Goal: Task Accomplishment & Management: Use online tool/utility

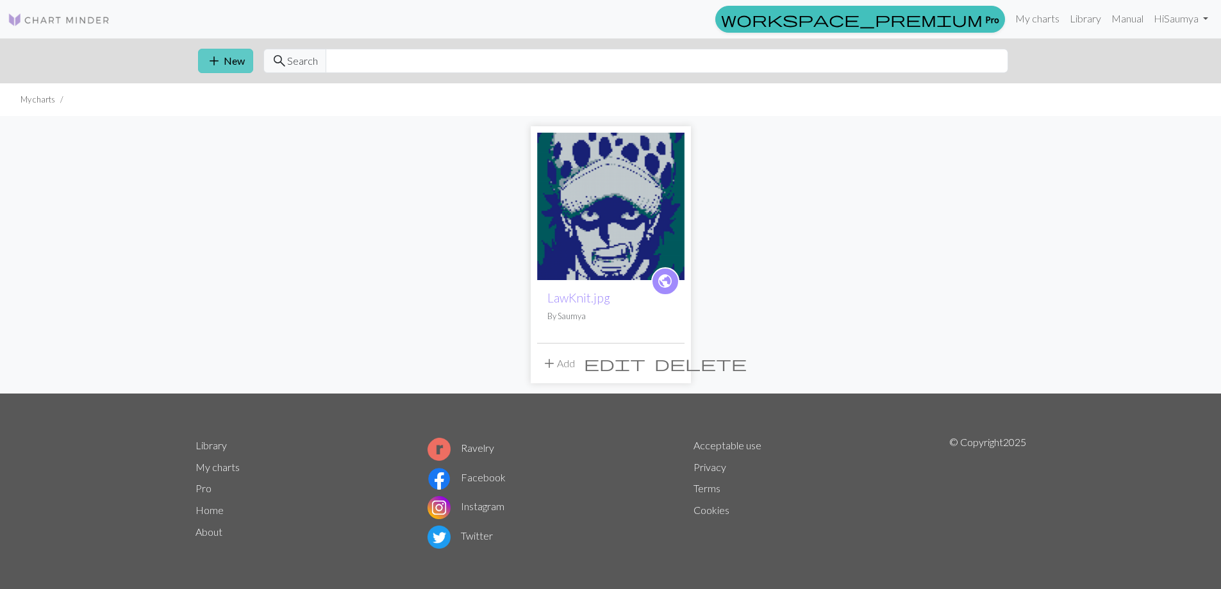
click at [204, 58] on button "add New" at bounding box center [225, 61] width 55 height 24
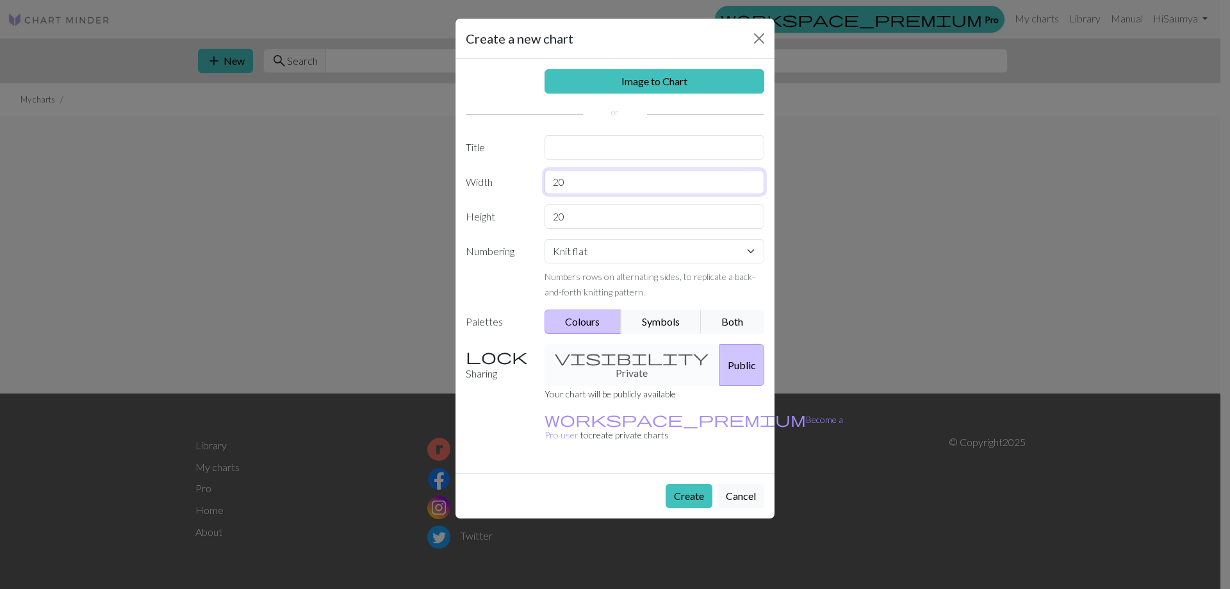
drag, startPoint x: 602, startPoint y: 176, endPoint x: 527, endPoint y: 173, distance: 75.7
click at [527, 173] on div "Width 20" at bounding box center [615, 182] width 314 height 24
type input "100"
drag, startPoint x: 570, startPoint y: 215, endPoint x: 502, endPoint y: 224, distance: 67.9
click at [502, 224] on div "Height 20" at bounding box center [615, 216] width 314 height 24
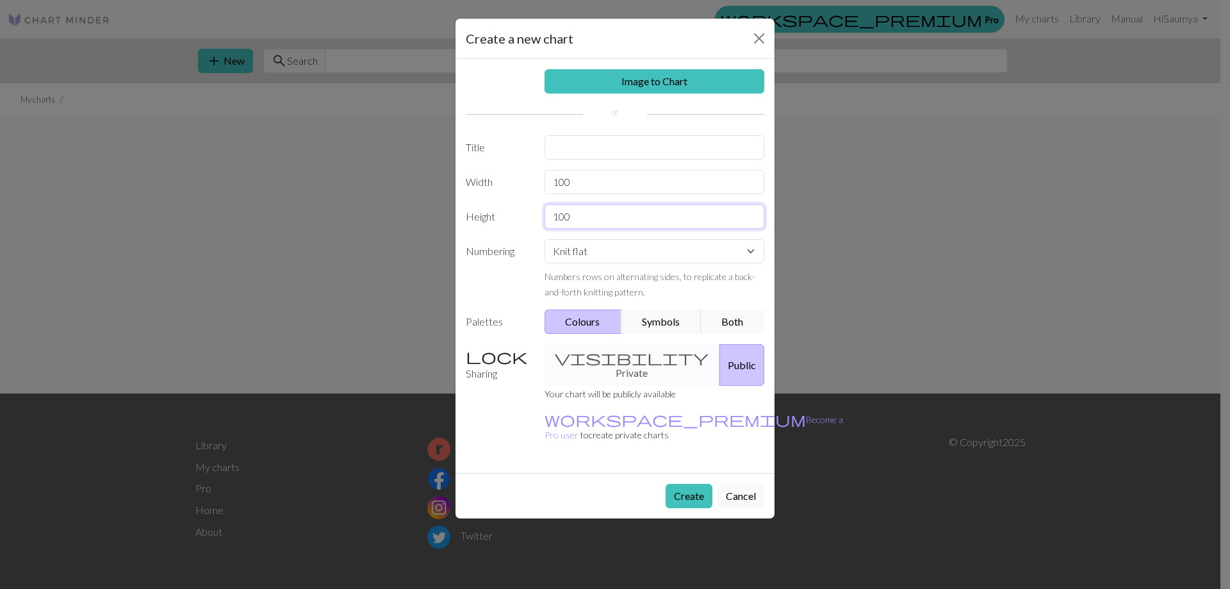
type input "100"
click at [570, 145] on input "text" at bounding box center [655, 147] width 220 height 24
type input "MomoKnit"
click at [678, 86] on link "Image to Chart" at bounding box center [655, 81] width 220 height 24
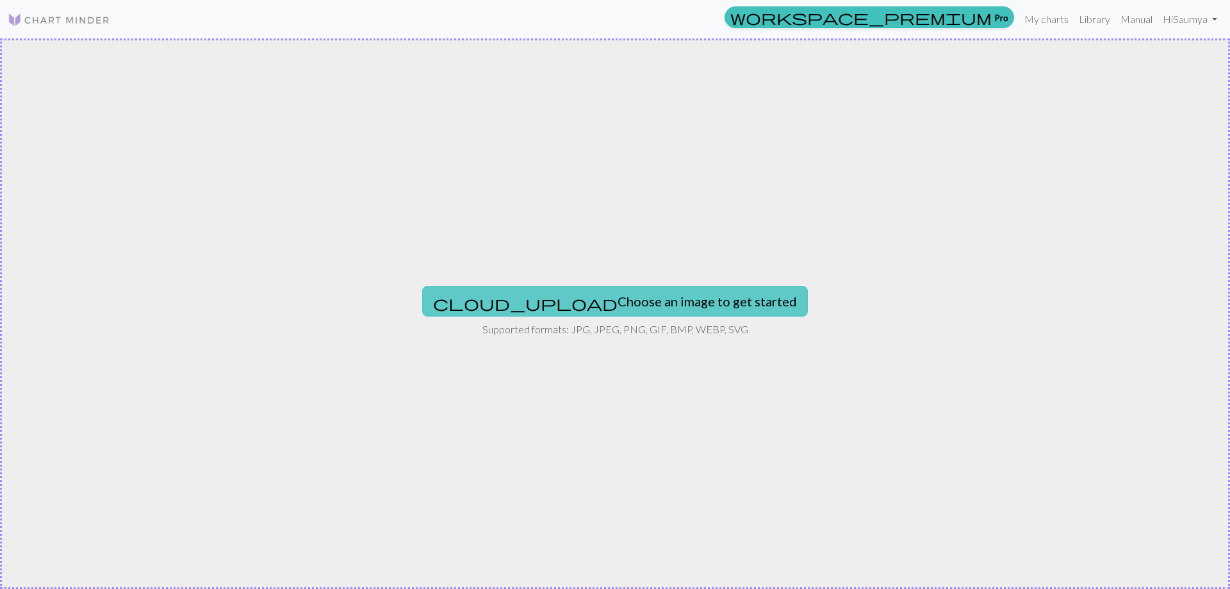
click at [662, 294] on button "cloud_upload Choose an image to get started" at bounding box center [615, 301] width 386 height 31
click at [589, 298] on button "cloud_upload Choose an image to get started" at bounding box center [615, 301] width 386 height 31
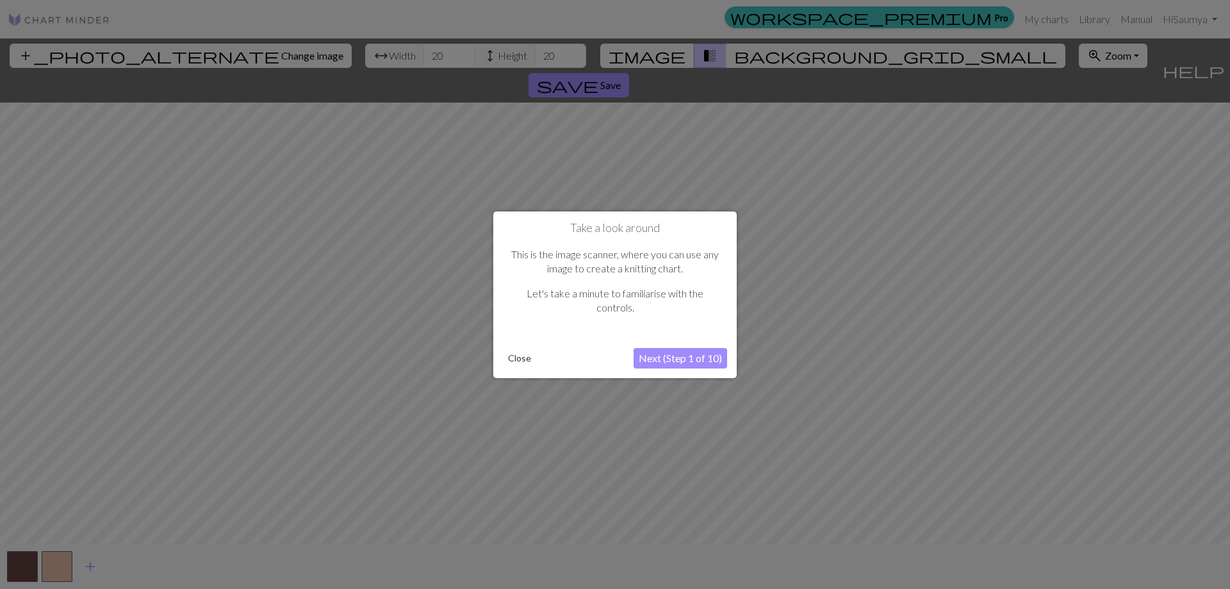
click at [712, 361] on button "Next (Step 1 of 10)" at bounding box center [681, 358] width 94 height 21
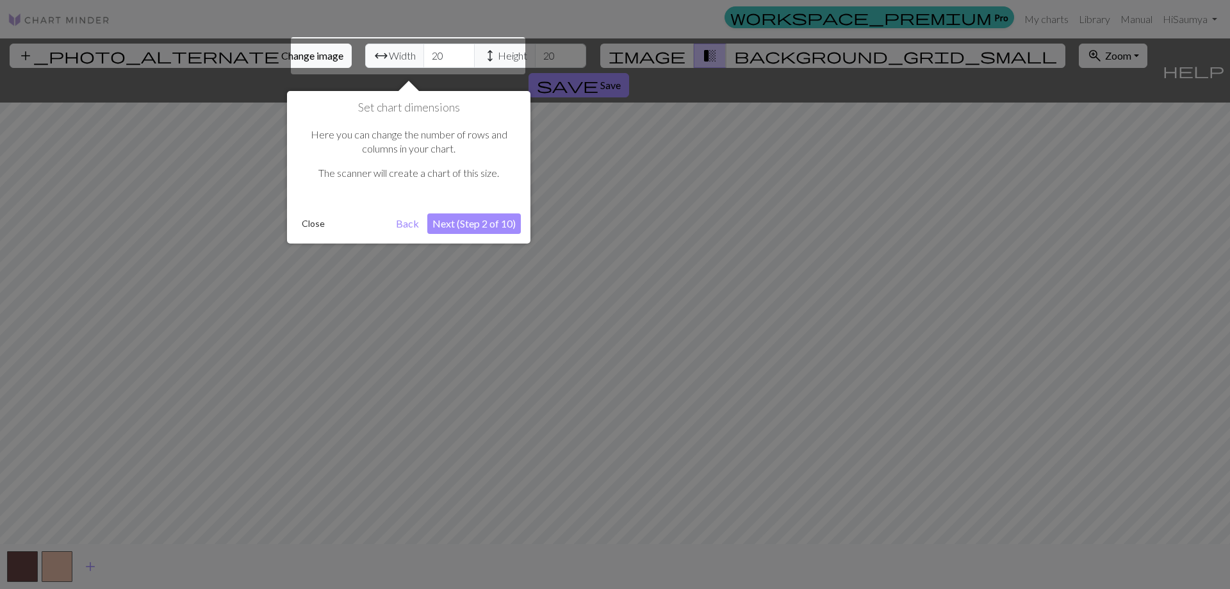
click at [461, 220] on button "Next (Step 2 of 10)" at bounding box center [474, 223] width 94 height 21
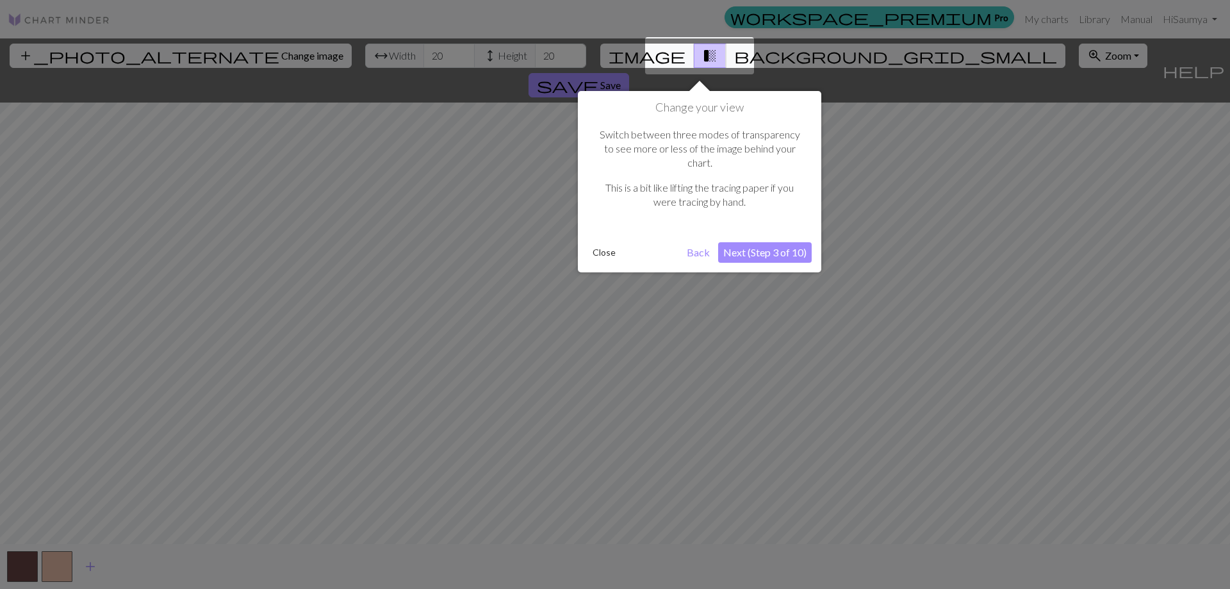
click at [756, 242] on button "Next (Step 3 of 10)" at bounding box center [765, 252] width 94 height 21
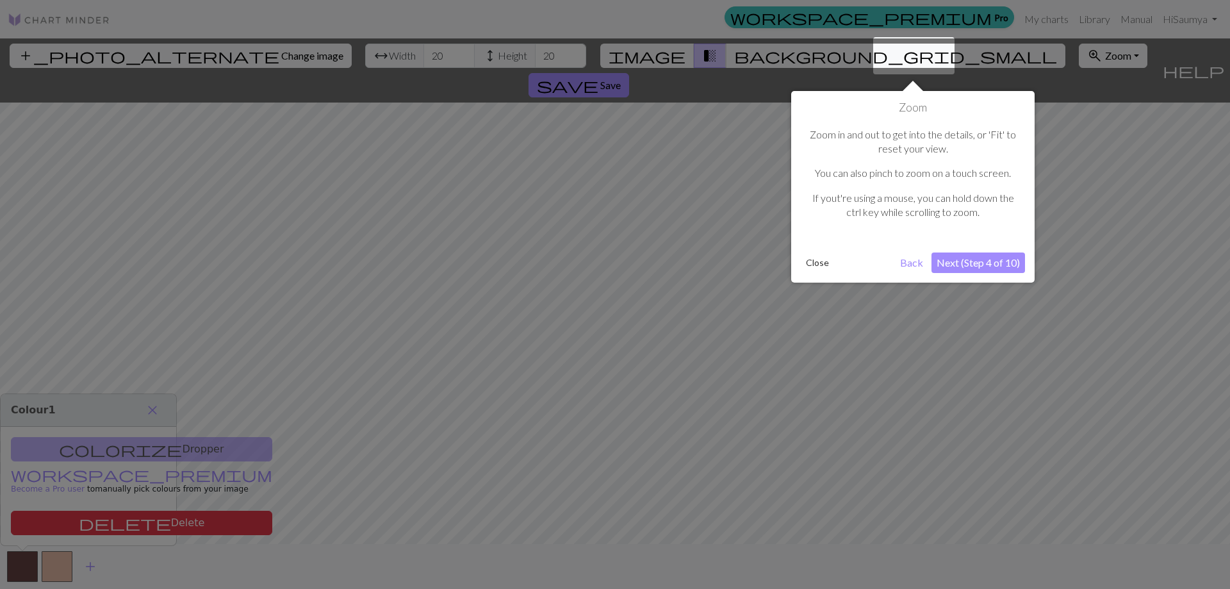
click at [999, 263] on button "Next (Step 4 of 10)" at bounding box center [979, 262] width 94 height 21
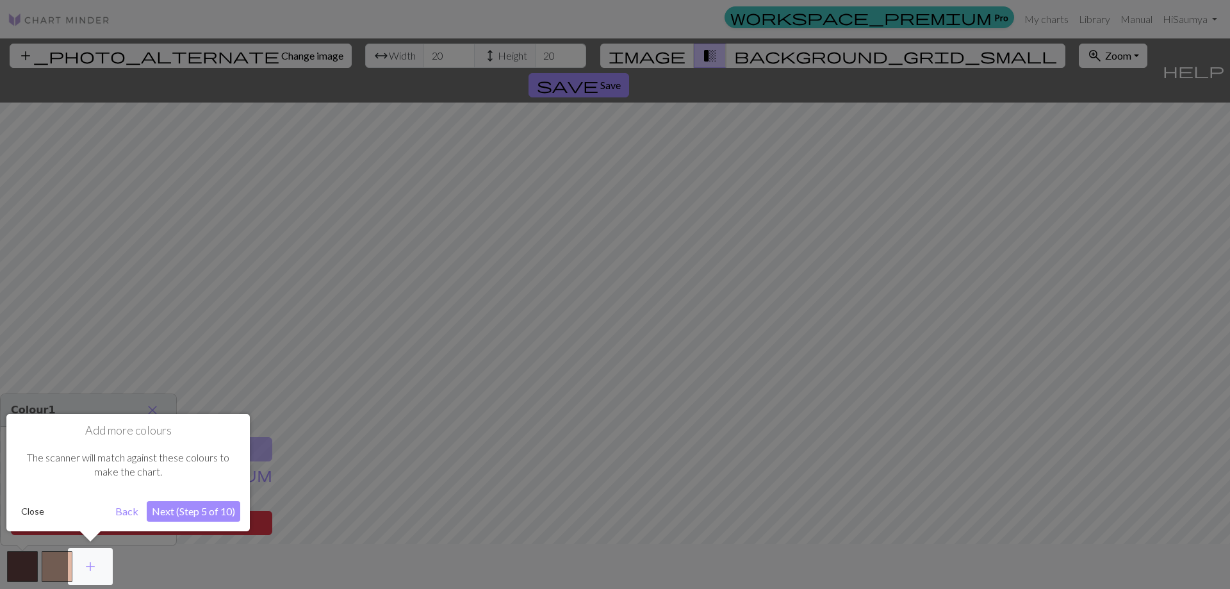
click at [165, 519] on button "Next (Step 5 of 10)" at bounding box center [194, 511] width 94 height 21
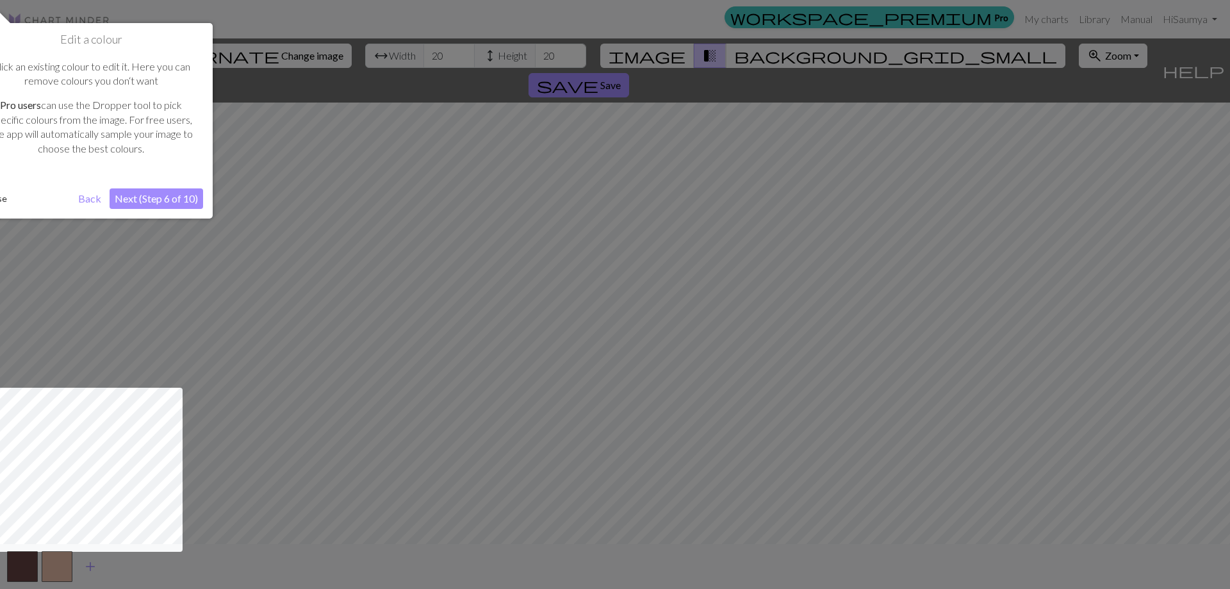
click at [156, 196] on button "Next (Step 6 of 10)" at bounding box center [157, 198] width 94 height 21
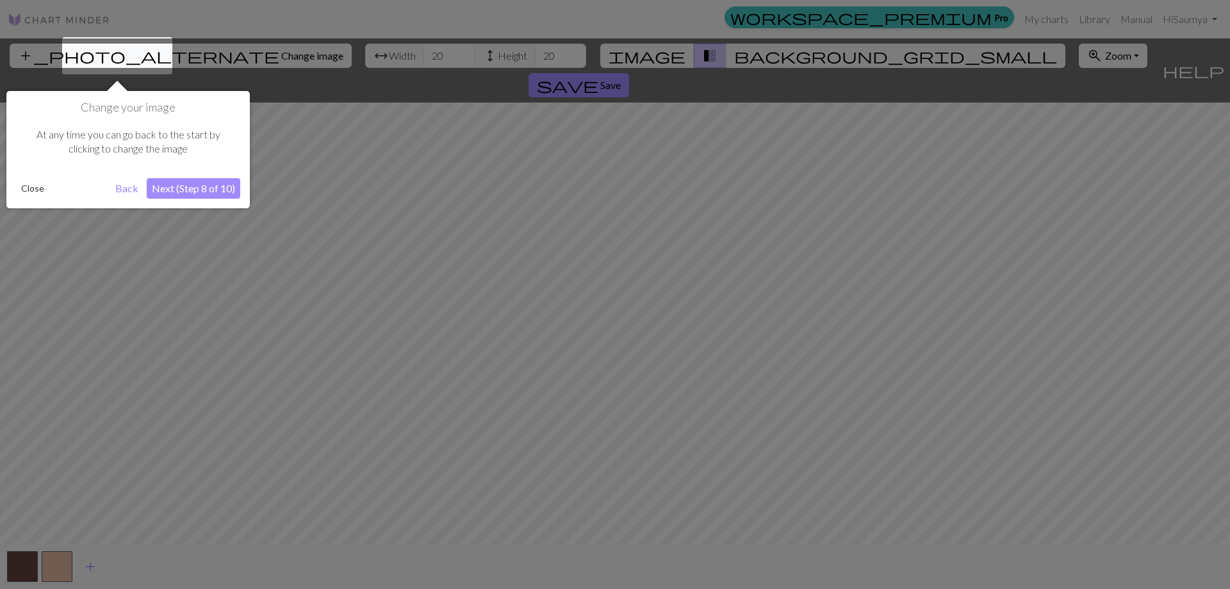
click at [177, 179] on button "Next (Step 8 of 10)" at bounding box center [194, 188] width 94 height 21
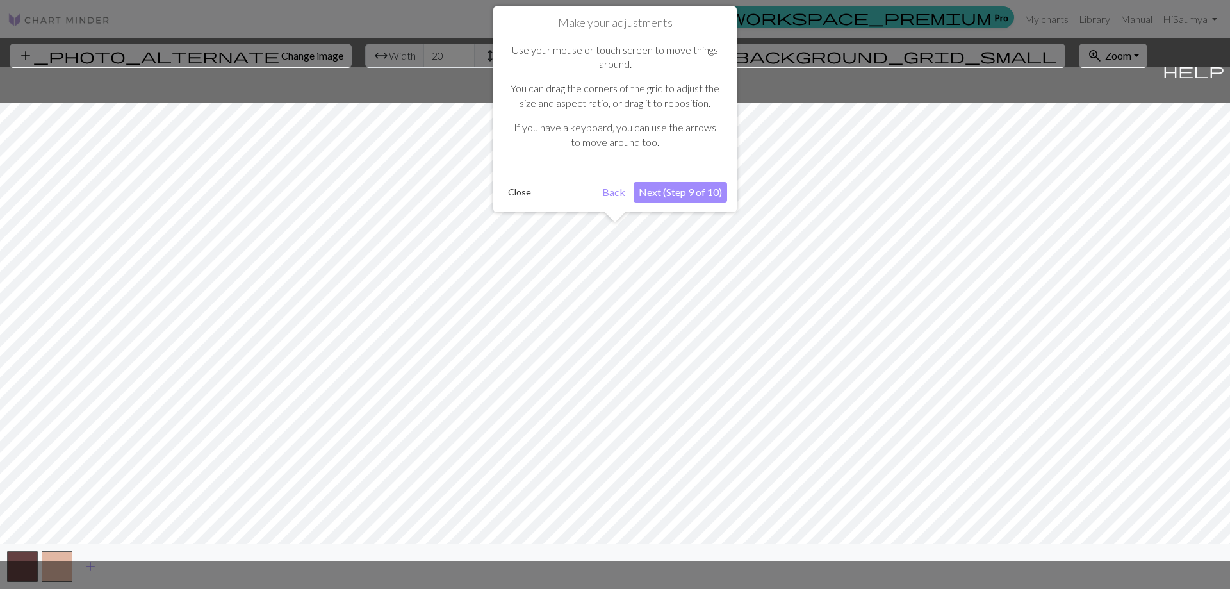
click at [666, 190] on button "Next (Step 9 of 10)" at bounding box center [681, 192] width 94 height 21
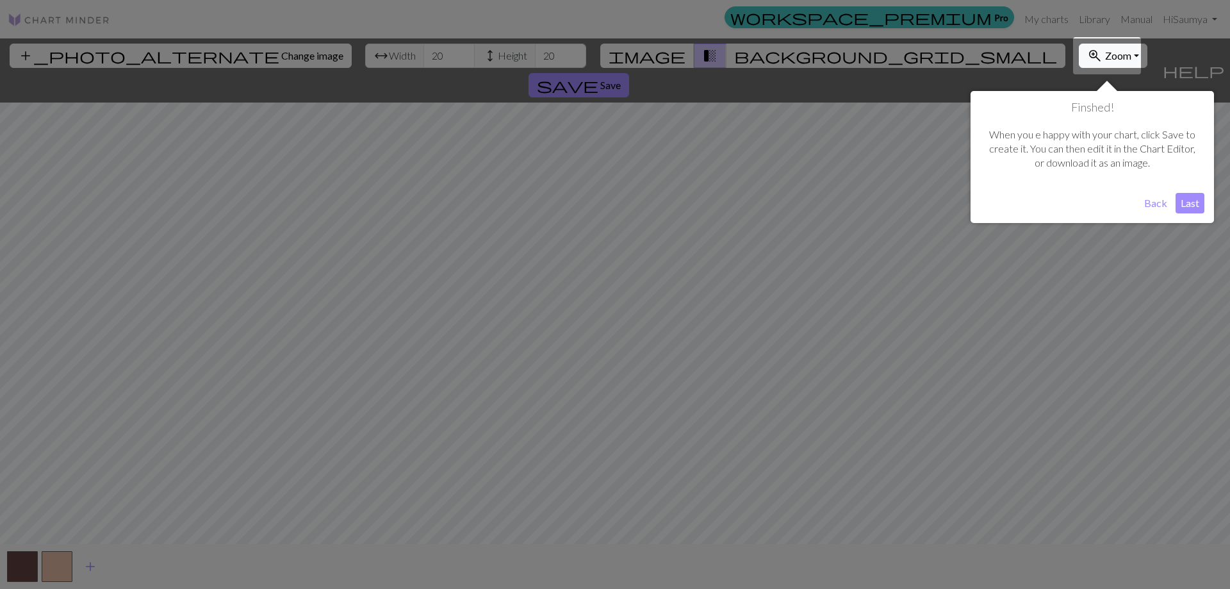
click at [1201, 210] on button "Last" at bounding box center [1190, 203] width 29 height 21
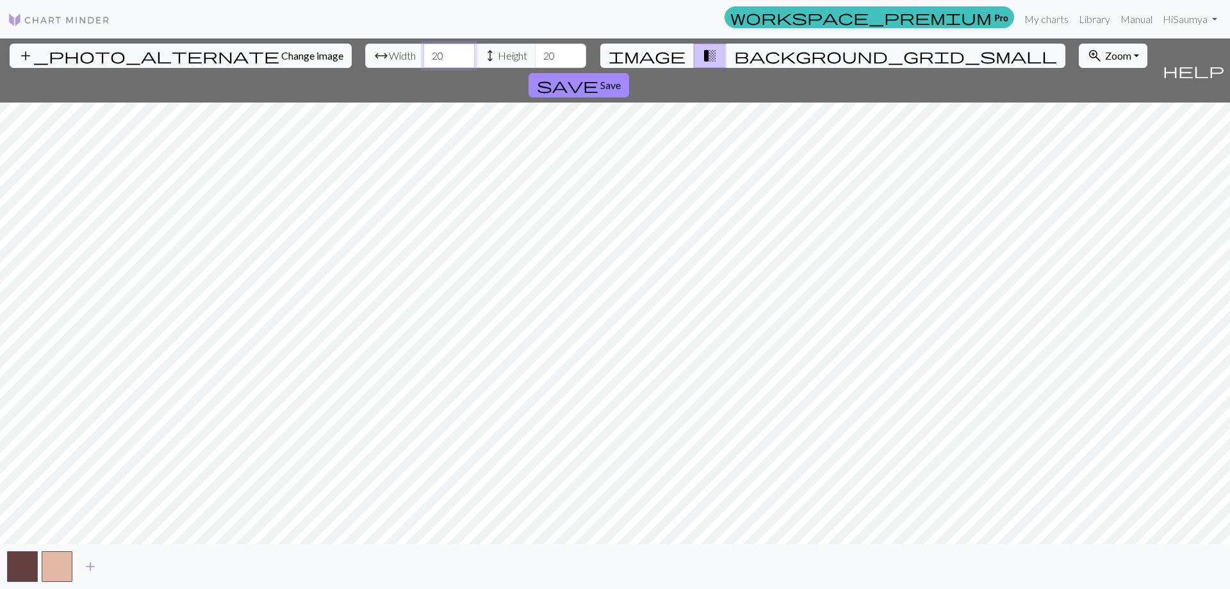
click at [423, 54] on input "20" at bounding box center [448, 56] width 51 height 24
drag, startPoint x: 382, startPoint y: 56, endPoint x: 327, endPoint y: 54, distance: 55.1
click at [365, 54] on div "arrow_range Width 20 height Height 20" at bounding box center [475, 56] width 221 height 24
type input "100"
click at [535, 61] on input "19" at bounding box center [560, 56] width 51 height 24
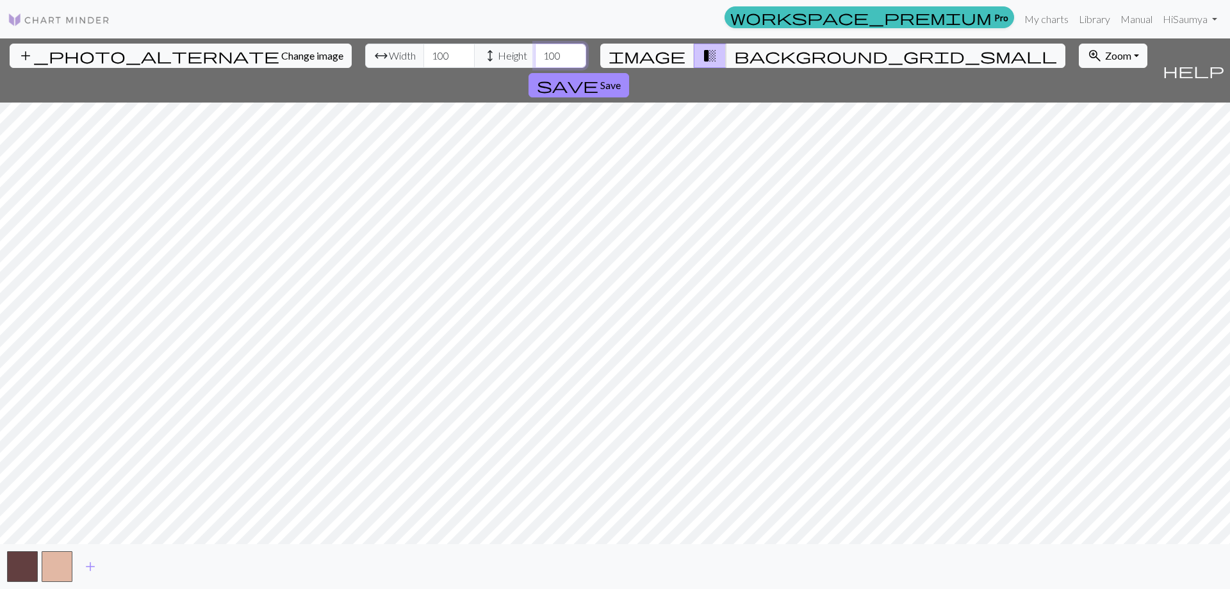
type input "100"
click at [377, 71] on div "add_photo_alternate Change image arrow_range Width 100 height Height 100 image …" at bounding box center [615, 313] width 1230 height 550
click at [853, 544] on div "add_photo_alternate Change image arrow_range Width 100 height Height 100 image …" at bounding box center [615, 313] width 1230 height 550
click at [30, 553] on button "button" at bounding box center [22, 566] width 31 height 31
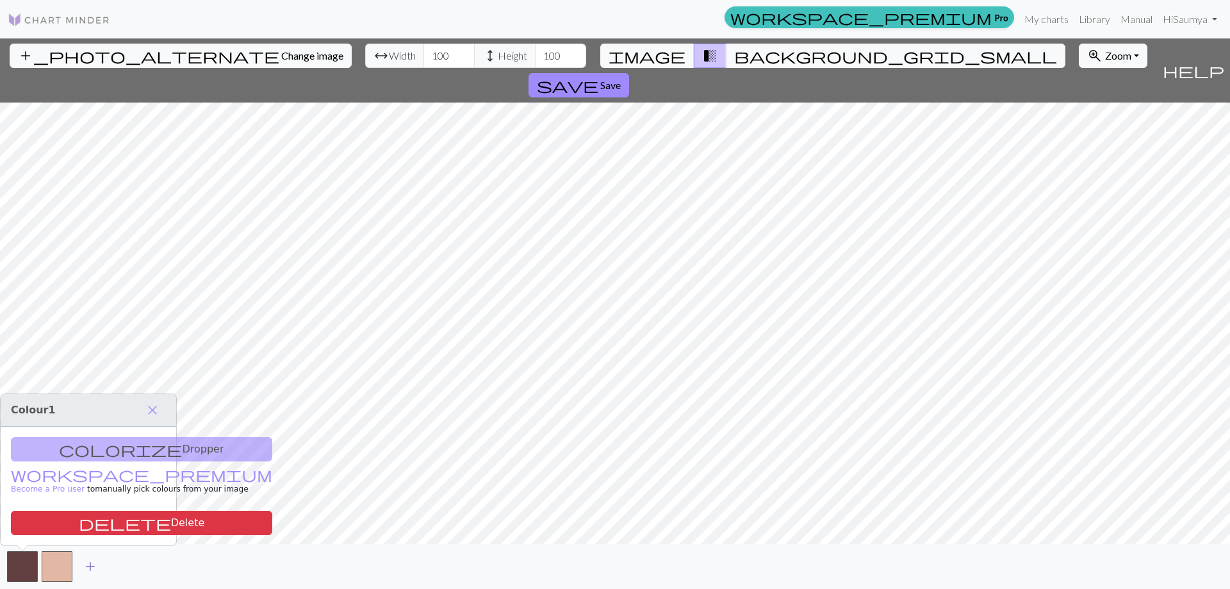
click at [88, 559] on span "add" at bounding box center [90, 566] width 15 height 18
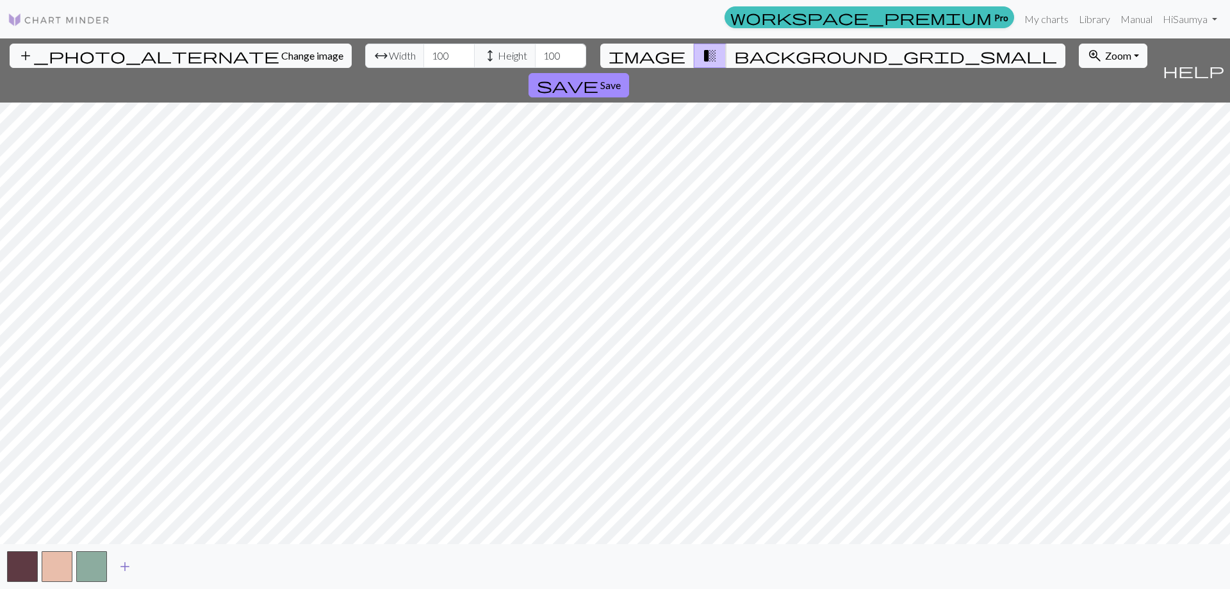
click at [124, 570] on span "add" at bounding box center [124, 566] width 15 height 18
click at [160, 561] on span "add" at bounding box center [159, 566] width 15 height 18
click at [192, 562] on span "add" at bounding box center [193, 566] width 15 height 18
click at [191, 564] on button "button" at bounding box center [195, 566] width 31 height 31
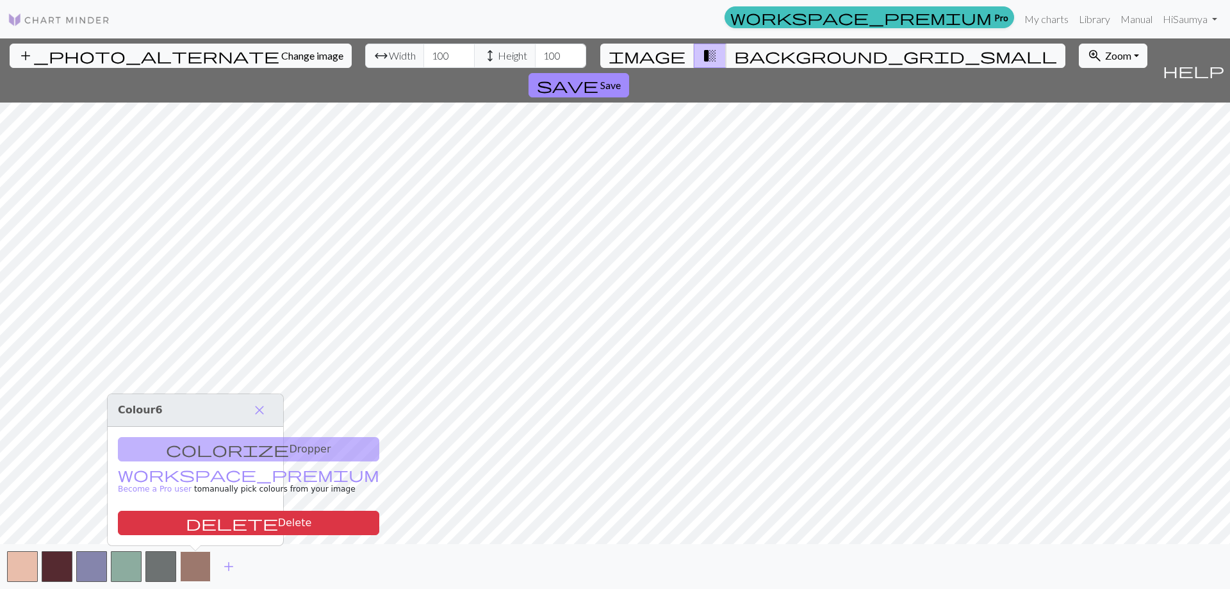
click at [191, 564] on button "button" at bounding box center [195, 566] width 31 height 31
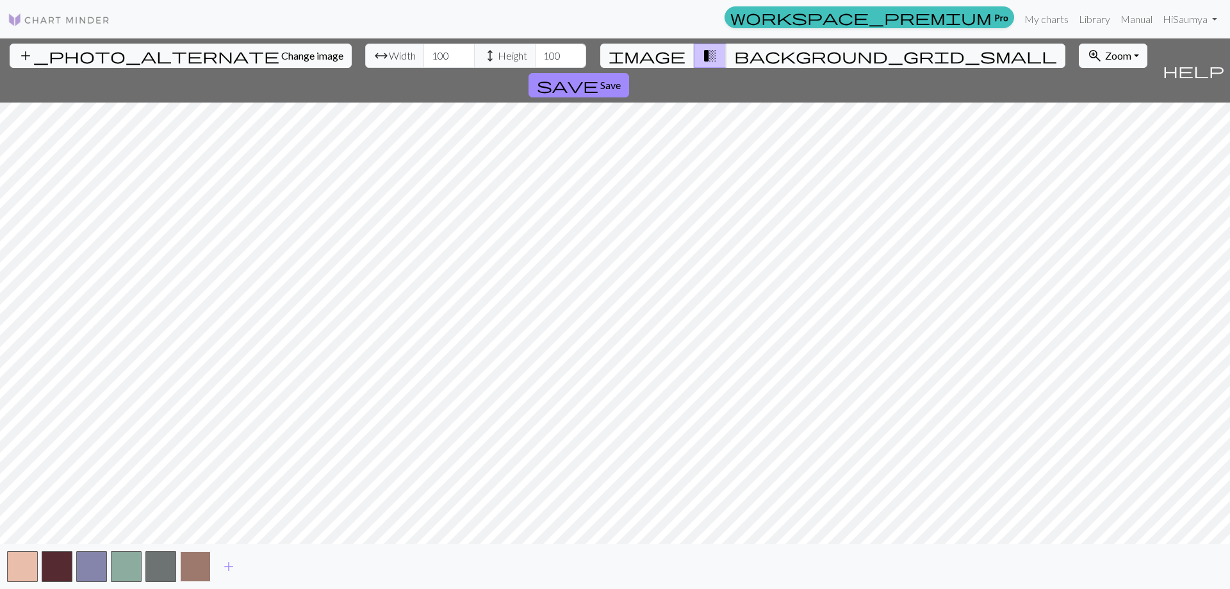
click at [185, 568] on button "button" at bounding box center [195, 566] width 31 height 31
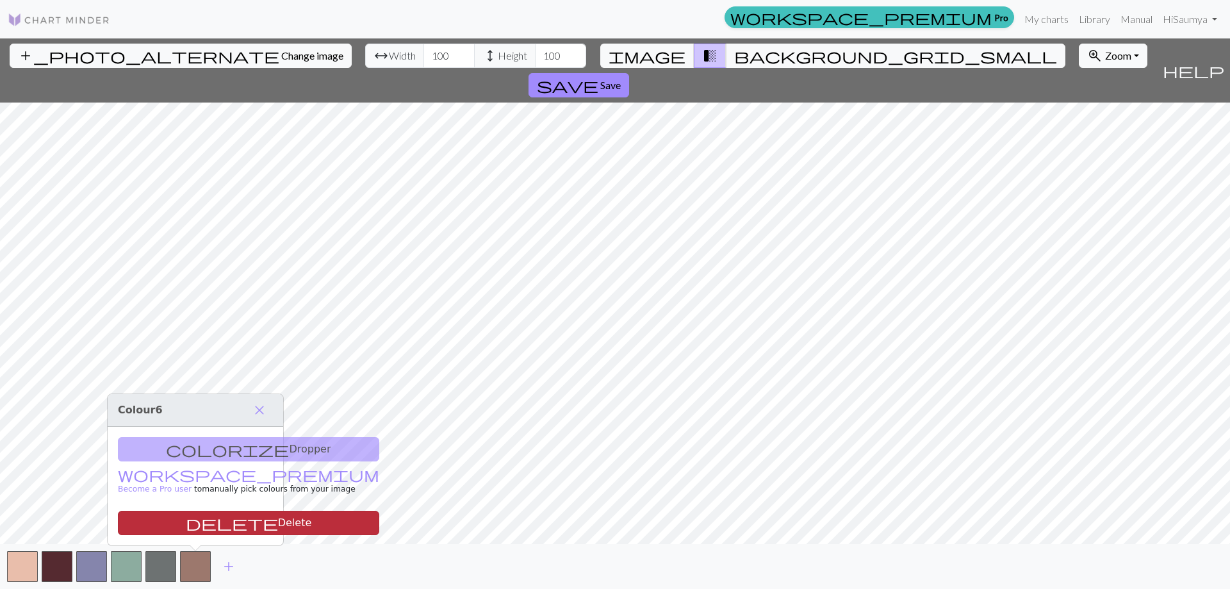
click at [218, 525] on button "delete Delete" at bounding box center [248, 523] width 261 height 24
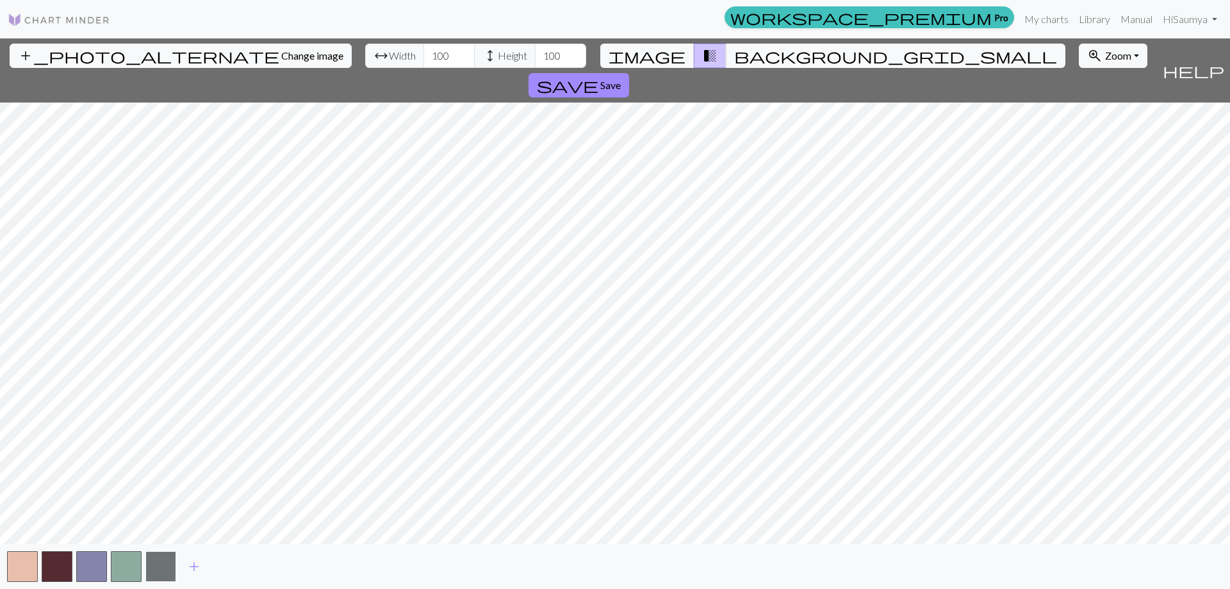
click at [167, 569] on button "button" at bounding box center [160, 566] width 31 height 31
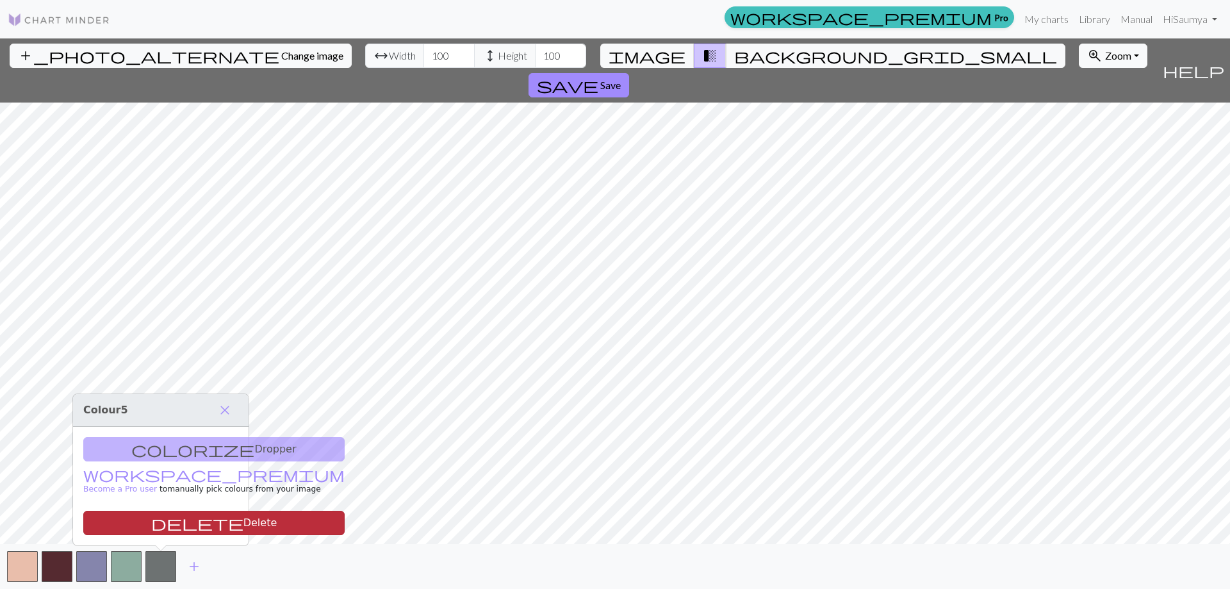
click at [155, 530] on button "delete Delete" at bounding box center [213, 523] width 261 height 24
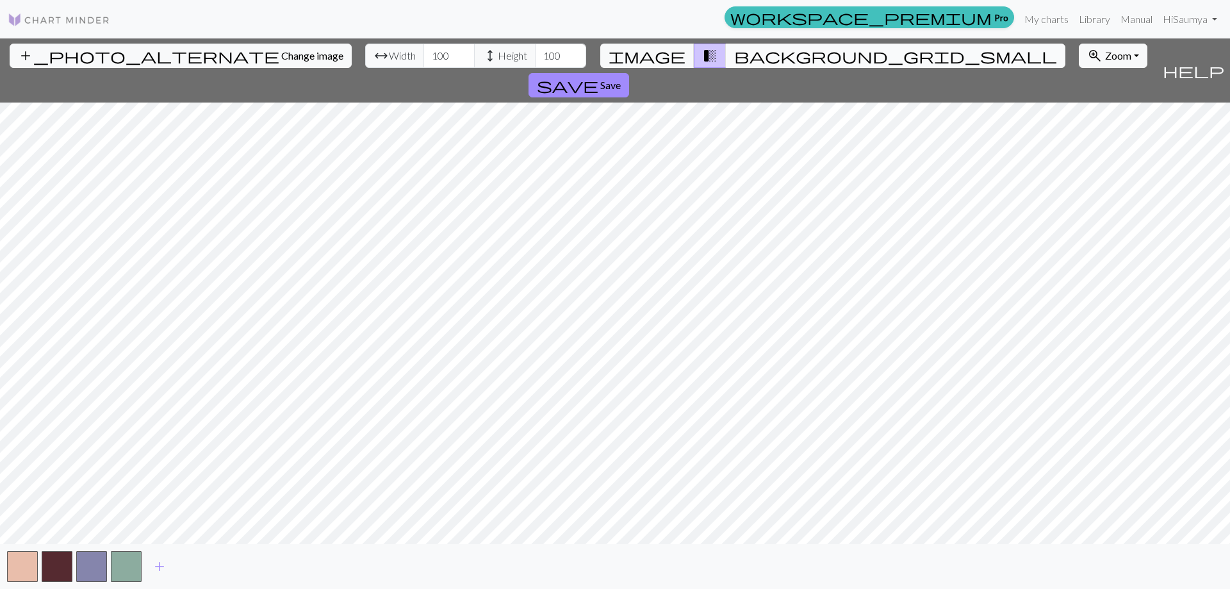
click at [734, 51] on span "background_grid_small" at bounding box center [895, 56] width 323 height 18
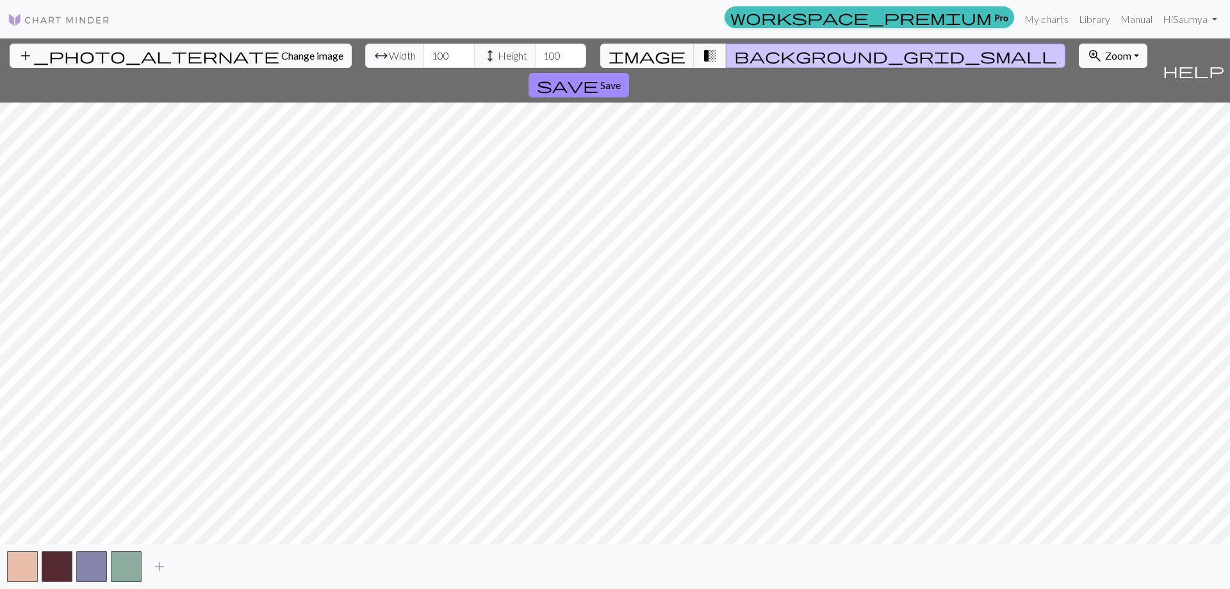
click at [702, 54] on span "transition_fade" at bounding box center [709, 56] width 15 height 18
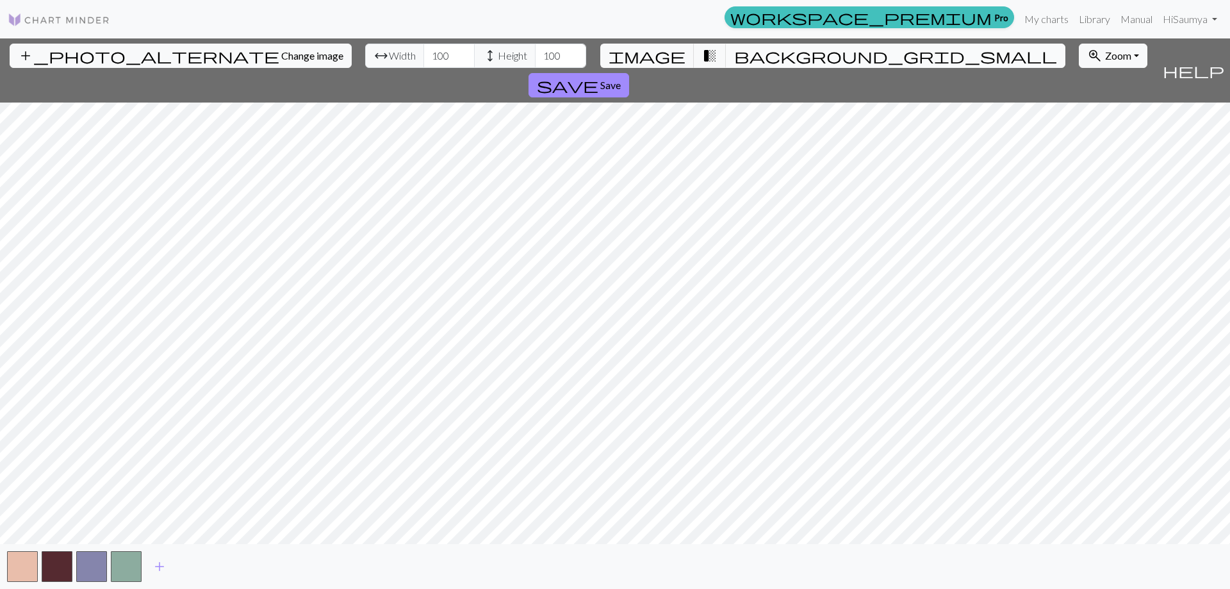
click at [734, 53] on span "background_grid_small" at bounding box center [895, 56] width 323 height 18
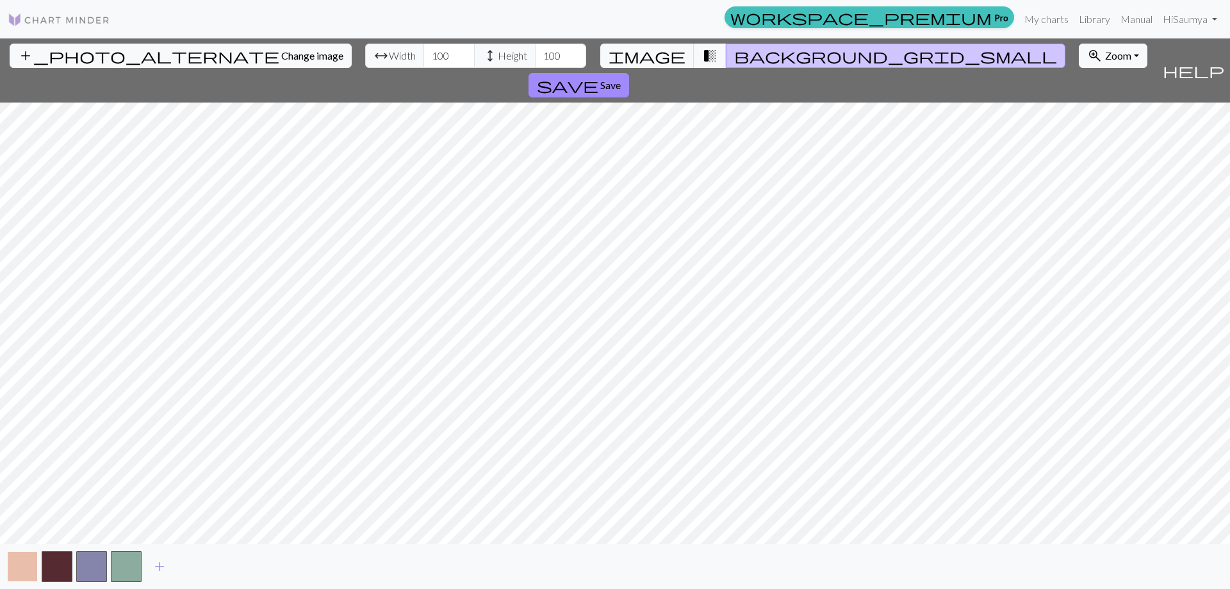
click at [18, 573] on button "button" at bounding box center [22, 566] width 31 height 31
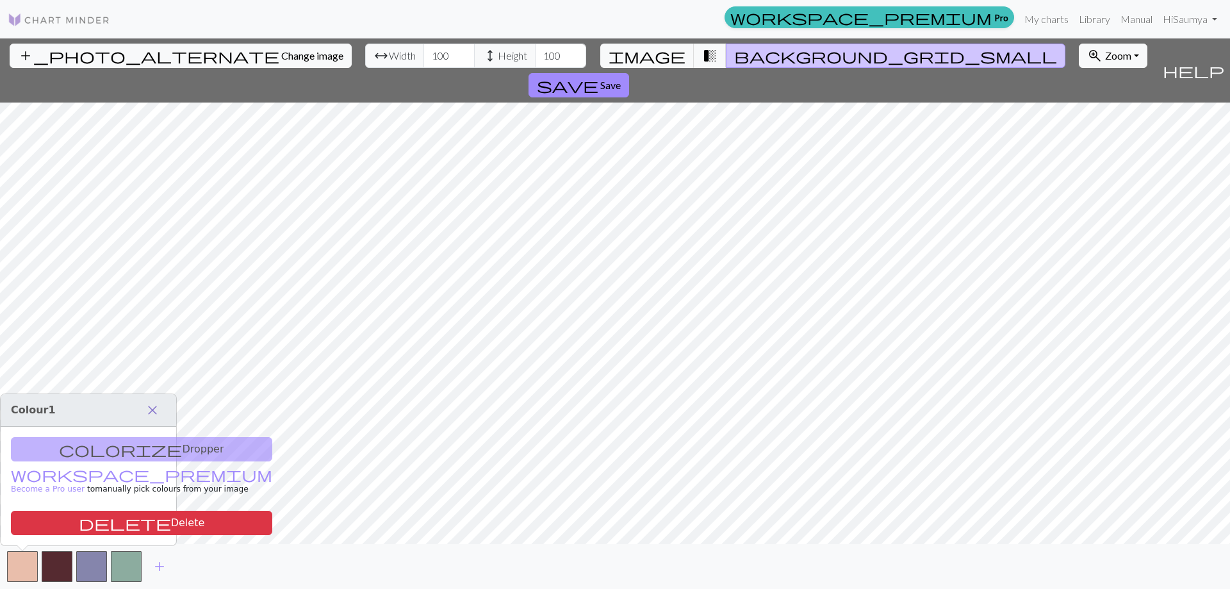
click at [154, 418] on span "close" at bounding box center [152, 410] width 15 height 18
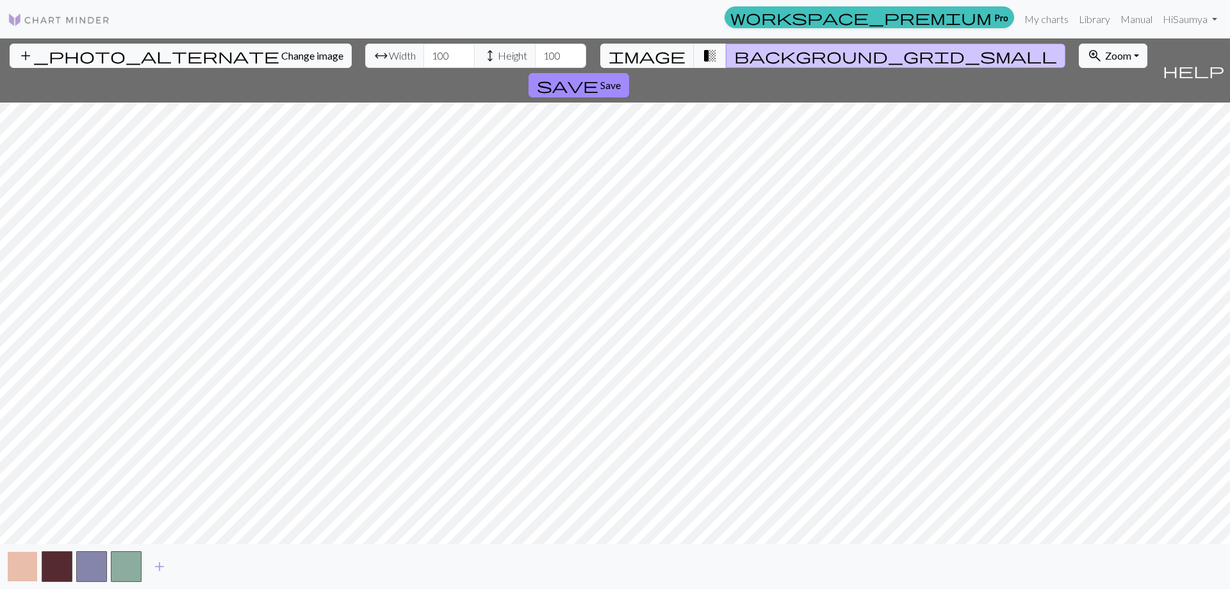
click at [35, 566] on button "button" at bounding box center [22, 566] width 31 height 31
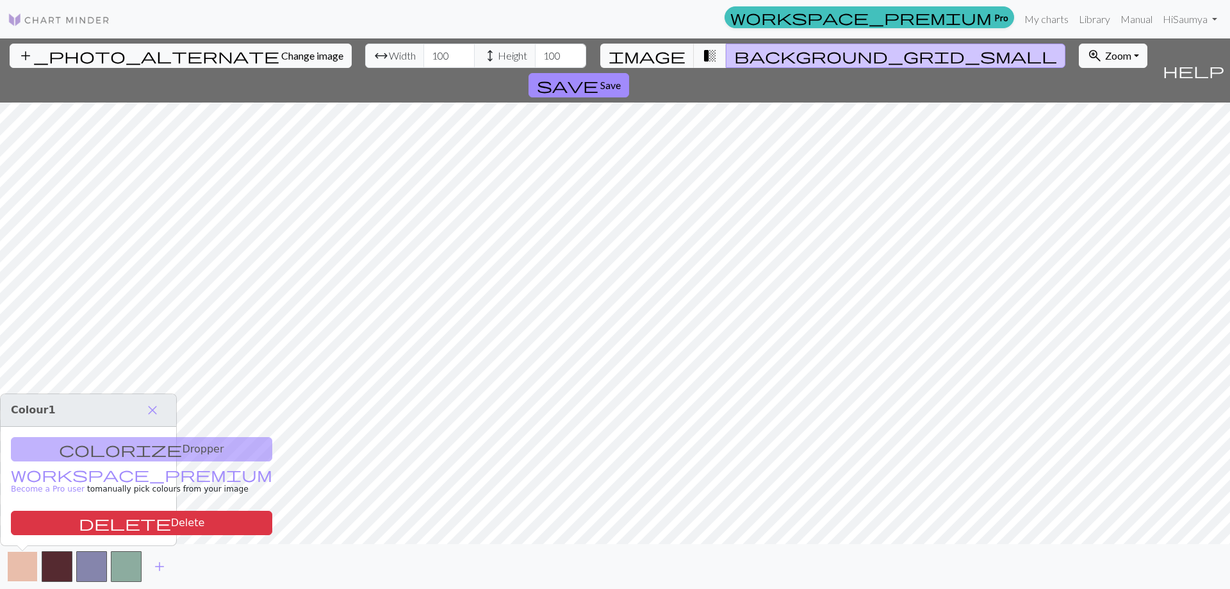
click at [17, 557] on button "button" at bounding box center [22, 566] width 31 height 31
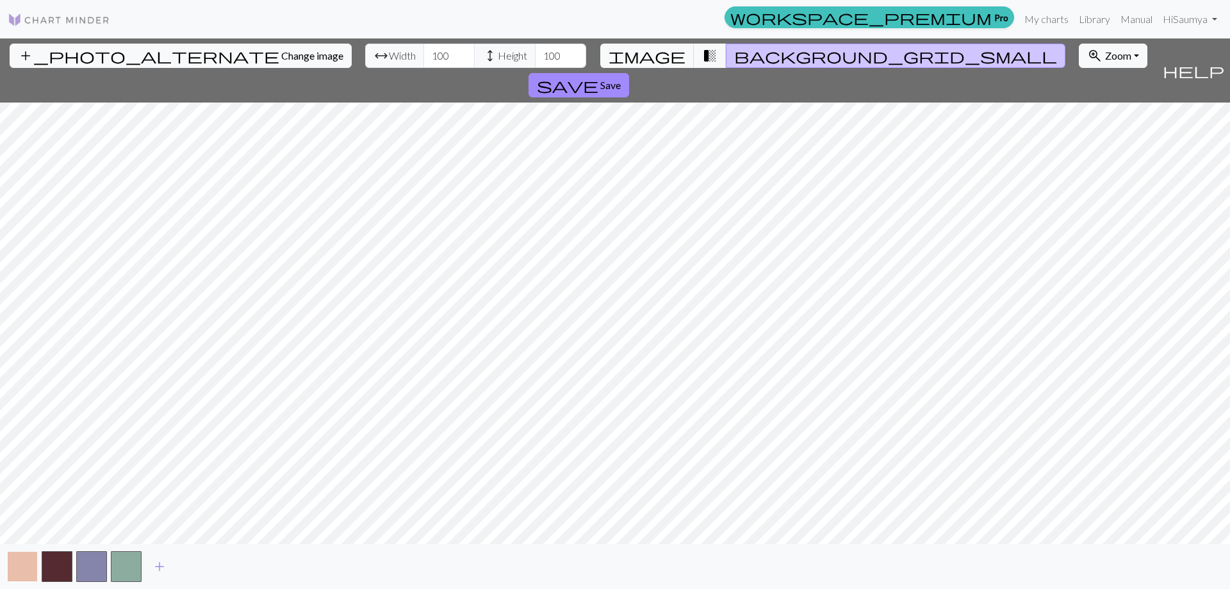
click at [17, 557] on button "button" at bounding box center [22, 566] width 31 height 31
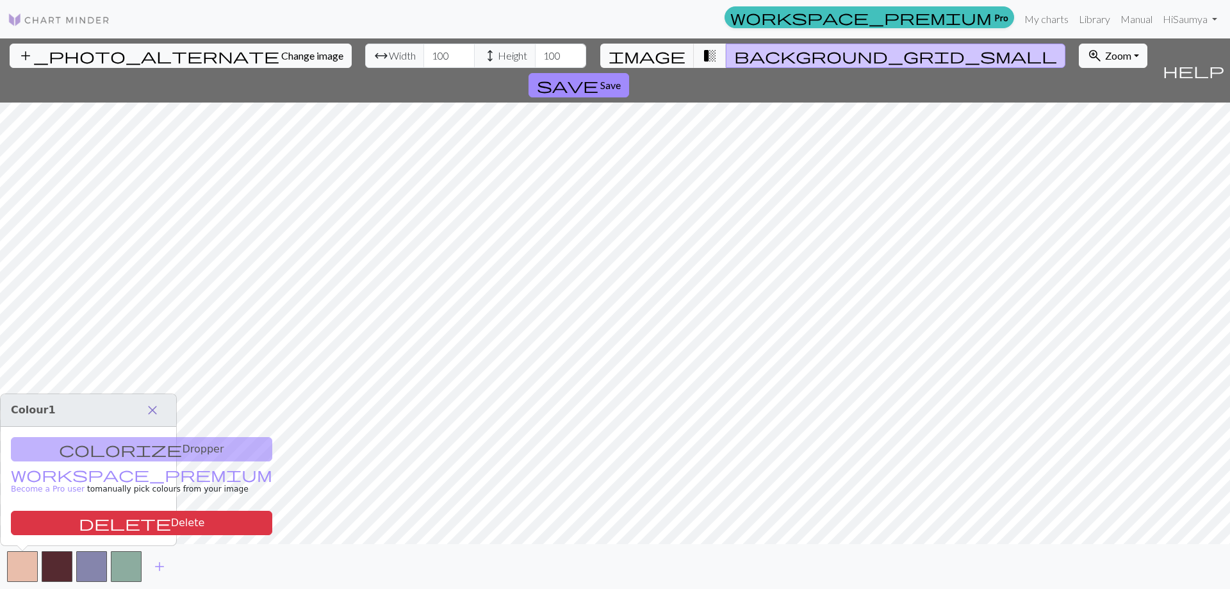
click at [152, 409] on span "close" at bounding box center [152, 410] width 15 height 18
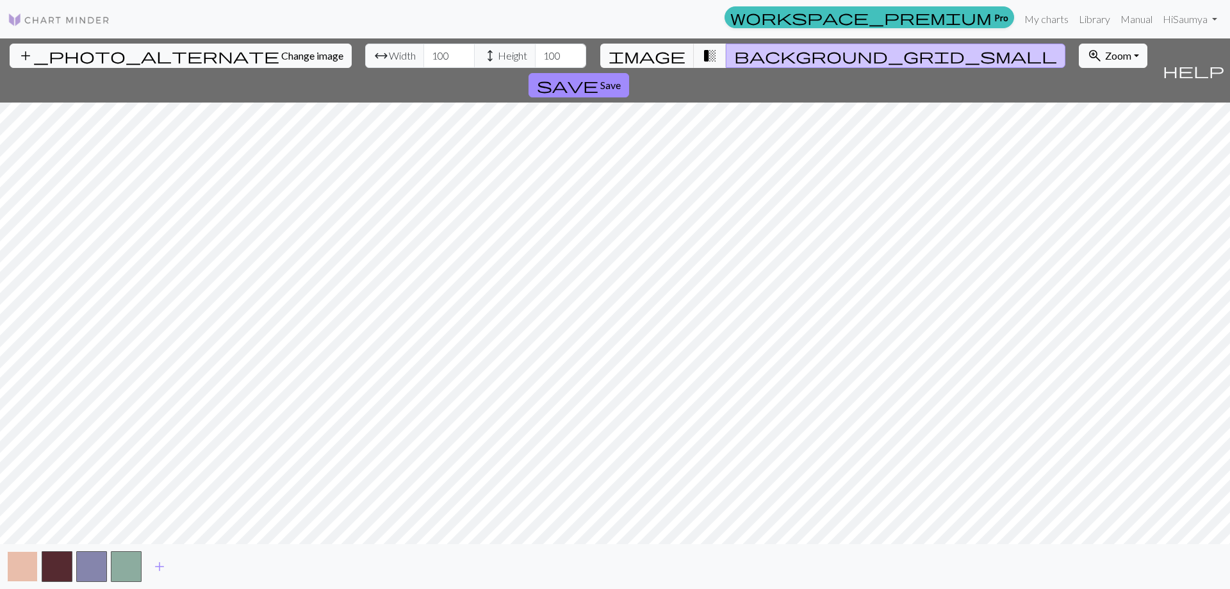
click at [30, 562] on button "button" at bounding box center [22, 566] width 31 height 31
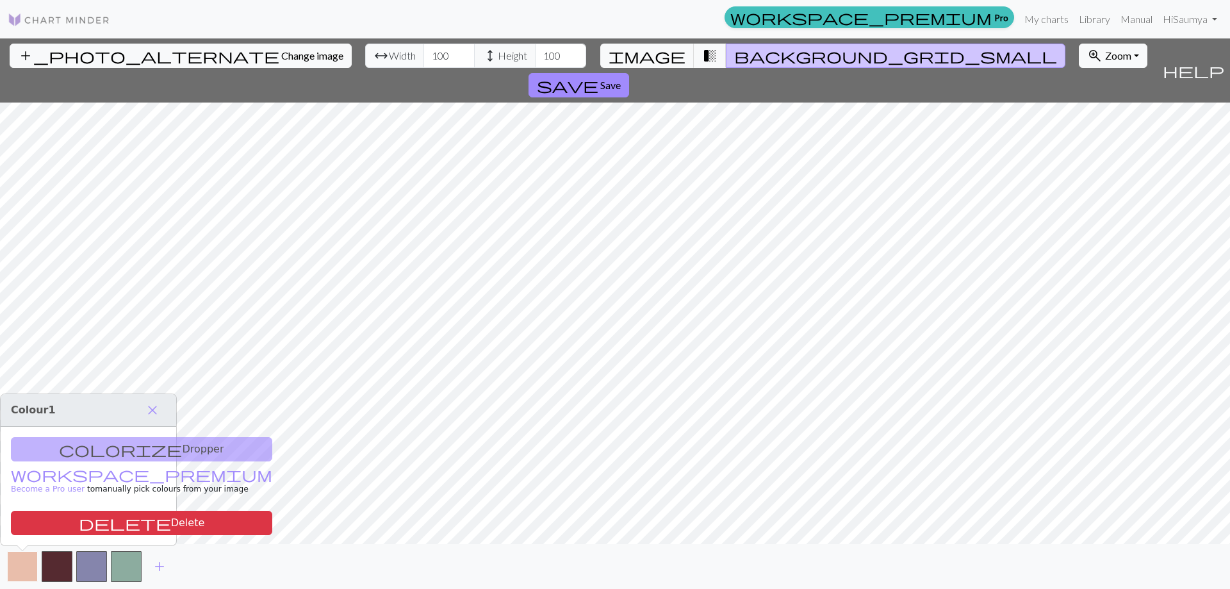
click at [26, 555] on button "button" at bounding box center [22, 566] width 31 height 31
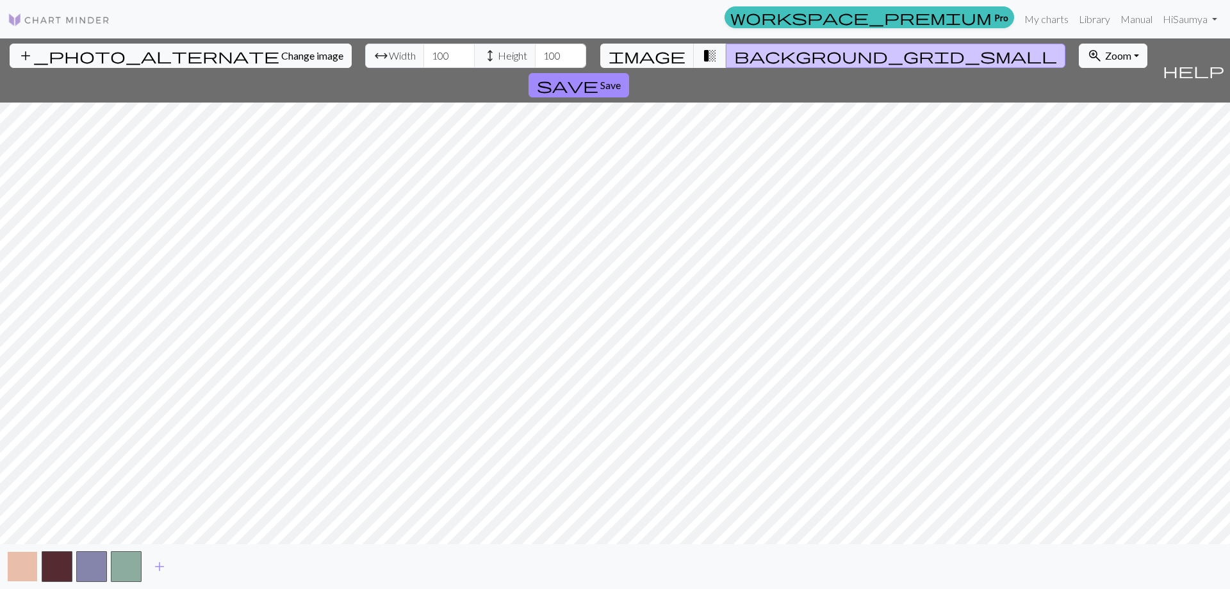
click at [26, 555] on button "button" at bounding box center [22, 566] width 31 height 31
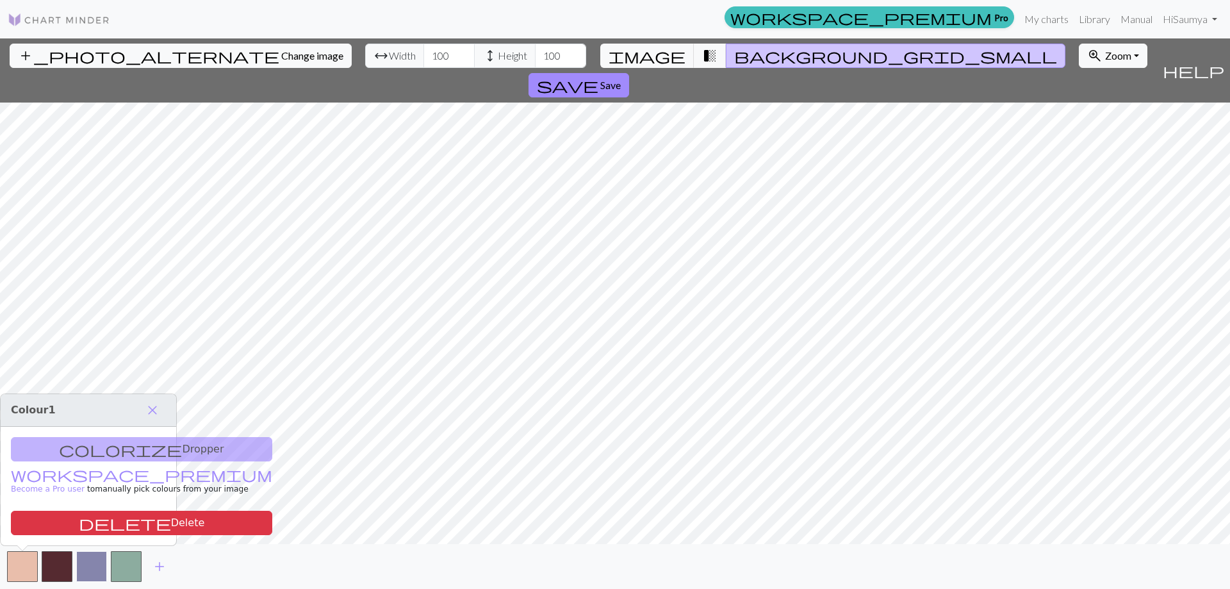
click at [96, 566] on button "button" at bounding box center [91, 566] width 31 height 31
click at [131, 566] on button "button" at bounding box center [126, 566] width 31 height 31
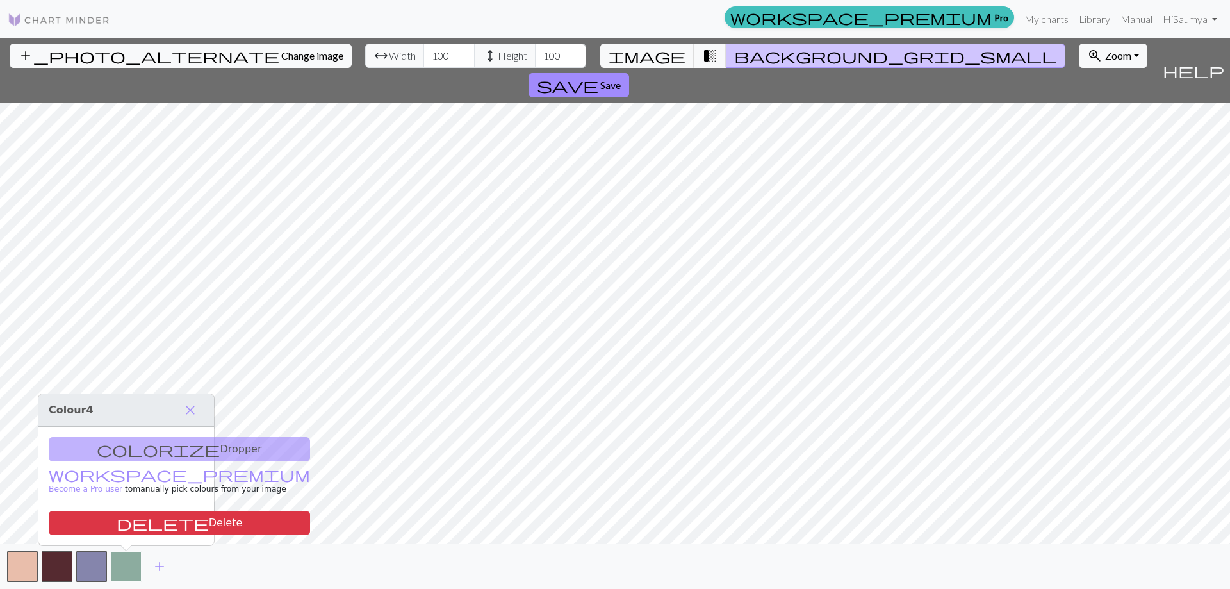
click at [131, 566] on button "button" at bounding box center [126, 566] width 31 height 31
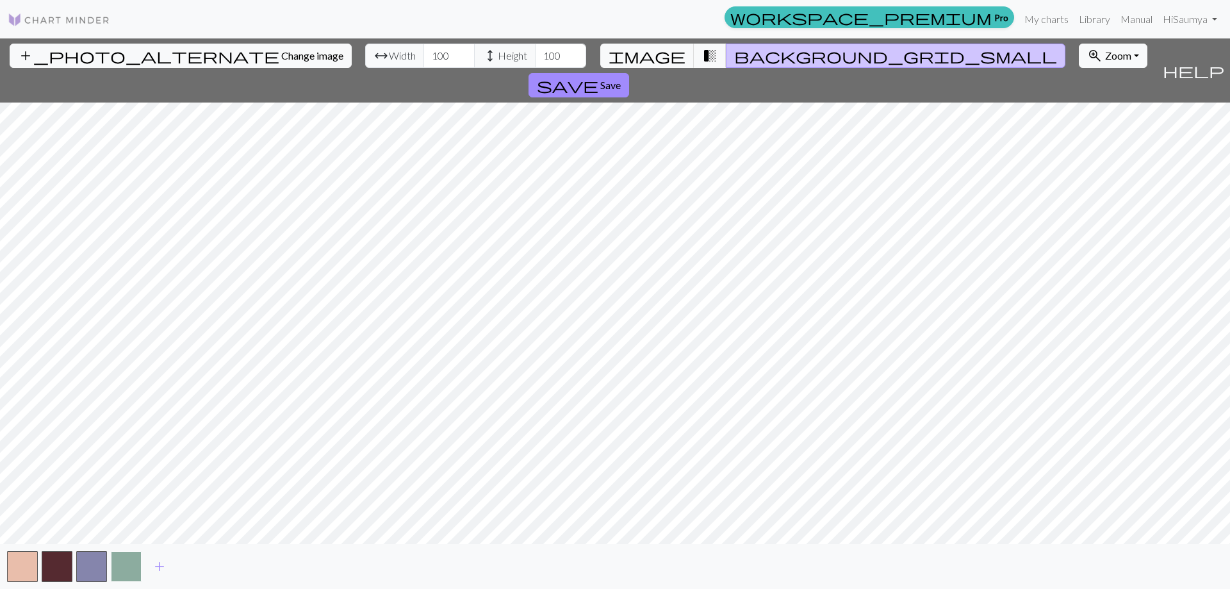
click at [131, 566] on button "button" at bounding box center [126, 566] width 31 height 31
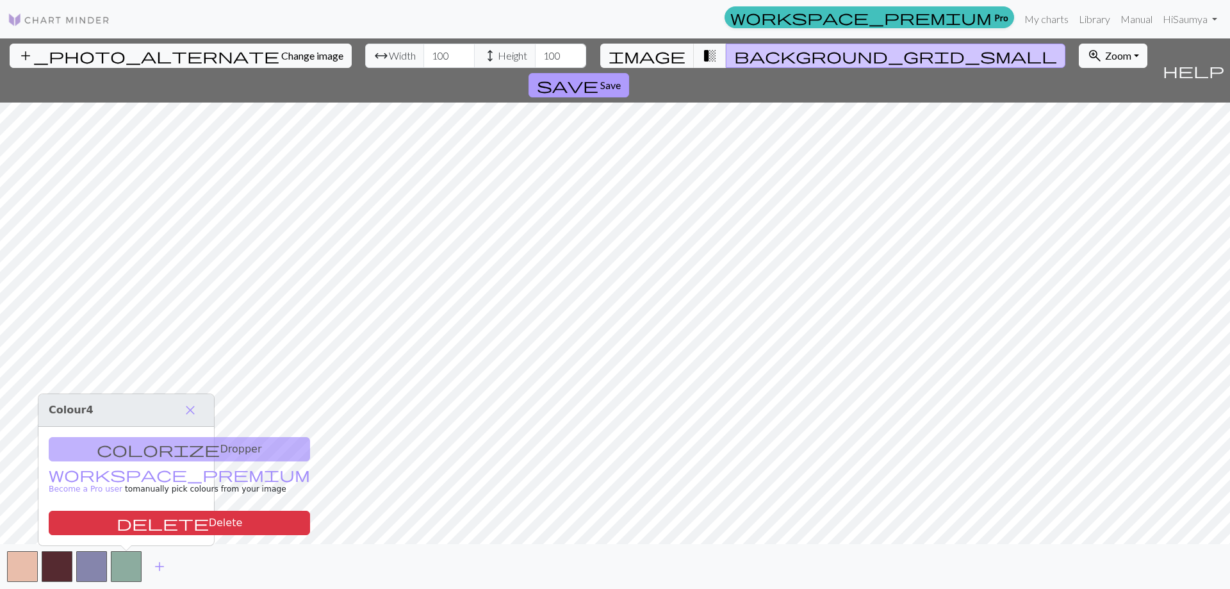
click at [629, 73] on button "save Save" at bounding box center [579, 85] width 101 height 24
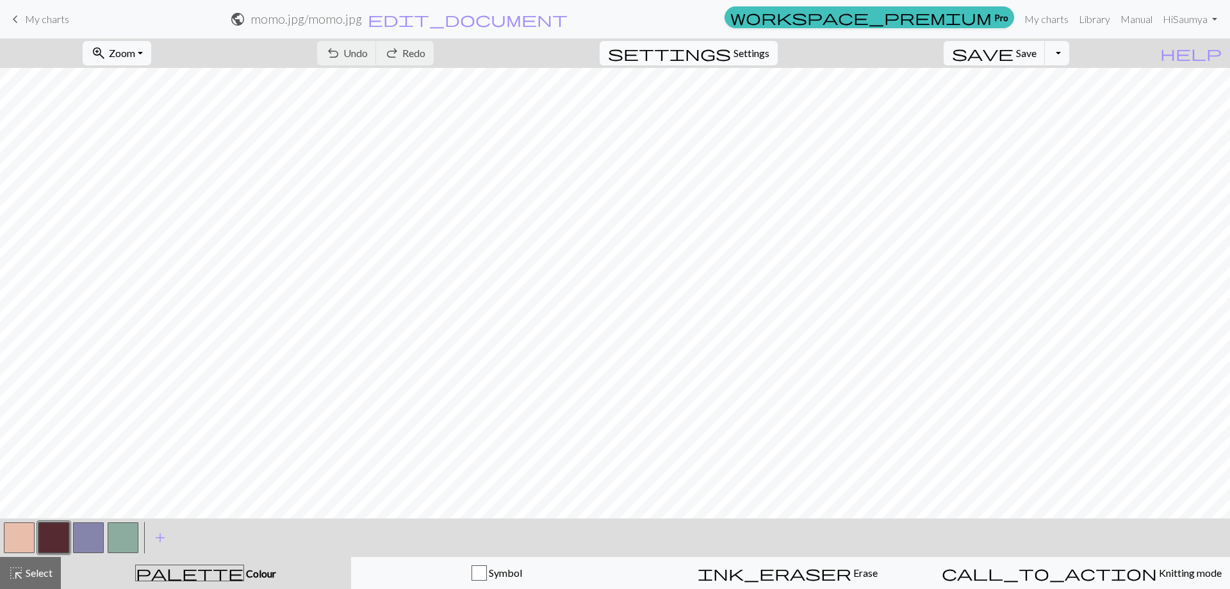
click at [769, 45] on span "Settings" at bounding box center [752, 52] width 36 height 15
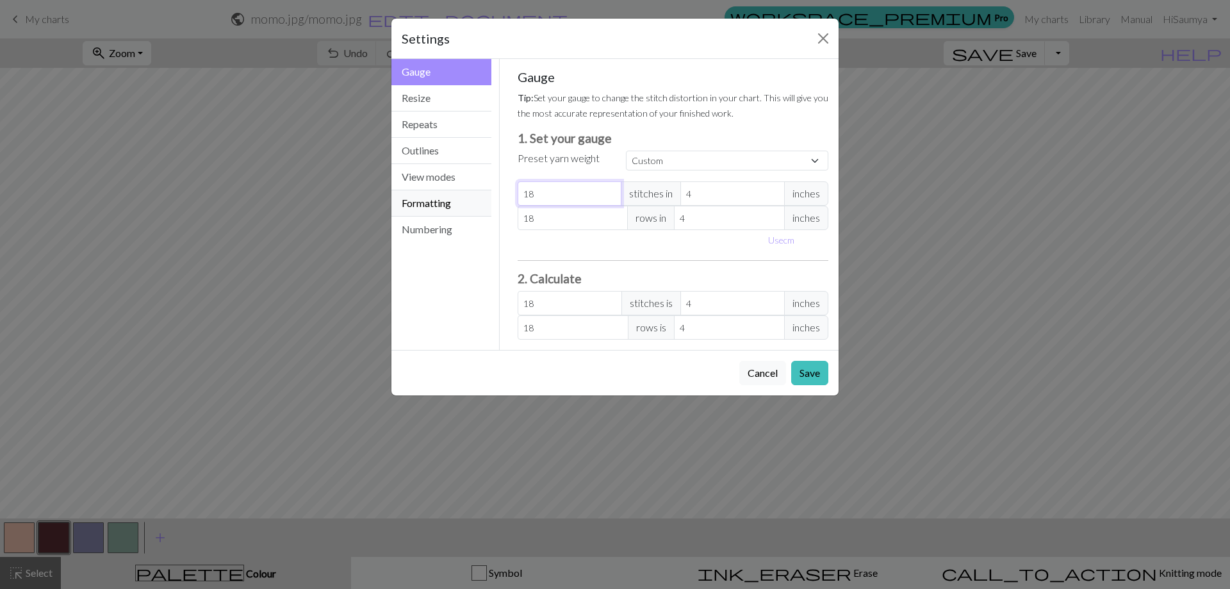
drag, startPoint x: 578, startPoint y: 194, endPoint x: 481, endPoint y: 213, distance: 99.1
click at [481, 213] on div "Gauge Gauge Resize Repeats Outlines View modes Formatting Numbering Gauge Resiz…" at bounding box center [615, 204] width 463 height 291
type input "4"
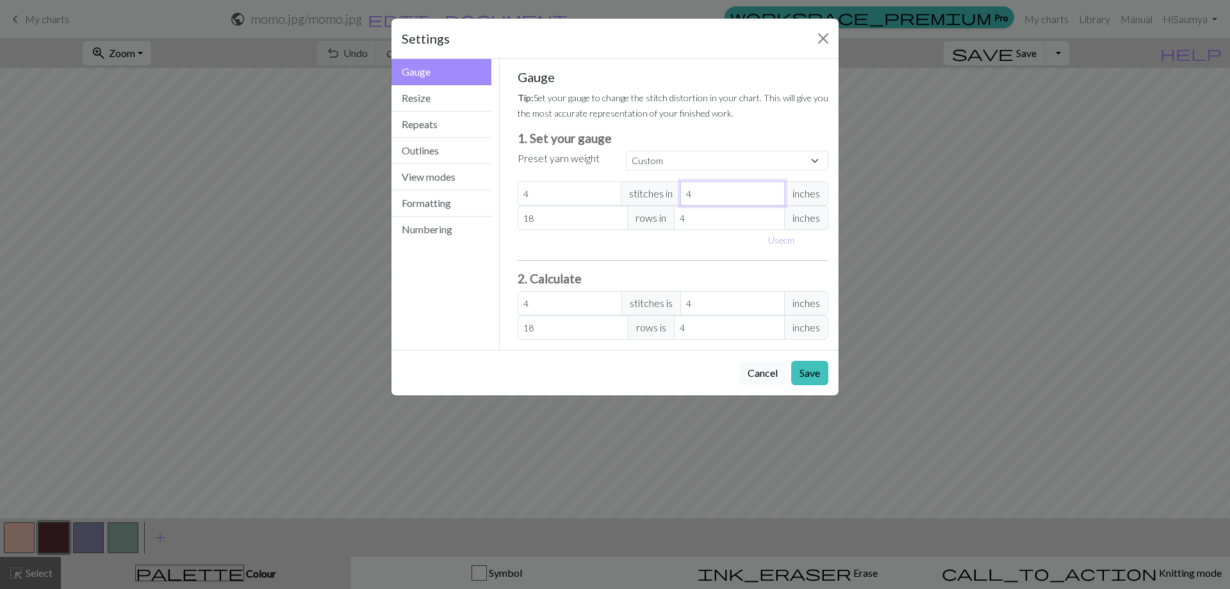
drag, startPoint x: 712, startPoint y: 190, endPoint x: 660, endPoint y: 192, distance: 52.0
click at [660, 192] on div "4 stitches in 4 inches" at bounding box center [673, 193] width 311 height 24
type input "1"
type input "16"
type input "1"
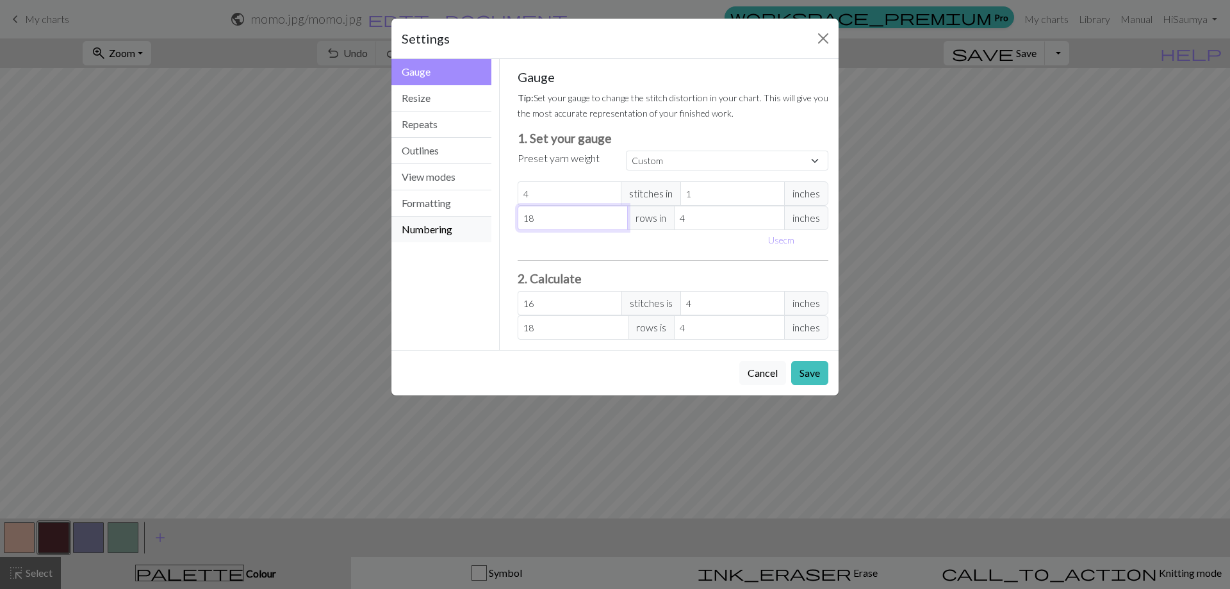
drag, startPoint x: 554, startPoint y: 220, endPoint x: 418, endPoint y: 225, distance: 135.9
click at [418, 225] on div "Gauge Gauge Resize Repeats Outlines View modes Formatting Numbering Gauge Resiz…" at bounding box center [615, 204] width 463 height 291
type input "7"
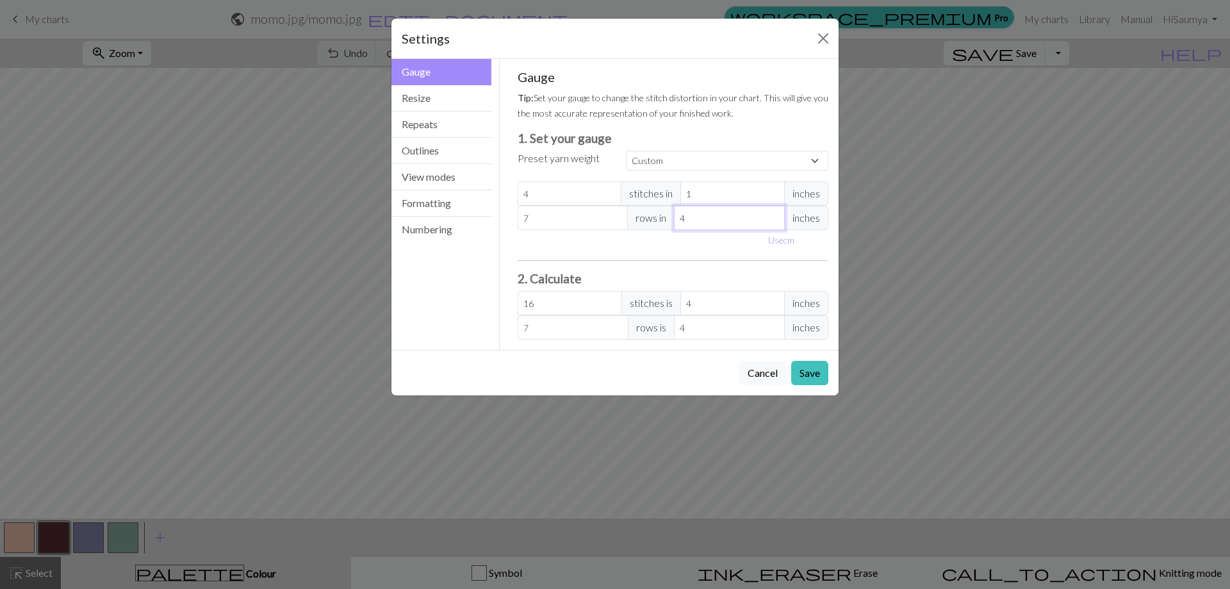
drag, startPoint x: 715, startPoint y: 226, endPoint x: 621, endPoint y: 222, distance: 94.3
click at [621, 222] on div "7 rows in 4 inches" at bounding box center [673, 218] width 311 height 24
type input "1"
type input "28"
type input "1"
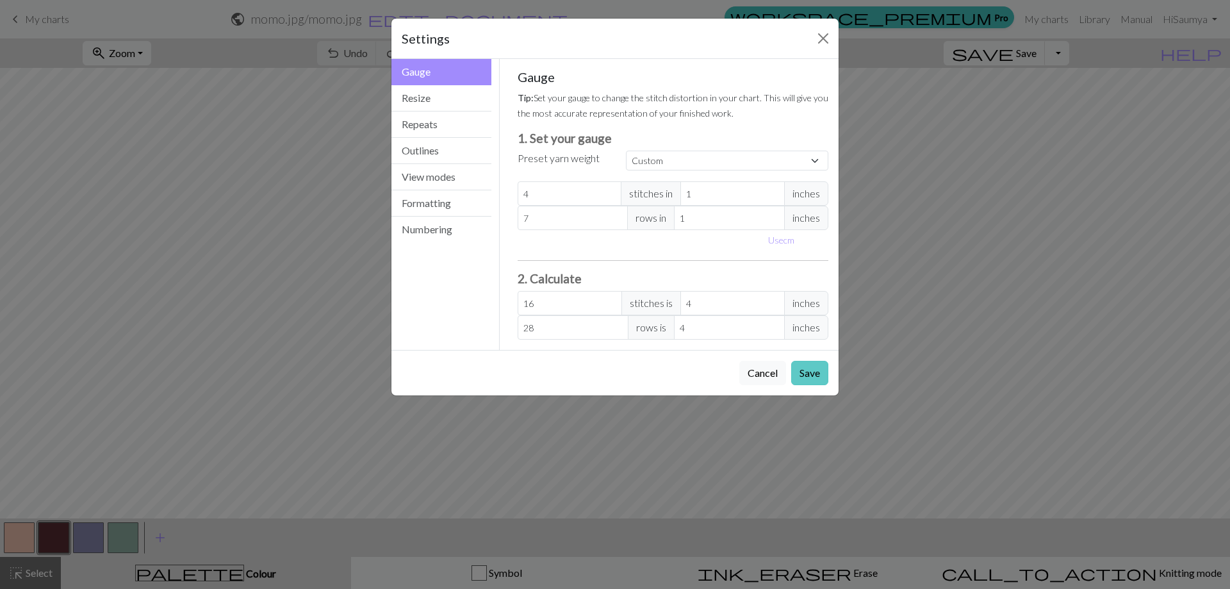
click at [803, 377] on button "Save" at bounding box center [809, 373] width 37 height 24
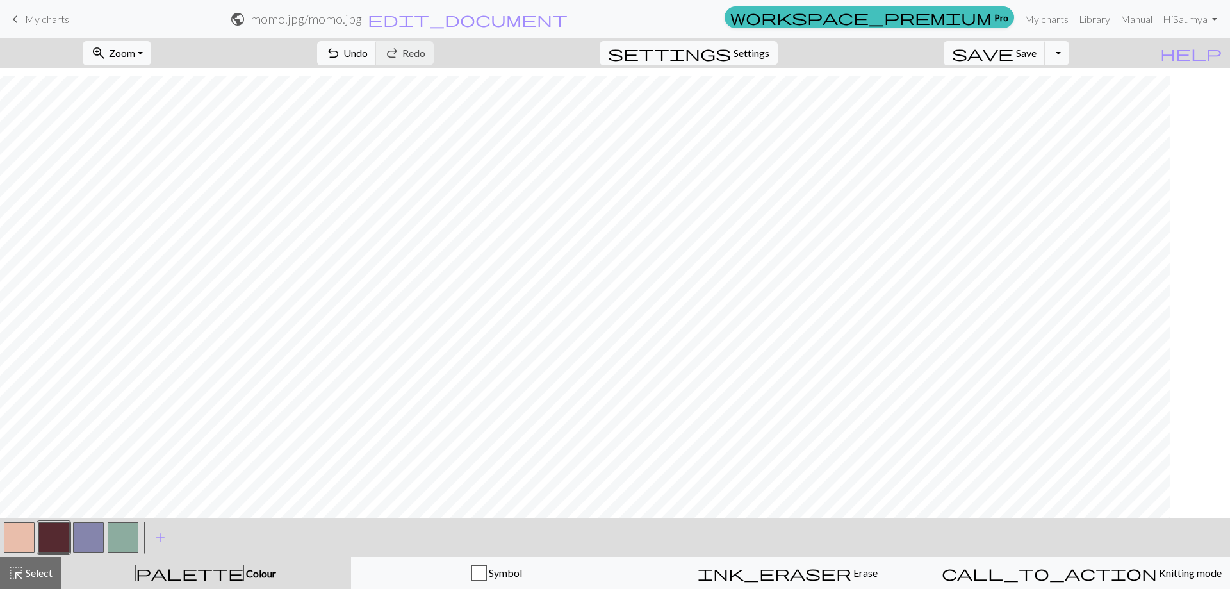
scroll to position [309, 0]
click at [24, 530] on button "button" at bounding box center [19, 537] width 31 height 31
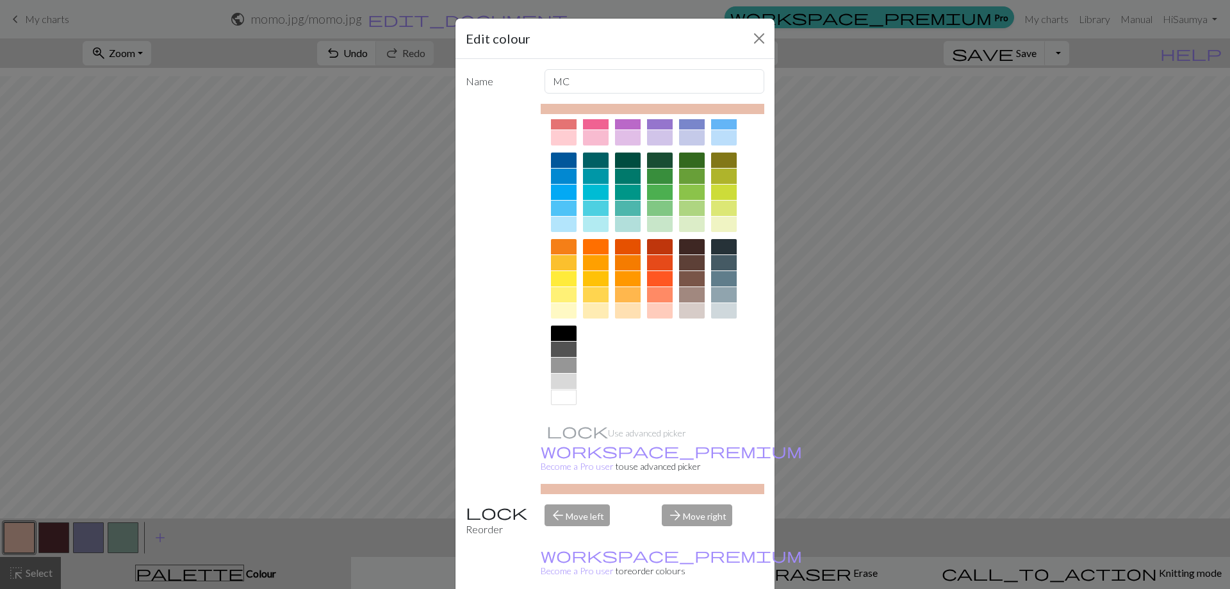
scroll to position [0, 0]
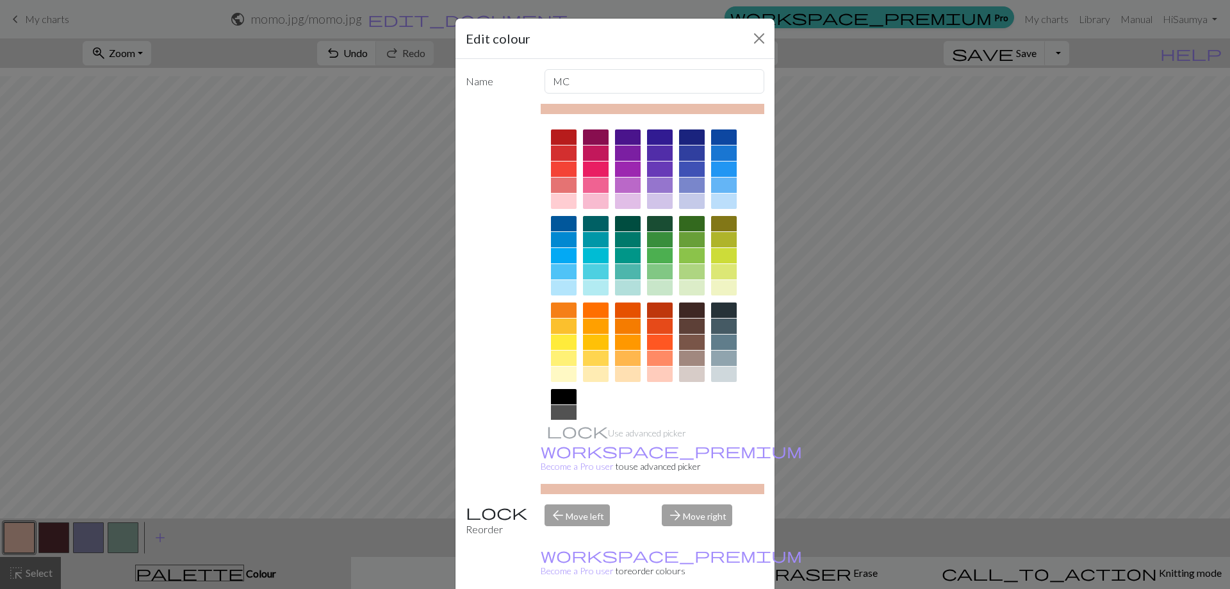
click at [615, 306] on div at bounding box center [628, 309] width 26 height 15
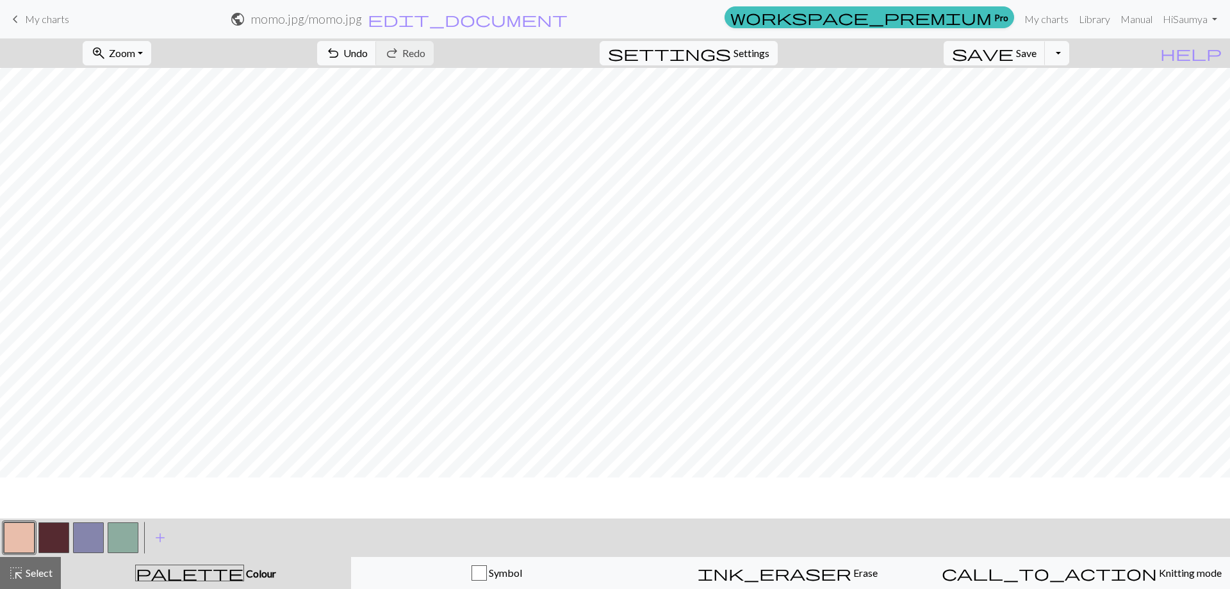
scroll to position [256, 0]
click at [31, 545] on button "button" at bounding box center [19, 537] width 31 height 31
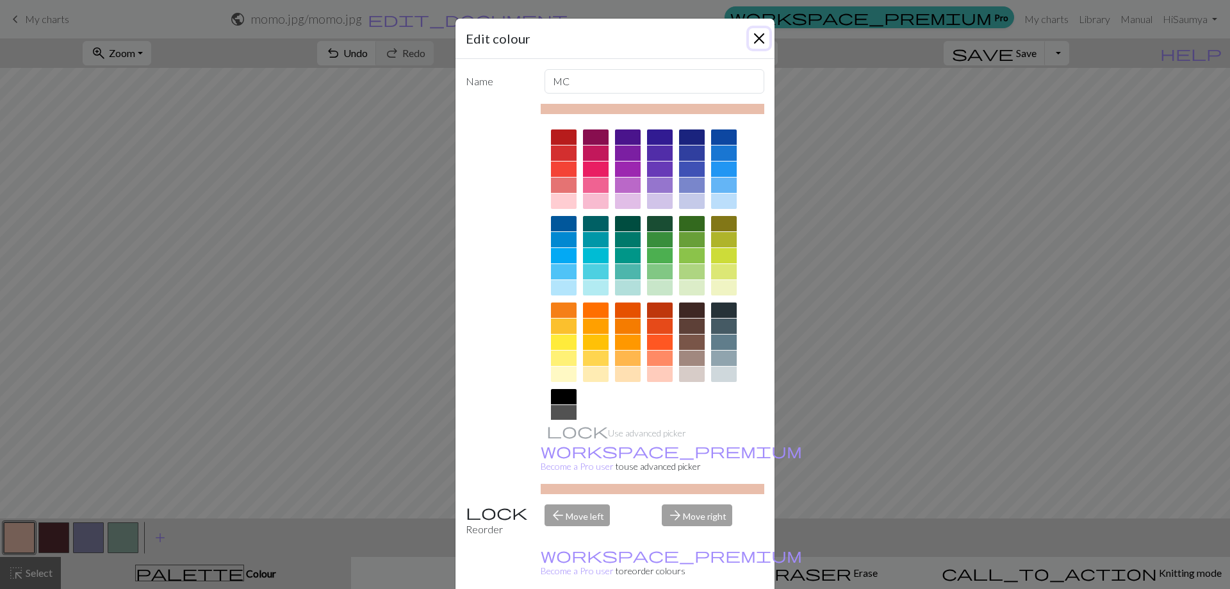
click at [754, 38] on button "Close" at bounding box center [759, 38] width 21 height 21
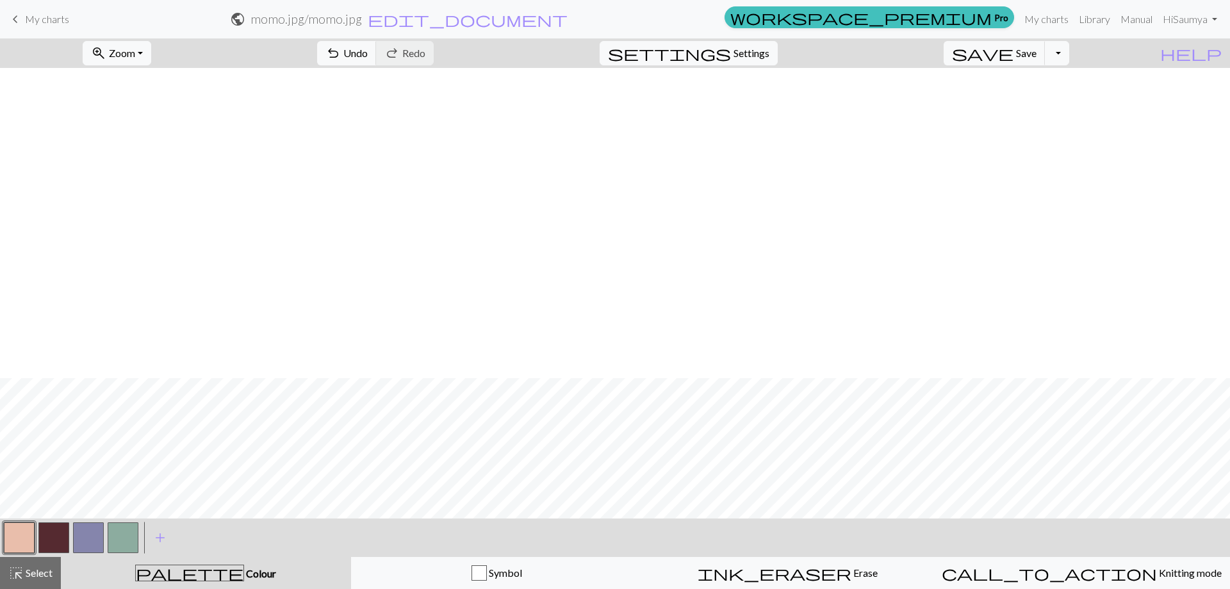
scroll to position [309, 0]
click at [13, 524] on button "button" at bounding box center [19, 537] width 31 height 31
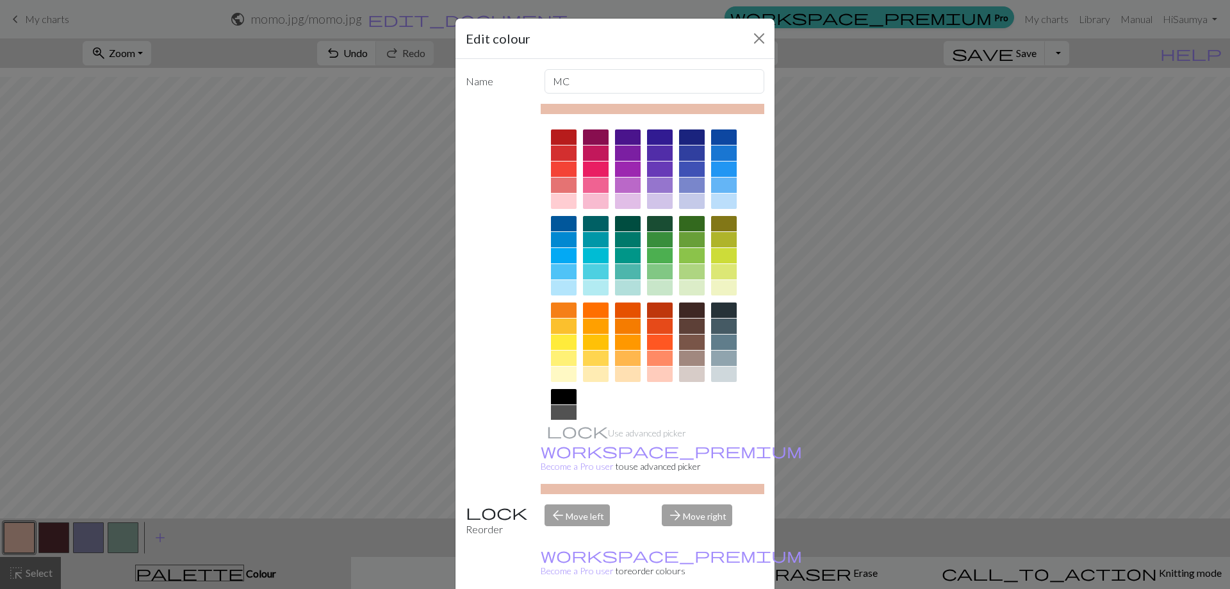
click at [588, 195] on div at bounding box center [596, 200] width 26 height 15
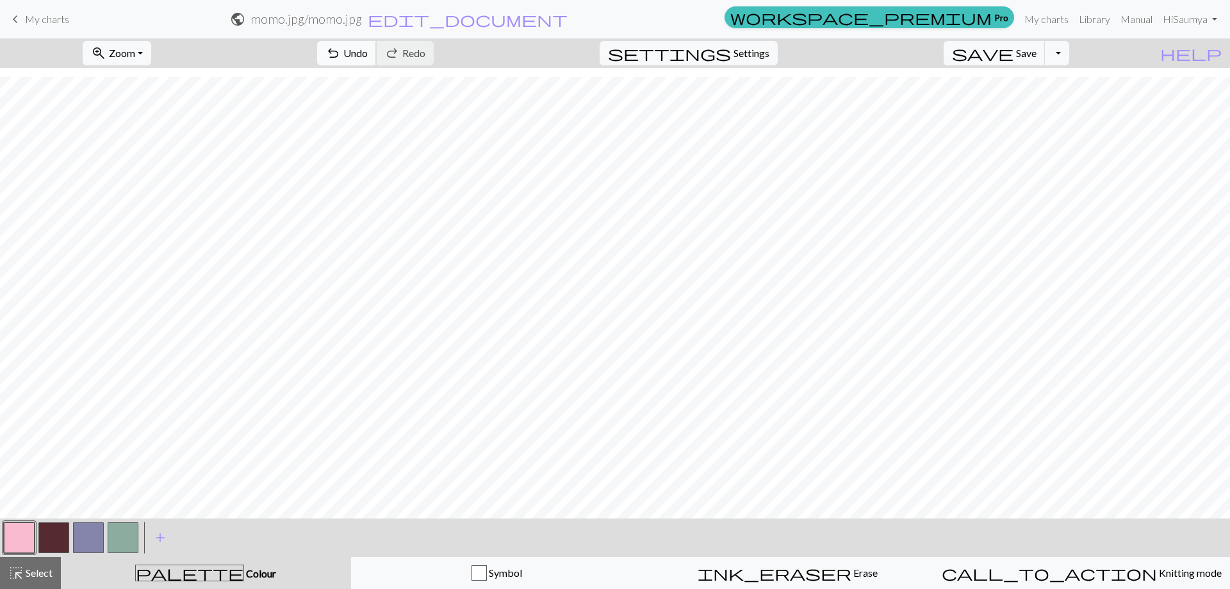
click at [341, 52] on span "undo" at bounding box center [332, 53] width 15 height 18
click at [757, 62] on button "settings Settings" at bounding box center [689, 53] width 178 height 24
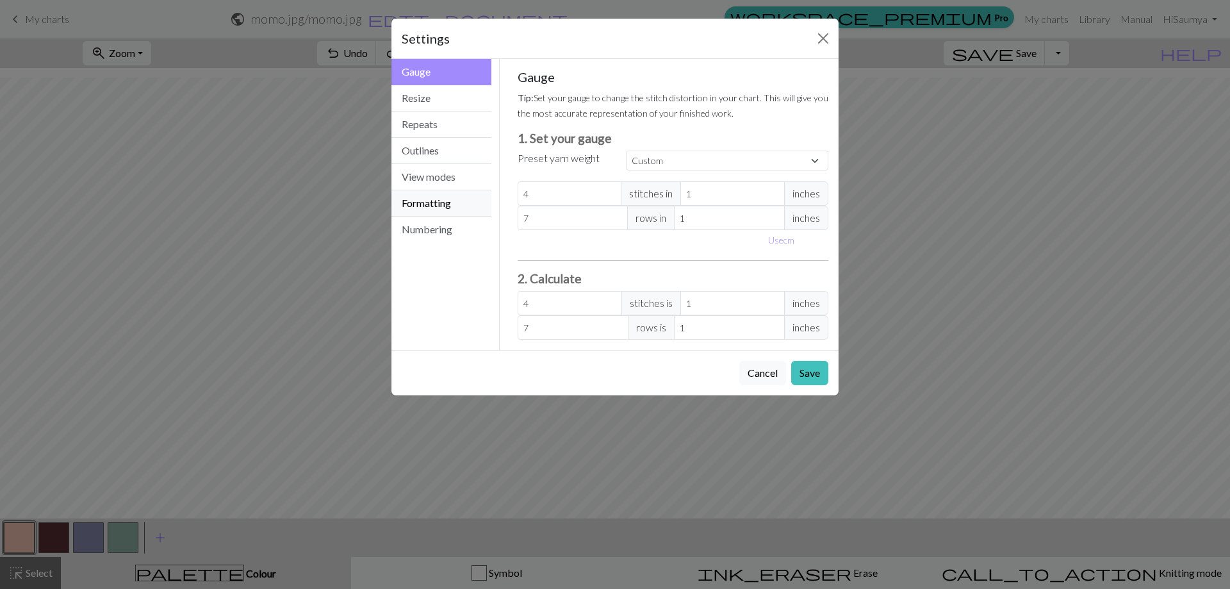
click at [425, 206] on button "Formatting" at bounding box center [441, 203] width 100 height 26
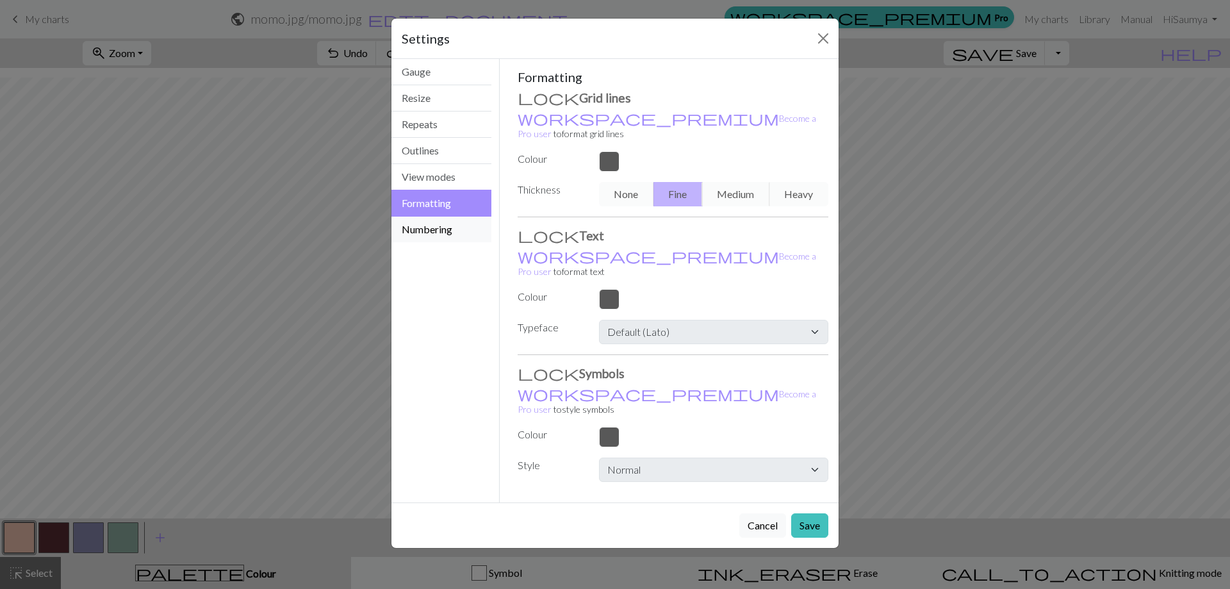
click at [429, 221] on button "Numbering" at bounding box center [441, 230] width 100 height 26
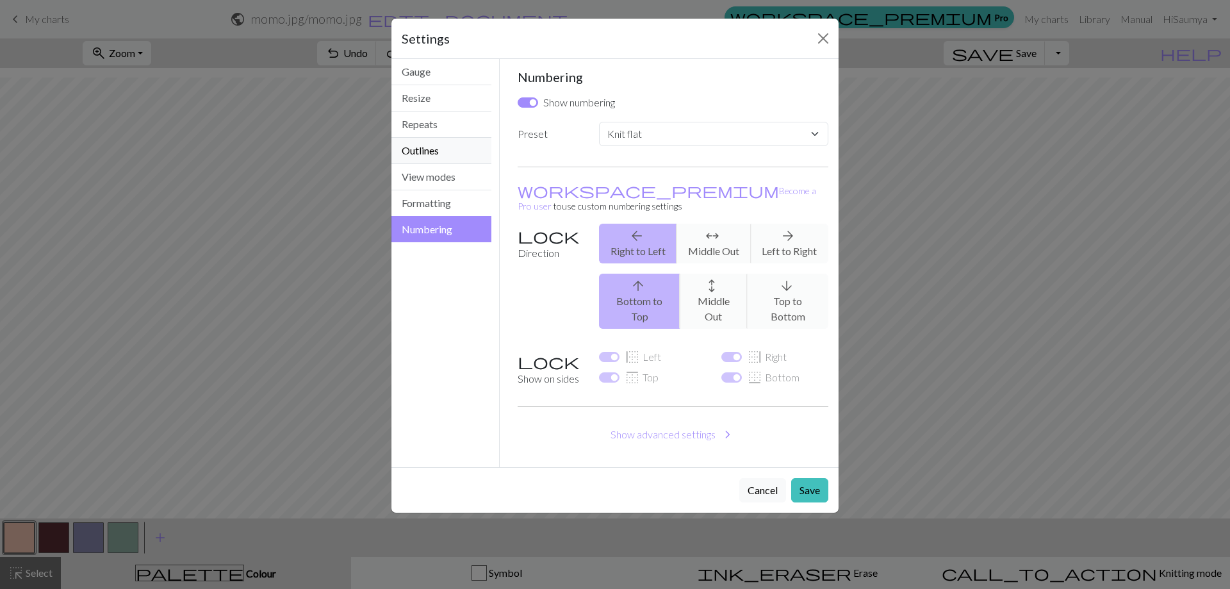
click at [475, 160] on button "Outlines" at bounding box center [441, 151] width 100 height 26
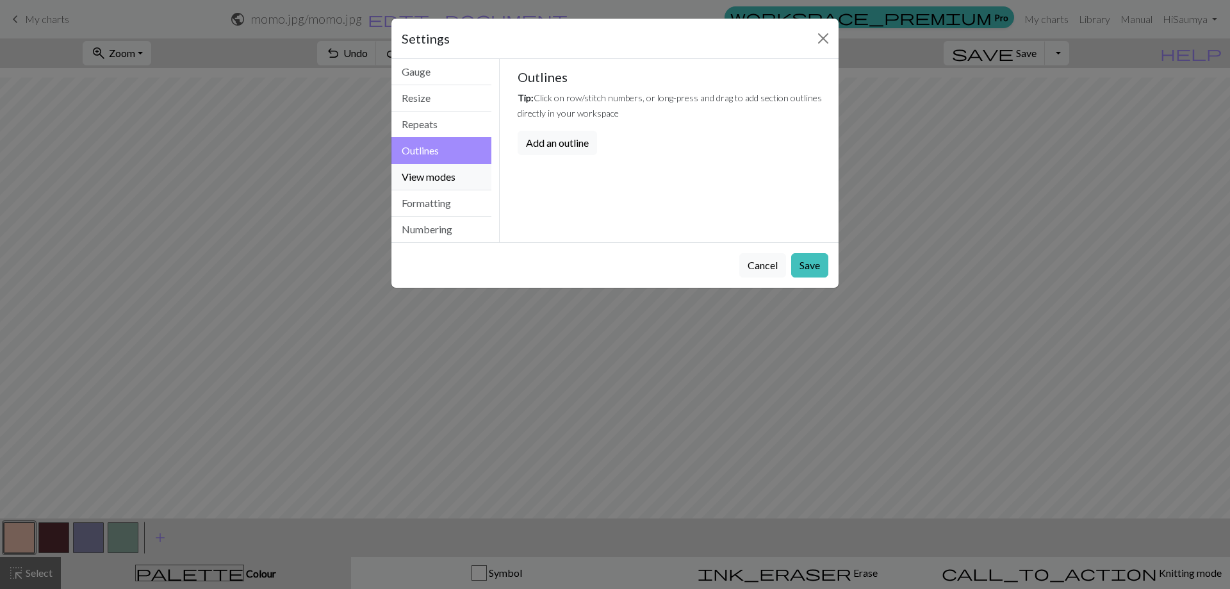
click at [445, 180] on button "View modes" at bounding box center [441, 177] width 100 height 26
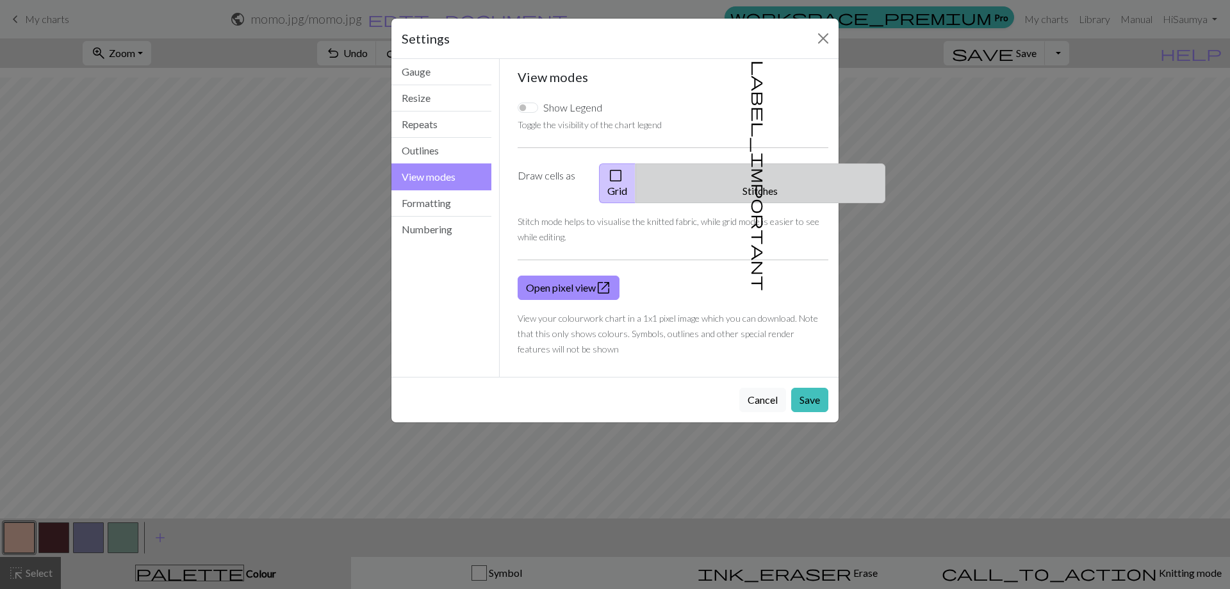
click at [752, 174] on span "label_important" at bounding box center [759, 175] width 18 height 231
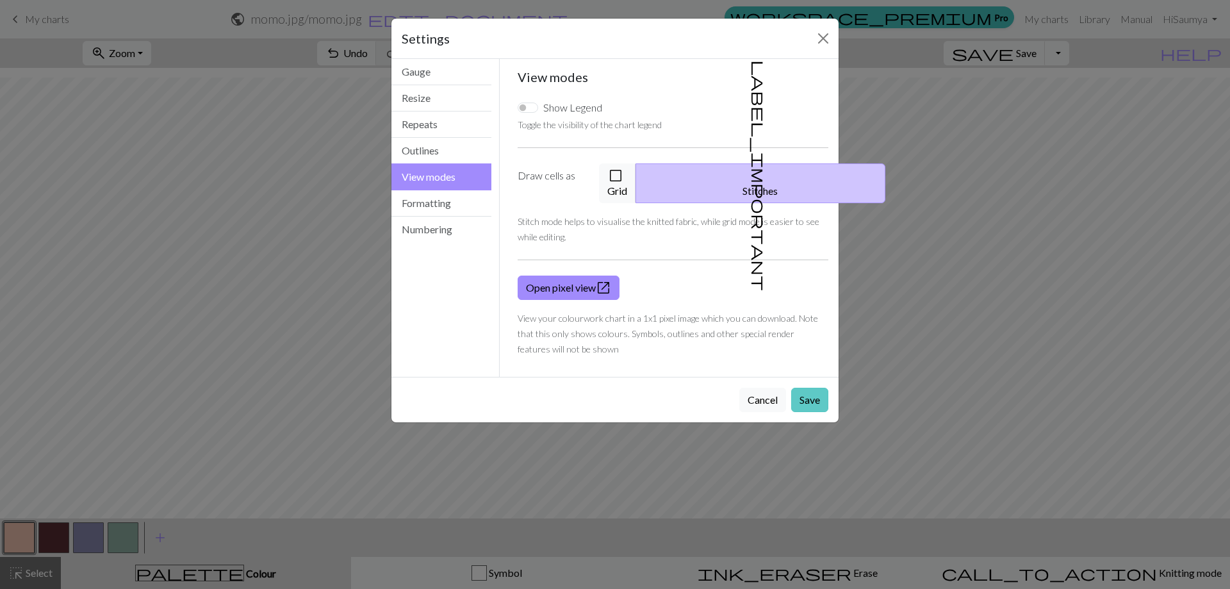
click at [816, 388] on button "Save" at bounding box center [809, 400] width 37 height 24
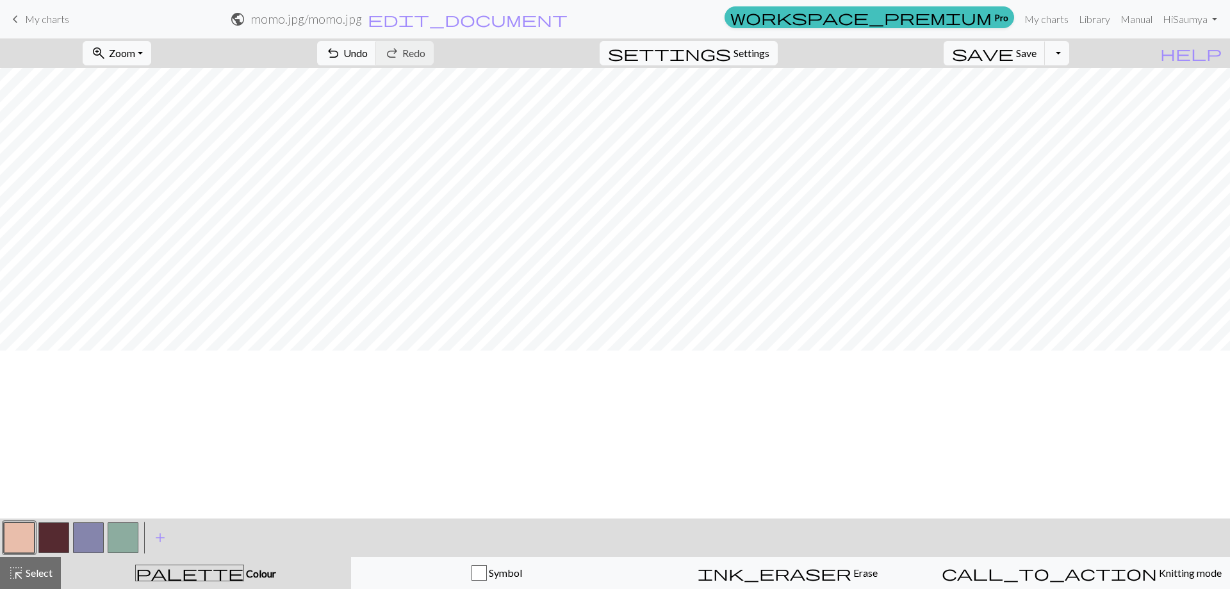
scroll to position [133, 0]
click at [150, 538] on button "add Add a colour" at bounding box center [160, 538] width 32 height 32
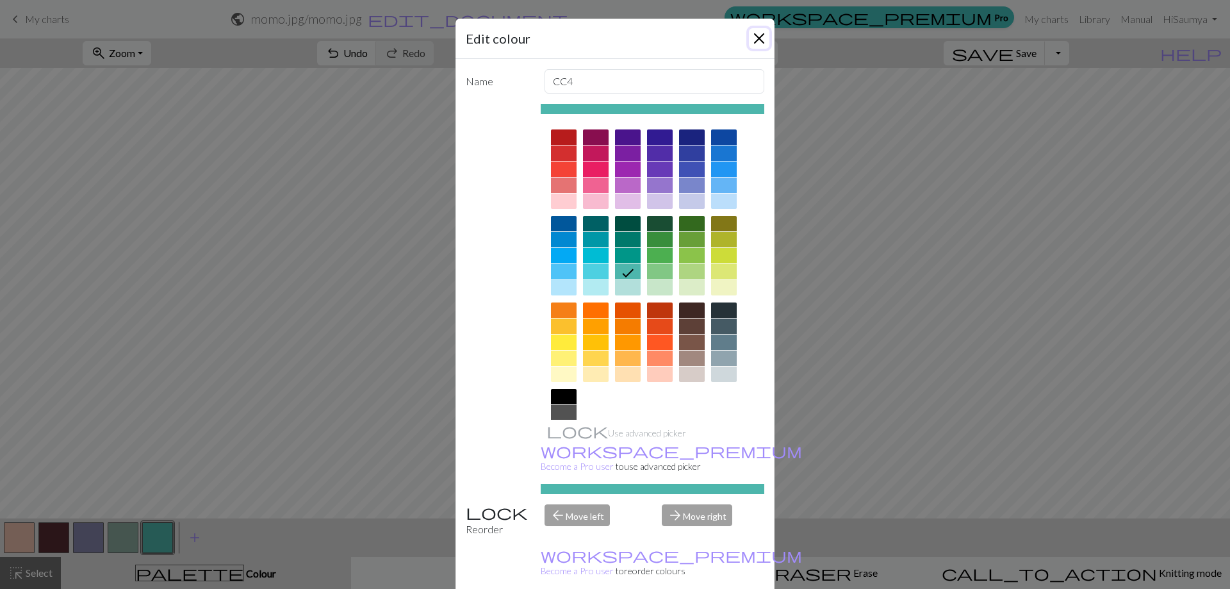
click at [757, 31] on button "Close" at bounding box center [759, 38] width 21 height 21
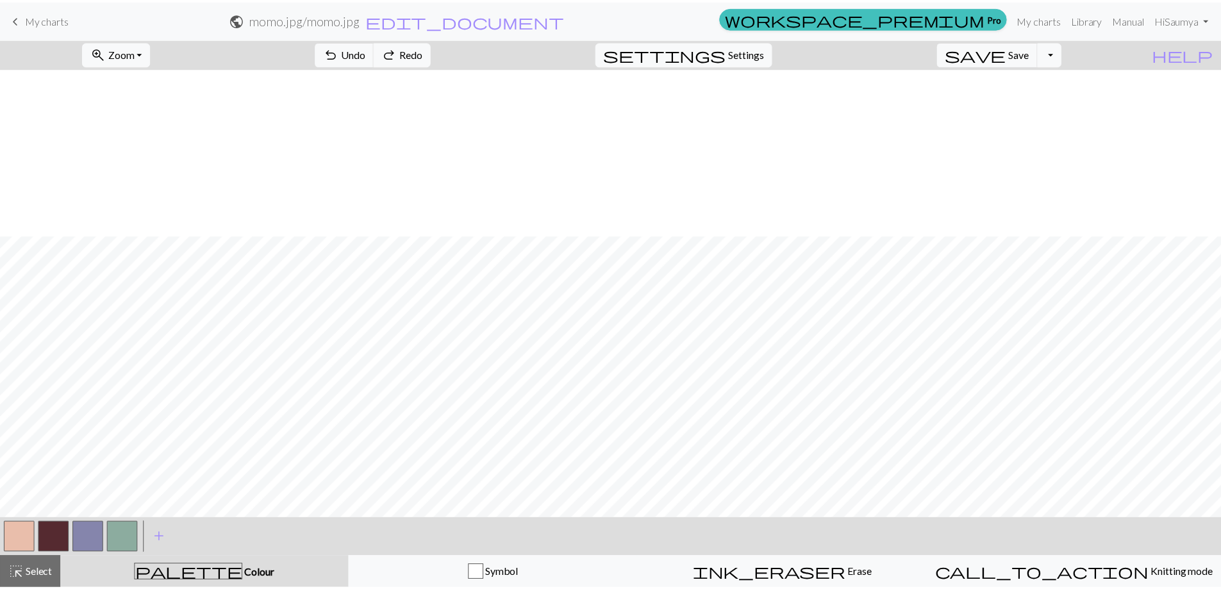
scroll to position [310, 0]
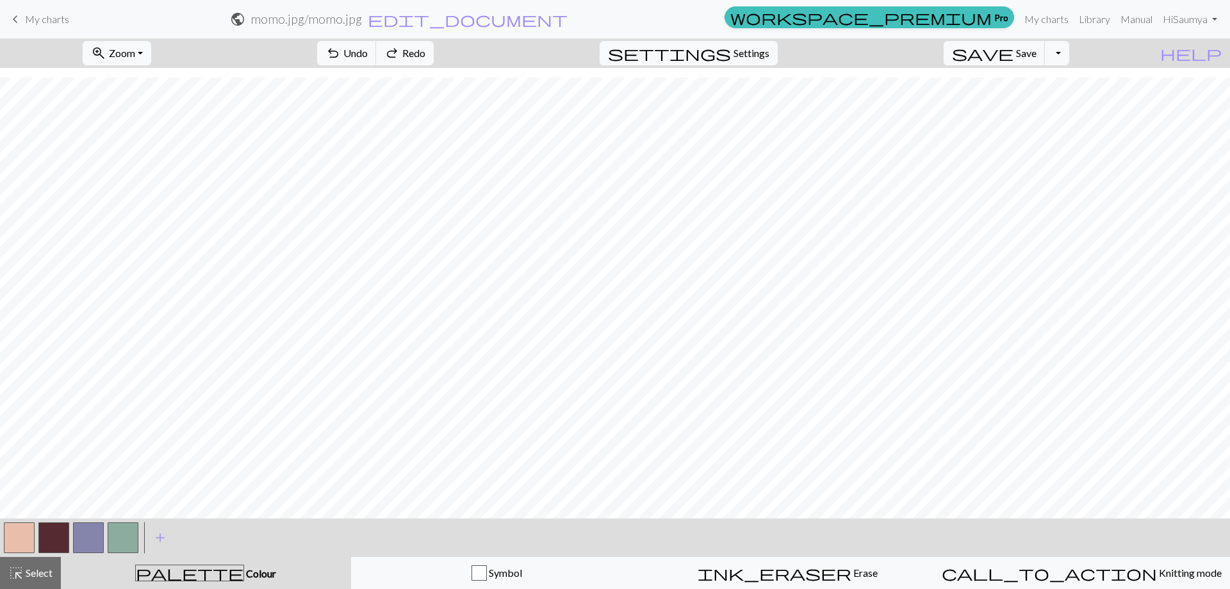
click at [21, 15] on span "keyboard_arrow_left" at bounding box center [15, 19] width 15 height 18
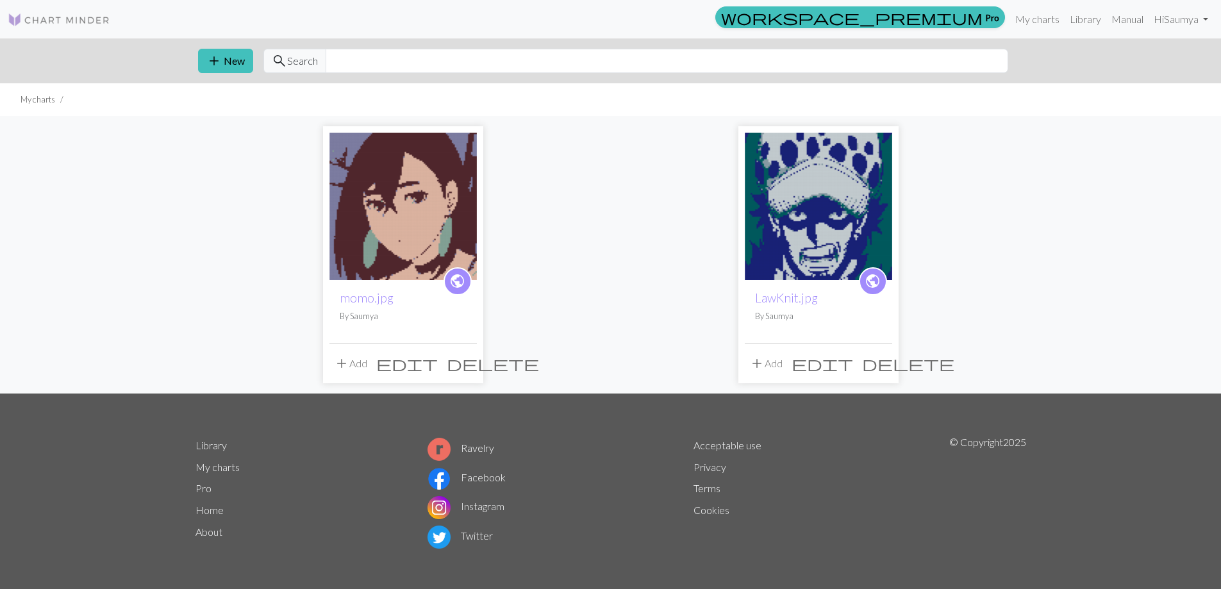
click at [462, 373] on button "delete" at bounding box center [492, 363] width 101 height 24
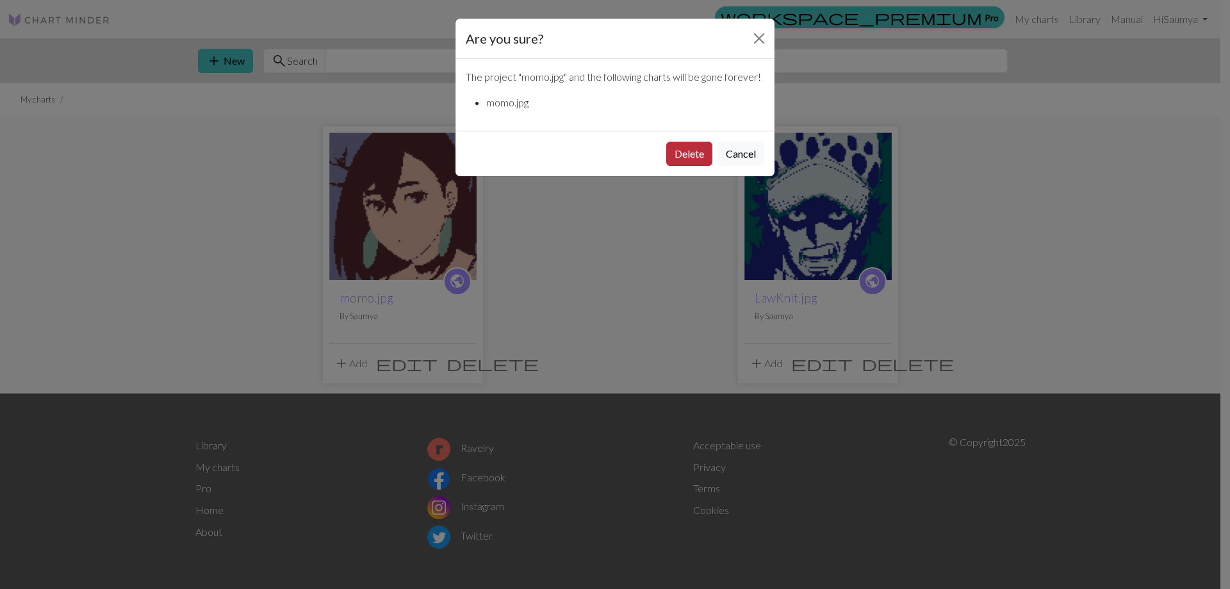
click at [703, 145] on button "Delete" at bounding box center [689, 154] width 46 height 24
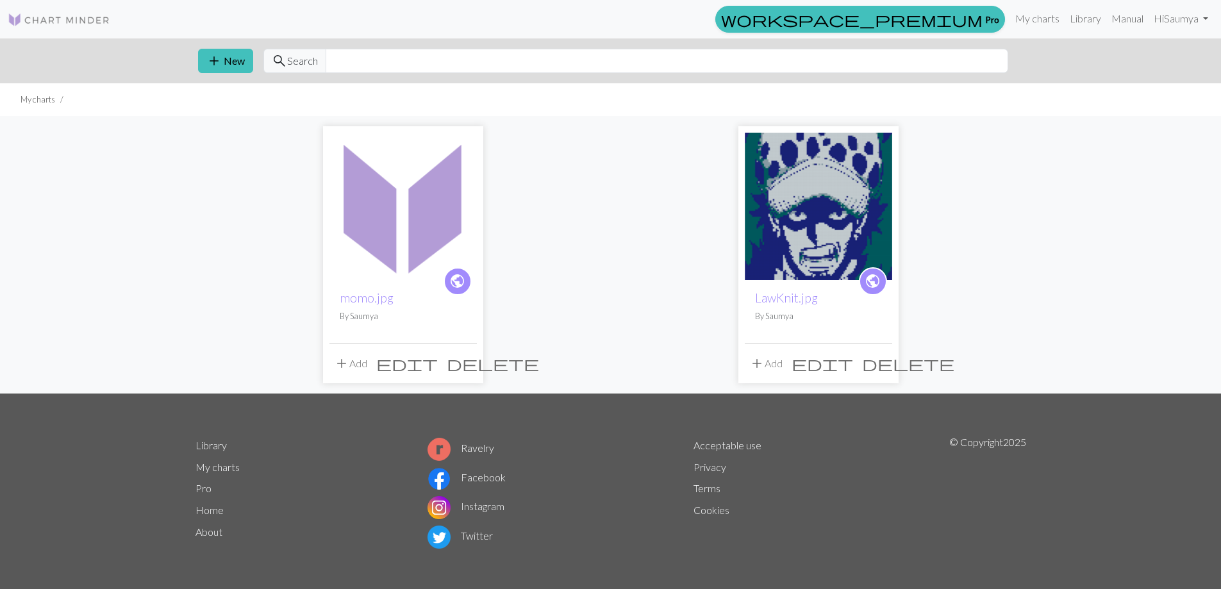
click at [851, 363] on span "edit" at bounding box center [822, 363] width 62 height 18
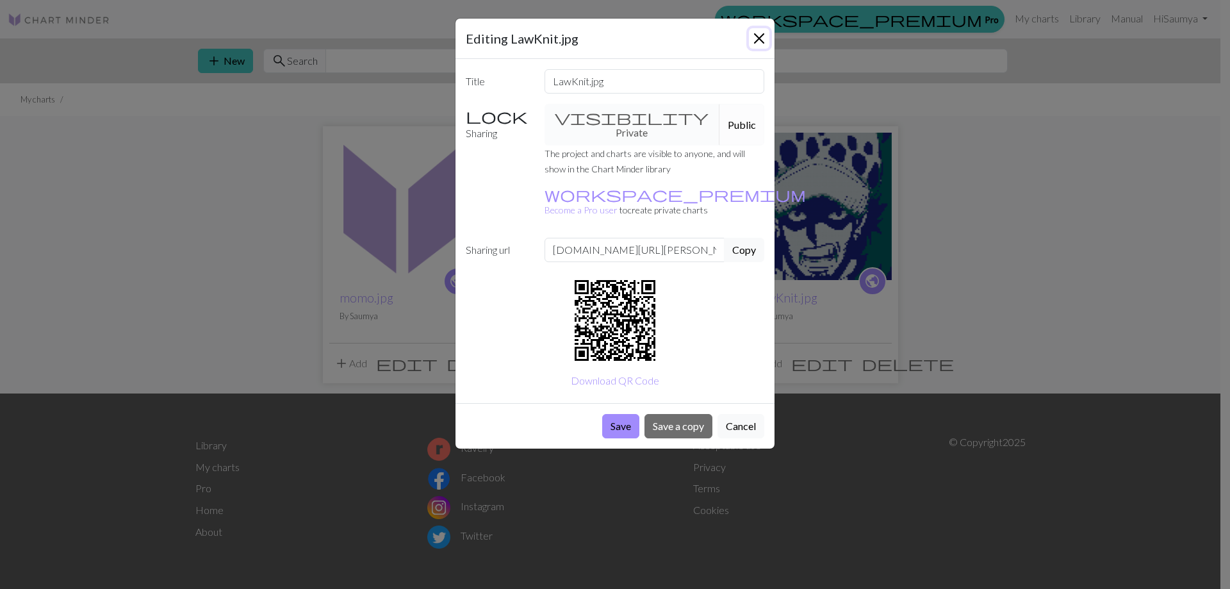
click at [768, 33] on button "Close" at bounding box center [759, 38] width 21 height 21
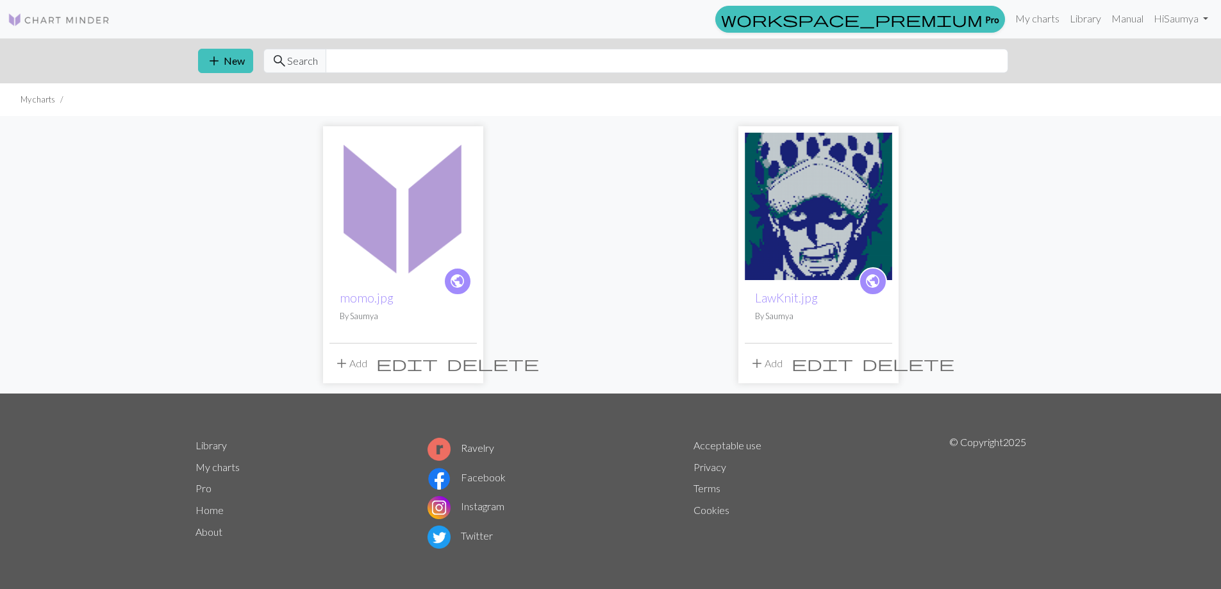
click at [798, 254] on img at bounding box center [817, 206] width 147 height 147
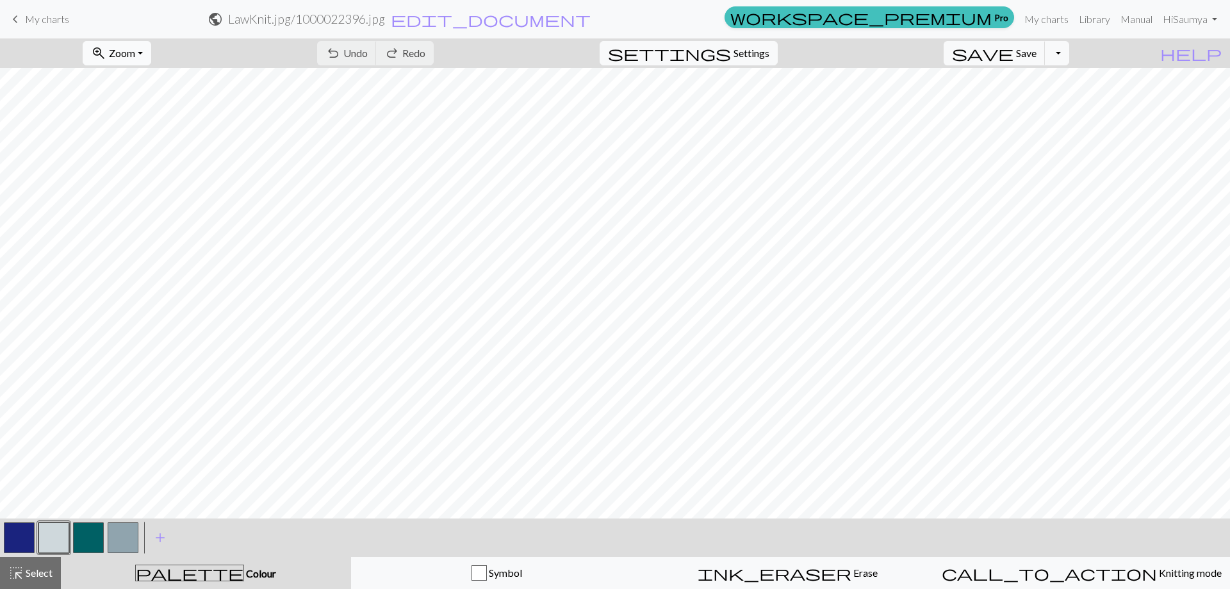
click at [106, 54] on span "zoom_in" at bounding box center [98, 53] width 15 height 18
click at [762, 53] on span "Settings" at bounding box center [752, 52] width 36 height 15
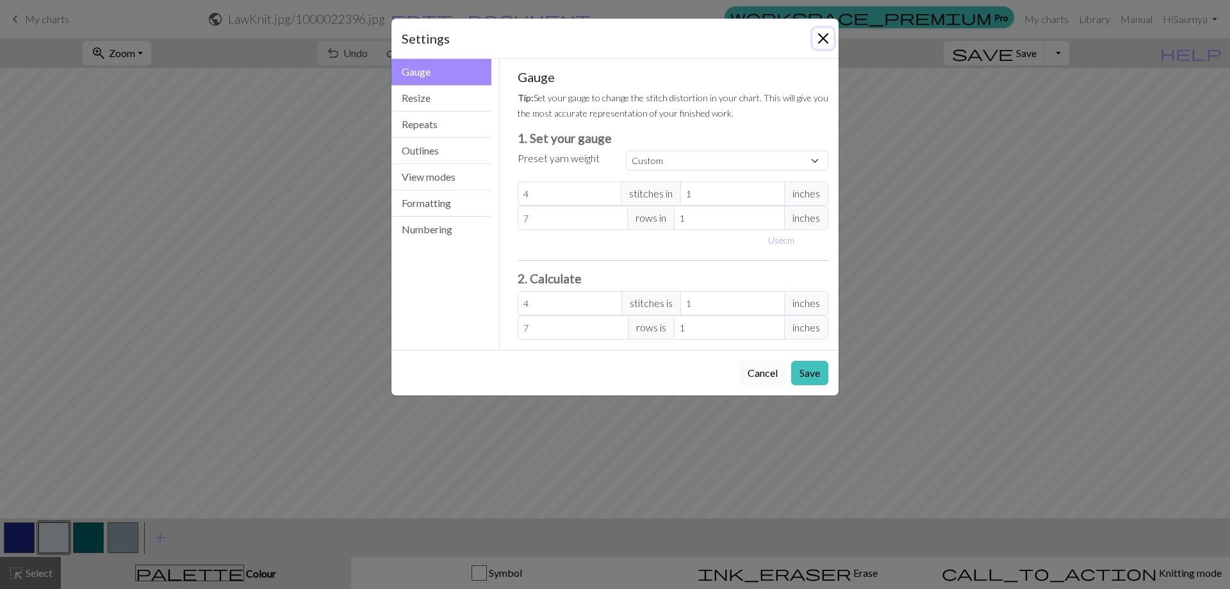
click at [823, 31] on button "Close" at bounding box center [823, 38] width 21 height 21
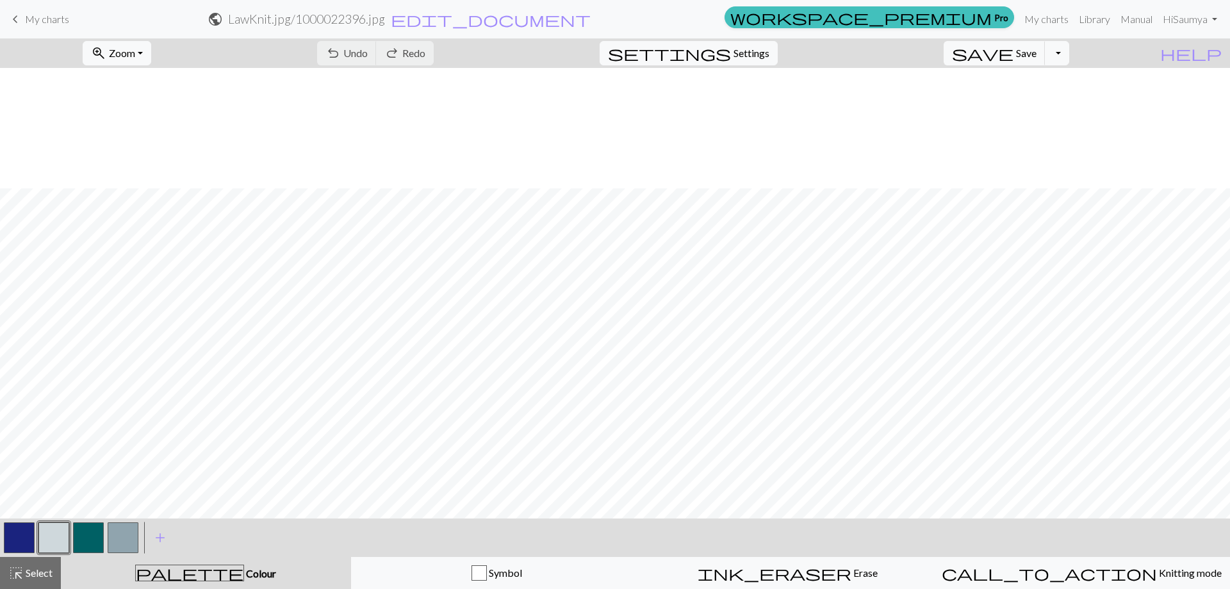
scroll to position [120, 0]
click at [95, 533] on button "button" at bounding box center [88, 537] width 31 height 31
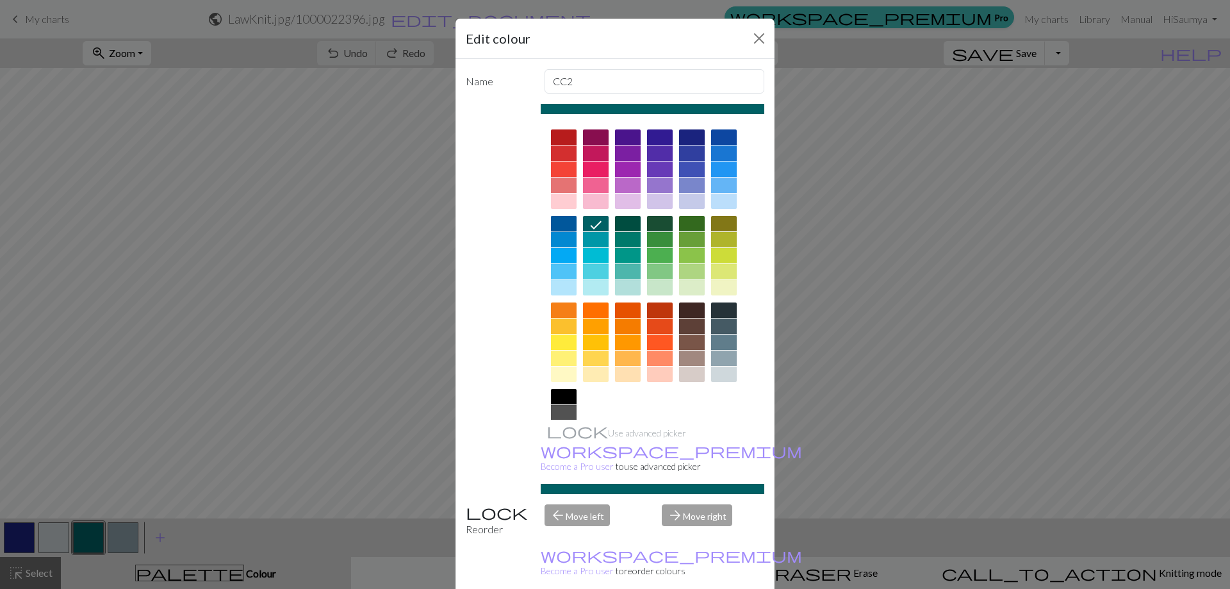
click at [563, 227] on div at bounding box center [564, 223] width 26 height 15
click at [570, 240] on div at bounding box center [564, 239] width 26 height 15
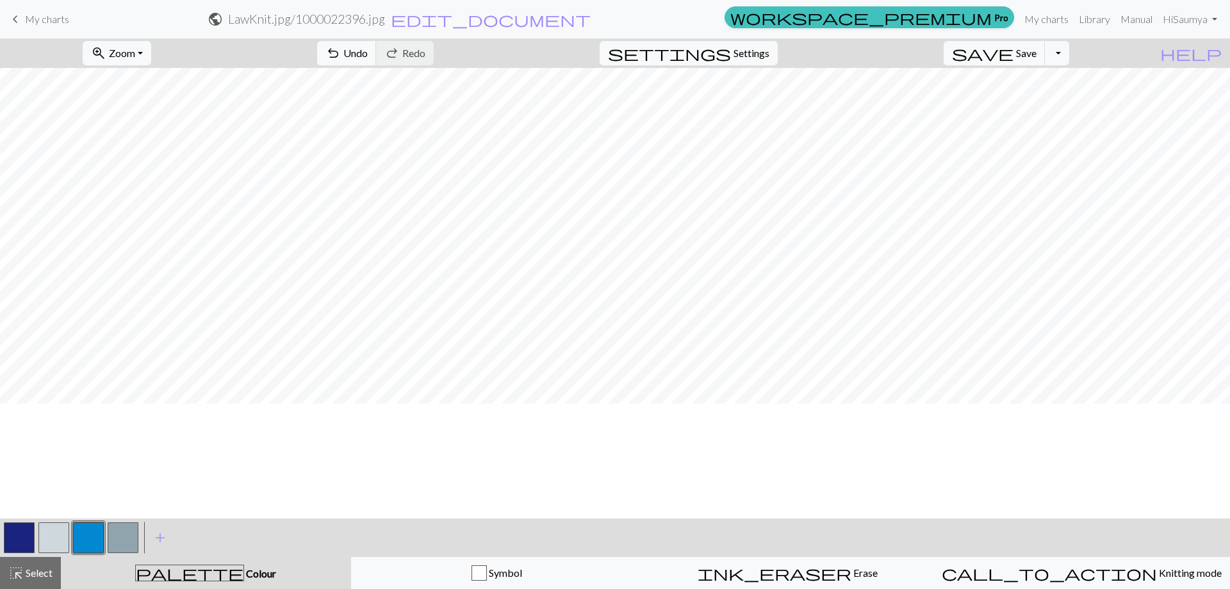
scroll to position [0, 0]
click at [88, 530] on button "button" at bounding box center [88, 537] width 31 height 31
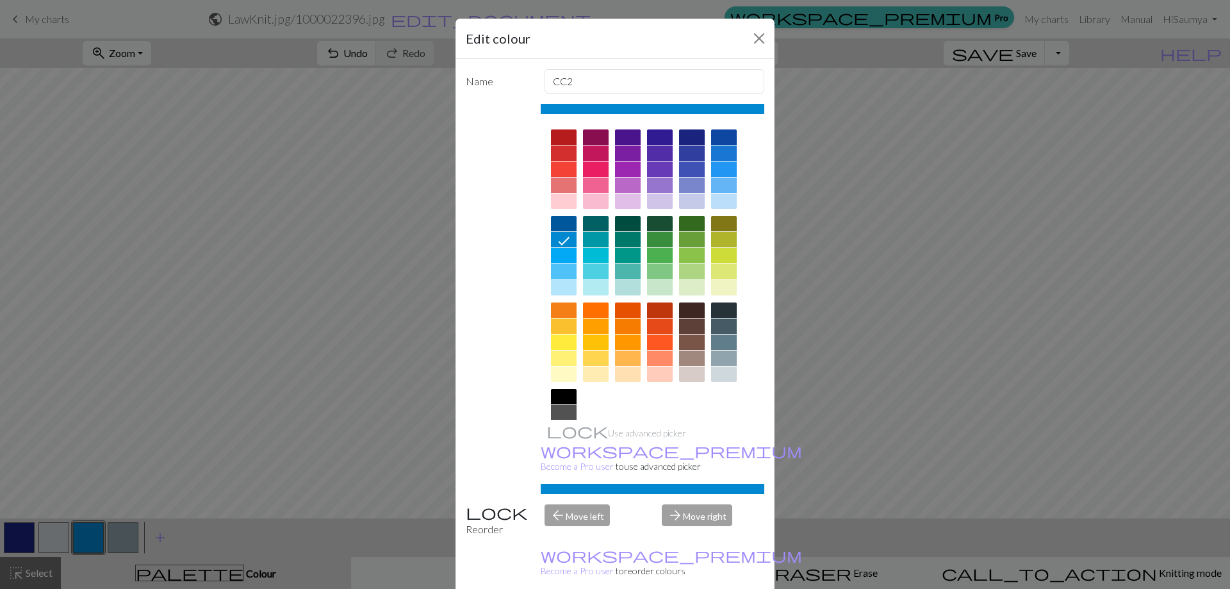
click at [562, 221] on div at bounding box center [564, 223] width 26 height 15
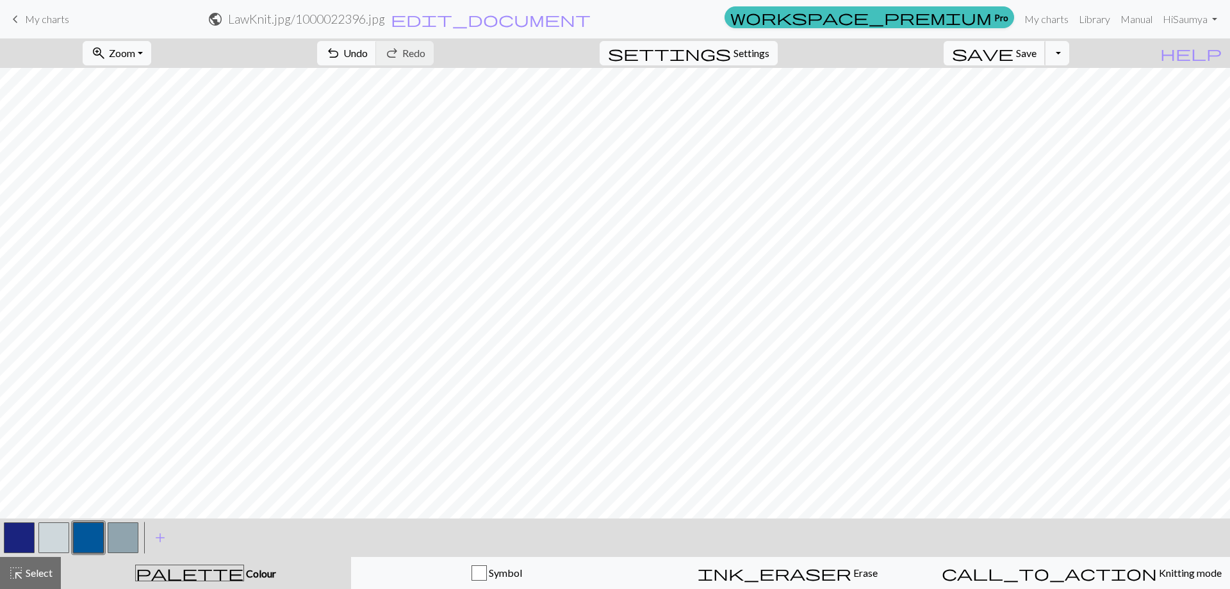
click at [1035, 51] on button "save Save Save" at bounding box center [995, 53] width 102 height 24
click at [1014, 47] on span "save" at bounding box center [983, 53] width 62 height 18
click at [1069, 45] on button "Toggle Dropdown" at bounding box center [1057, 53] width 24 height 24
click at [1048, 104] on button "save_alt Download" at bounding box center [962, 102] width 211 height 21
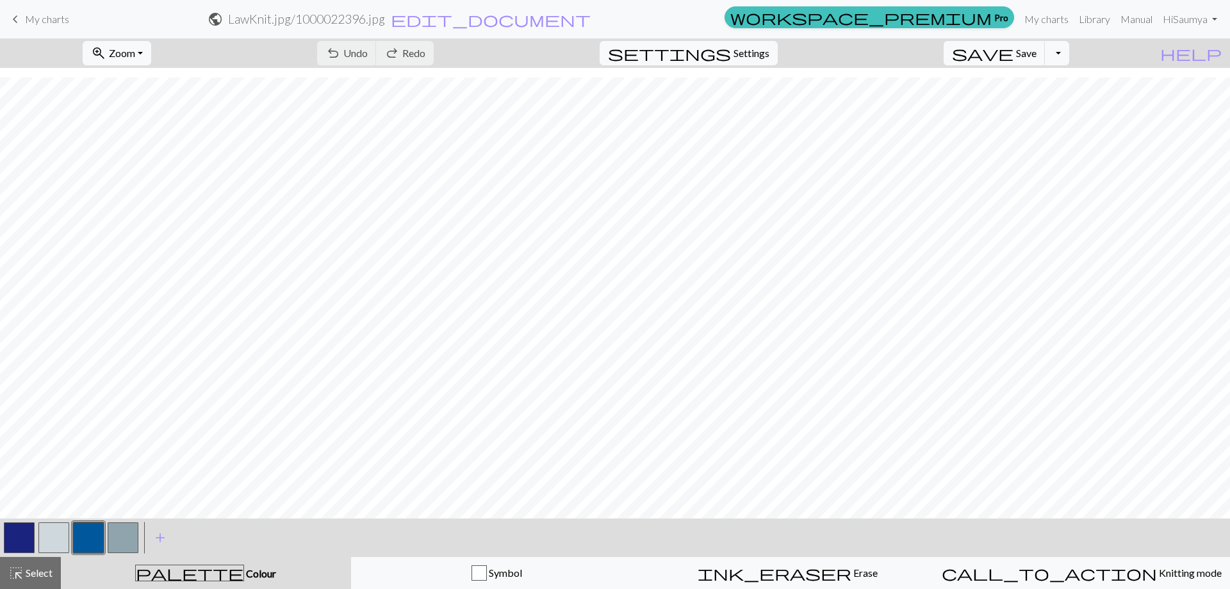
click at [731, 46] on span "settings" at bounding box center [669, 53] width 123 height 18
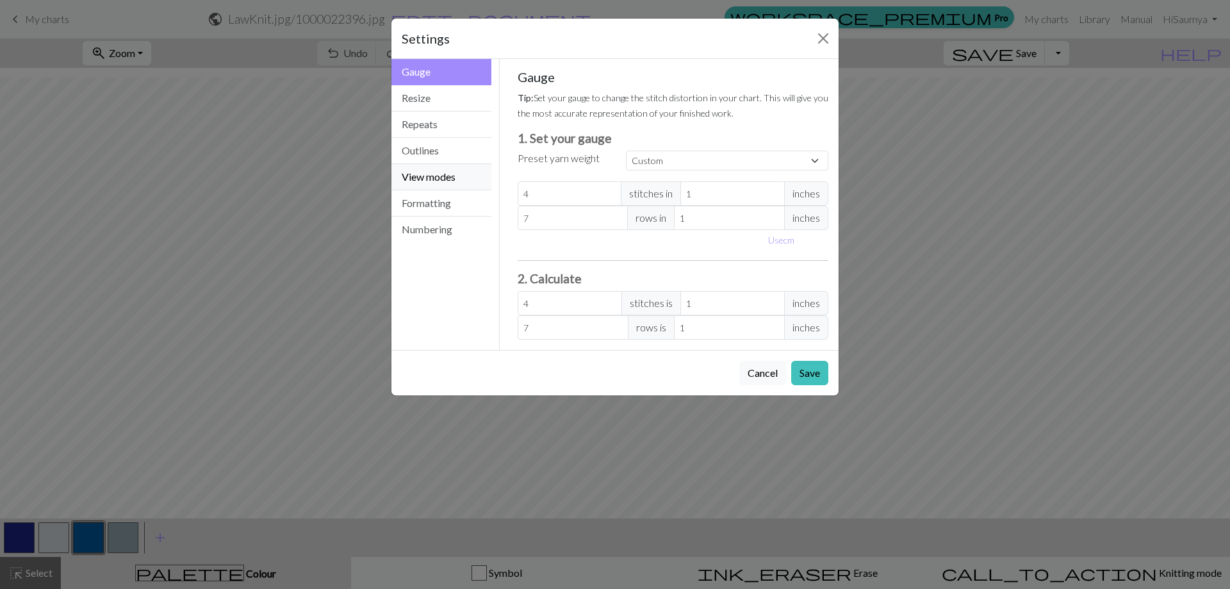
click at [425, 186] on button "View modes" at bounding box center [441, 177] width 100 height 26
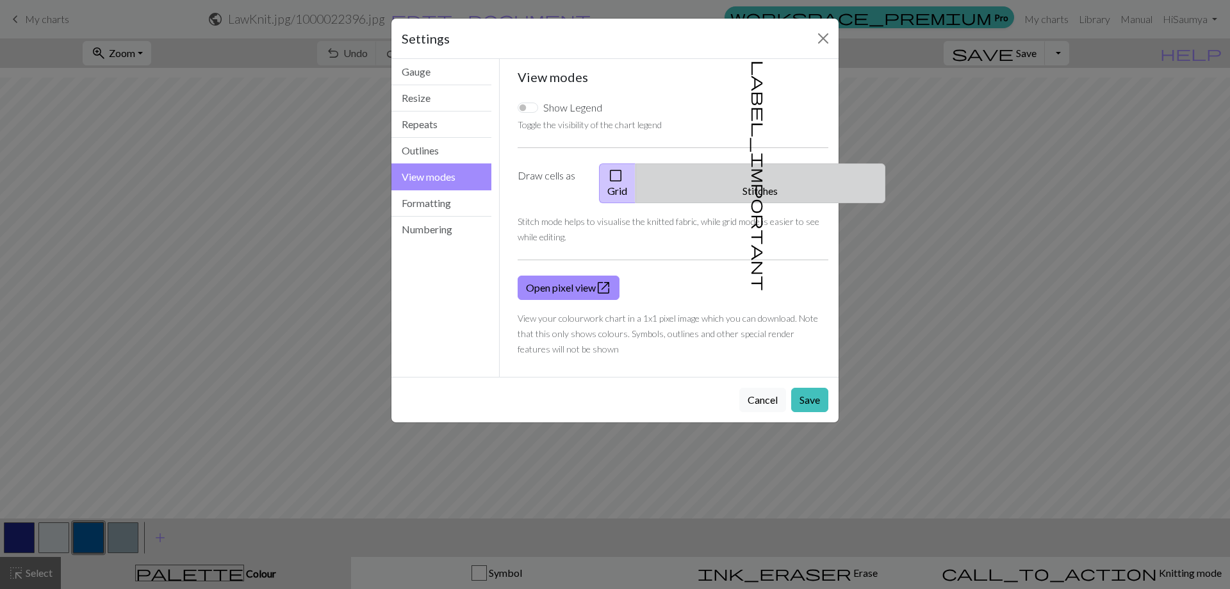
click at [780, 181] on button "label_important Stitches" at bounding box center [761, 183] width 250 height 40
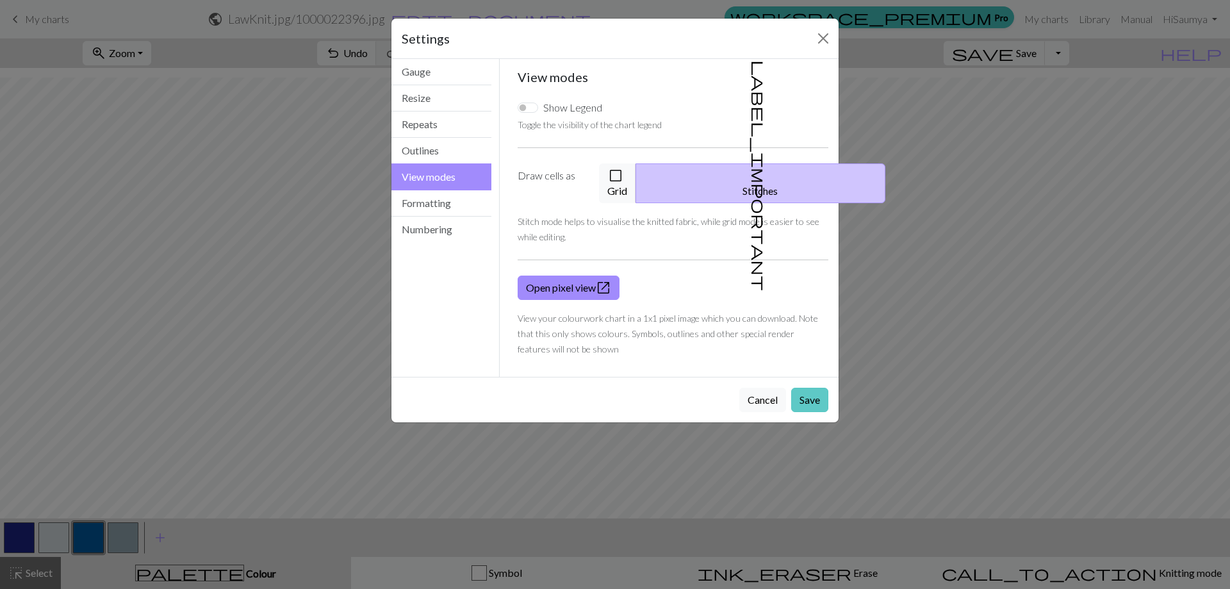
click at [809, 388] on button "Save" at bounding box center [809, 400] width 37 height 24
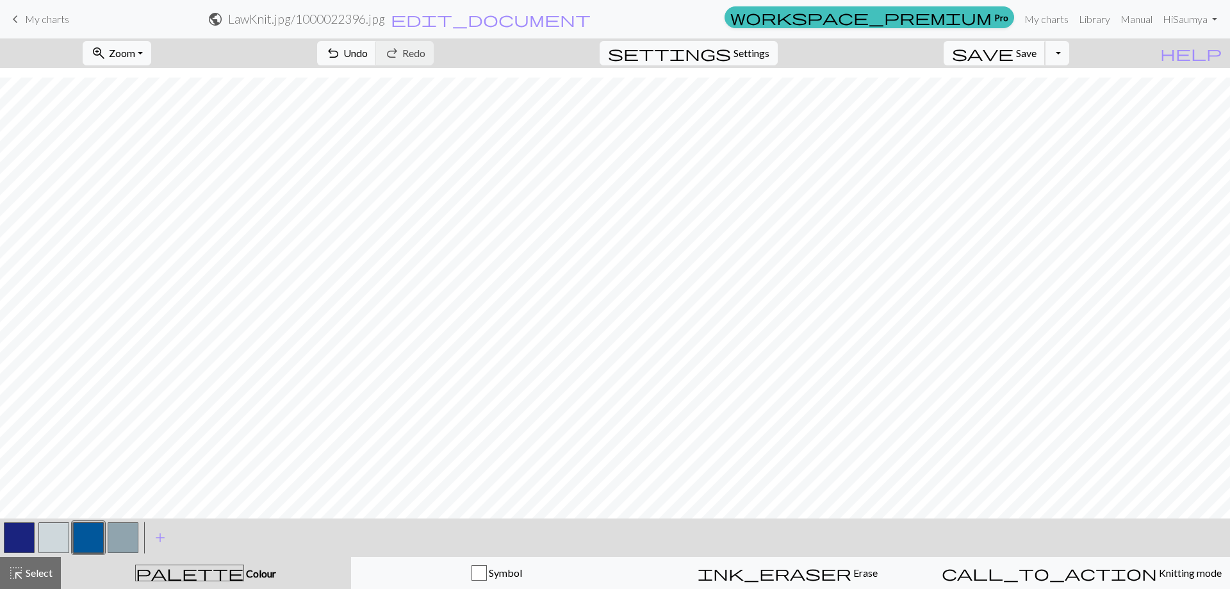
click at [1014, 51] on span "save" at bounding box center [983, 53] width 62 height 18
click at [1069, 55] on button "Toggle Dropdown" at bounding box center [1057, 53] width 24 height 24
click at [1044, 100] on button "save_alt Download" at bounding box center [962, 102] width 211 height 21
click at [671, 16] on button "Close" at bounding box center [672, 22] width 31 height 36
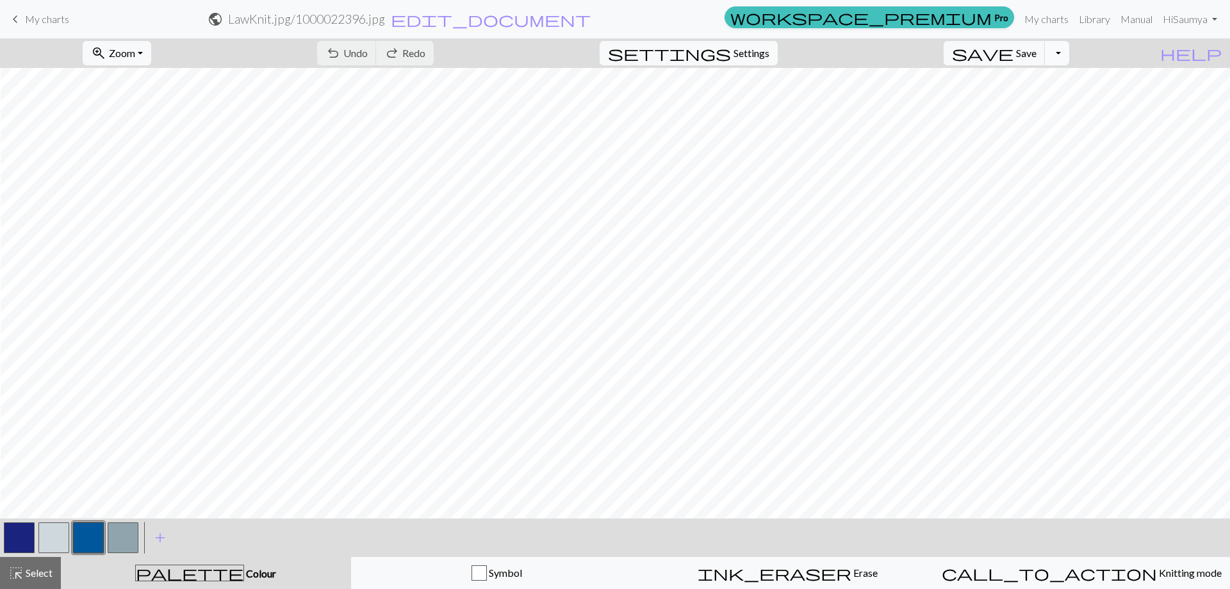
click at [1069, 56] on button "Toggle Dropdown" at bounding box center [1057, 53] width 24 height 24
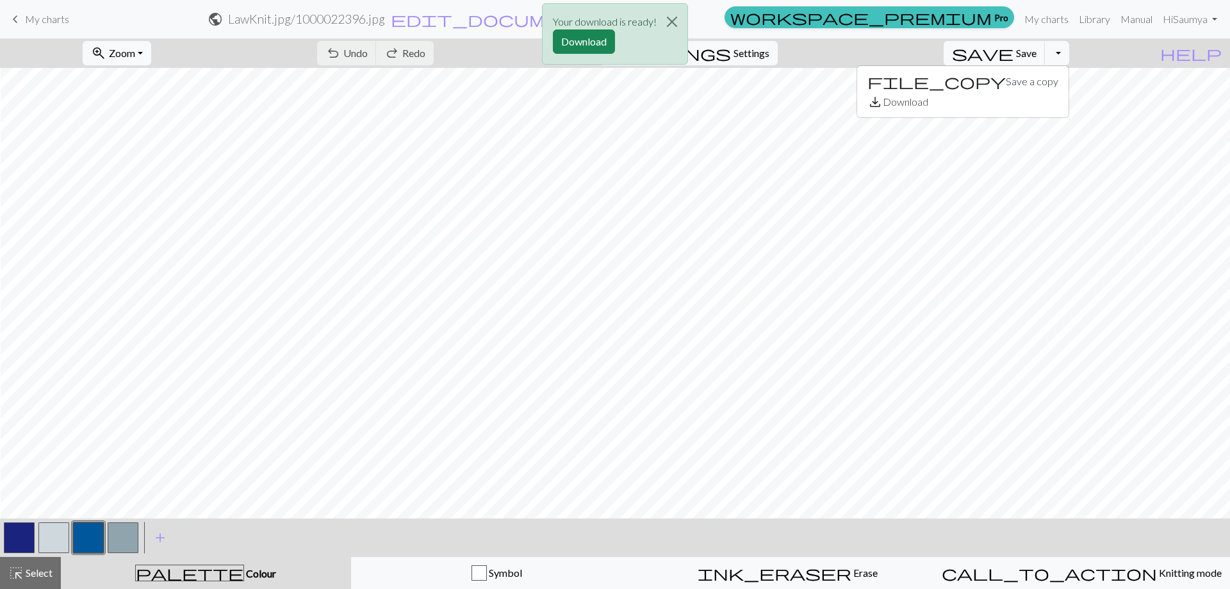
click at [1049, 53] on div "Your download is ready! Download" at bounding box center [615, 37] width 1230 height 75
click at [1032, 54] on div "Your download is ready! Download" at bounding box center [615, 37] width 1230 height 75
click at [1077, 46] on div "Your download is ready! Download" at bounding box center [615, 37] width 1230 height 75
click at [1083, 49] on div "Your download is ready! Download" at bounding box center [615, 37] width 1230 height 75
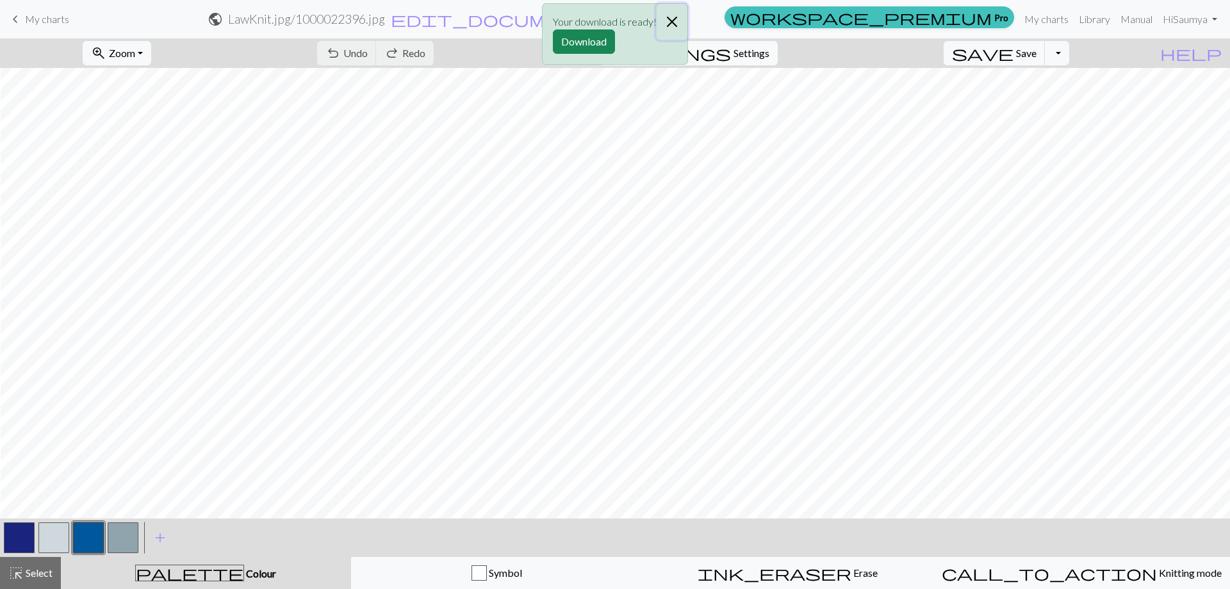
click at [675, 26] on button "Close" at bounding box center [672, 22] width 31 height 36
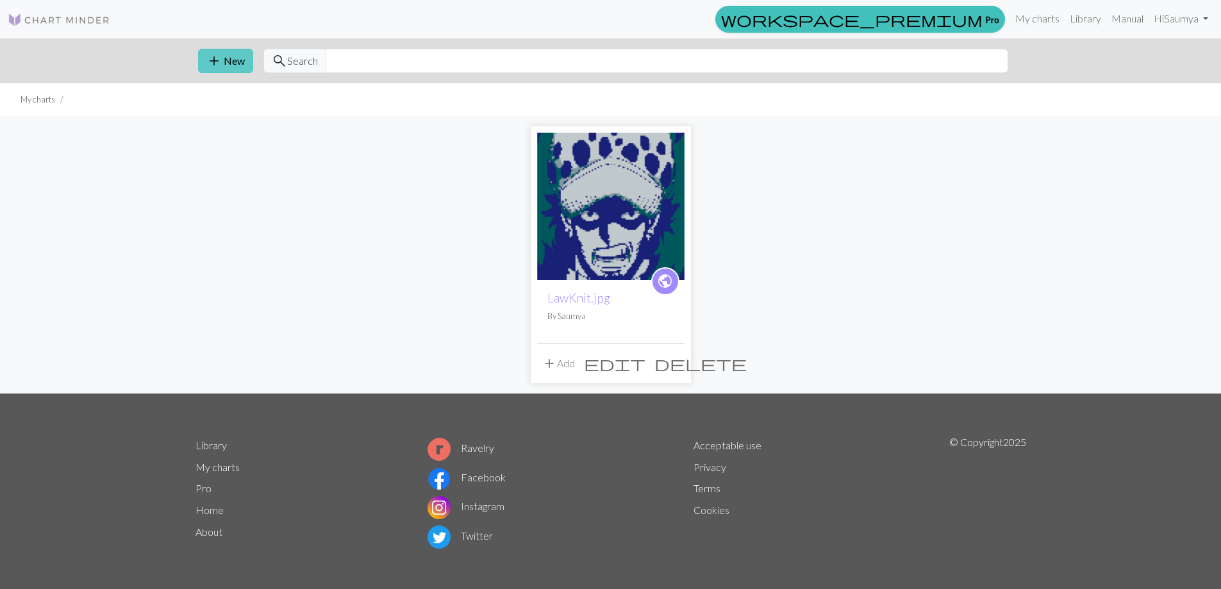
click at [217, 63] on span "add" at bounding box center [213, 61] width 15 height 18
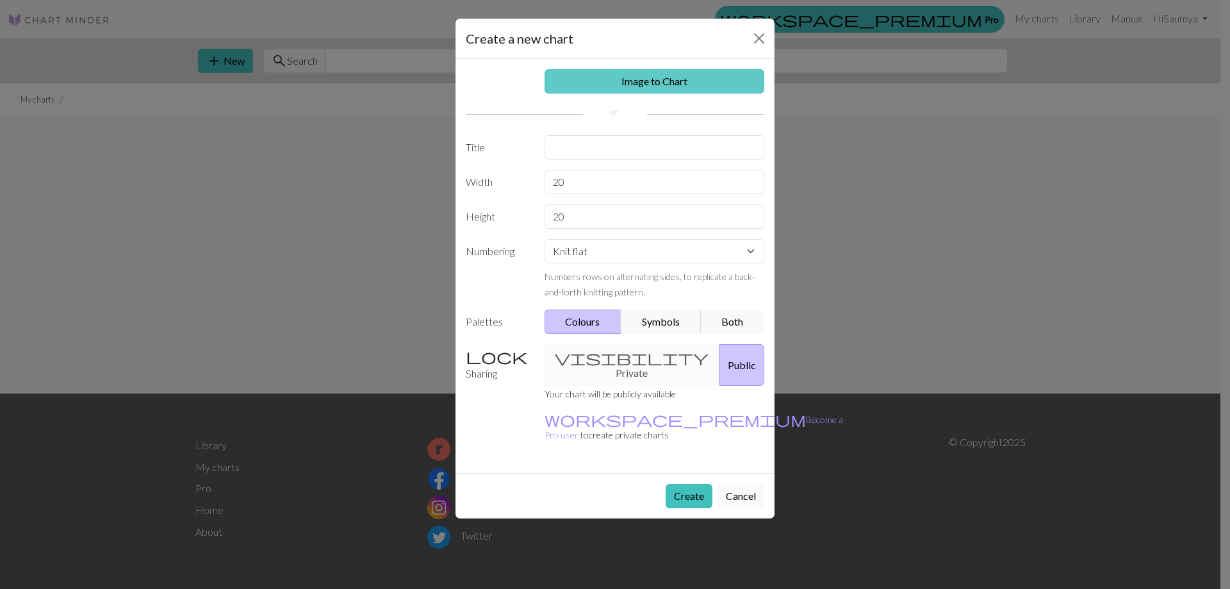
click at [609, 75] on link "Image to Chart" at bounding box center [655, 81] width 220 height 24
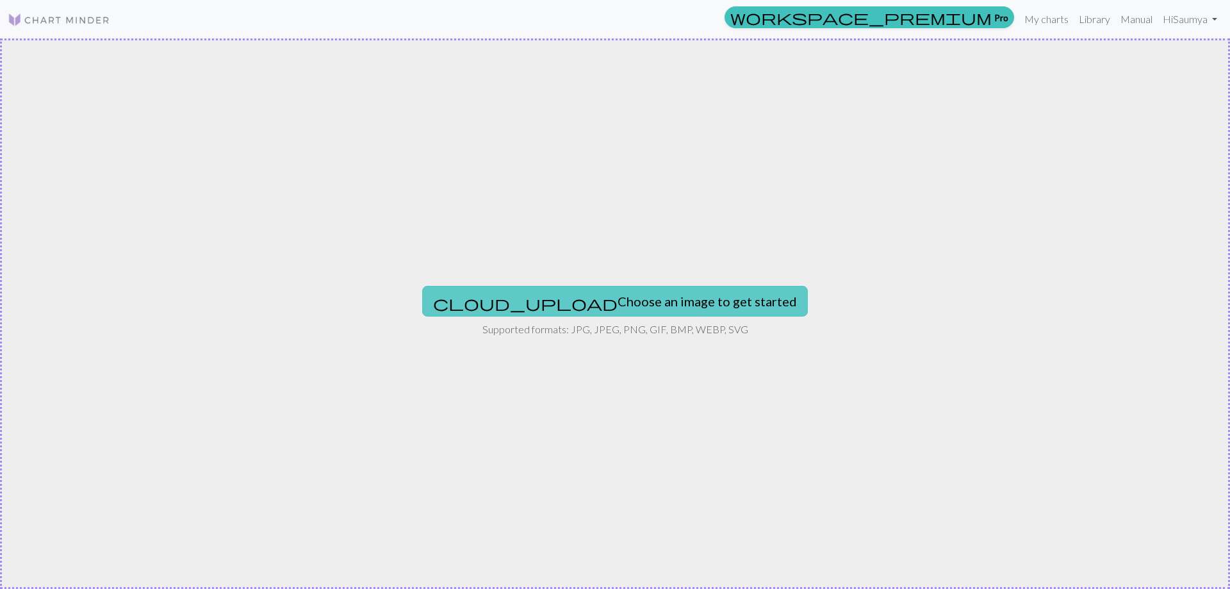
click at [600, 302] on button "cloud_upload Choose an image to get started" at bounding box center [615, 301] width 386 height 31
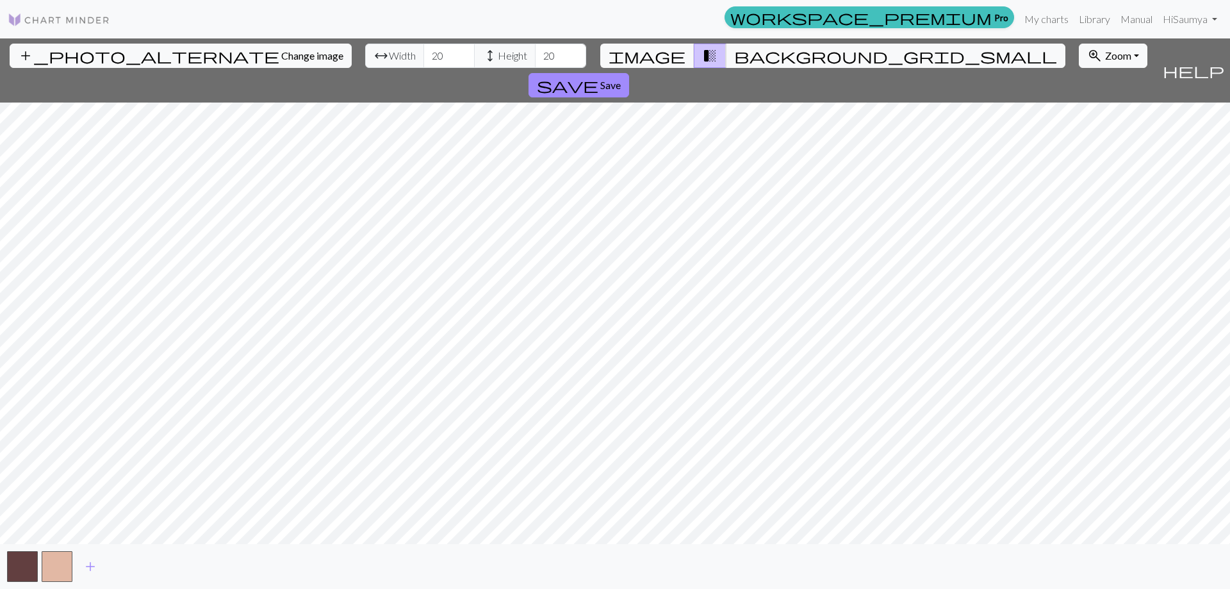
click at [855, 545] on div "add_photo_alternate Change image arrow_range Width 20 height Height 20 image tr…" at bounding box center [615, 313] width 1230 height 550
click at [423, 58] on input "19" at bounding box center [448, 56] width 51 height 24
drag, startPoint x: 375, startPoint y: 57, endPoint x: 299, endPoint y: 49, distance: 76.6
click at [365, 49] on div "arrow_range Width 19 height Height 20" at bounding box center [475, 56] width 221 height 24
type input "100"
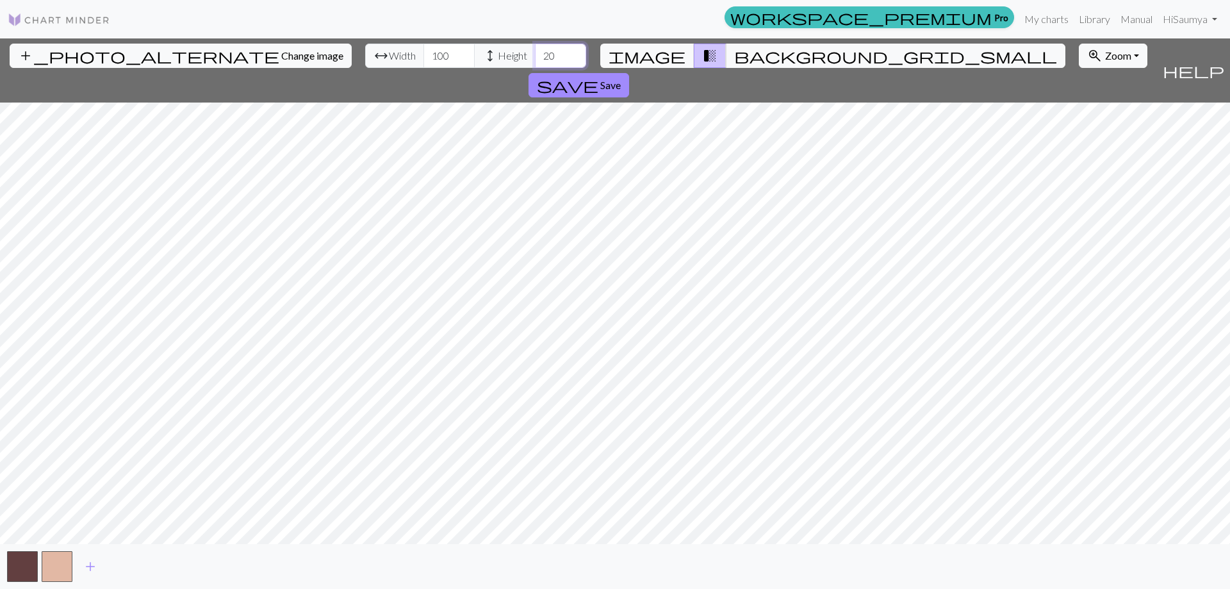
drag, startPoint x: 492, startPoint y: 50, endPoint x: 441, endPoint y: 53, distance: 51.3
click at [441, 53] on div "arrow_range Width 100 height Height 20" at bounding box center [475, 56] width 221 height 24
type input "100"
click at [86, 568] on span "add" at bounding box center [90, 566] width 15 height 18
click at [86, 568] on button "button" at bounding box center [91, 566] width 31 height 31
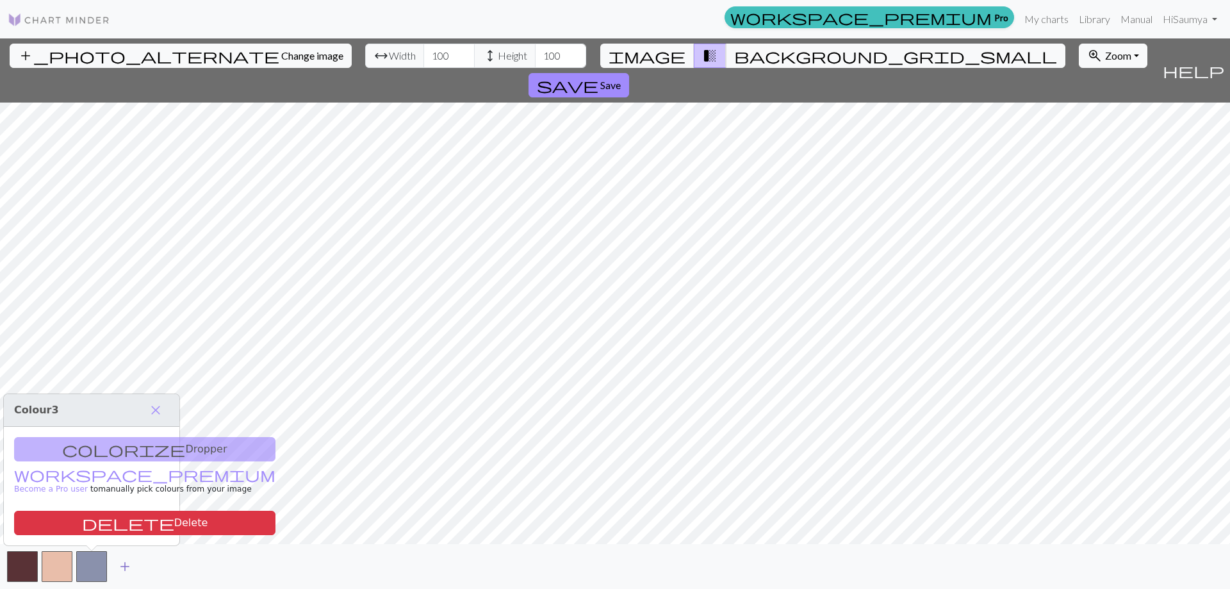
click at [124, 567] on span "add" at bounding box center [124, 566] width 15 height 18
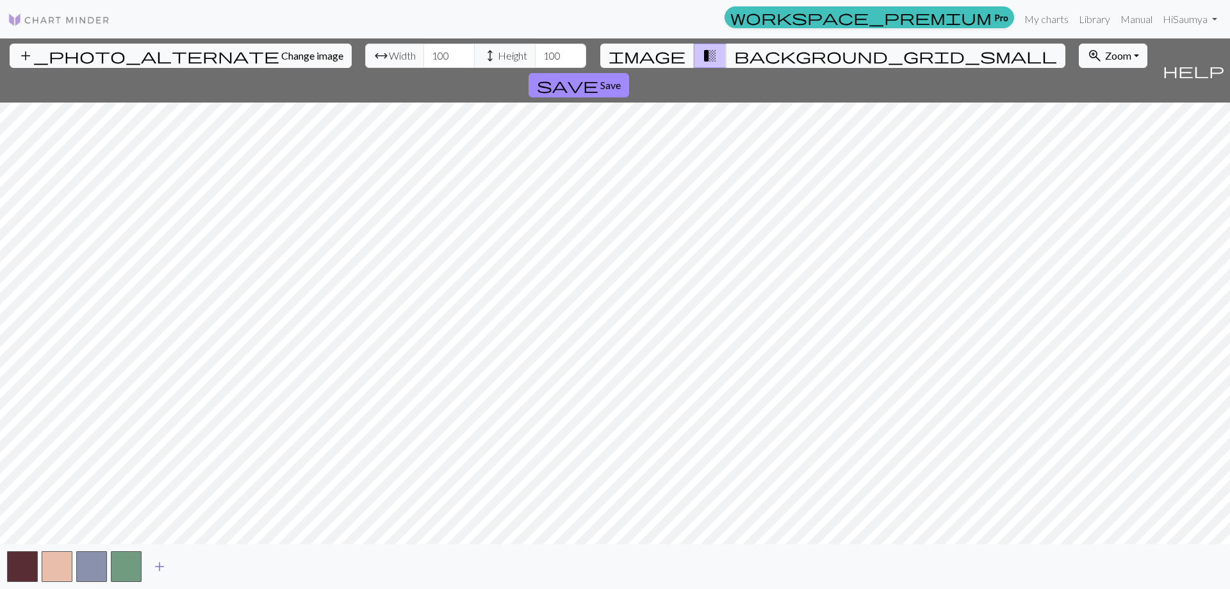
click at [156, 570] on span "add" at bounding box center [159, 566] width 15 height 18
click at [190, 568] on span "add" at bounding box center [193, 566] width 15 height 18
click at [197, 566] on button "button" at bounding box center [195, 566] width 31 height 31
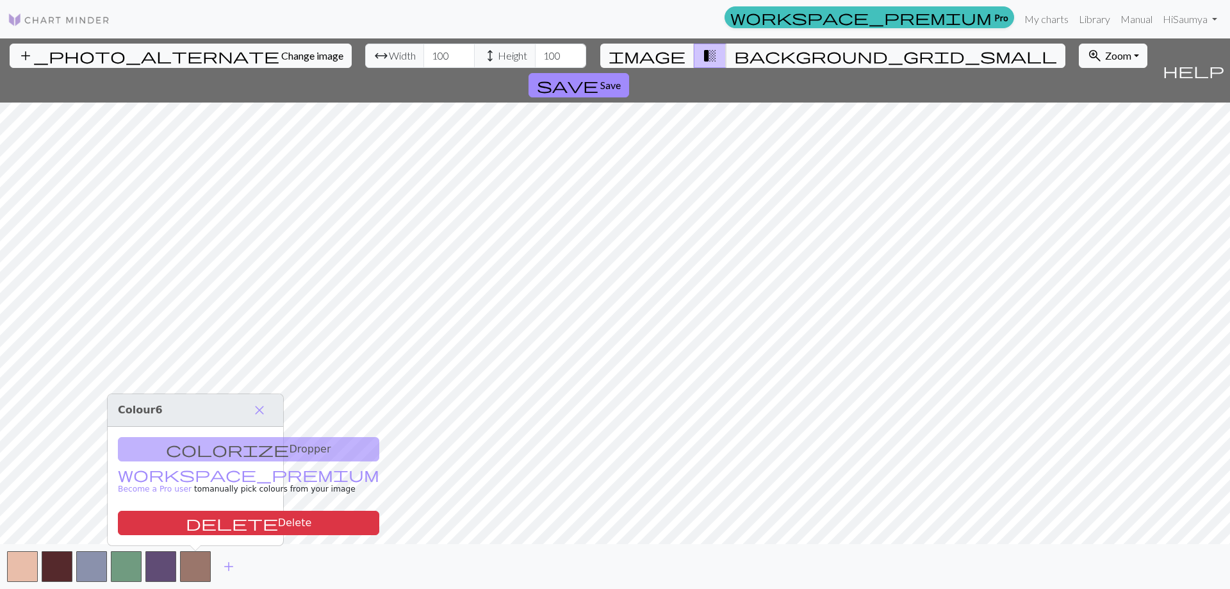
click at [322, 573] on div "add" at bounding box center [615, 566] width 1230 height 45
click at [676, 57] on button "image" at bounding box center [647, 56] width 94 height 24
click at [704, 54] on span "transition_fade" at bounding box center [709, 56] width 15 height 18
click at [734, 52] on span "background_grid_small" at bounding box center [895, 56] width 323 height 18
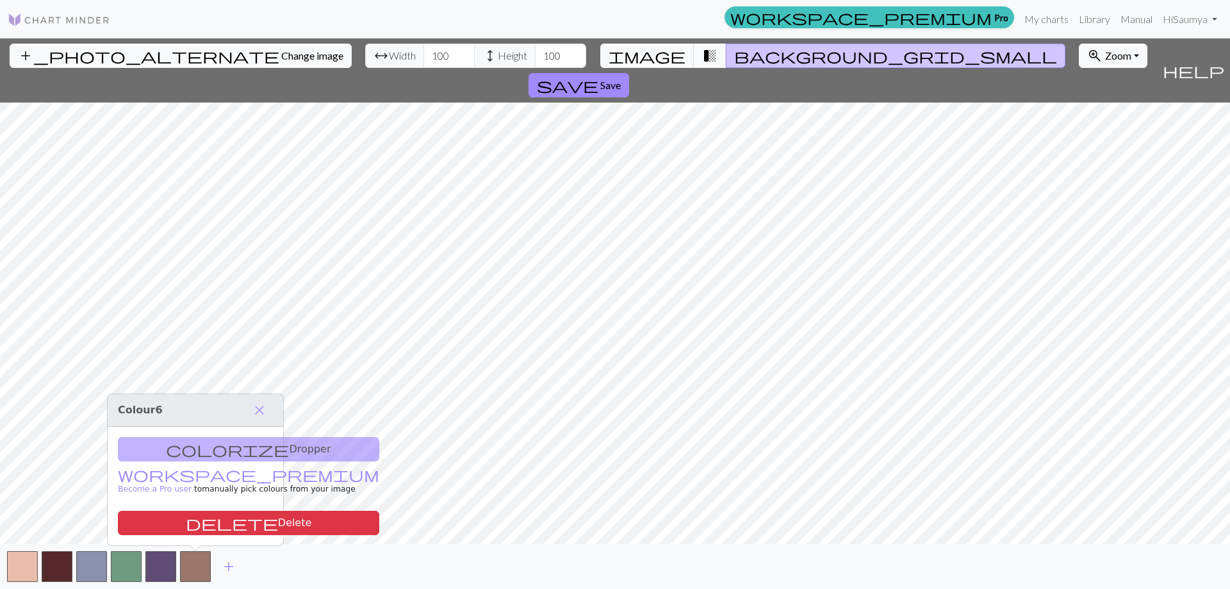
click at [710, 49] on button "transition_fade" at bounding box center [710, 56] width 33 height 24
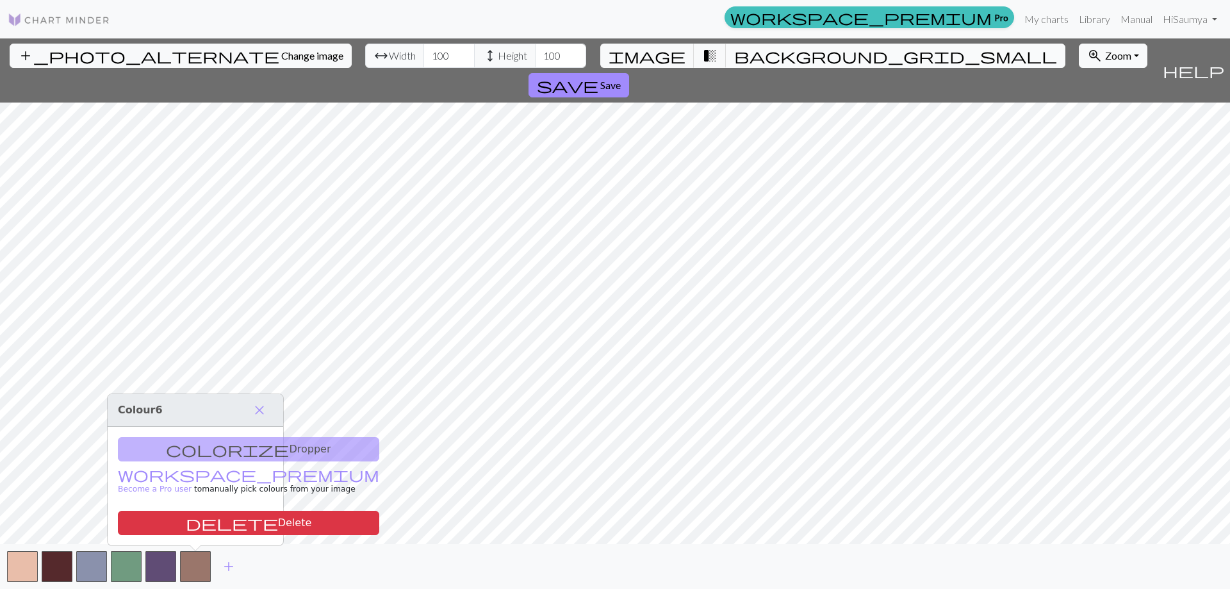
click at [737, 49] on span "background_grid_small" at bounding box center [895, 56] width 323 height 18
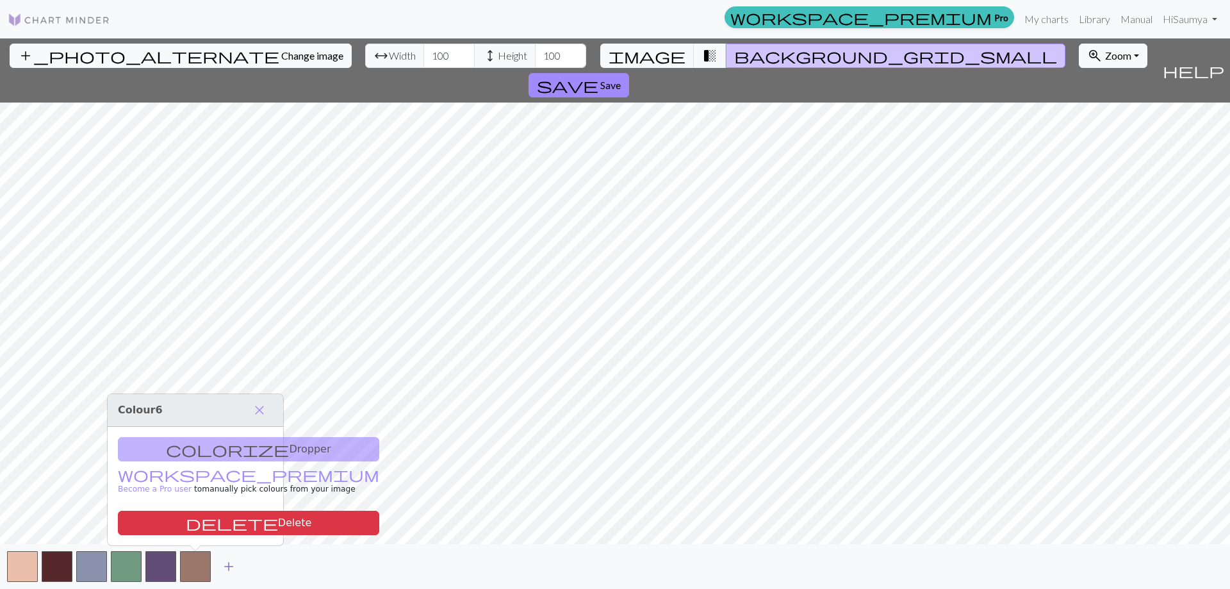
click at [226, 558] on span "add" at bounding box center [228, 566] width 15 height 18
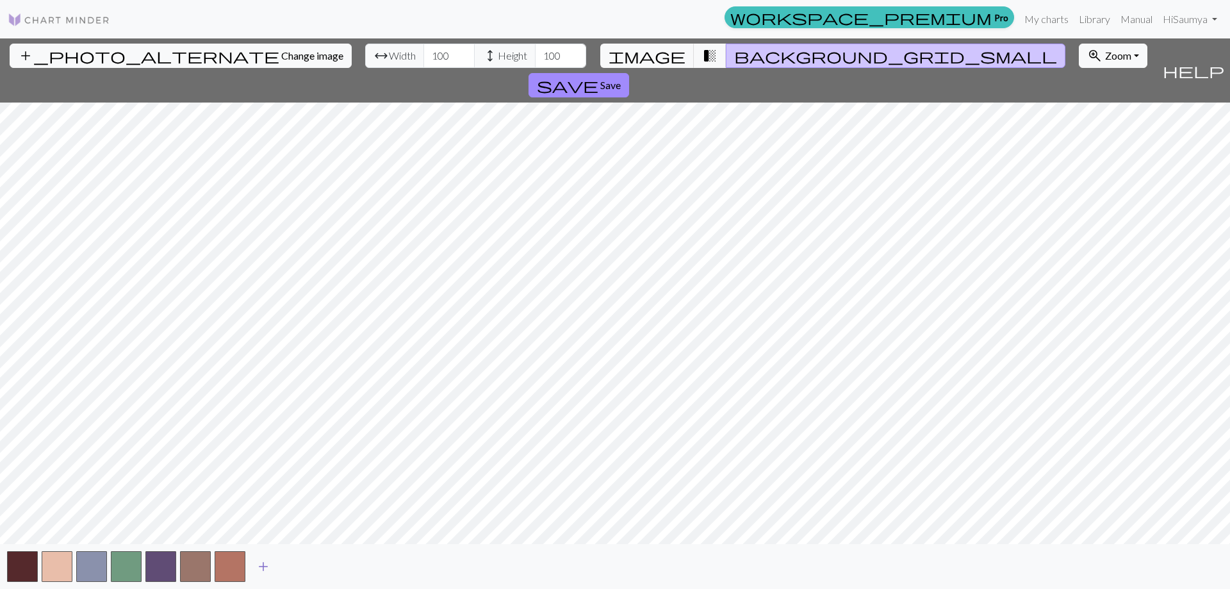
click at [267, 572] on span "add" at bounding box center [263, 566] width 15 height 18
drag, startPoint x: 234, startPoint y: 560, endPoint x: 234, endPoint y: 554, distance: 6.4
click at [234, 554] on button "button" at bounding box center [230, 566] width 31 height 31
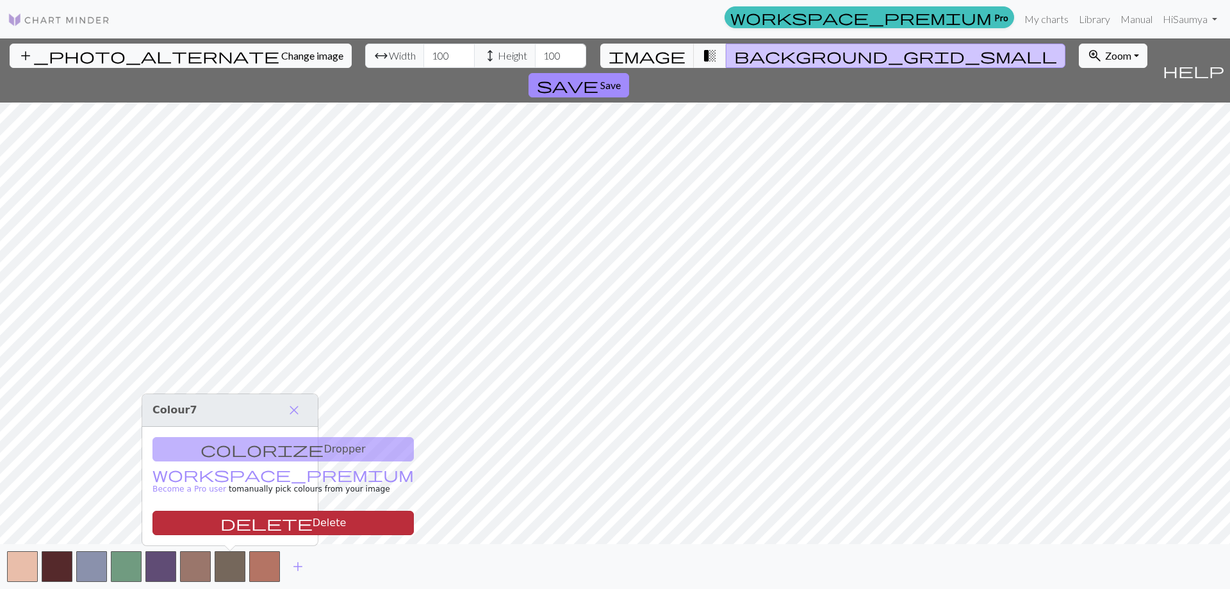
click at [201, 518] on button "delete Delete" at bounding box center [282, 523] width 261 height 24
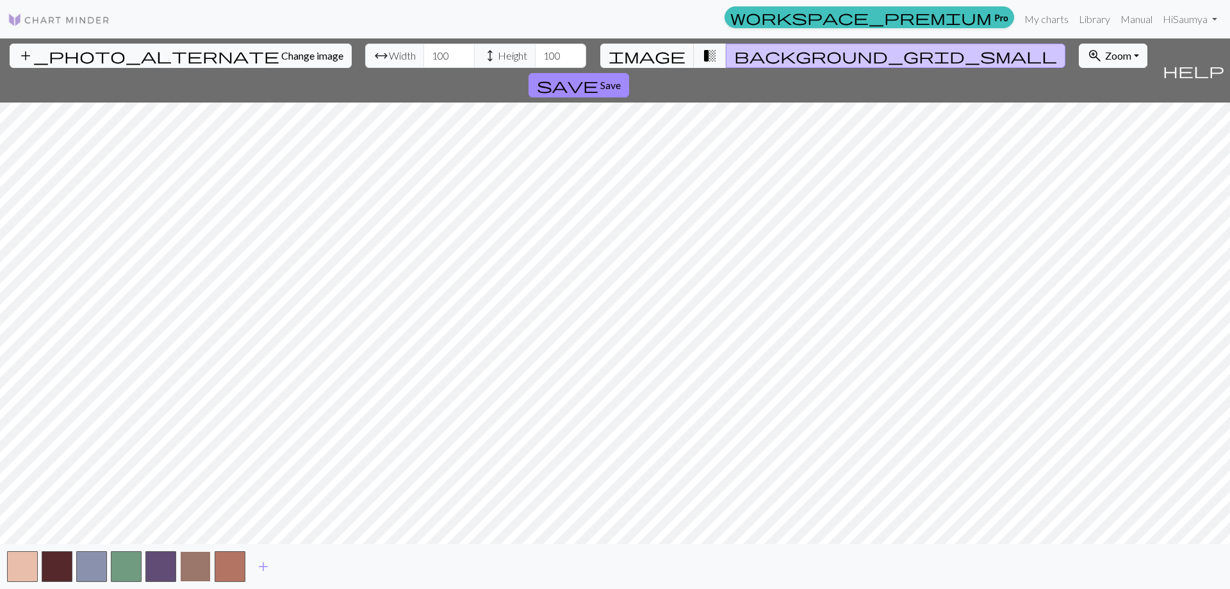
drag, startPoint x: 201, startPoint y: 555, endPoint x: 197, endPoint y: 563, distance: 9.2
click at [197, 563] on button "button" at bounding box center [195, 566] width 31 height 31
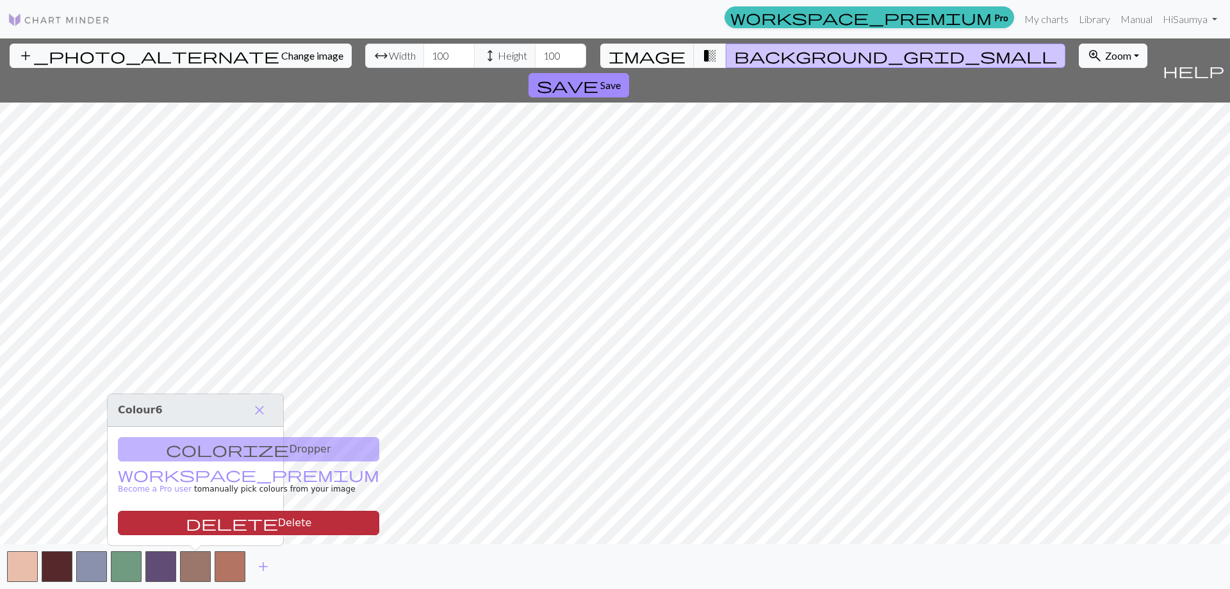
click at [188, 516] on button "delete Delete" at bounding box center [248, 523] width 261 height 24
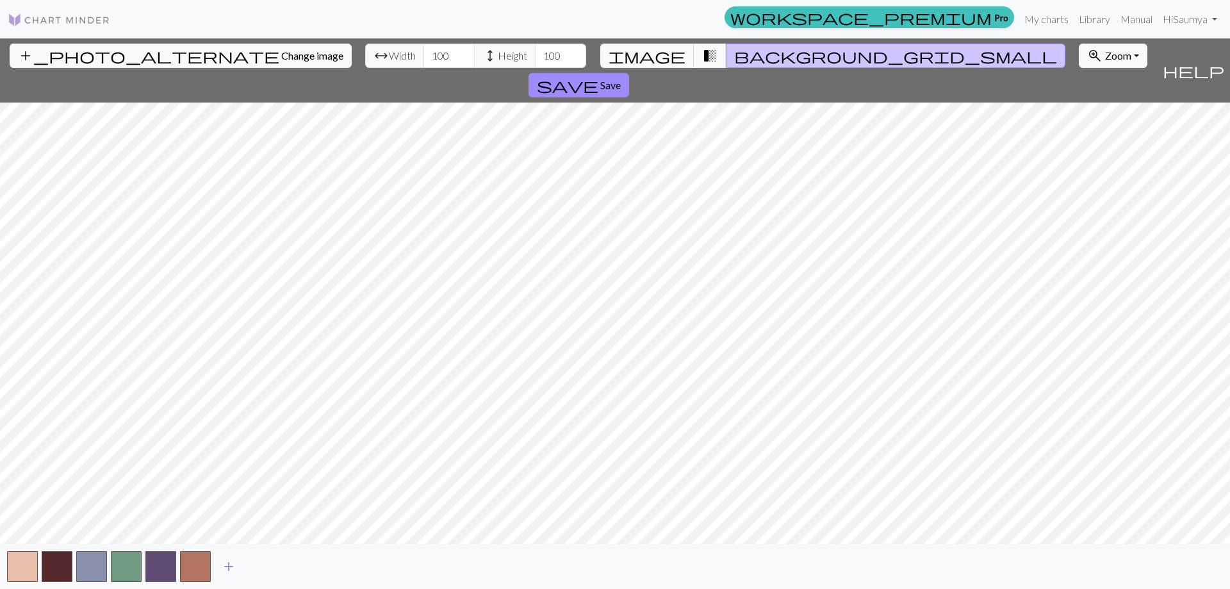
click at [231, 563] on span "add" at bounding box center [228, 566] width 15 height 18
click at [258, 568] on span "add" at bounding box center [263, 566] width 15 height 18
click at [306, 560] on button "add" at bounding box center [298, 566] width 32 height 24
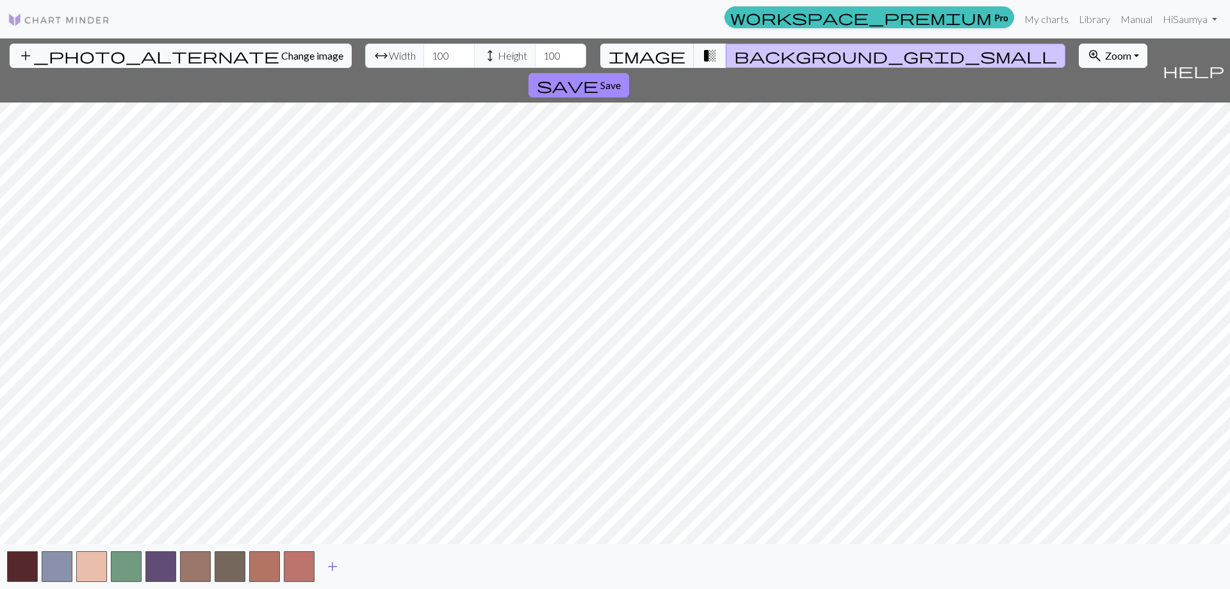
click at [331, 563] on span "add" at bounding box center [332, 566] width 15 height 18
click at [258, 570] on button "button" at bounding box center [264, 566] width 31 height 31
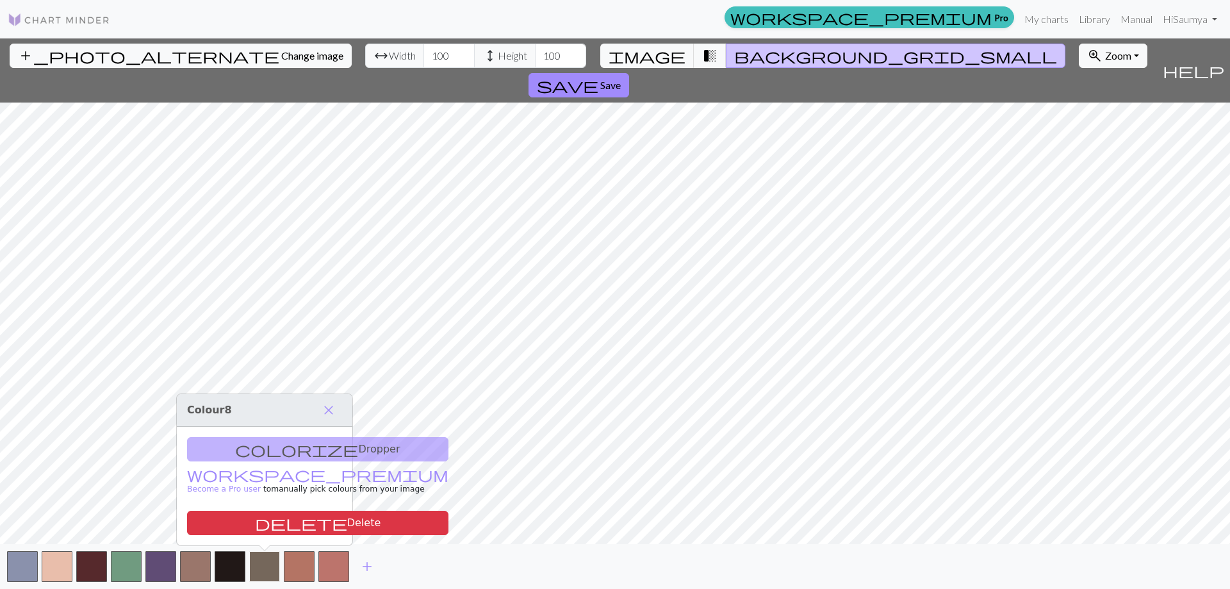
click at [258, 570] on button "button" at bounding box center [264, 566] width 31 height 31
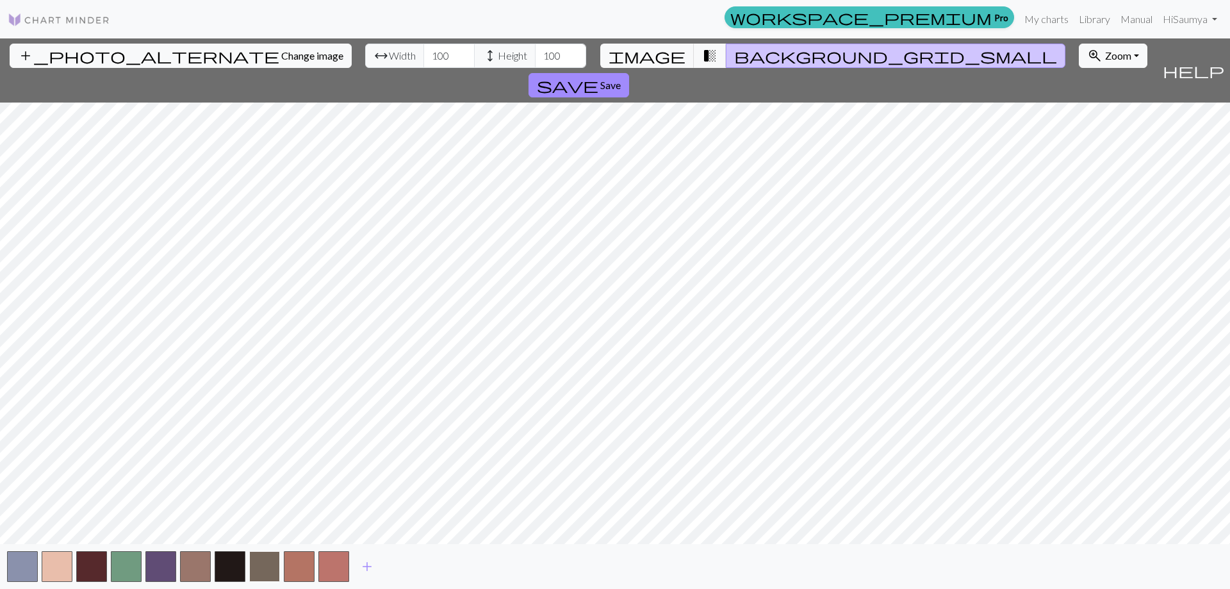
click at [263, 569] on button "button" at bounding box center [264, 566] width 31 height 31
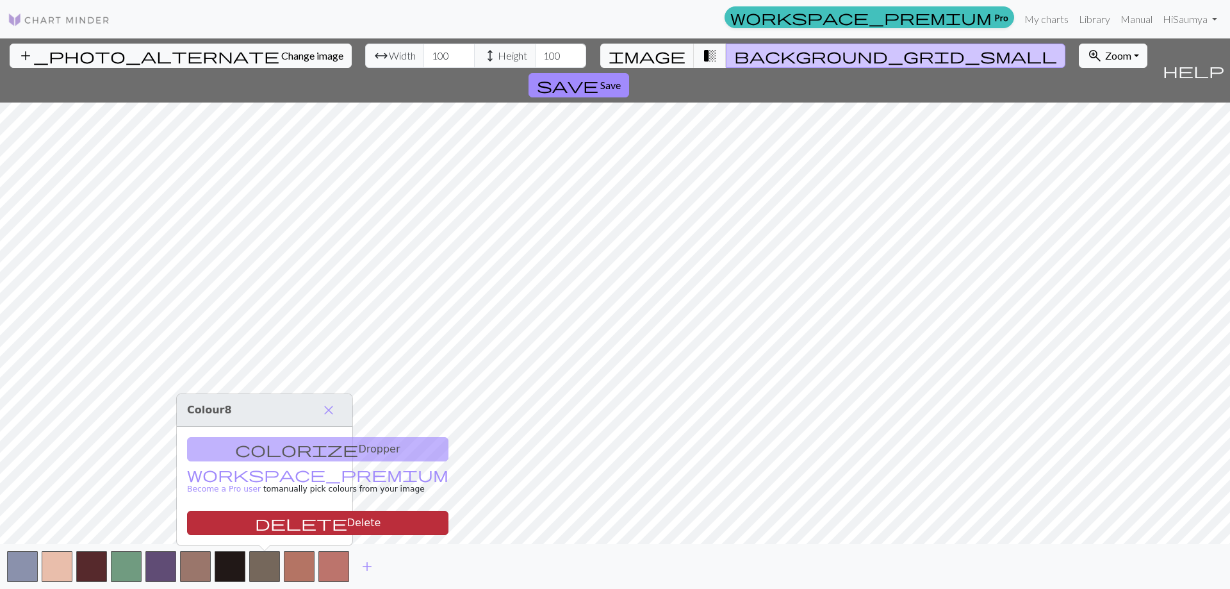
click at [262, 523] on button "delete Delete" at bounding box center [317, 523] width 261 height 24
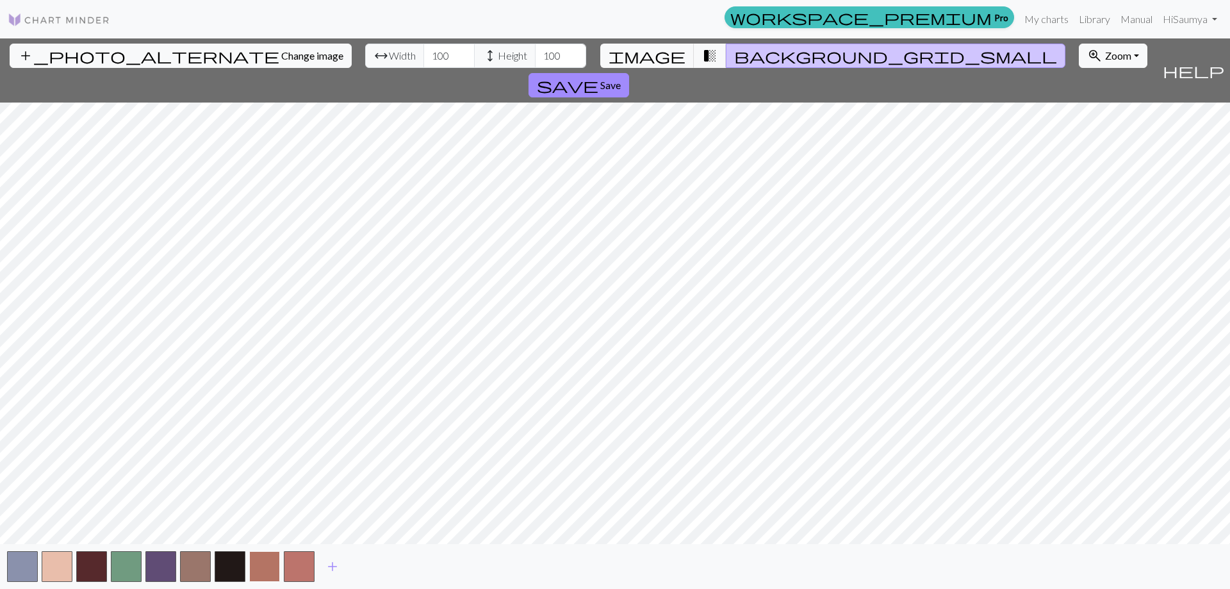
click at [265, 562] on button "button" at bounding box center [264, 566] width 31 height 31
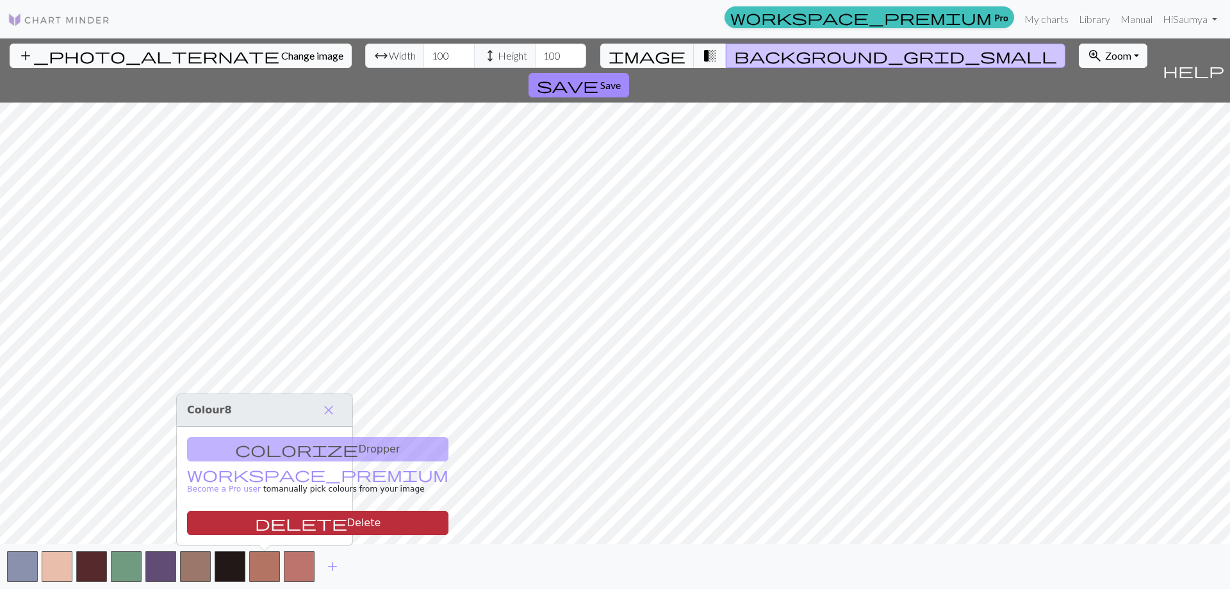
click at [234, 531] on button "delete Delete" at bounding box center [317, 523] width 261 height 24
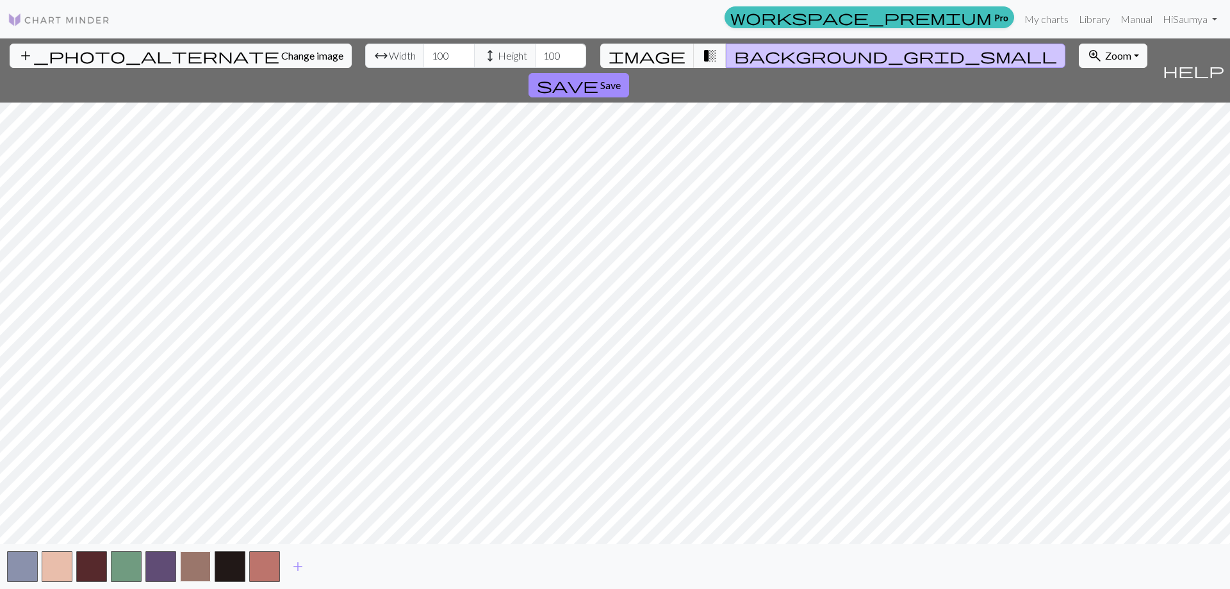
click at [199, 563] on button "button" at bounding box center [195, 566] width 31 height 31
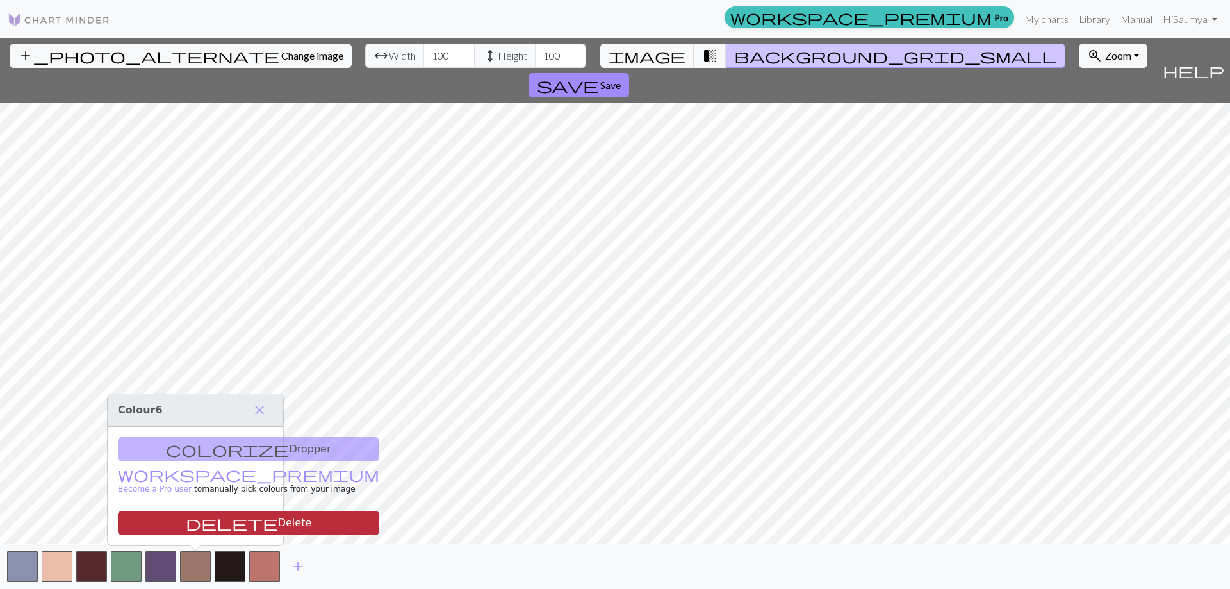
click at [186, 516] on span "delete" at bounding box center [232, 523] width 92 height 18
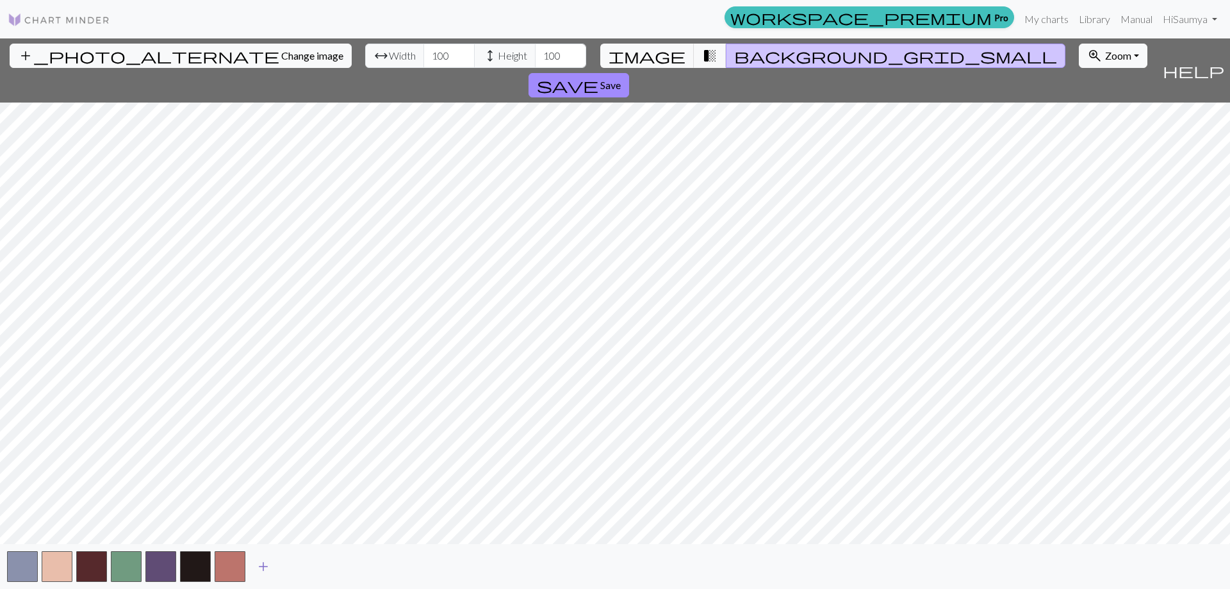
click at [254, 569] on button "add" at bounding box center [263, 566] width 32 height 24
click at [254, 569] on button "button" at bounding box center [264, 566] width 31 height 31
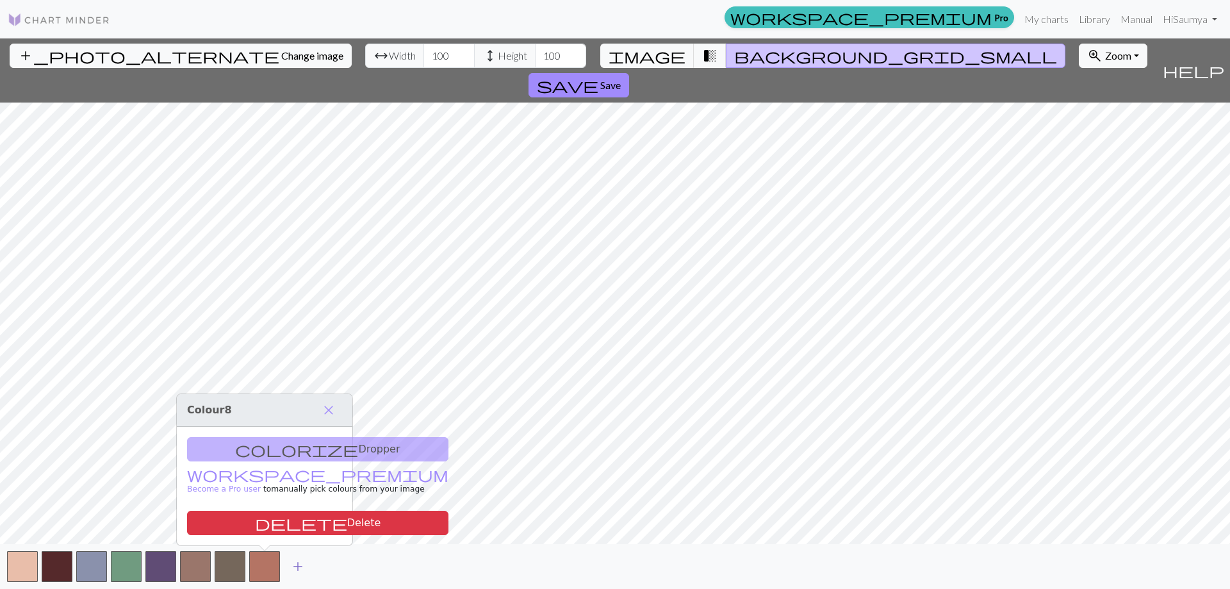
click at [291, 568] on span "add" at bounding box center [297, 566] width 15 height 18
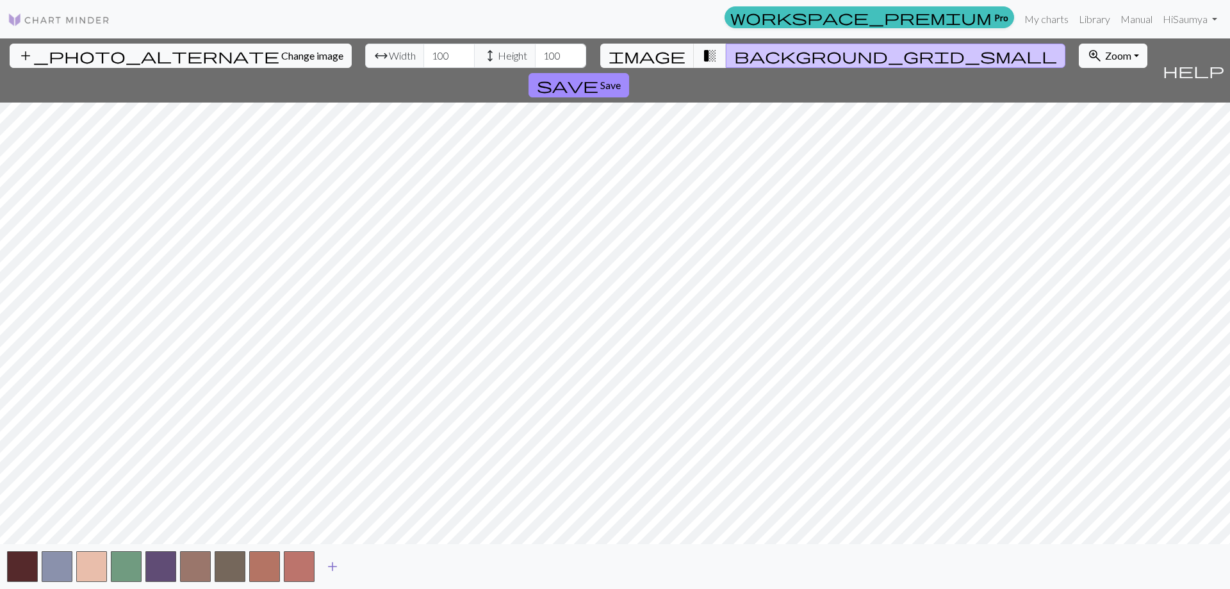
click at [291, 568] on button "button" at bounding box center [299, 566] width 31 height 31
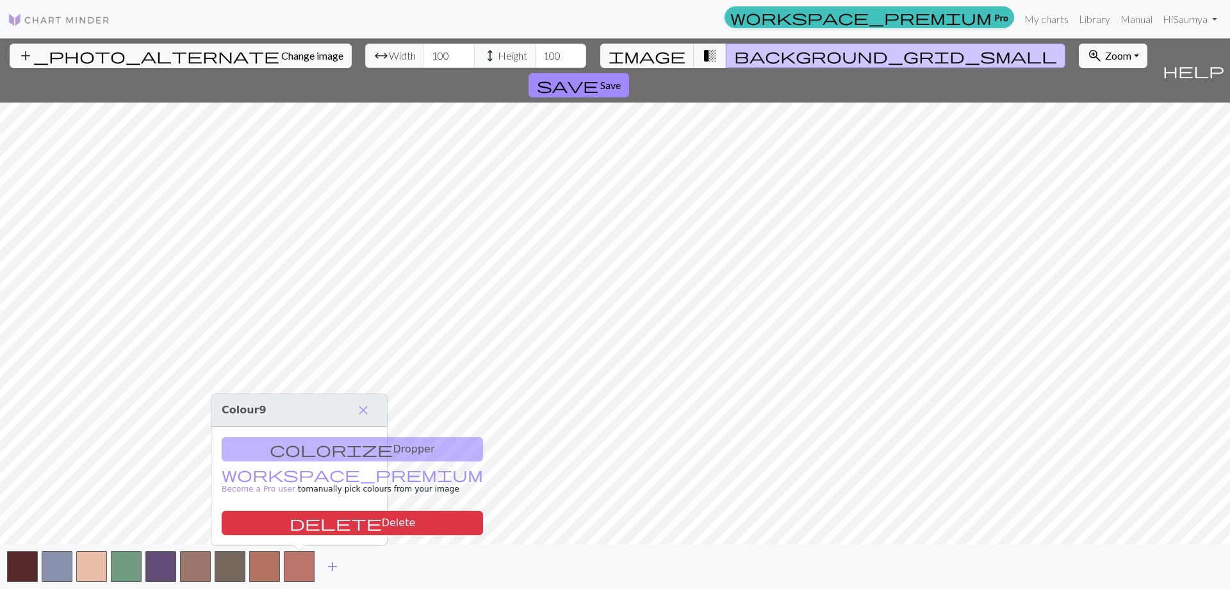
click at [325, 566] on span "add" at bounding box center [332, 566] width 15 height 18
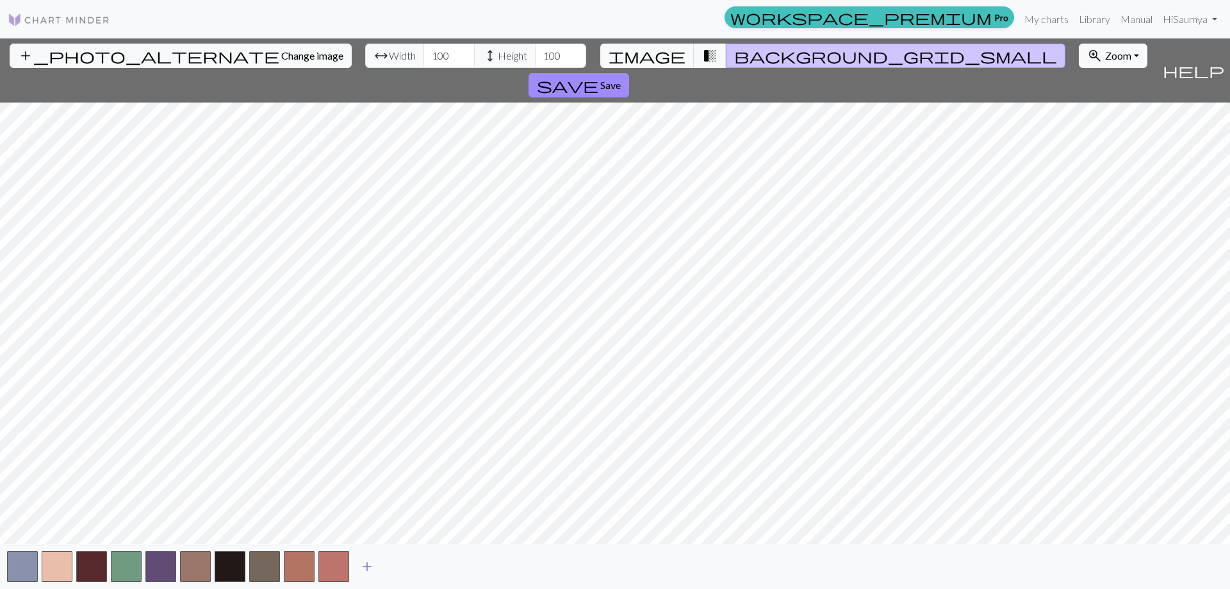
click at [369, 563] on span "add" at bounding box center [366, 566] width 15 height 18
click at [404, 564] on span "add" at bounding box center [401, 566] width 15 height 18
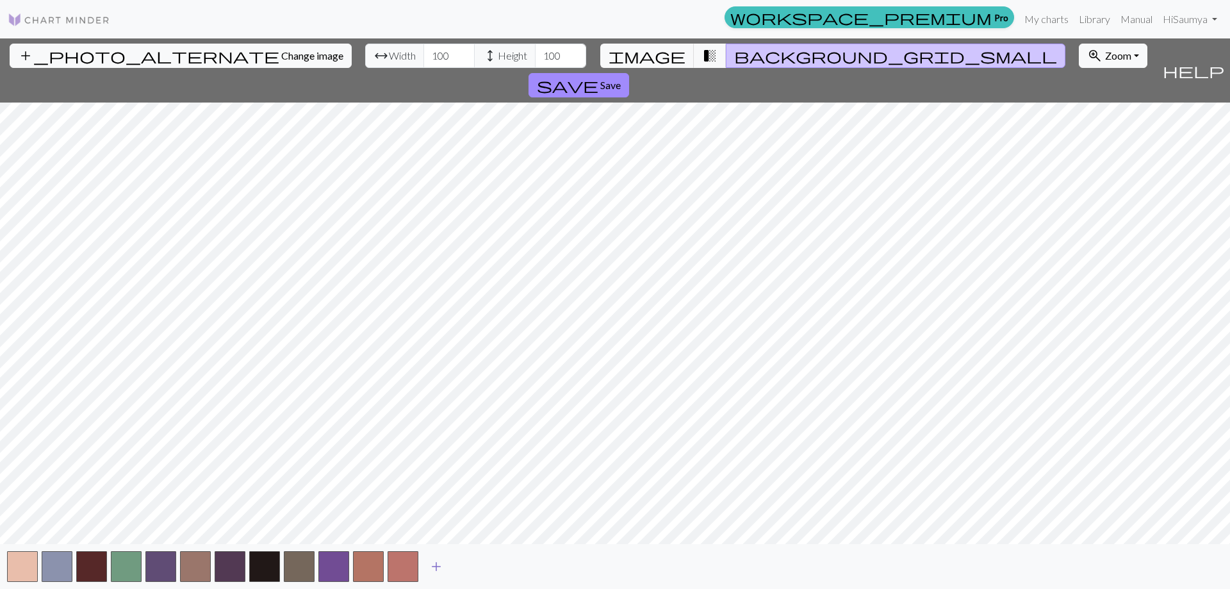
click at [431, 567] on span "add" at bounding box center [436, 566] width 15 height 18
click at [472, 565] on span "add" at bounding box center [470, 566] width 15 height 18
click at [506, 571] on span "add" at bounding box center [505, 566] width 15 height 18
click at [532, 570] on button "add" at bounding box center [540, 566] width 32 height 24
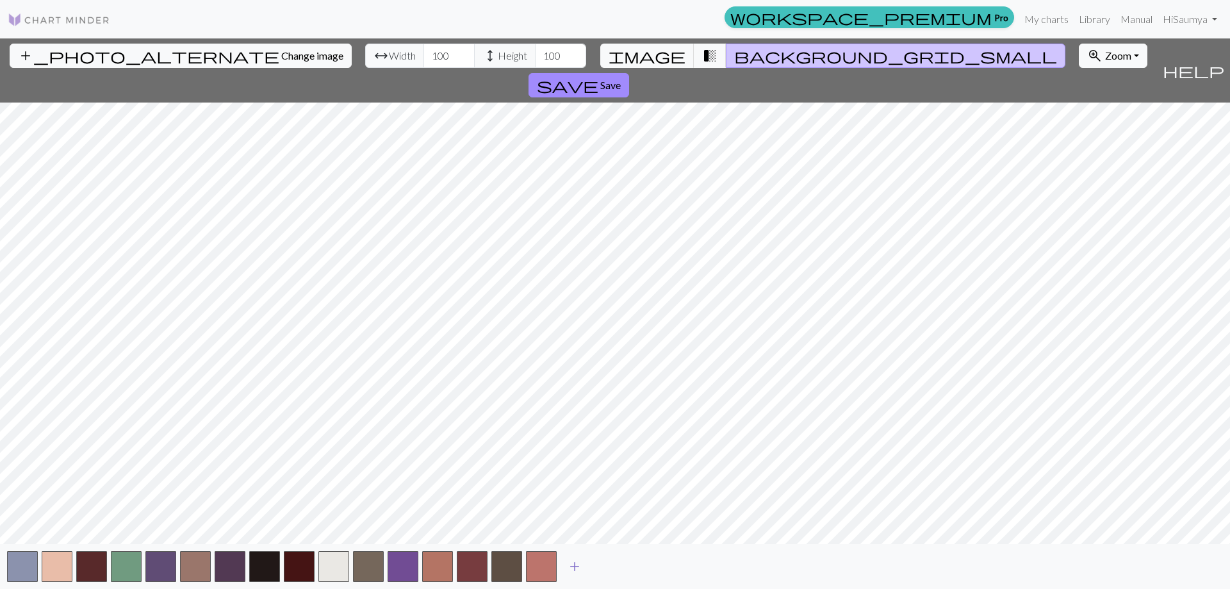
click at [572, 565] on span "add" at bounding box center [574, 566] width 15 height 18
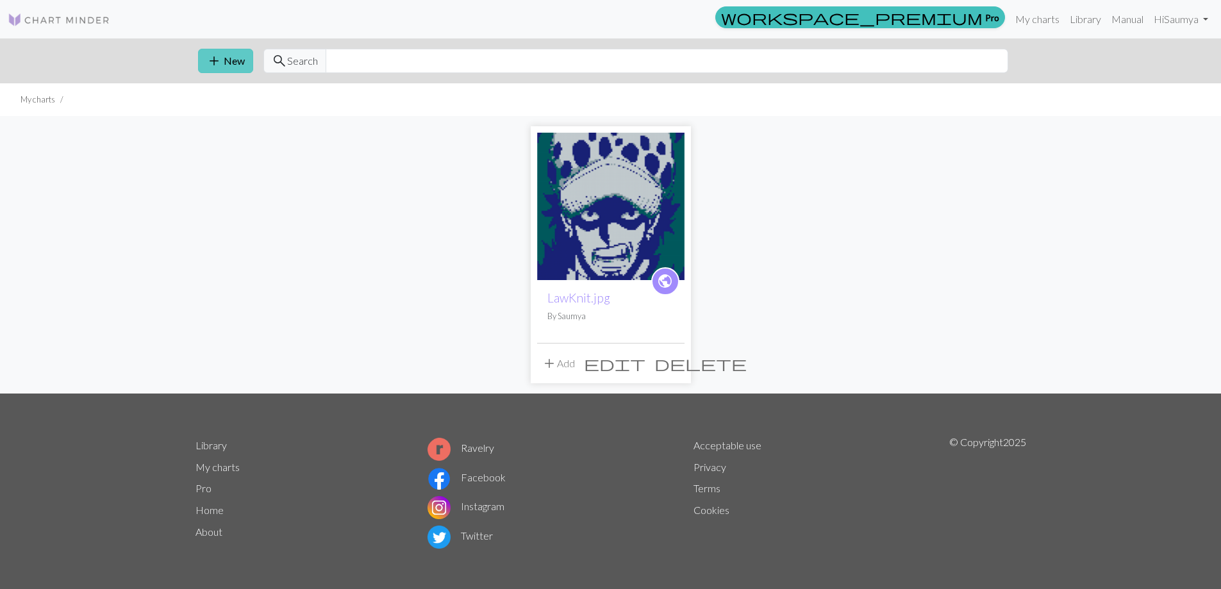
click at [231, 55] on button "add New" at bounding box center [225, 61] width 55 height 24
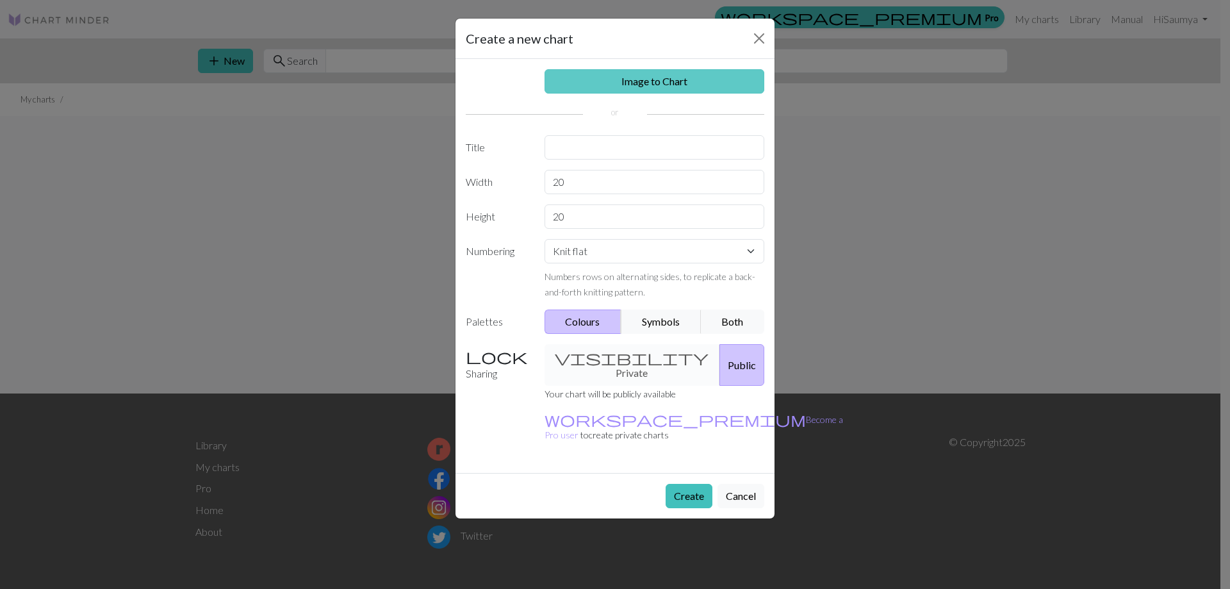
click at [666, 93] on link "Image to Chart" at bounding box center [655, 81] width 220 height 24
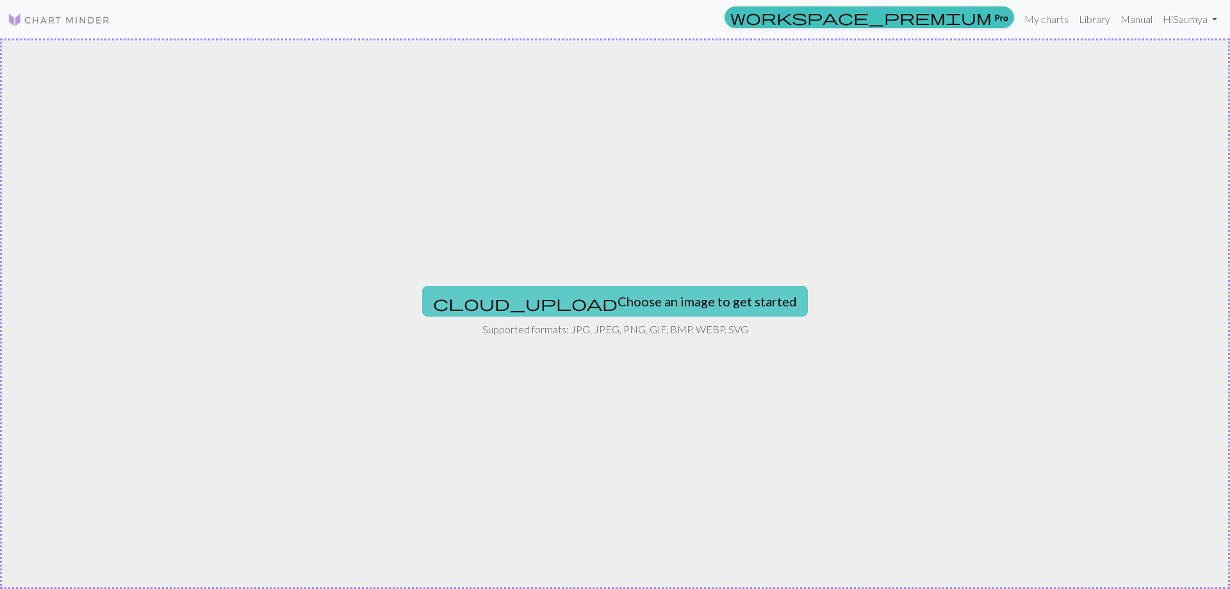
click at [577, 294] on button "cloud_upload Choose an image to get started" at bounding box center [615, 301] width 386 height 31
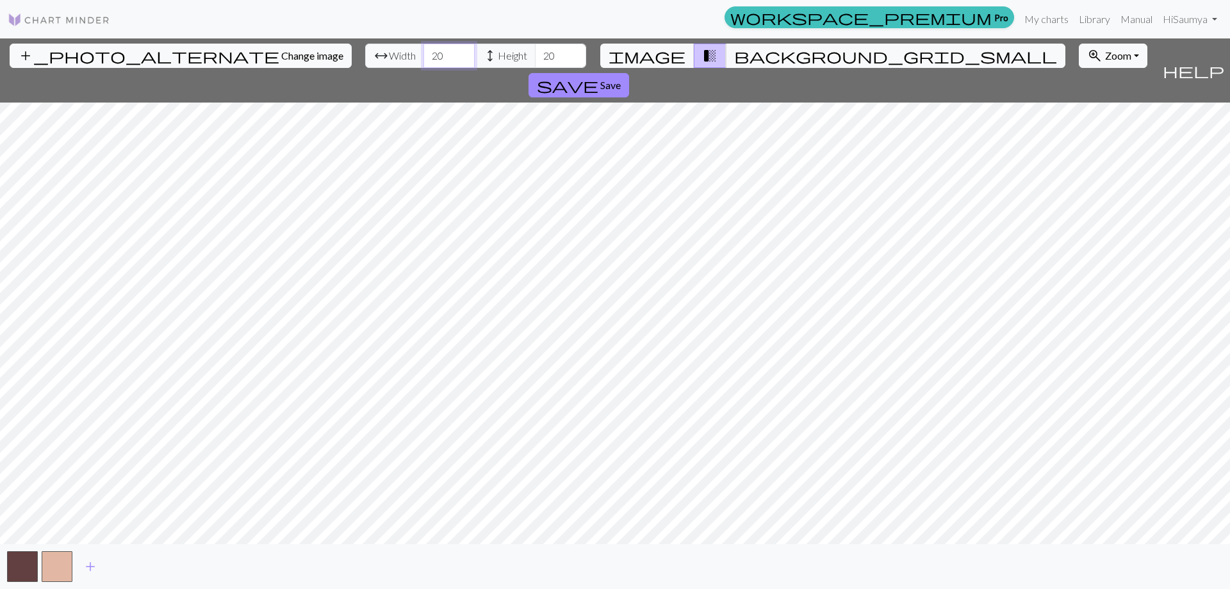
drag, startPoint x: 382, startPoint y: 51, endPoint x: 327, endPoint y: 56, distance: 54.7
click at [365, 56] on div "arrow_range Width 20 height Height 20" at bounding box center [475, 56] width 221 height 24
type input "100"
drag, startPoint x: 496, startPoint y: 53, endPoint x: 419, endPoint y: 42, distance: 77.7
click at [419, 42] on div "add_photo_alternate Change image arrow_range Width 100 height Height 20 image t…" at bounding box center [578, 70] width 1157 height 64
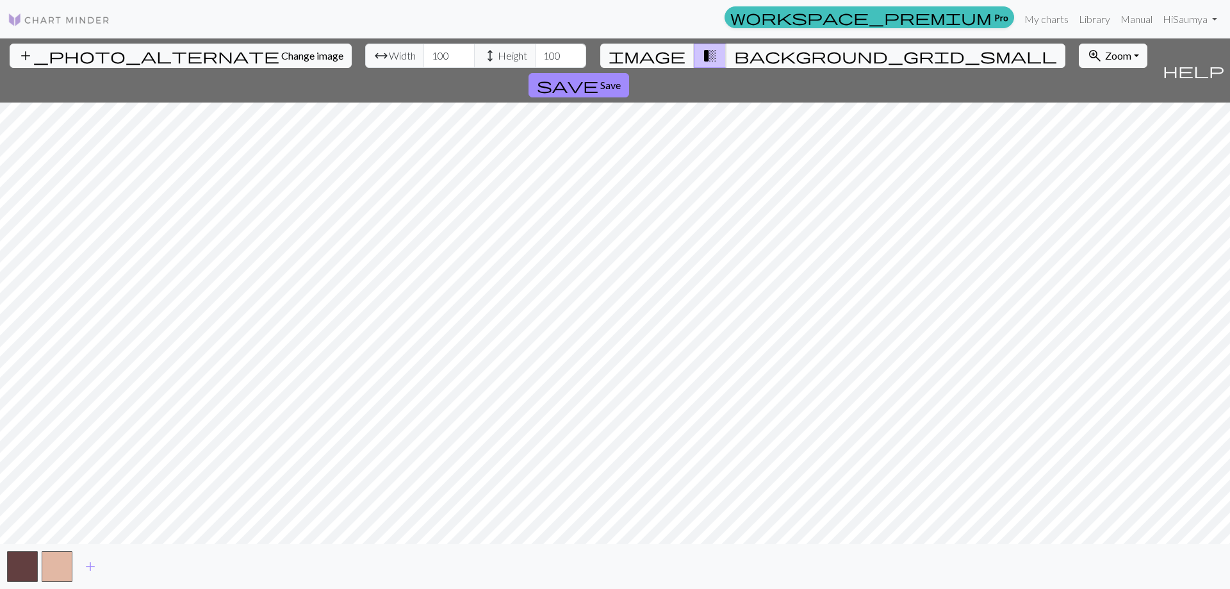
click at [375, 69] on div "add_photo_alternate Change image arrow_range Width 100 height Height 100 image …" at bounding box center [615, 313] width 1230 height 550
click at [855, 544] on div "add_photo_alternate Change image arrow_range Width 100 height Height 100 image …" at bounding box center [615, 313] width 1230 height 550
click at [94, 565] on span "add" at bounding box center [90, 566] width 15 height 18
click at [131, 565] on span "add" at bounding box center [124, 566] width 15 height 18
click at [74, 564] on div "add" at bounding box center [615, 566] width 1230 height 45
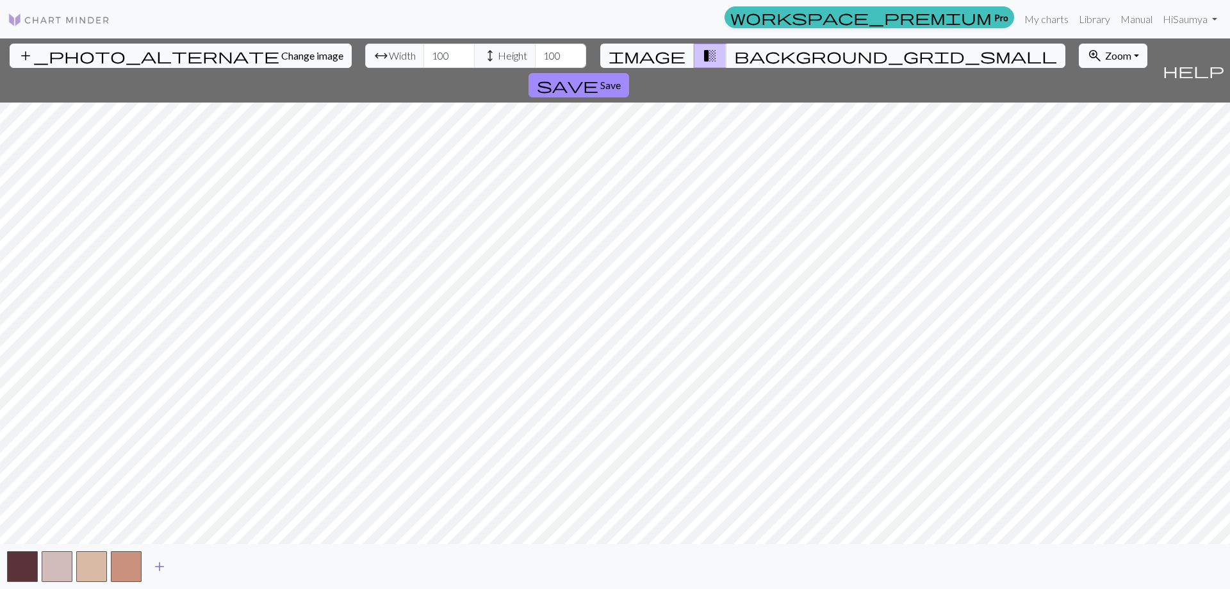
click at [160, 561] on span "add" at bounding box center [159, 566] width 15 height 18
click at [193, 564] on span "add" at bounding box center [193, 566] width 15 height 18
click at [216, 564] on button "add" at bounding box center [229, 566] width 32 height 24
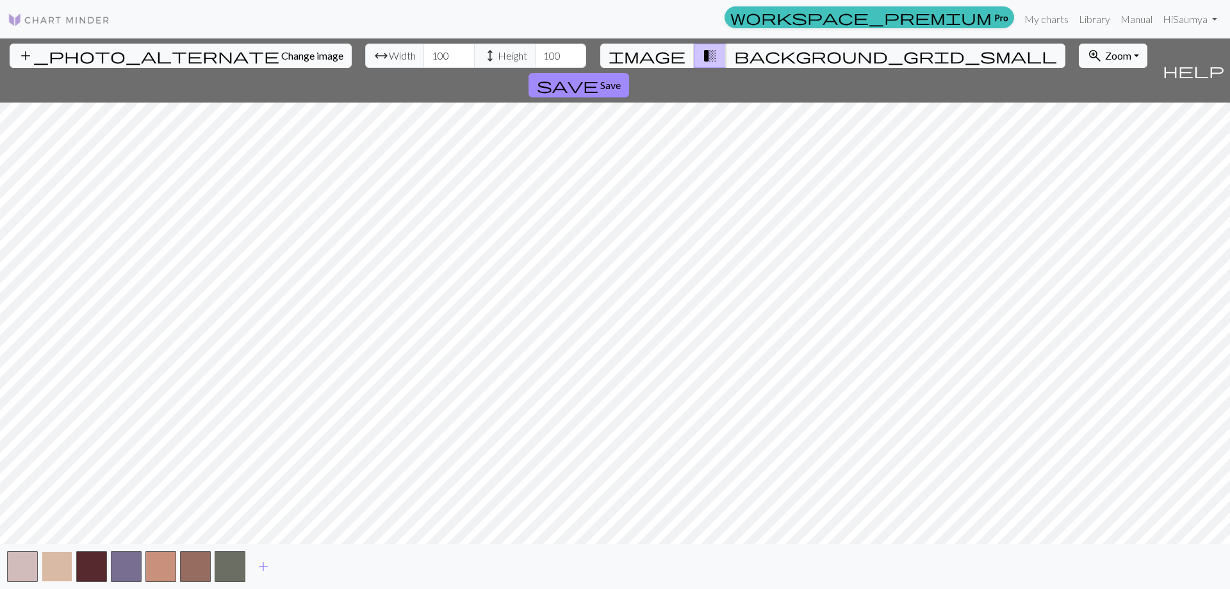
click at [58, 561] on button "button" at bounding box center [57, 566] width 31 height 31
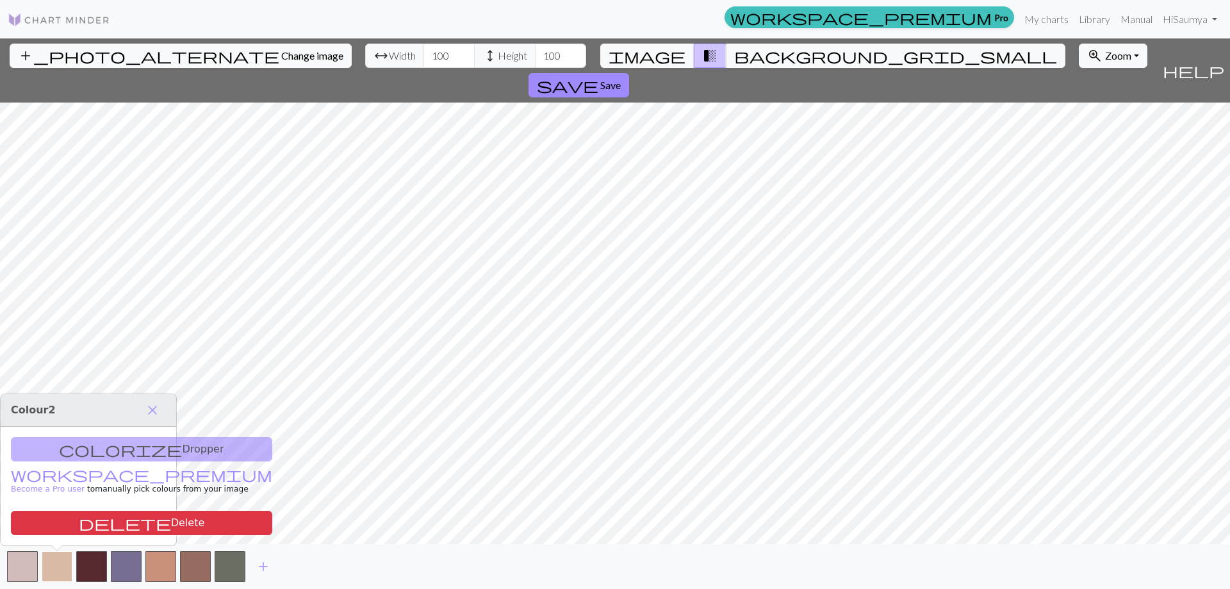
click at [58, 561] on button "button" at bounding box center [57, 566] width 31 height 31
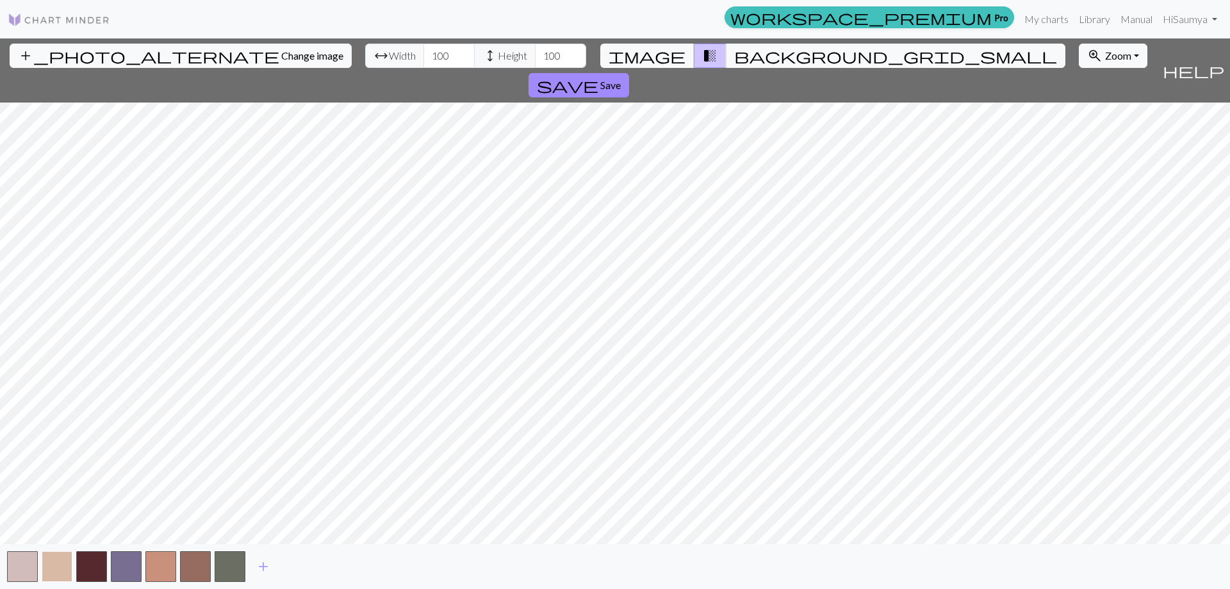
click at [60, 563] on button "button" at bounding box center [57, 566] width 31 height 31
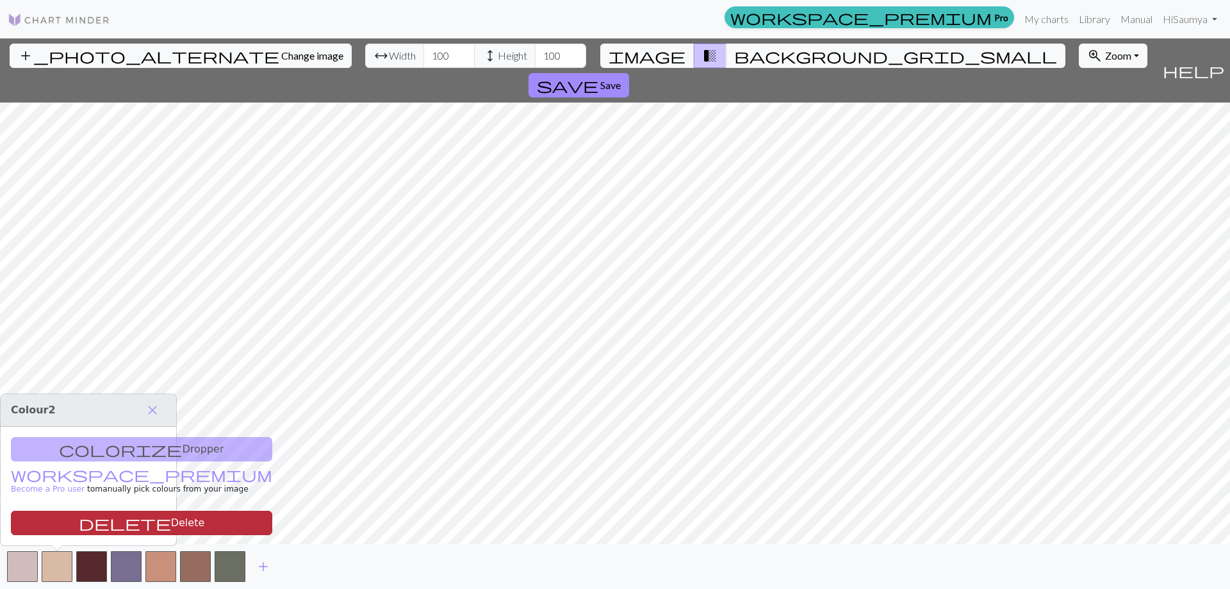
click at [101, 513] on button "delete Delete" at bounding box center [141, 523] width 261 height 24
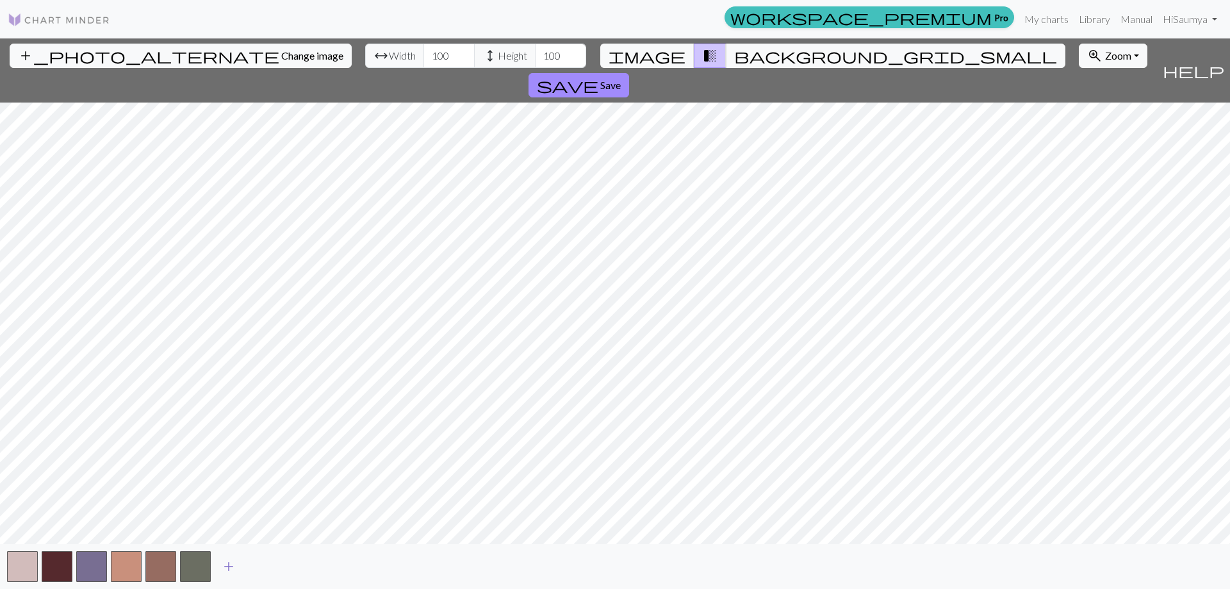
click at [225, 562] on span "add" at bounding box center [228, 566] width 15 height 18
click at [267, 563] on span "add" at bounding box center [263, 566] width 15 height 18
click at [290, 569] on button "add" at bounding box center [298, 566] width 32 height 24
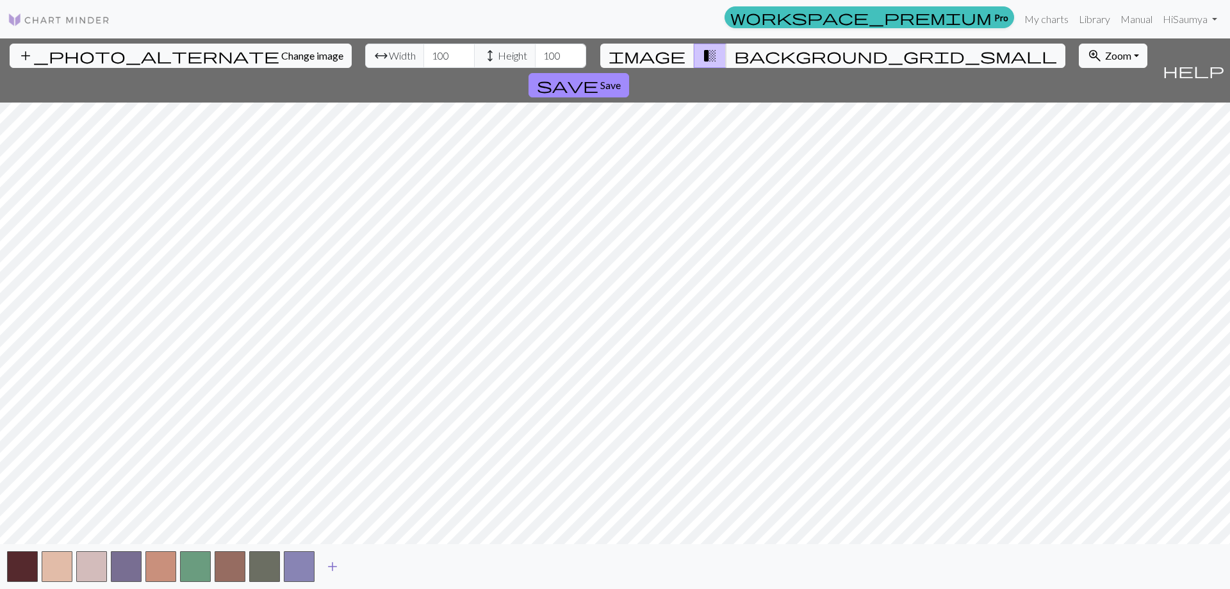
click at [337, 571] on span "add" at bounding box center [332, 566] width 15 height 18
click at [302, 571] on button "button" at bounding box center [299, 566] width 31 height 31
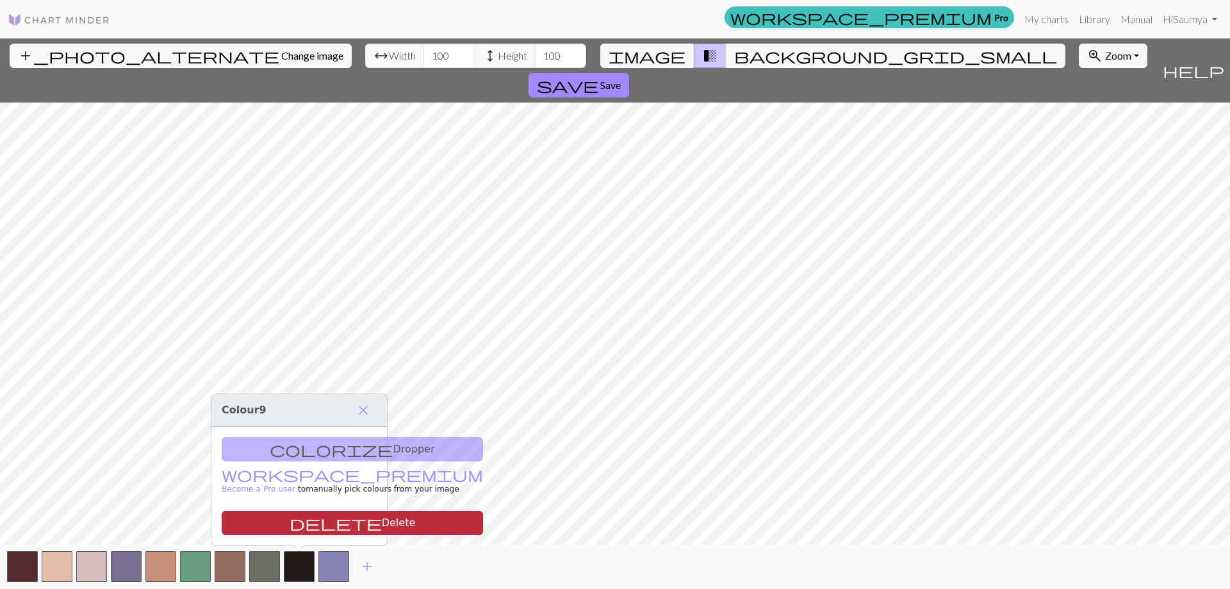
click at [292, 529] on button "delete Delete" at bounding box center [352, 523] width 261 height 24
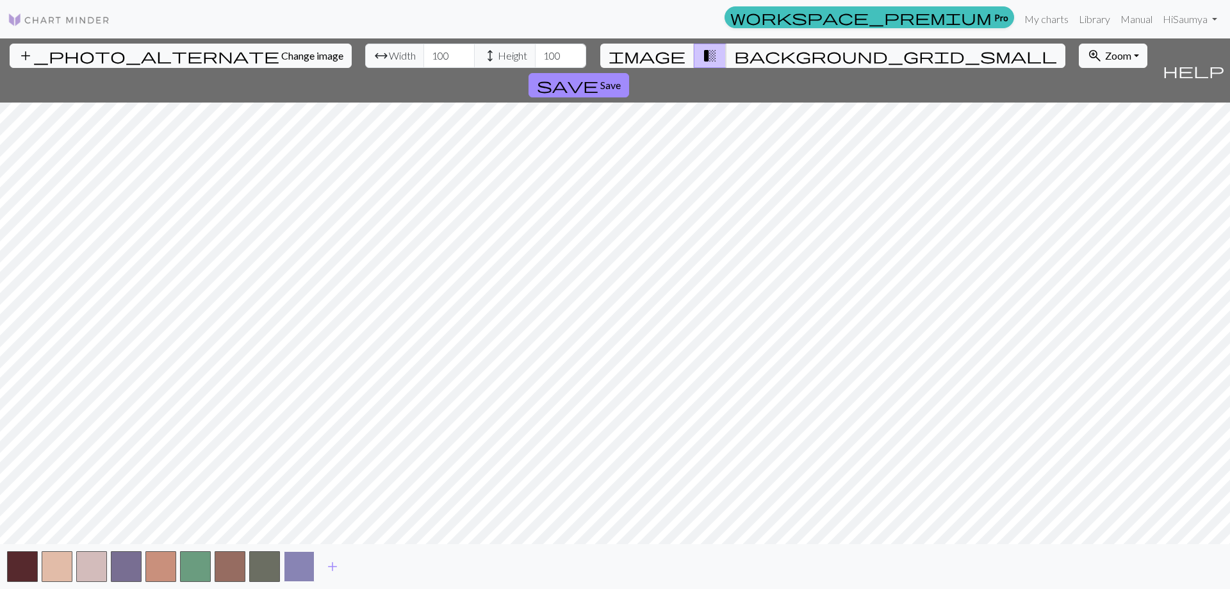
drag, startPoint x: 302, startPoint y: 573, endPoint x: 295, endPoint y: 566, distance: 9.5
click at [295, 566] on button "button" at bounding box center [299, 566] width 31 height 31
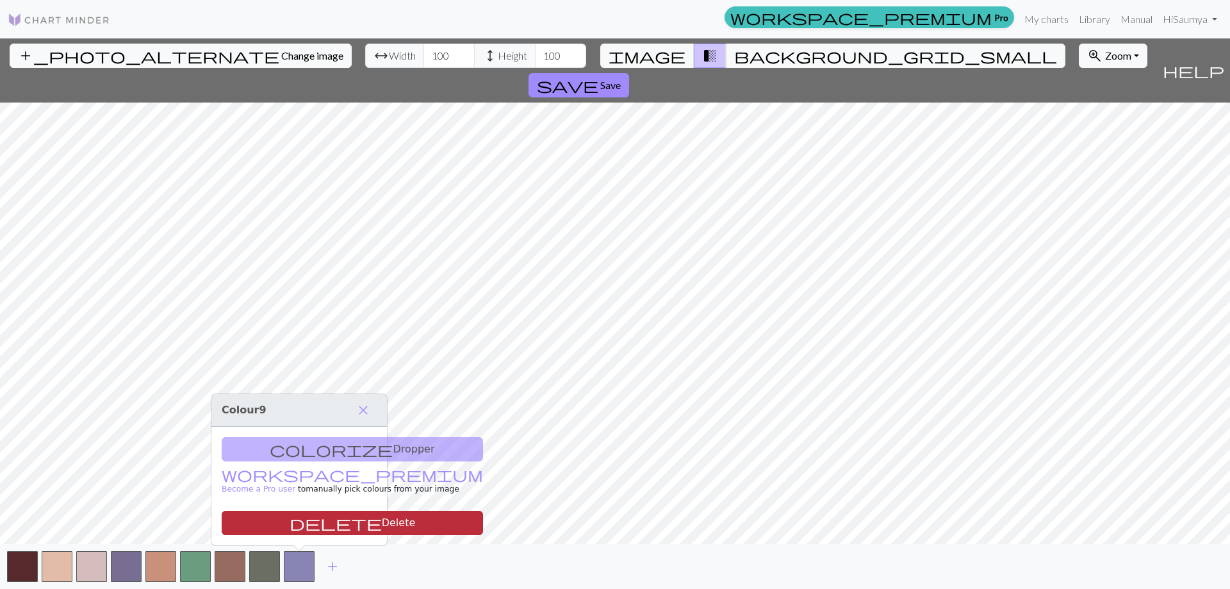
click at [290, 523] on span "delete" at bounding box center [336, 523] width 92 height 18
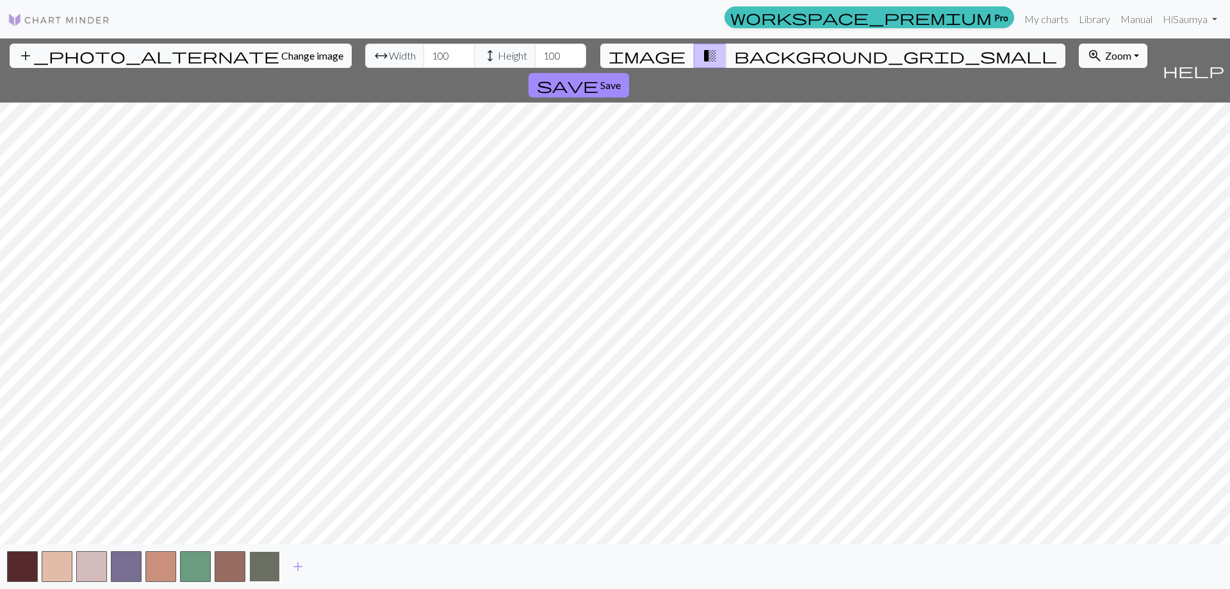
click at [268, 563] on button "button" at bounding box center [264, 566] width 31 height 31
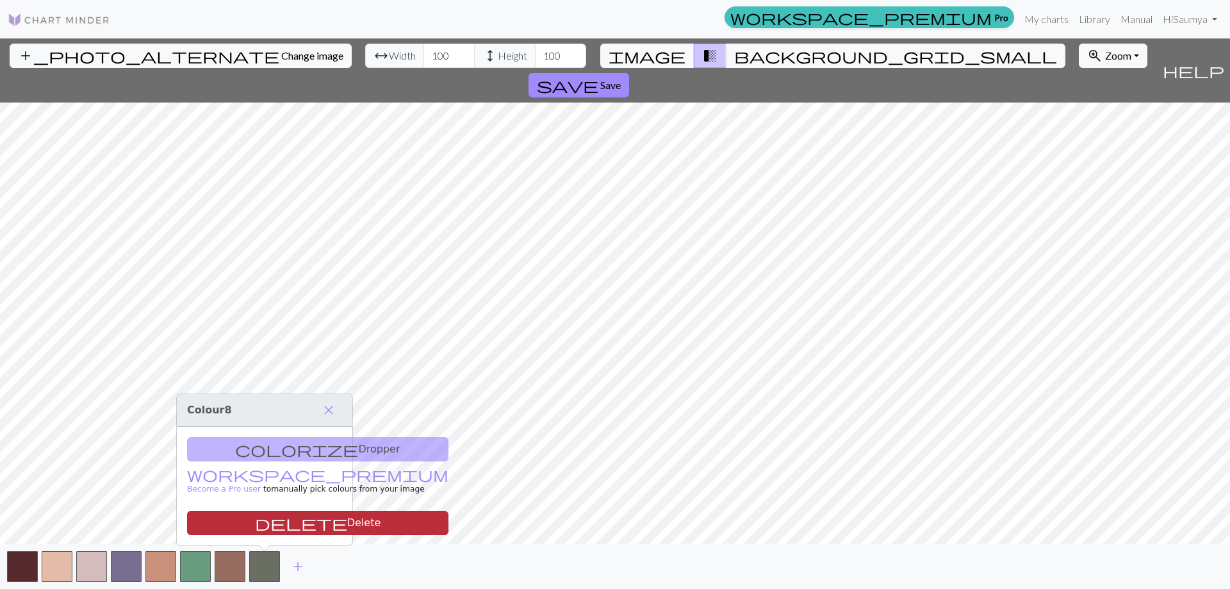
click at [256, 519] on span "delete" at bounding box center [301, 523] width 92 height 18
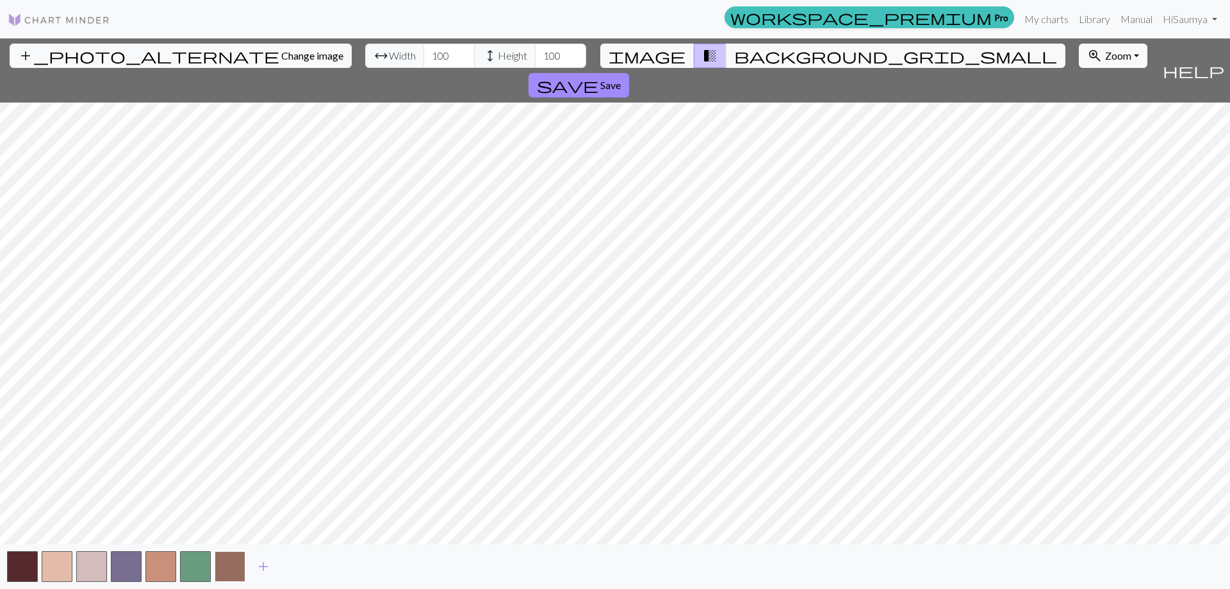
click at [239, 551] on button "button" at bounding box center [230, 566] width 31 height 31
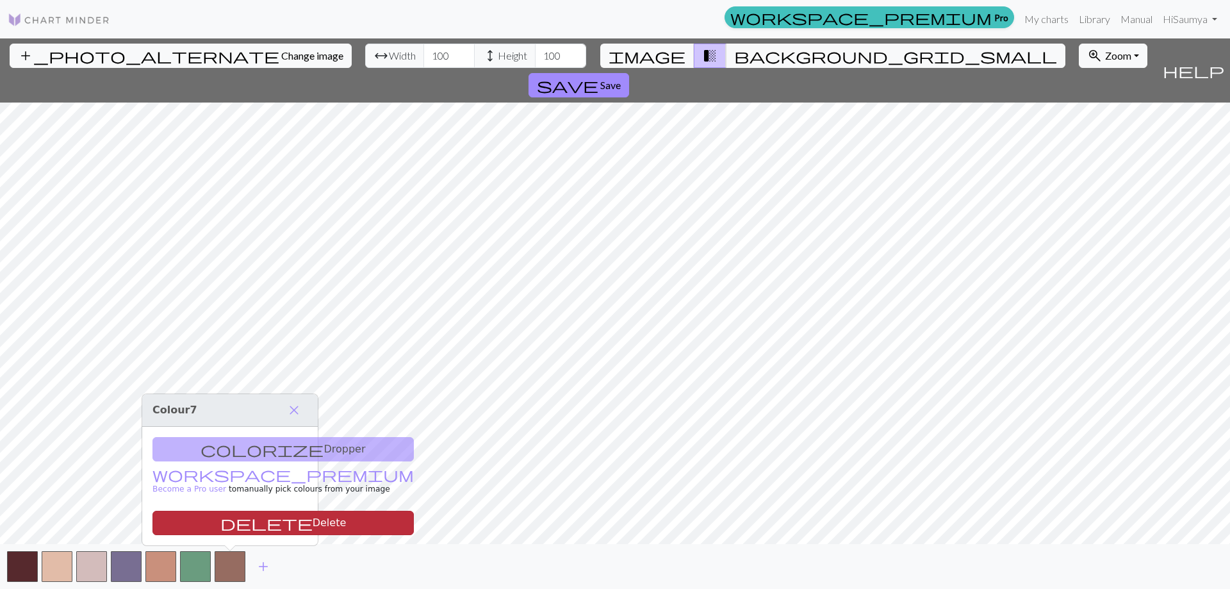
click at [242, 529] on button "delete Delete" at bounding box center [282, 523] width 261 height 24
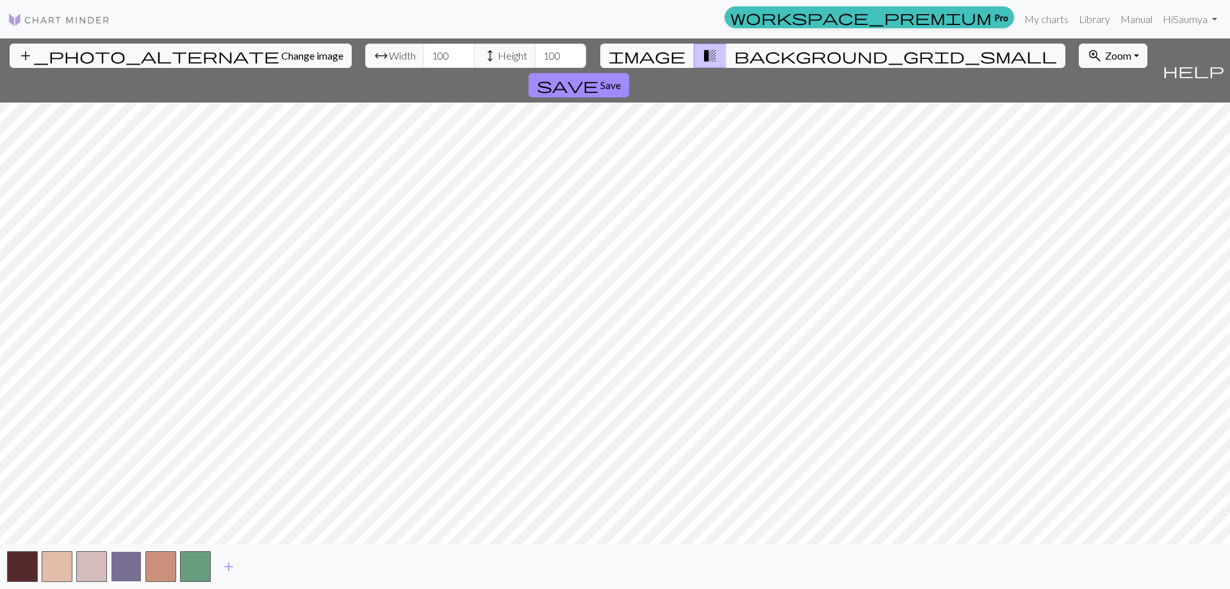
click at [133, 568] on button "button" at bounding box center [126, 566] width 31 height 31
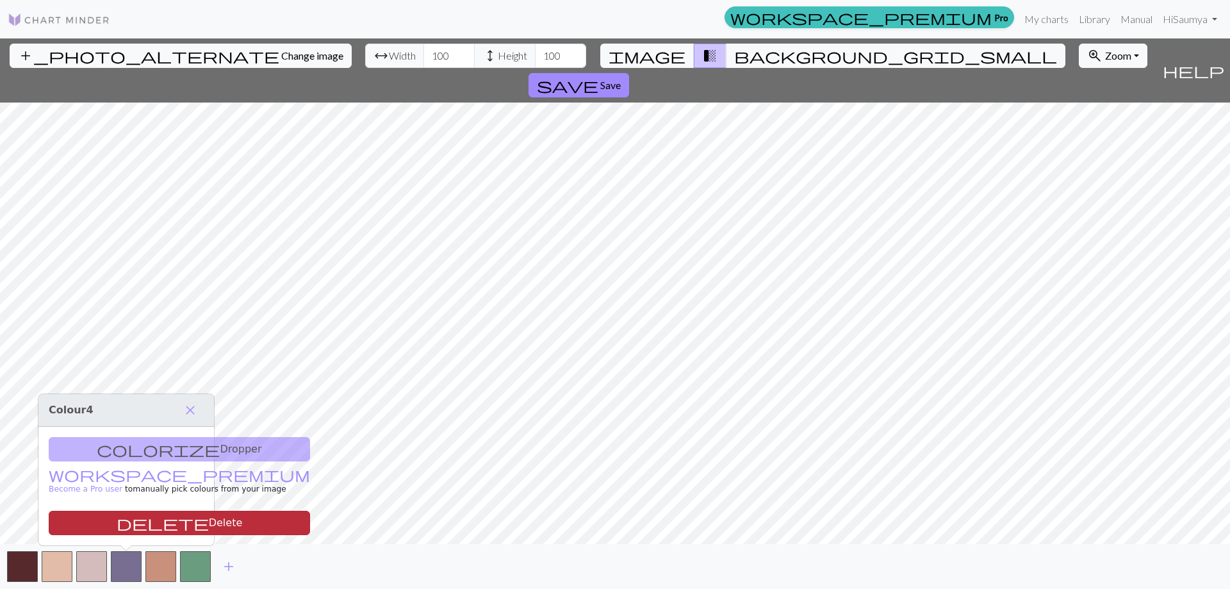
click at [147, 523] on button "delete Delete" at bounding box center [179, 523] width 261 height 24
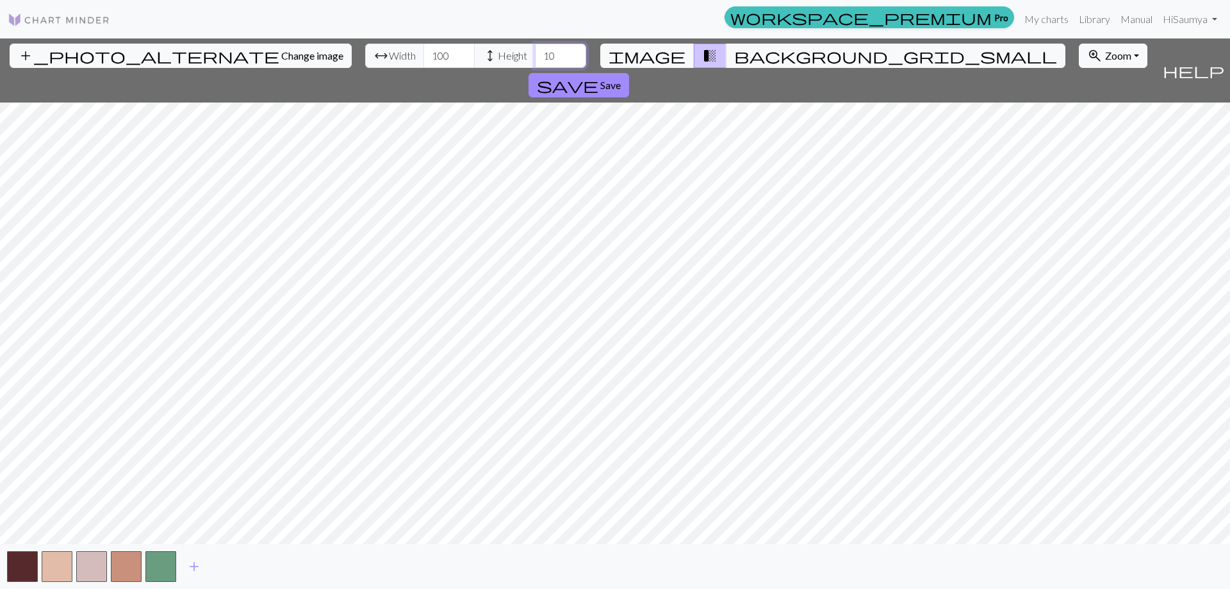
type input "100"
click at [193, 559] on span "add" at bounding box center [193, 566] width 15 height 18
click at [228, 564] on span "add" at bounding box center [228, 566] width 15 height 18
click at [58, 563] on button "button" at bounding box center [57, 566] width 31 height 31
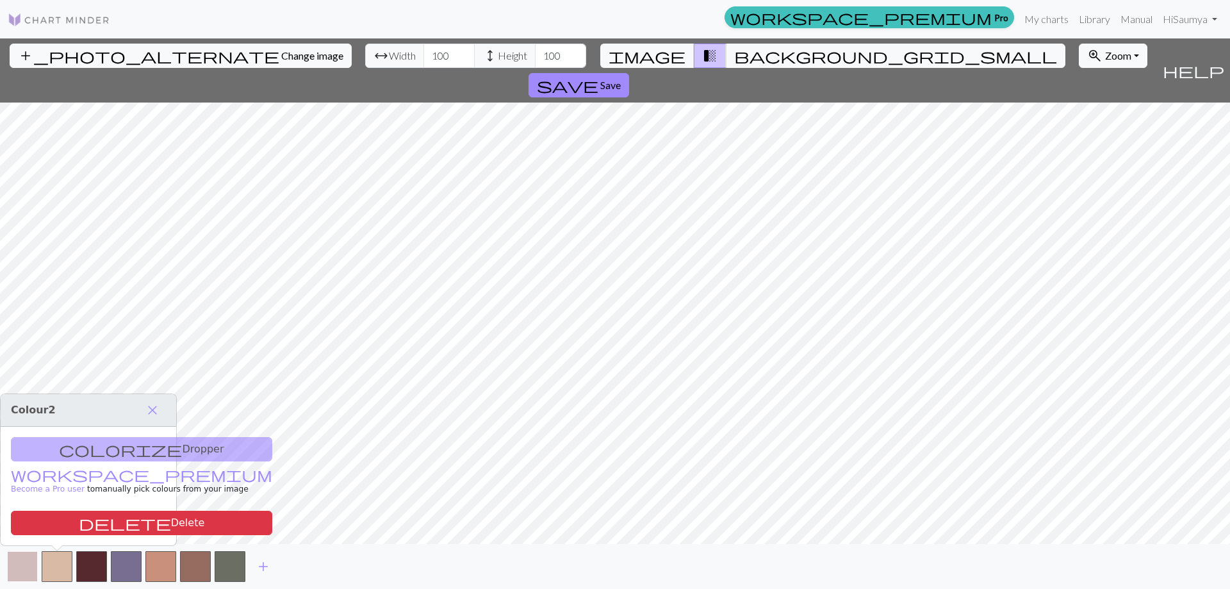
click at [24, 563] on button "button" at bounding box center [22, 566] width 31 height 31
click at [79, 519] on span "delete" at bounding box center [125, 523] width 92 height 18
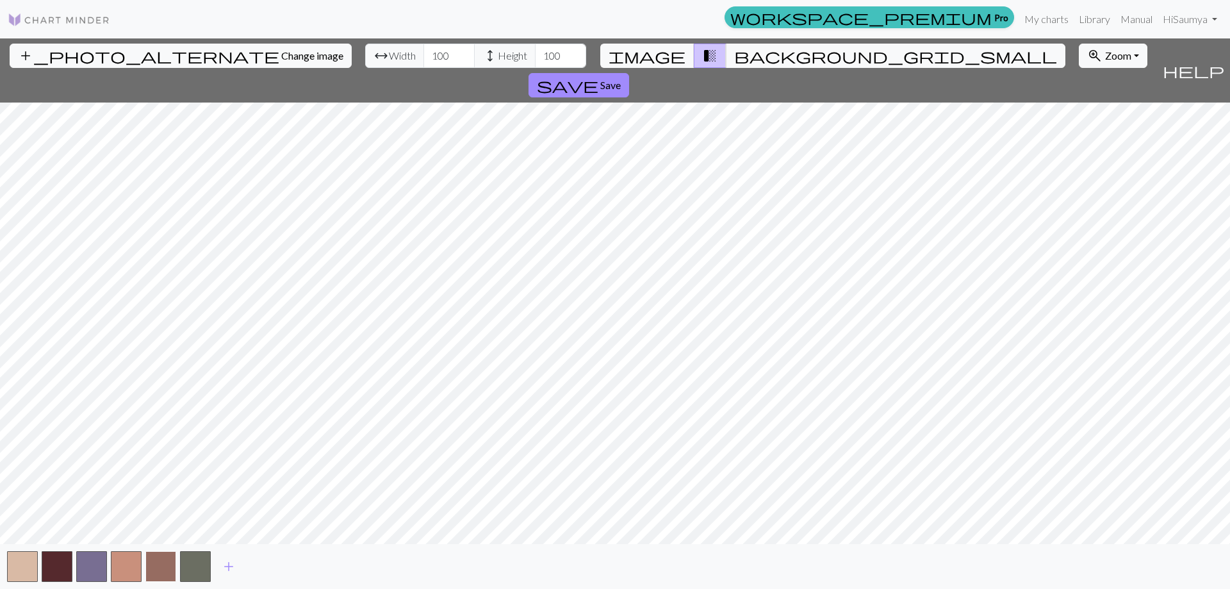
click at [162, 575] on button "button" at bounding box center [160, 566] width 31 height 31
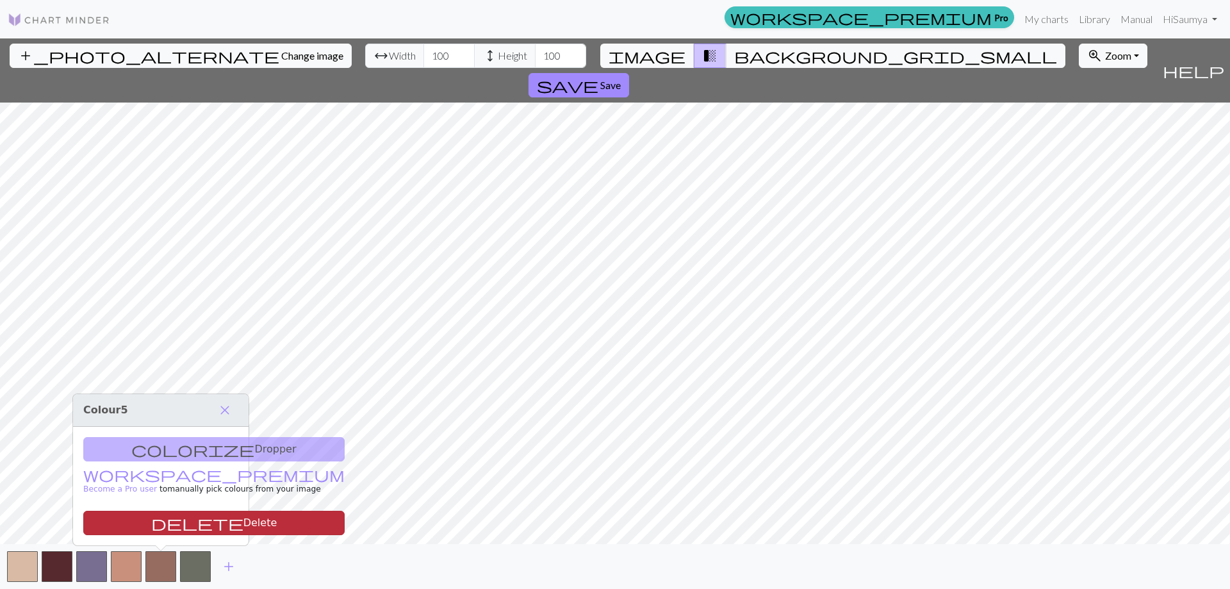
click at [174, 527] on button "delete Delete" at bounding box center [213, 523] width 261 height 24
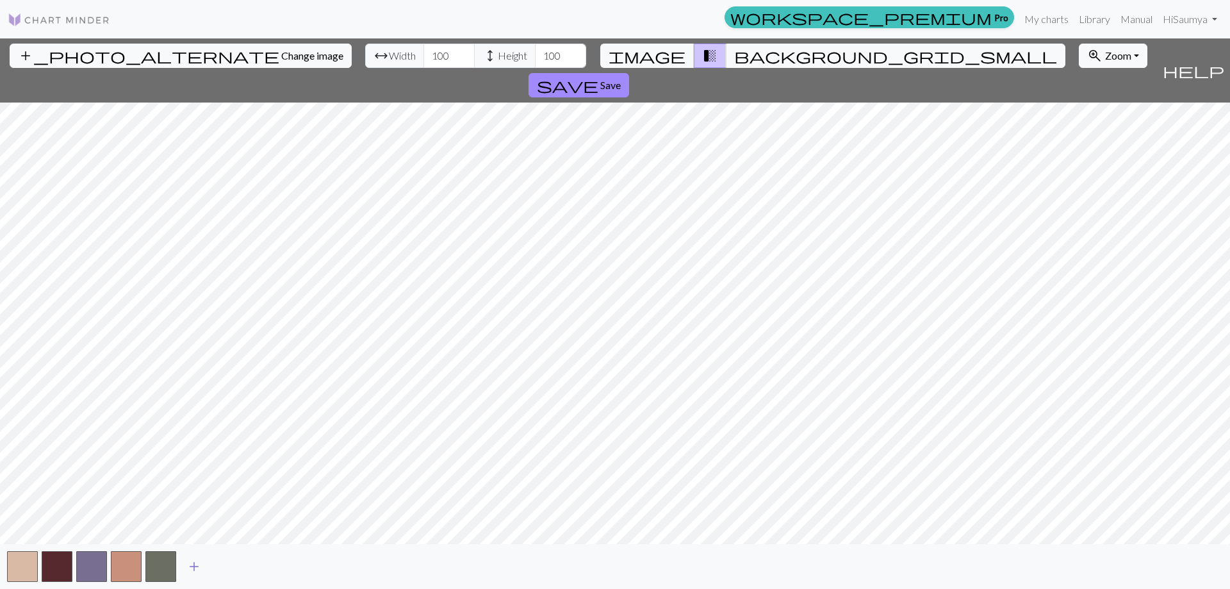
click at [199, 564] on span "add" at bounding box center [193, 566] width 15 height 18
click at [230, 563] on span "add" at bounding box center [228, 566] width 15 height 18
click at [230, 563] on button "button" at bounding box center [230, 566] width 31 height 31
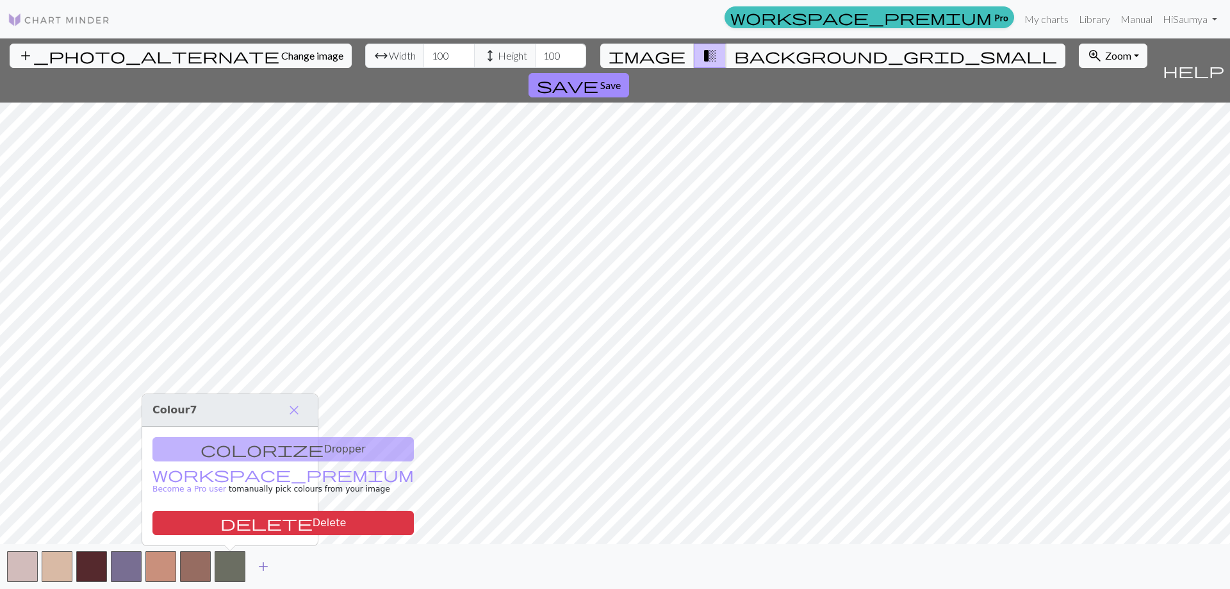
click at [261, 565] on span "add" at bounding box center [263, 566] width 15 height 18
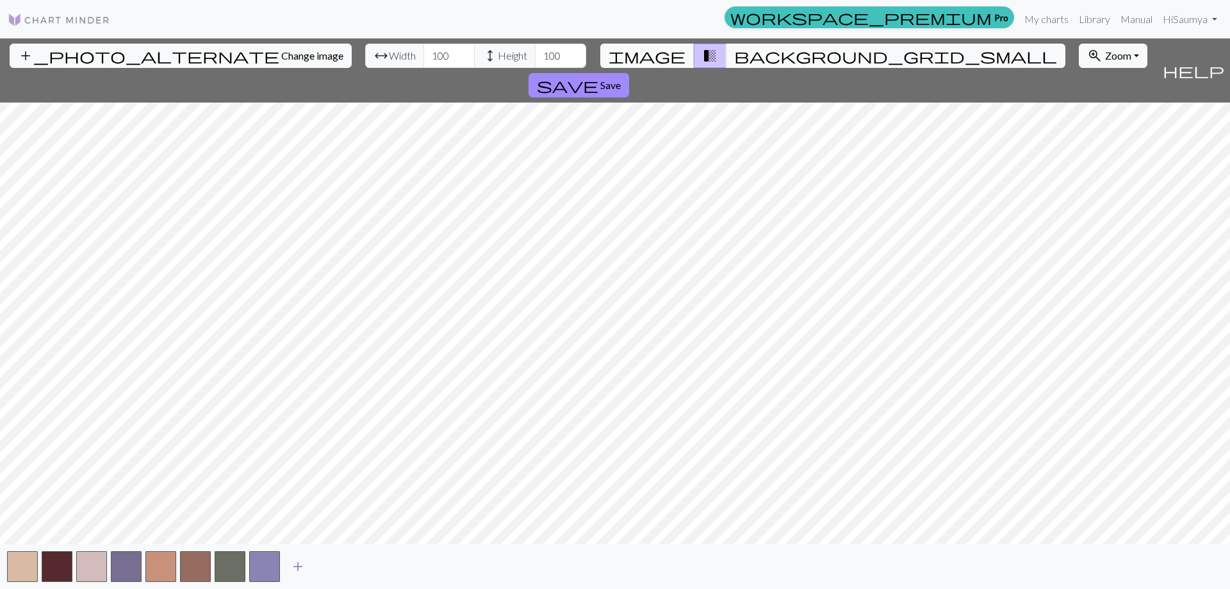
click at [291, 570] on span "add" at bounding box center [297, 566] width 15 height 18
click at [86, 567] on button "button" at bounding box center [91, 566] width 31 height 31
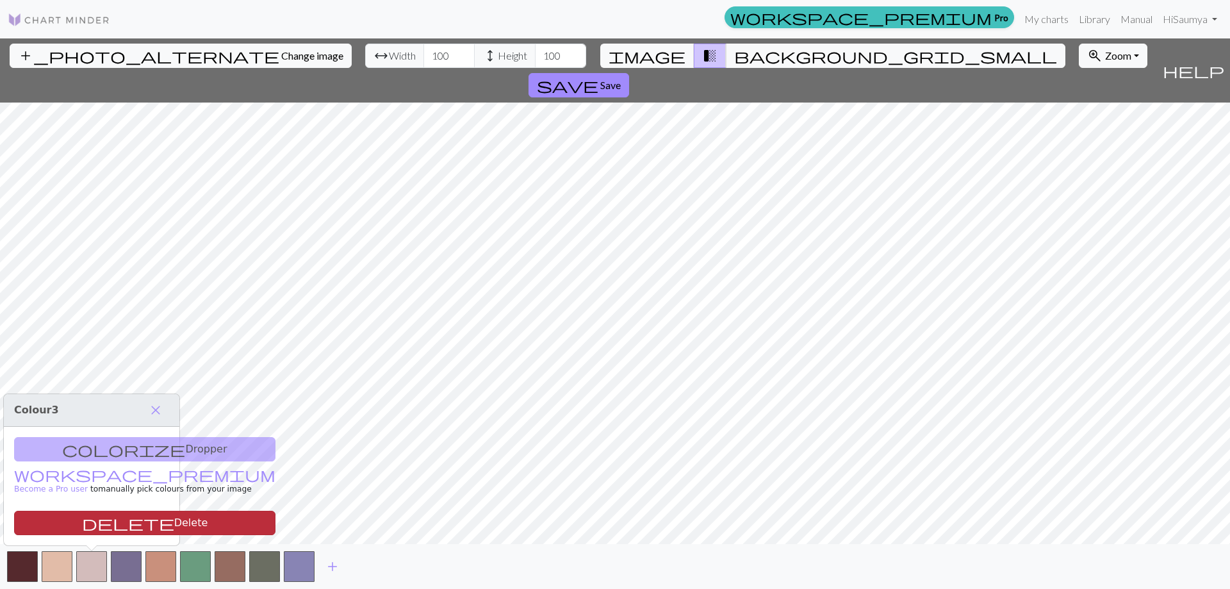
click at [100, 529] on button "delete Delete" at bounding box center [144, 523] width 261 height 24
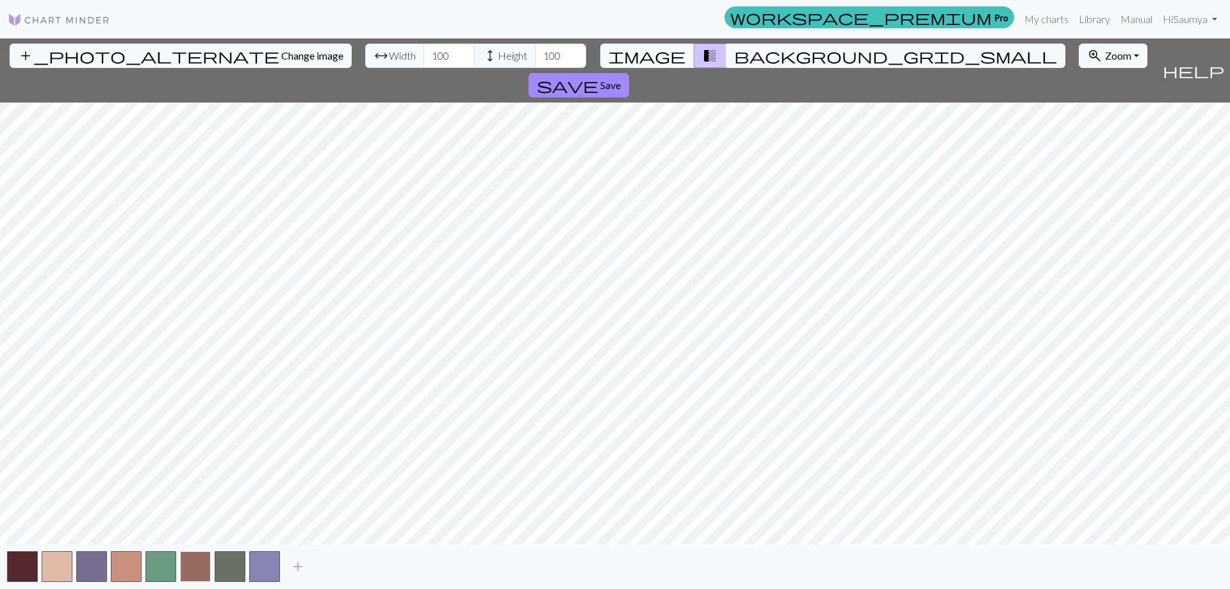
click at [189, 557] on button "button" at bounding box center [195, 566] width 31 height 31
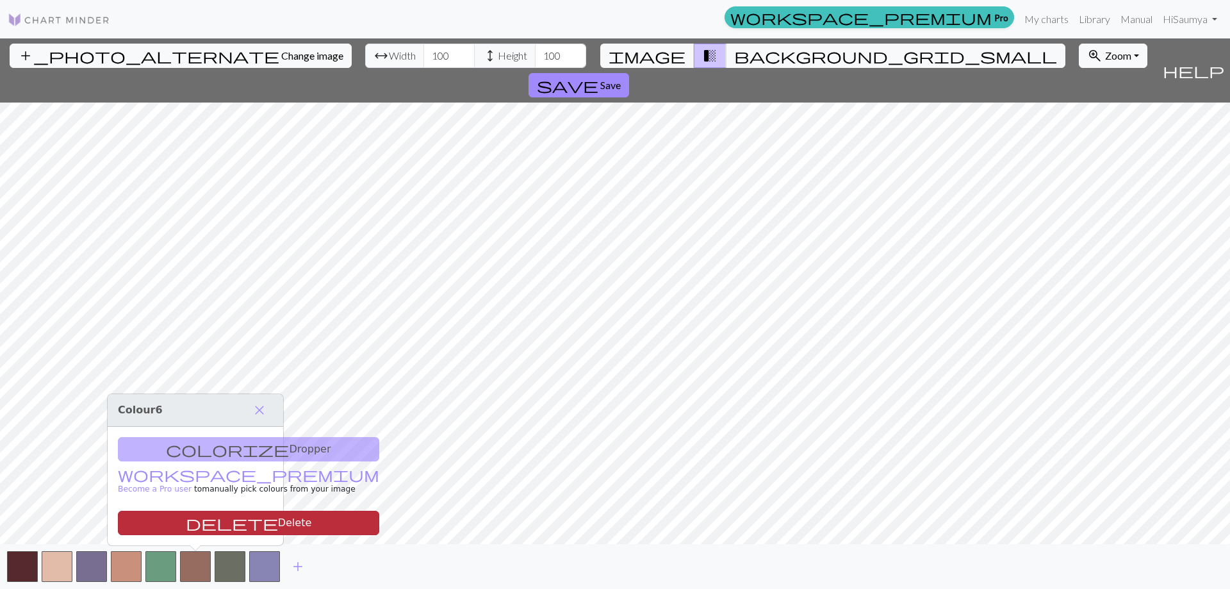
click at [172, 525] on button "delete Delete" at bounding box center [248, 523] width 261 height 24
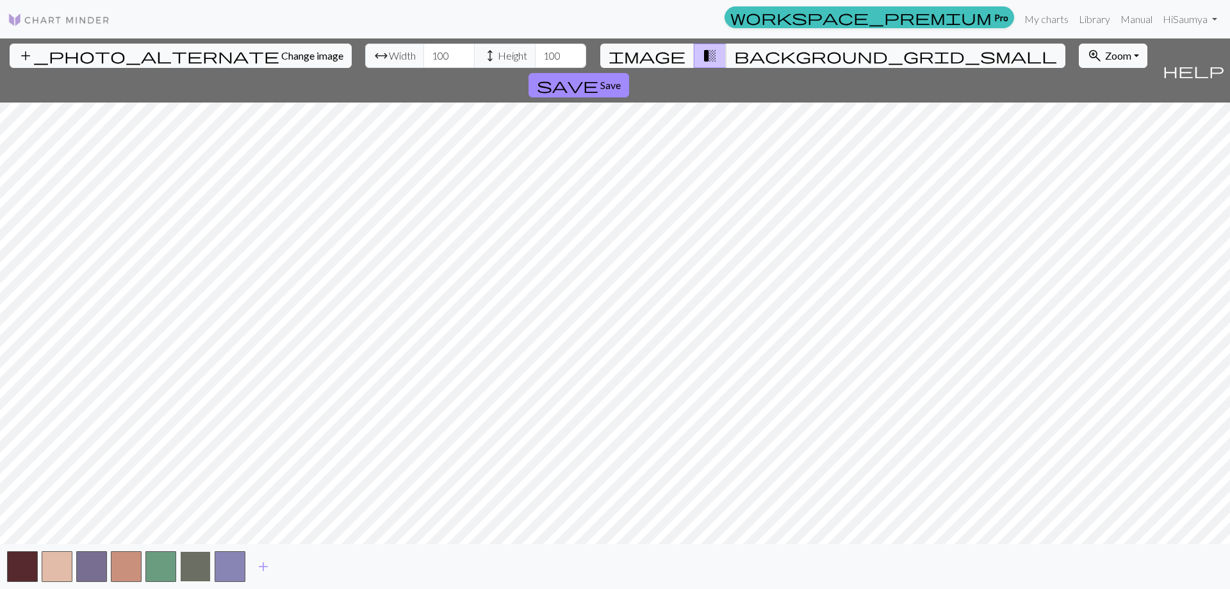
click at [202, 571] on button "button" at bounding box center [195, 566] width 31 height 31
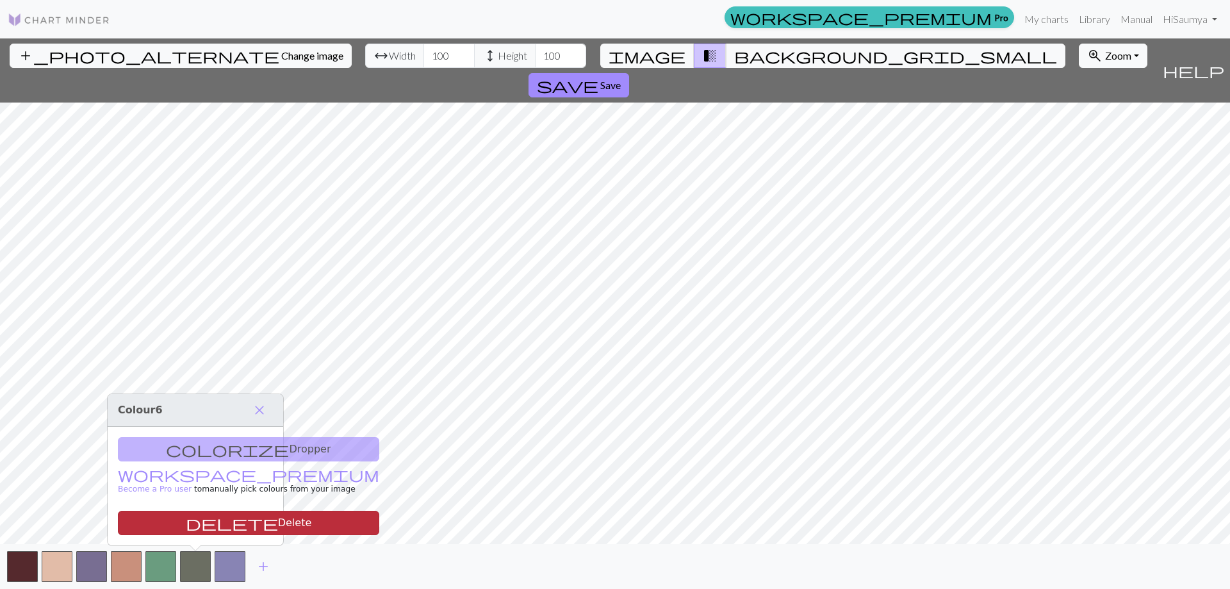
click at [215, 527] on button "delete Delete" at bounding box center [248, 523] width 261 height 24
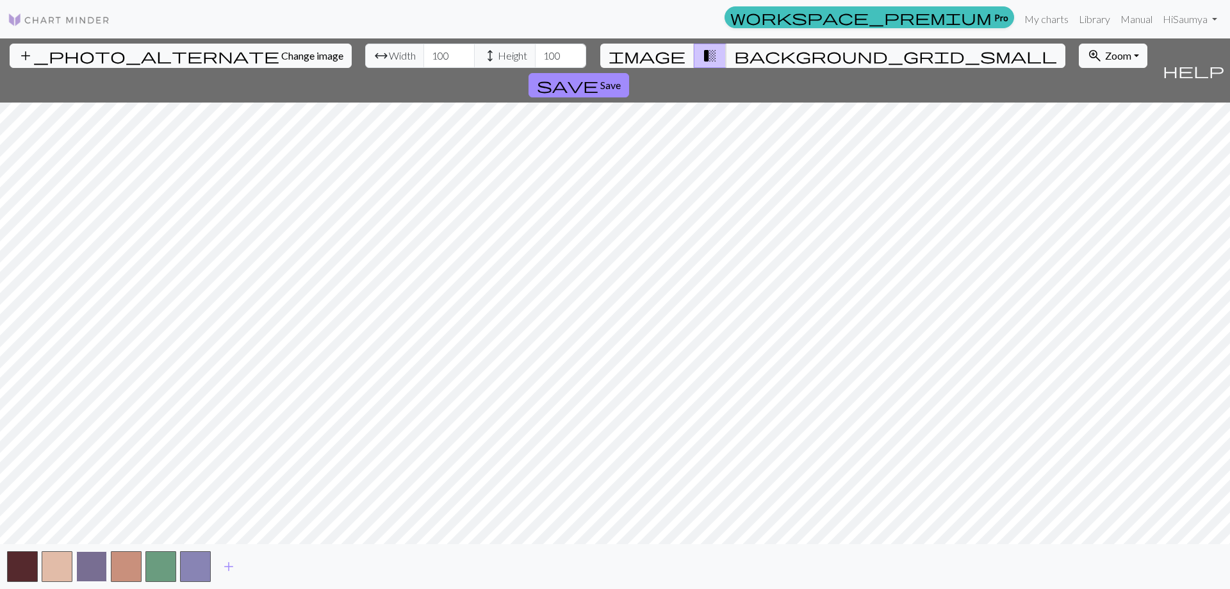
click at [99, 566] on button "button" at bounding box center [91, 566] width 31 height 31
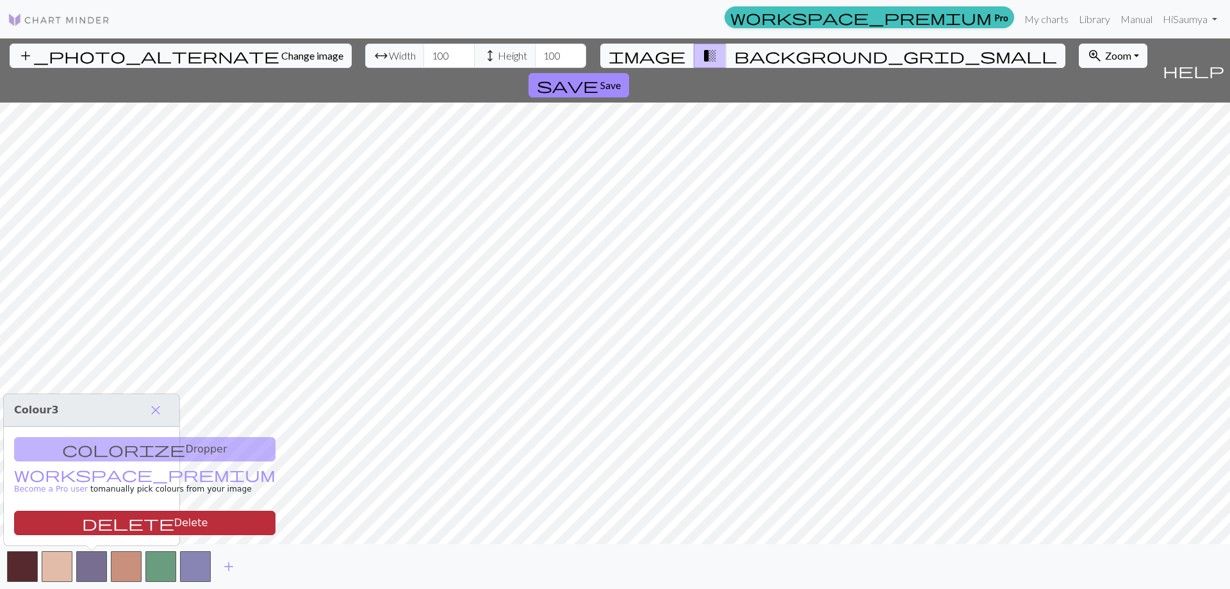
click at [159, 518] on button "delete Delete" at bounding box center [144, 523] width 261 height 24
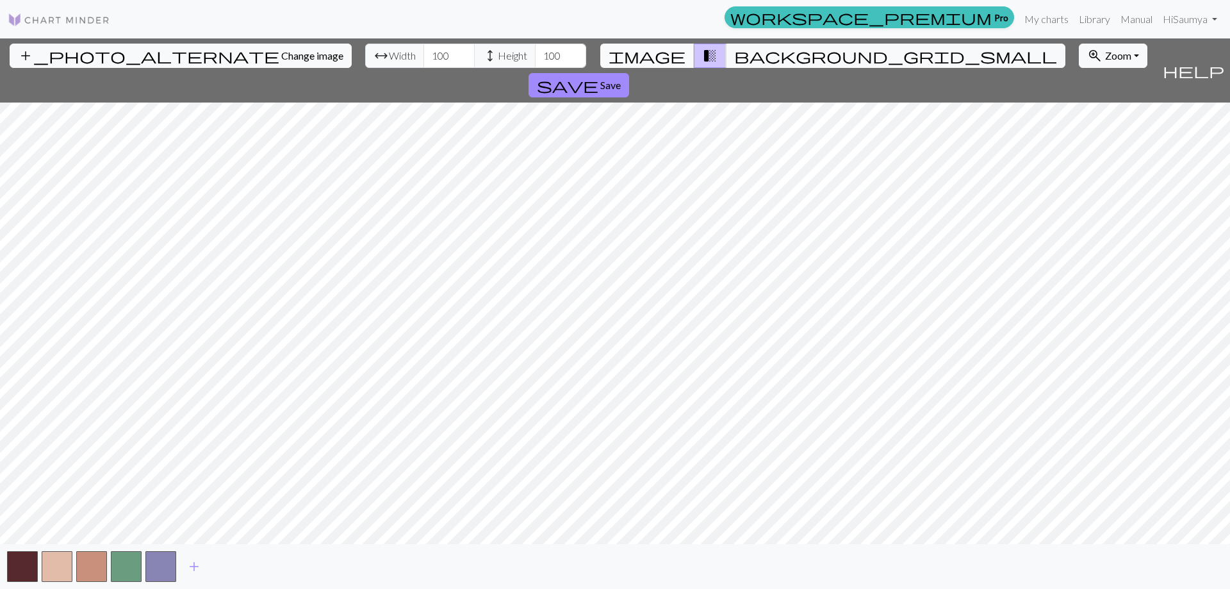
click at [672, 51] on span "image" at bounding box center [647, 56] width 77 height 18
click at [702, 51] on span "transition_fade" at bounding box center [709, 56] width 15 height 18
click at [734, 53] on span "background_grid_small" at bounding box center [895, 56] width 323 height 18
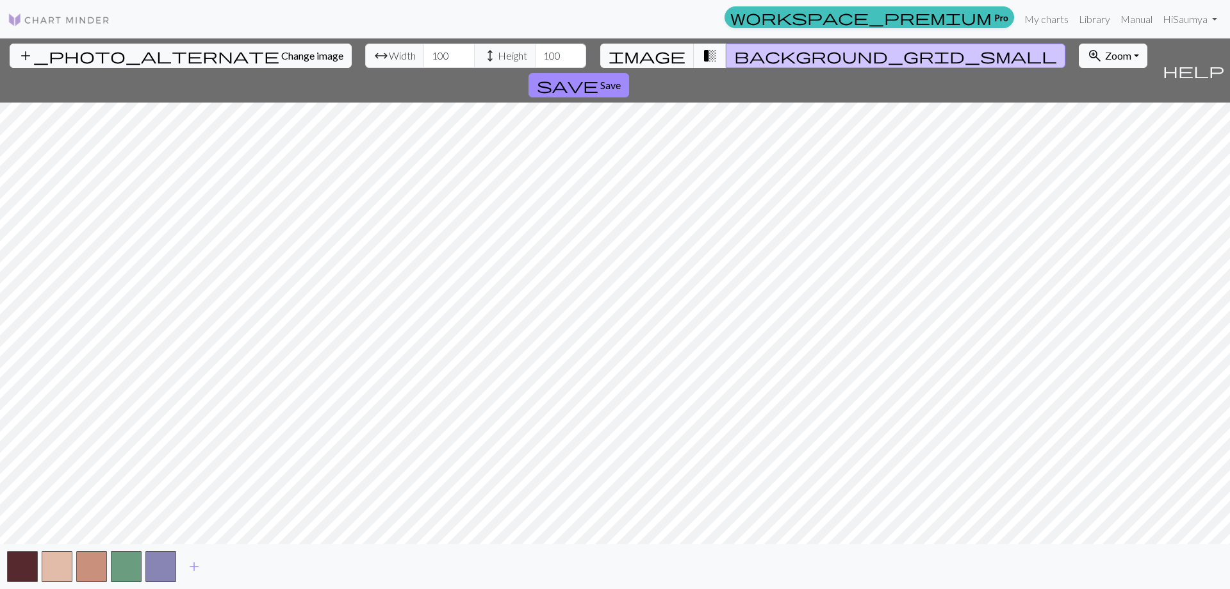
click at [702, 55] on span "transition_fade" at bounding box center [709, 56] width 15 height 18
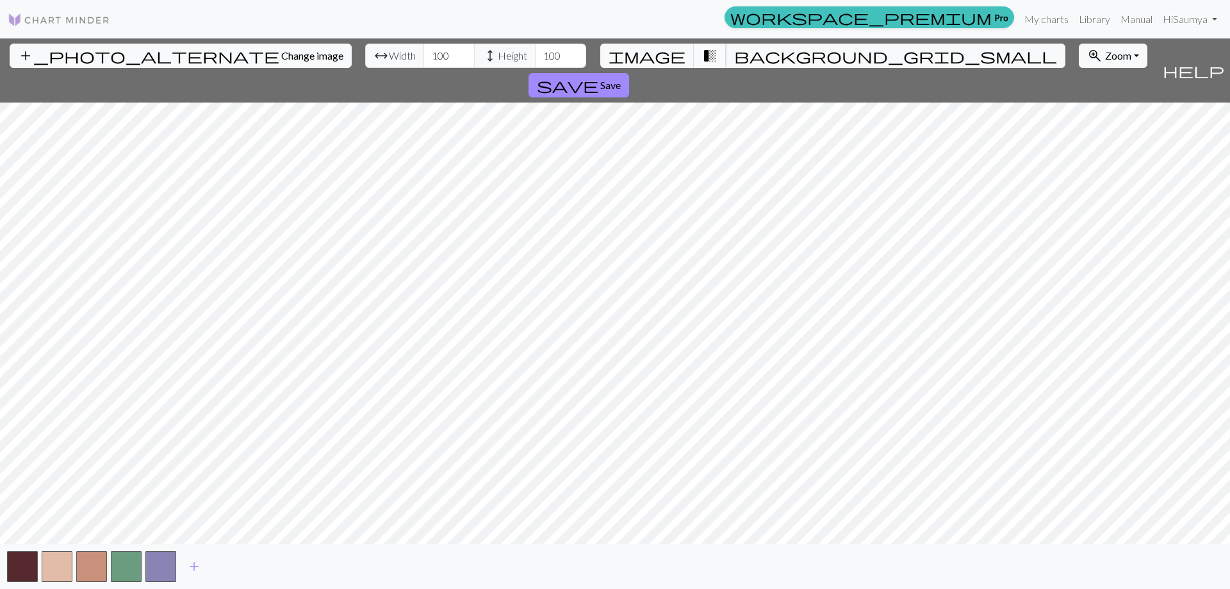
click at [702, 55] on span "transition_fade" at bounding box center [709, 56] width 15 height 18
click at [186, 569] on span "add" at bounding box center [193, 566] width 15 height 18
click at [191, 566] on button "button" at bounding box center [195, 566] width 31 height 31
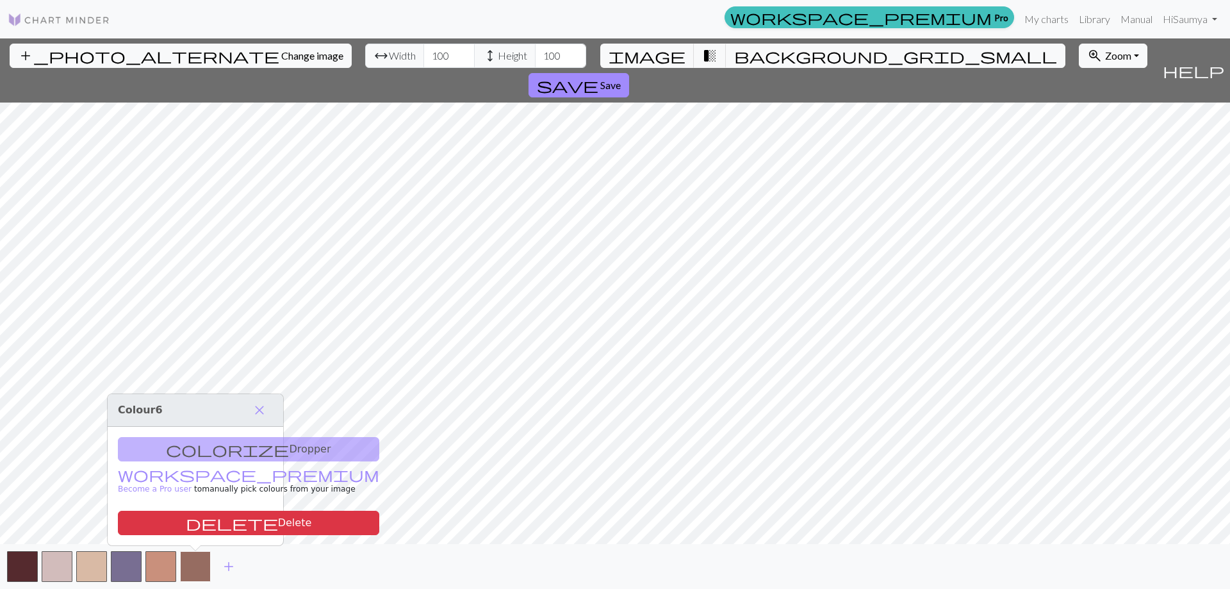
click at [191, 566] on button "button" at bounding box center [195, 566] width 31 height 31
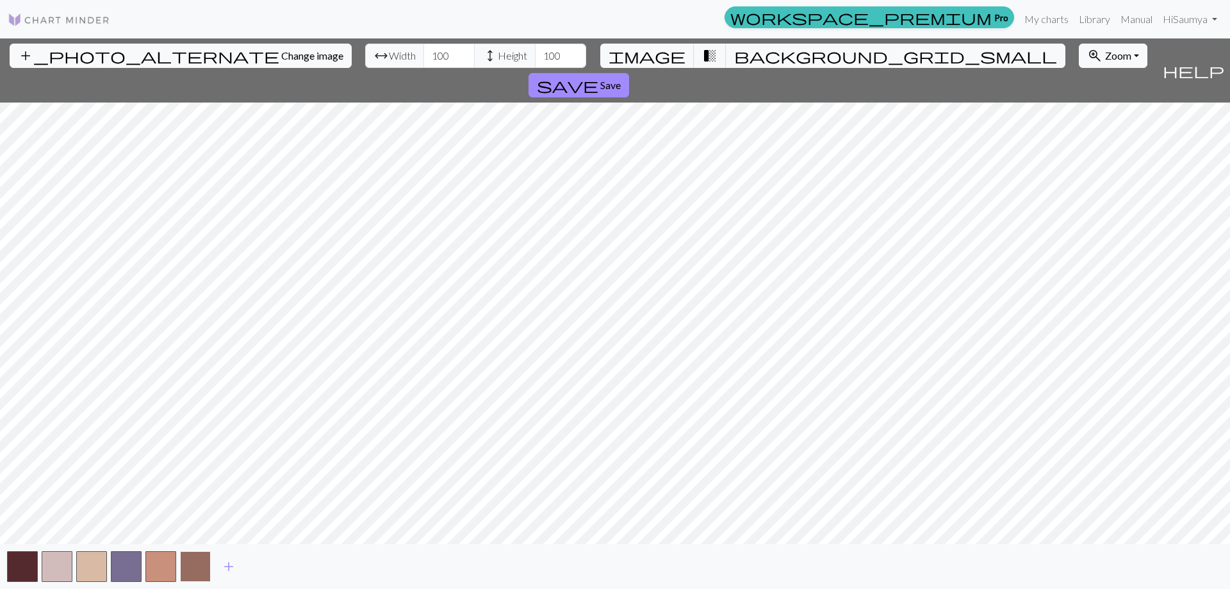
click at [192, 561] on button "button" at bounding box center [195, 566] width 31 height 31
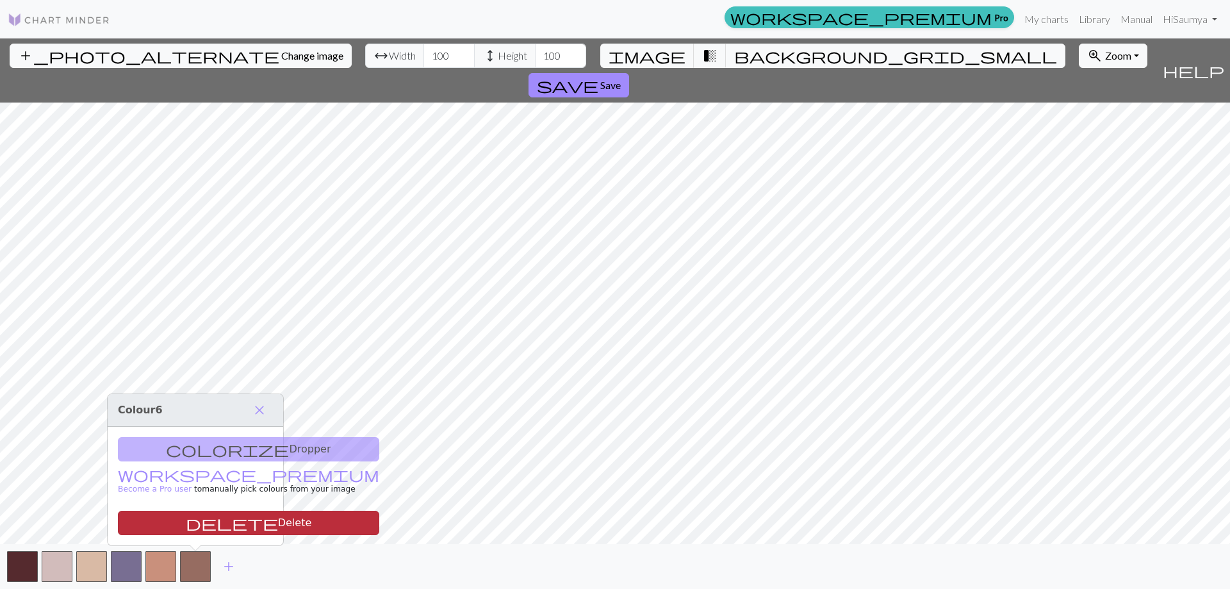
click at [210, 534] on button "delete Delete" at bounding box center [248, 523] width 261 height 24
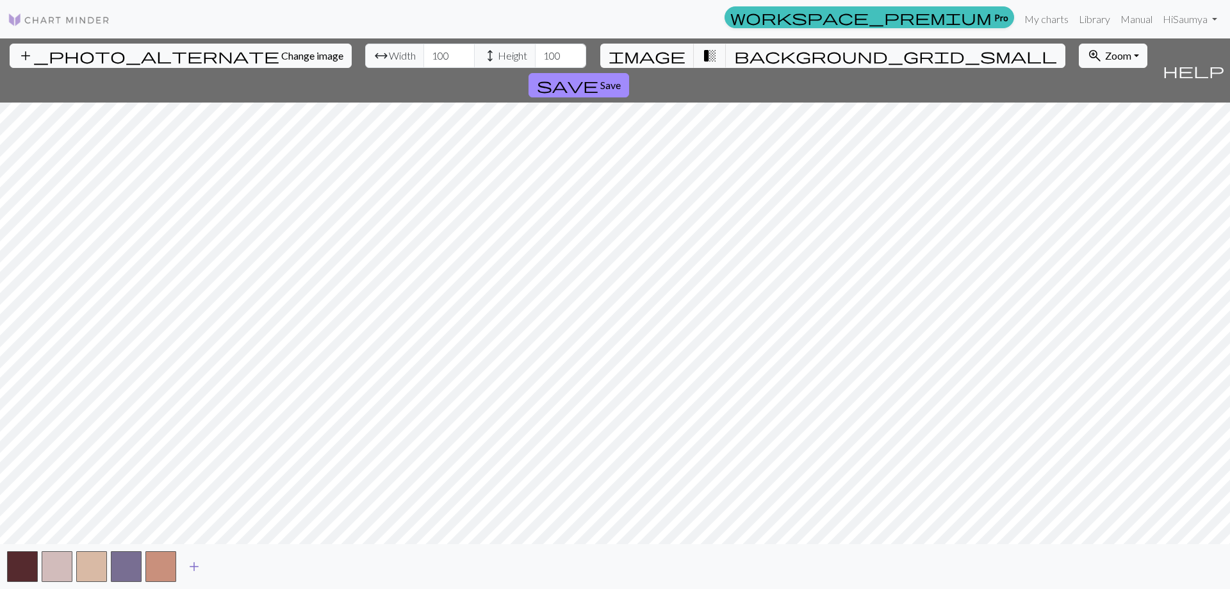
click at [196, 566] on span "add" at bounding box center [193, 566] width 15 height 18
click at [215, 565] on button "add" at bounding box center [229, 566] width 32 height 24
click at [249, 568] on button "add" at bounding box center [263, 566] width 32 height 24
click at [291, 568] on span "add" at bounding box center [297, 566] width 15 height 18
drag, startPoint x: 271, startPoint y: 567, endPoint x: 97, endPoint y: 563, distance: 173.7
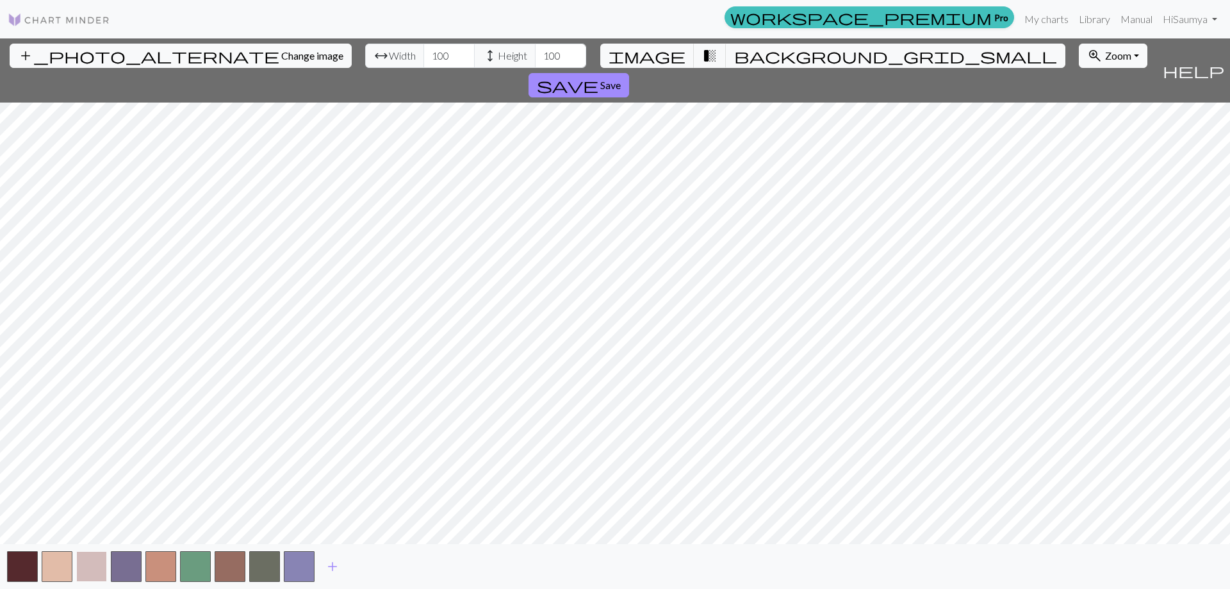
click at [97, 563] on button "button" at bounding box center [91, 566] width 31 height 31
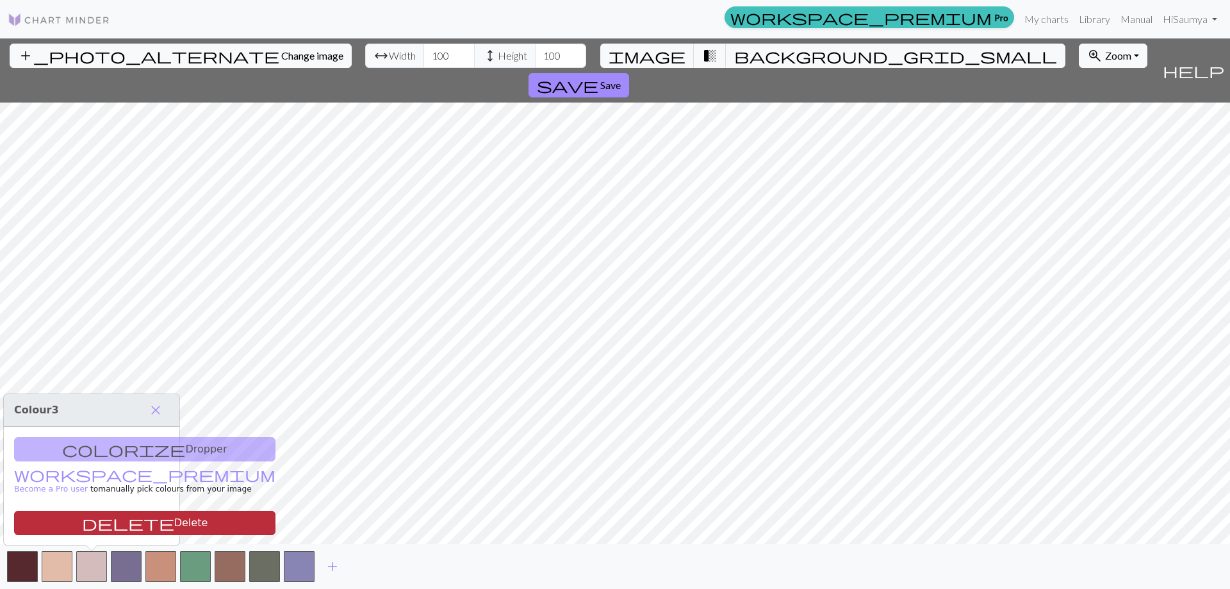
click at [97, 520] on button "delete Delete" at bounding box center [144, 523] width 261 height 24
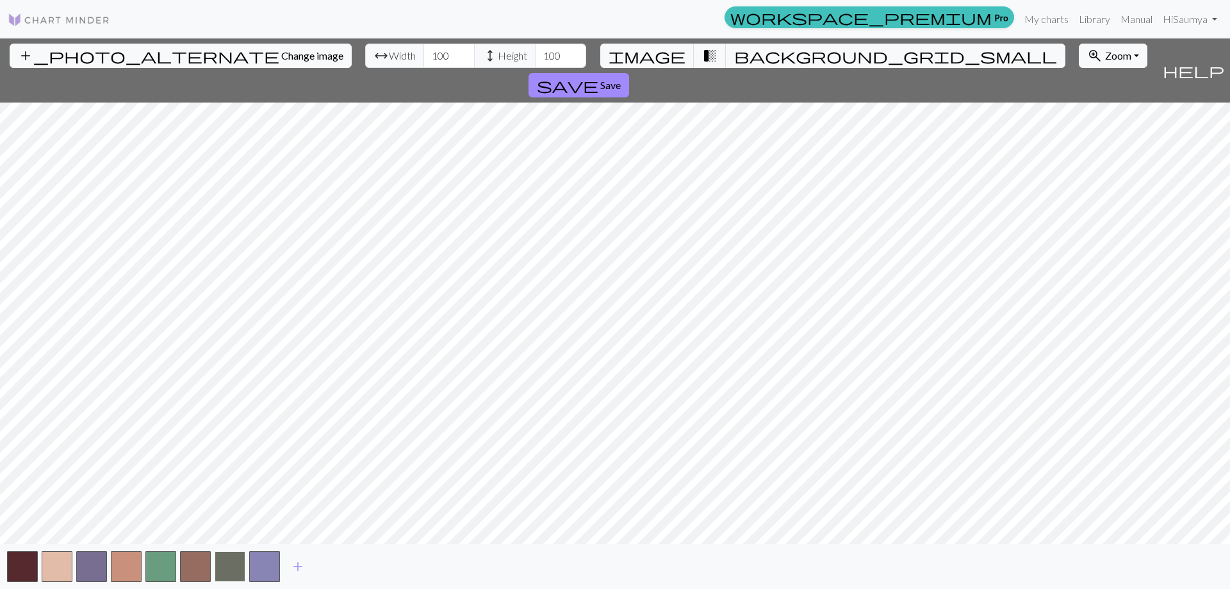
click at [233, 566] on button "button" at bounding box center [230, 566] width 31 height 31
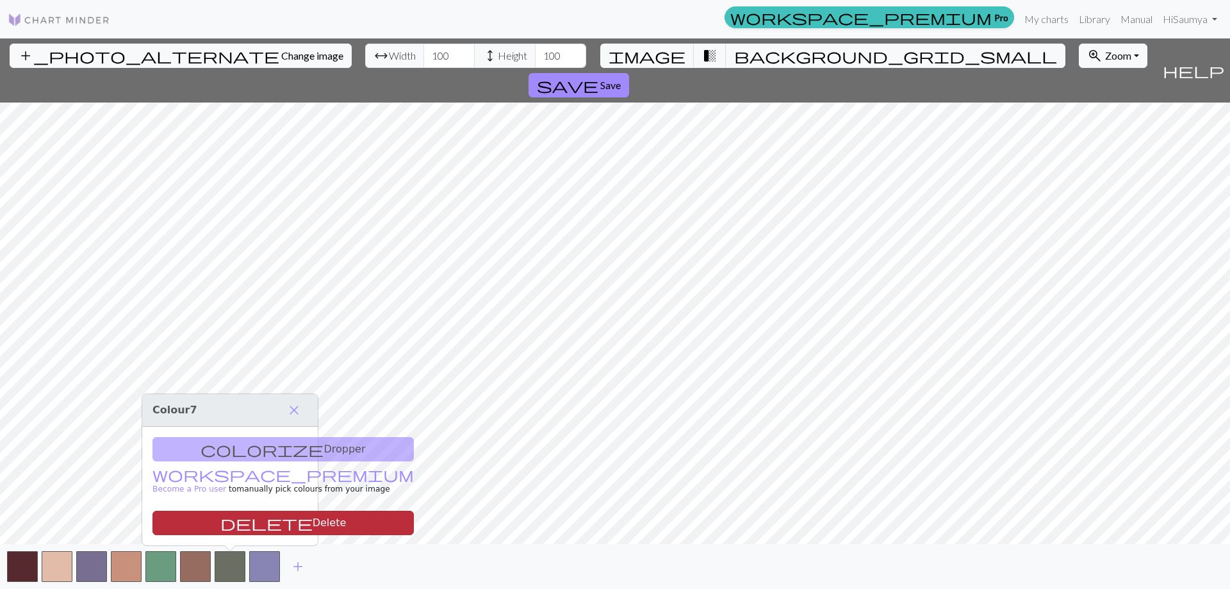
drag, startPoint x: 233, startPoint y: 566, endPoint x: 242, endPoint y: 519, distance: 47.7
click at [242, 519] on body "This website uses cookies to ensure you get the best experience on our website.…" at bounding box center [615, 294] width 1230 height 589
click at [242, 519] on button "delete Delete" at bounding box center [282, 523] width 261 height 24
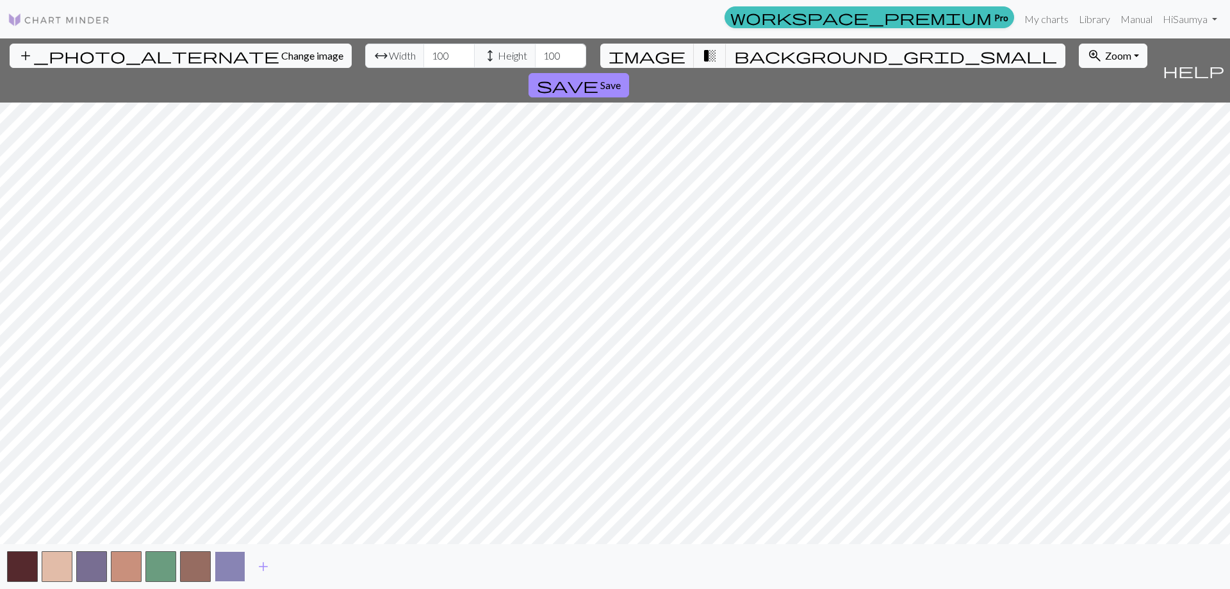
click at [238, 564] on button "button" at bounding box center [230, 566] width 31 height 31
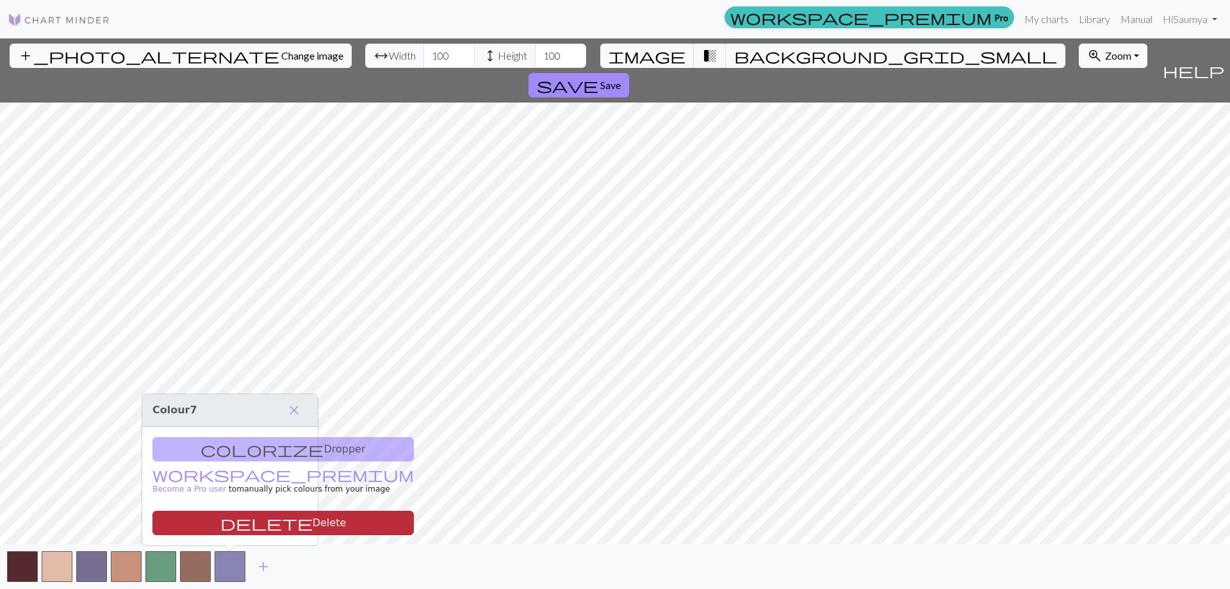
click at [247, 522] on button "delete Delete" at bounding box center [282, 523] width 261 height 24
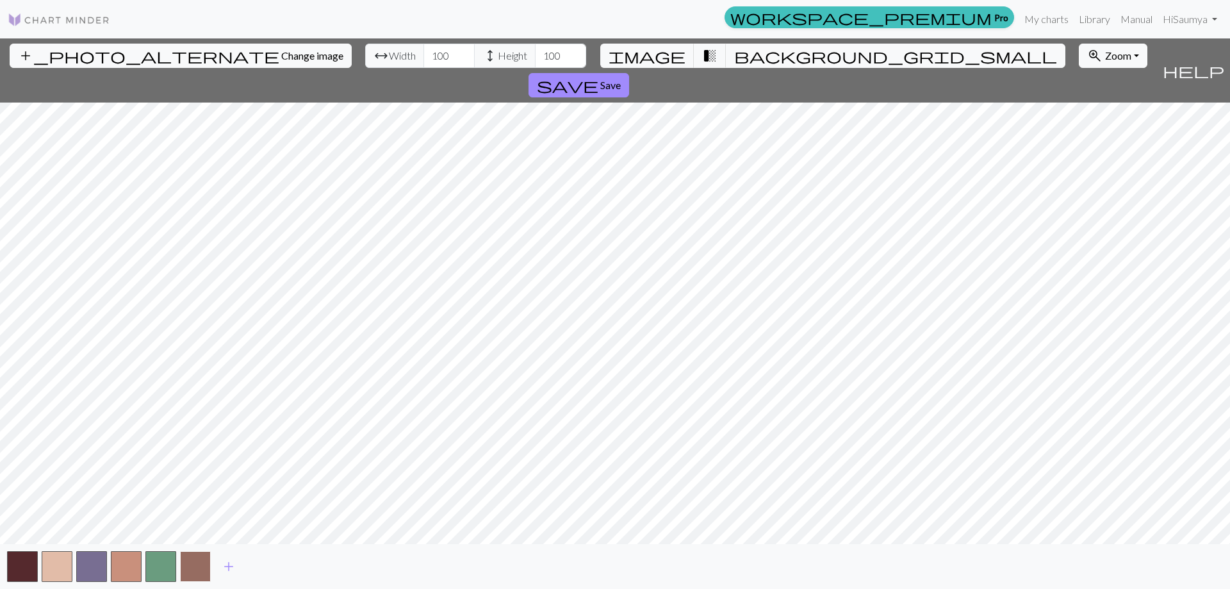
click at [202, 573] on button "button" at bounding box center [195, 566] width 31 height 31
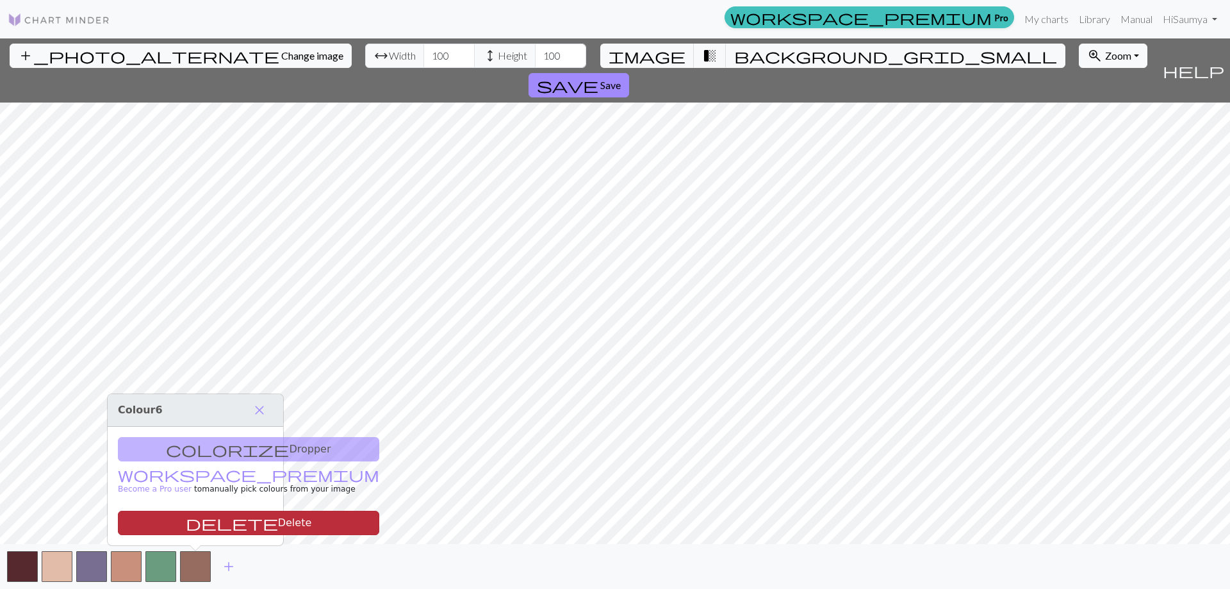
click at [234, 529] on button "delete Delete" at bounding box center [248, 523] width 261 height 24
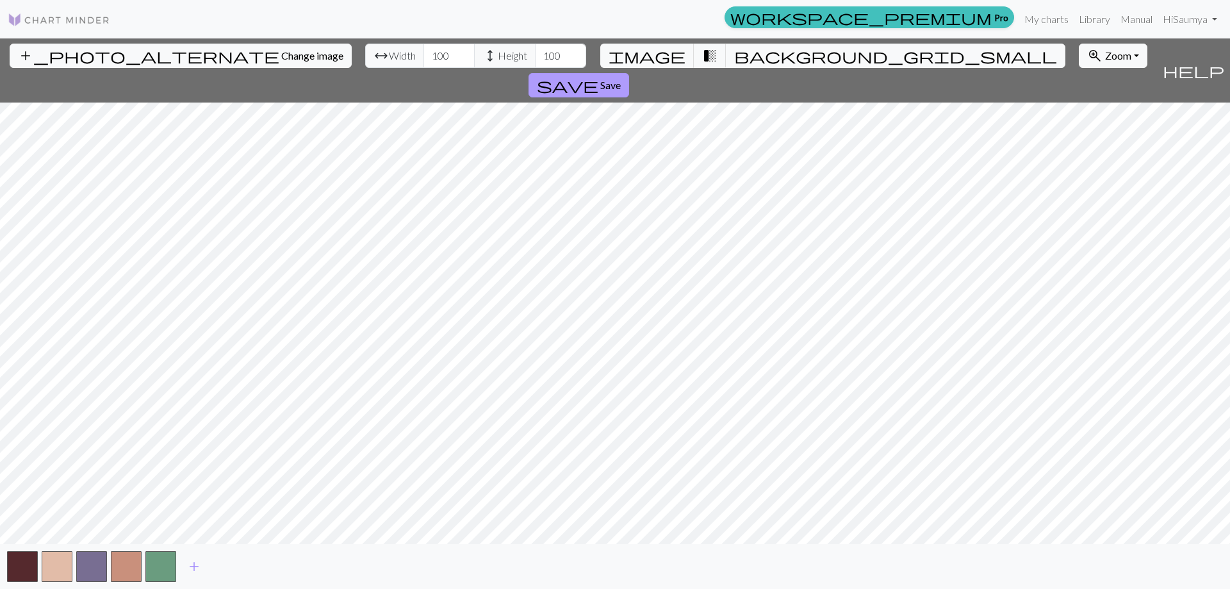
click at [598, 76] on span "save" at bounding box center [568, 85] width 62 height 18
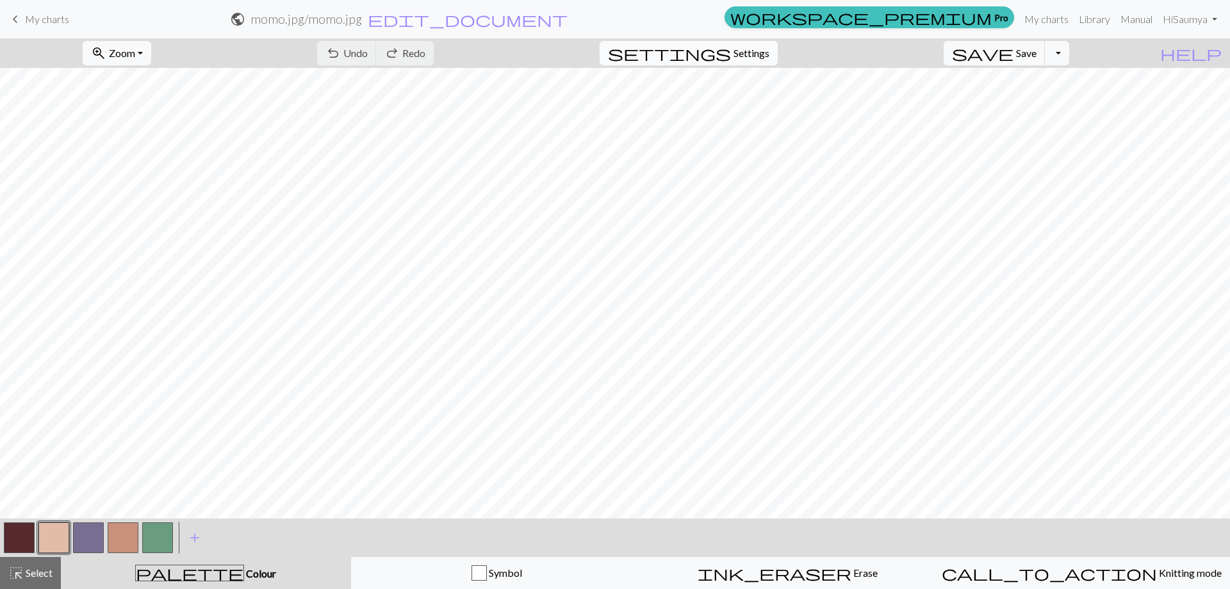
click at [745, 41] on button "settings Settings" at bounding box center [689, 53] width 178 height 24
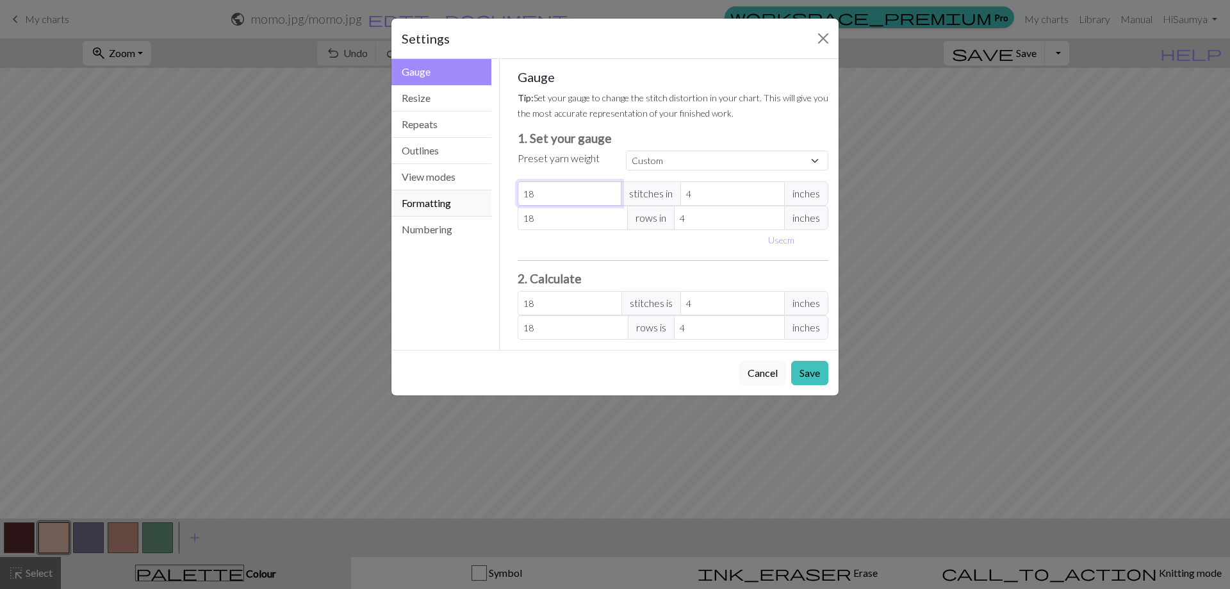
drag, startPoint x: 568, startPoint y: 198, endPoint x: 470, endPoint y: 206, distance: 98.3
click at [470, 206] on div "Gauge Gauge Resize Repeats Outlines View modes Formatting Numbering Gauge Resiz…" at bounding box center [615, 204] width 463 height 291
type input "4"
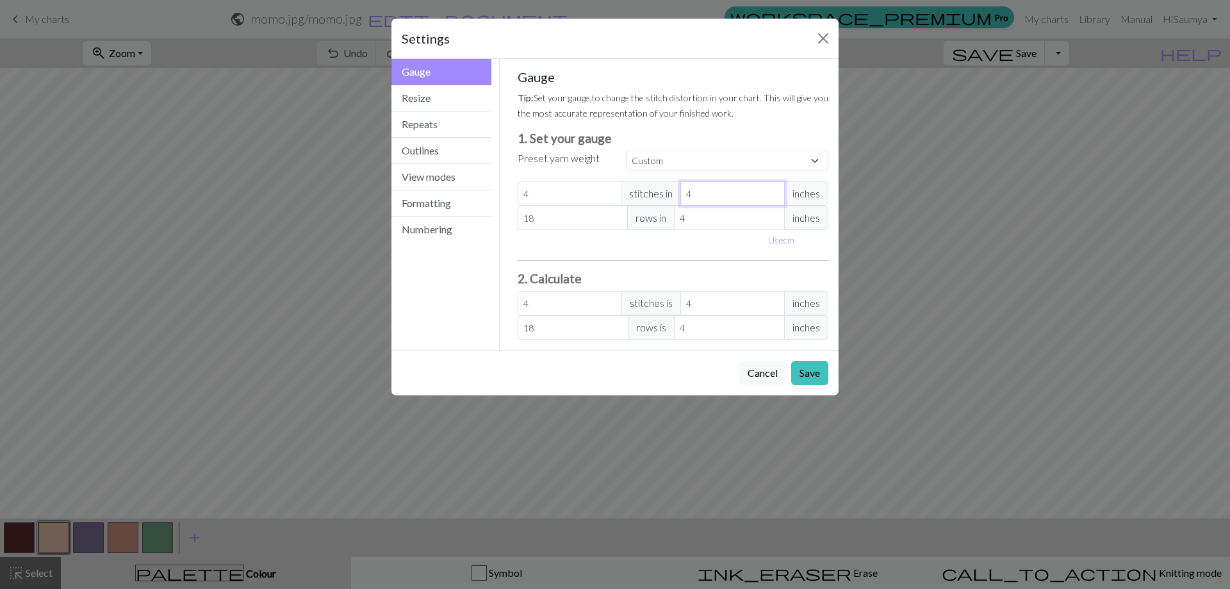
click at [695, 195] on input "4" at bounding box center [732, 193] width 104 height 24
type input "1"
type input "16"
type input "1"
drag, startPoint x: 591, startPoint y: 210, endPoint x: 427, endPoint y: 224, distance: 165.2
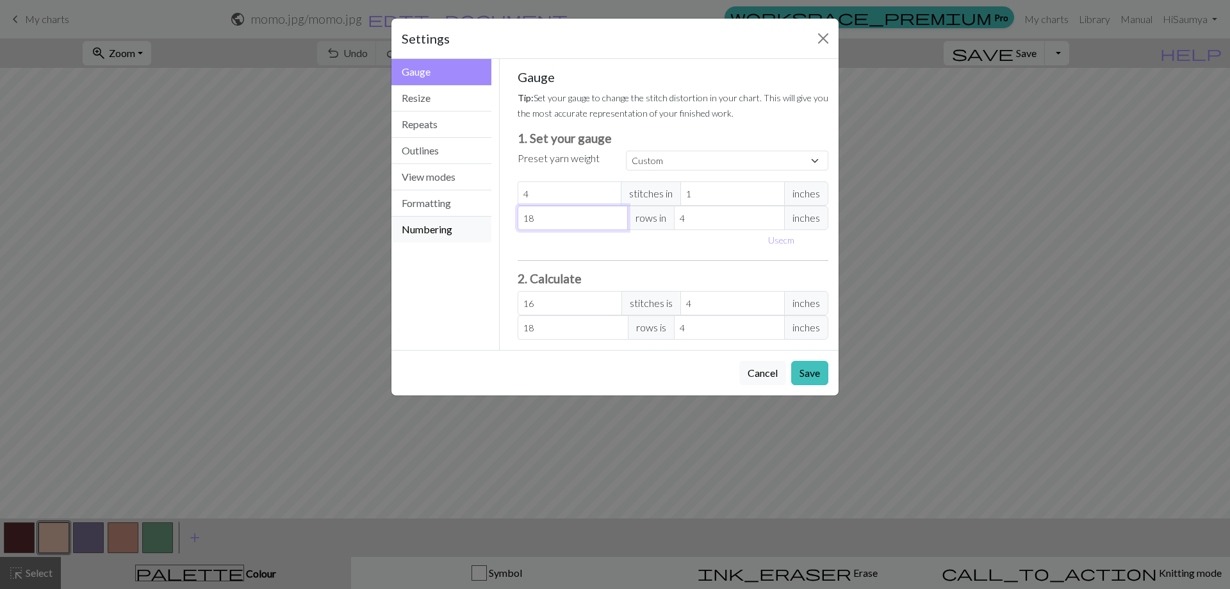
click at [427, 224] on div "Gauge Gauge Resize Repeats Outlines View modes Formatting Numbering Gauge Resiz…" at bounding box center [615, 204] width 463 height 291
click at [427, 224] on button "Numbering" at bounding box center [441, 230] width 100 height 26
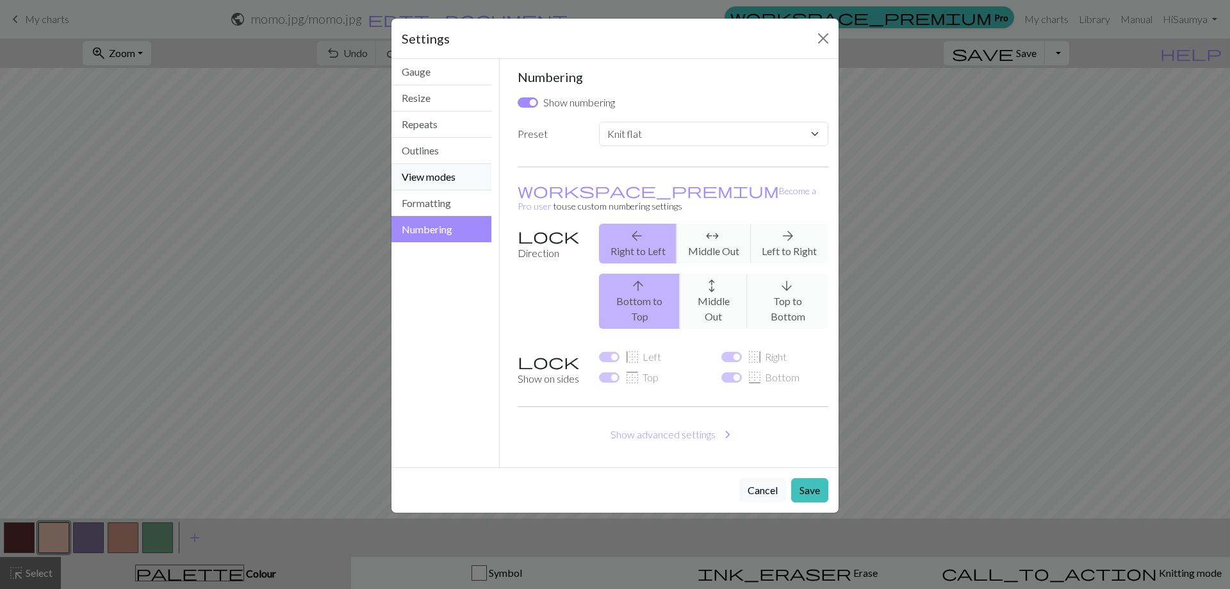
click at [461, 177] on button "View modes" at bounding box center [441, 177] width 100 height 26
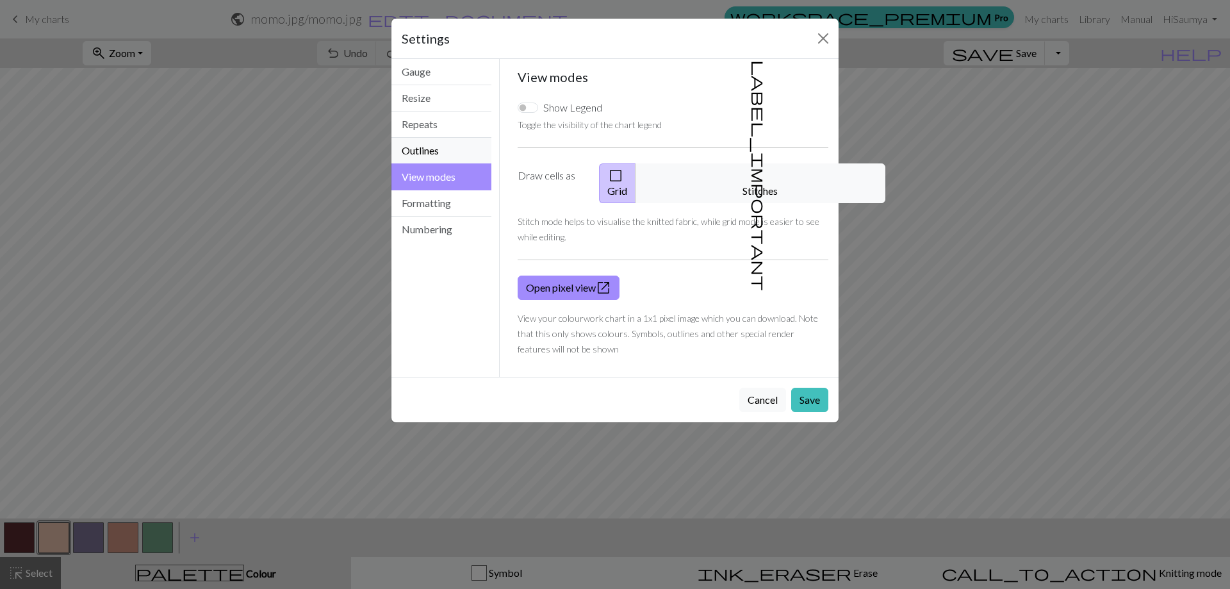
click at [450, 151] on button "Outlines" at bounding box center [441, 151] width 100 height 26
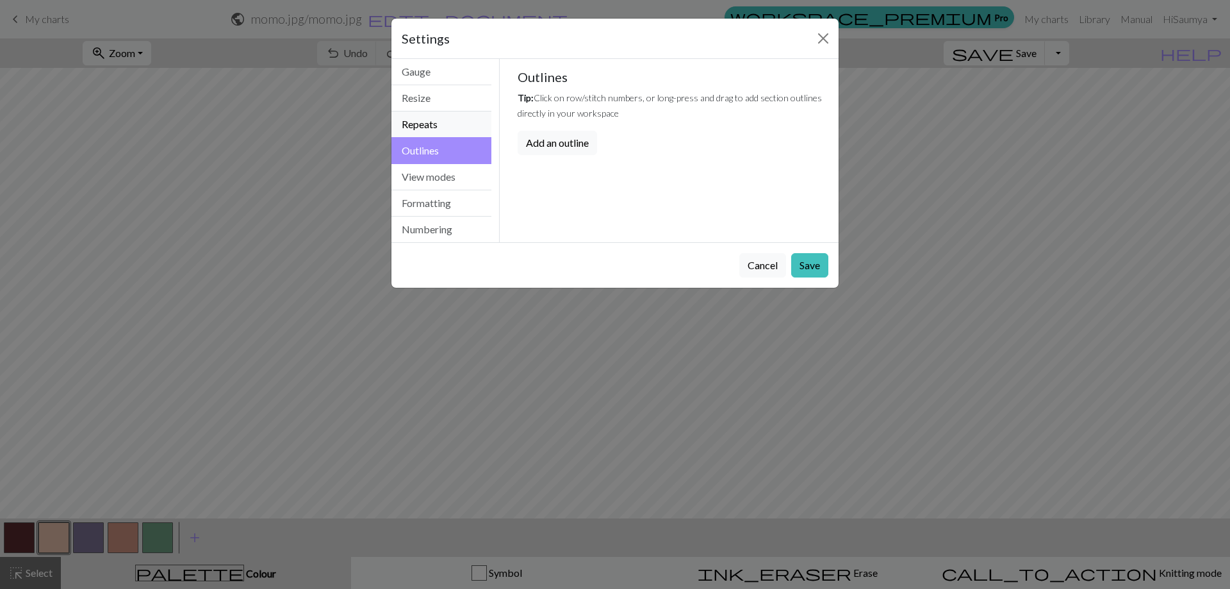
click at [443, 120] on button "Repeats" at bounding box center [441, 124] width 100 height 26
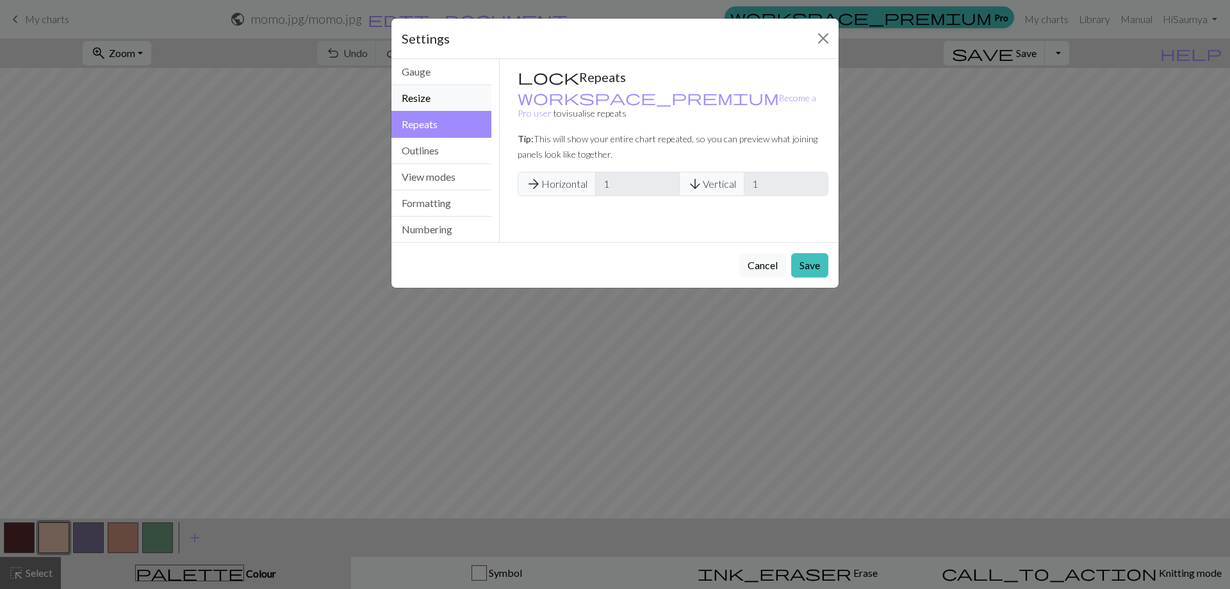
click at [432, 98] on button "Resize" at bounding box center [441, 98] width 100 height 26
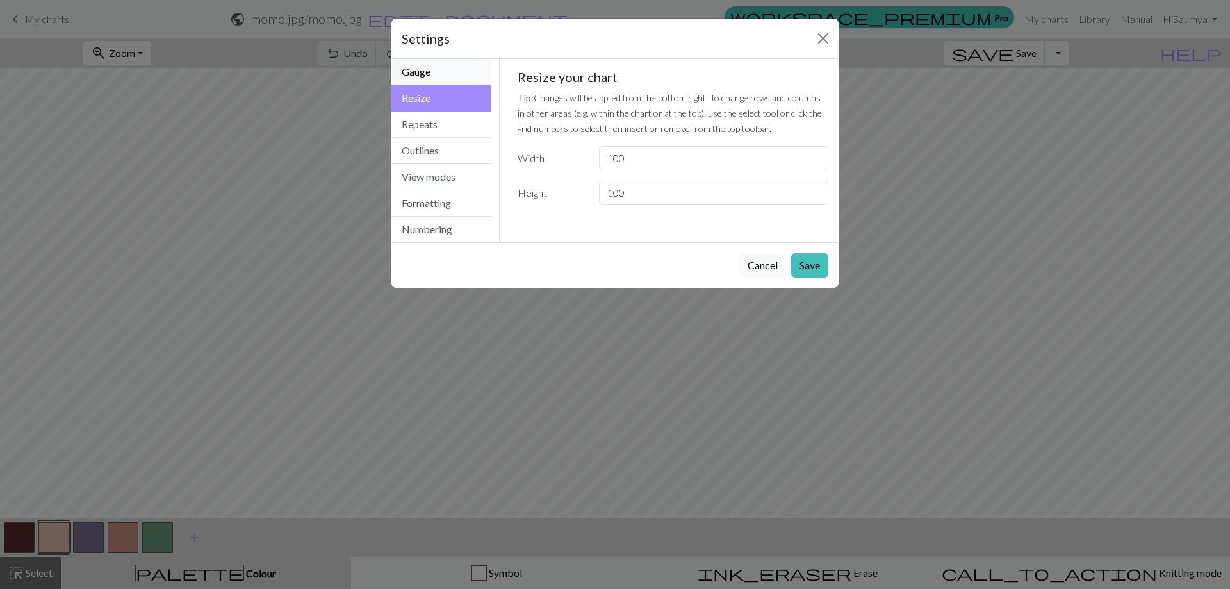
click at [432, 78] on button "Gauge" at bounding box center [441, 72] width 100 height 26
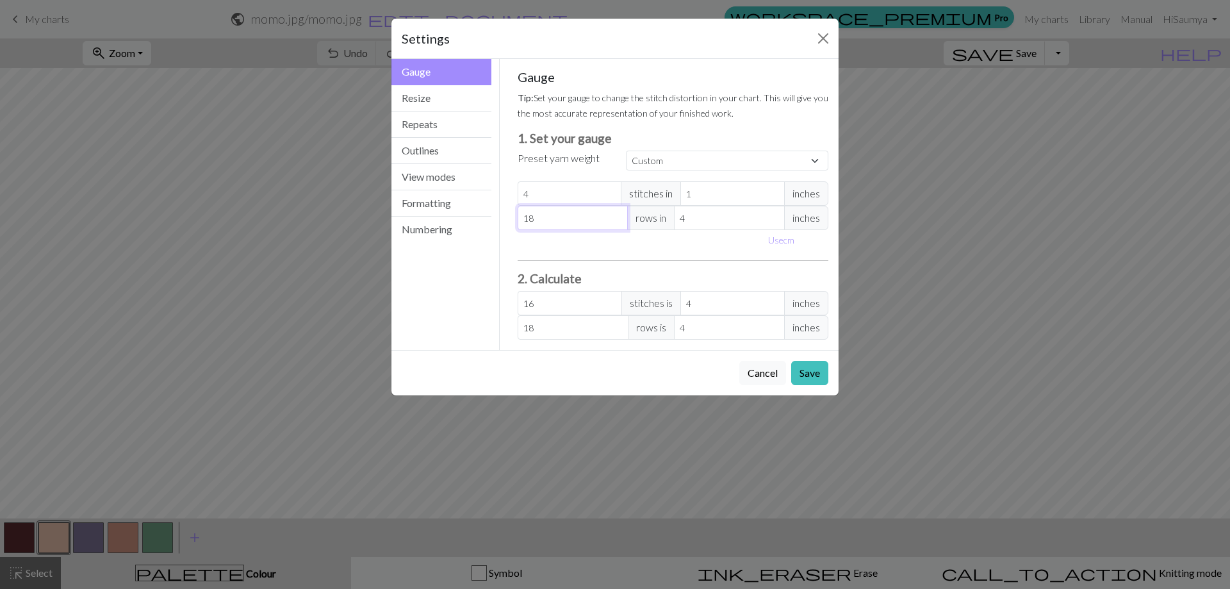
click at [578, 220] on input "18" at bounding box center [573, 218] width 111 height 24
type input "1"
type input "0"
type input "7"
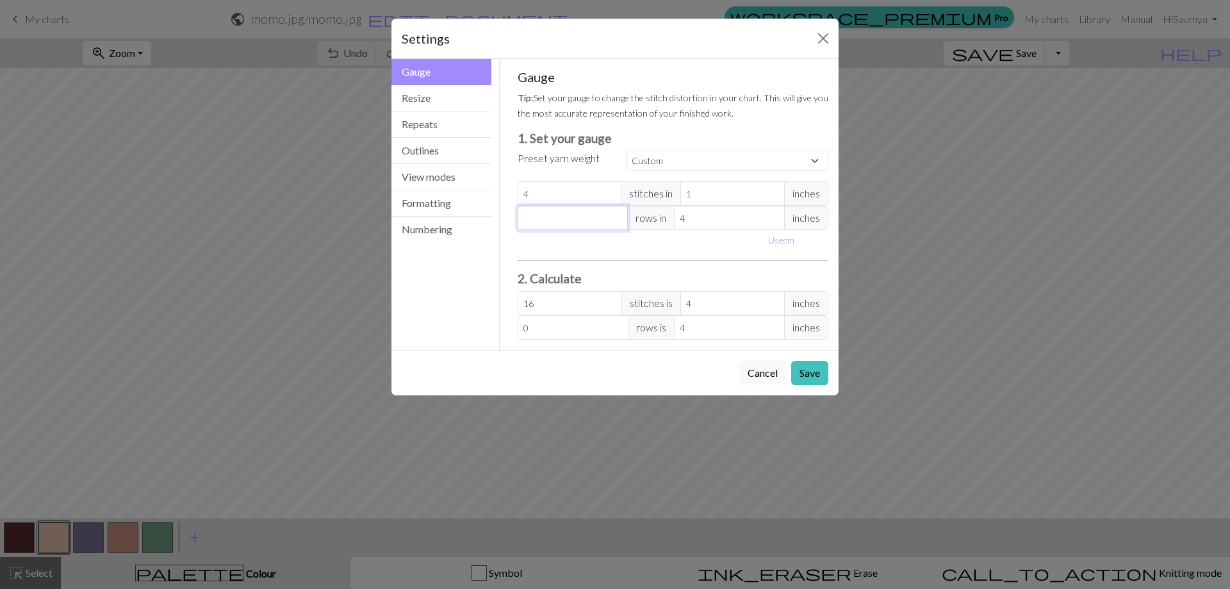
type input "7"
click at [709, 211] on input "4" at bounding box center [729, 218] width 111 height 24
type input "1"
type input "28"
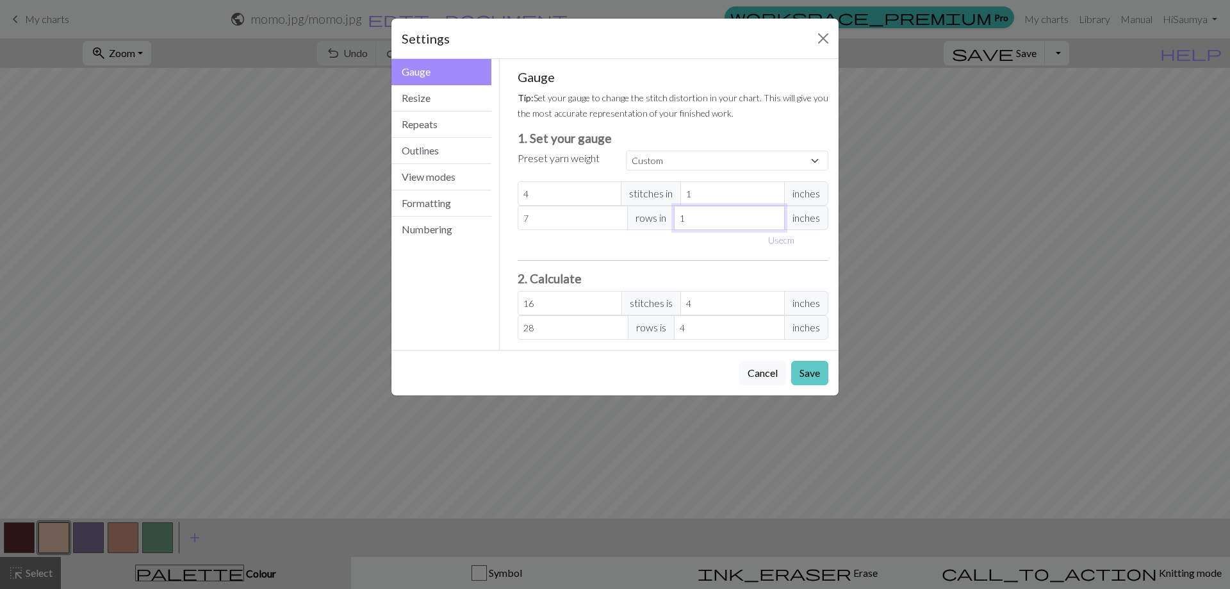
type input "1"
click at [794, 370] on button "Save" at bounding box center [809, 373] width 37 height 24
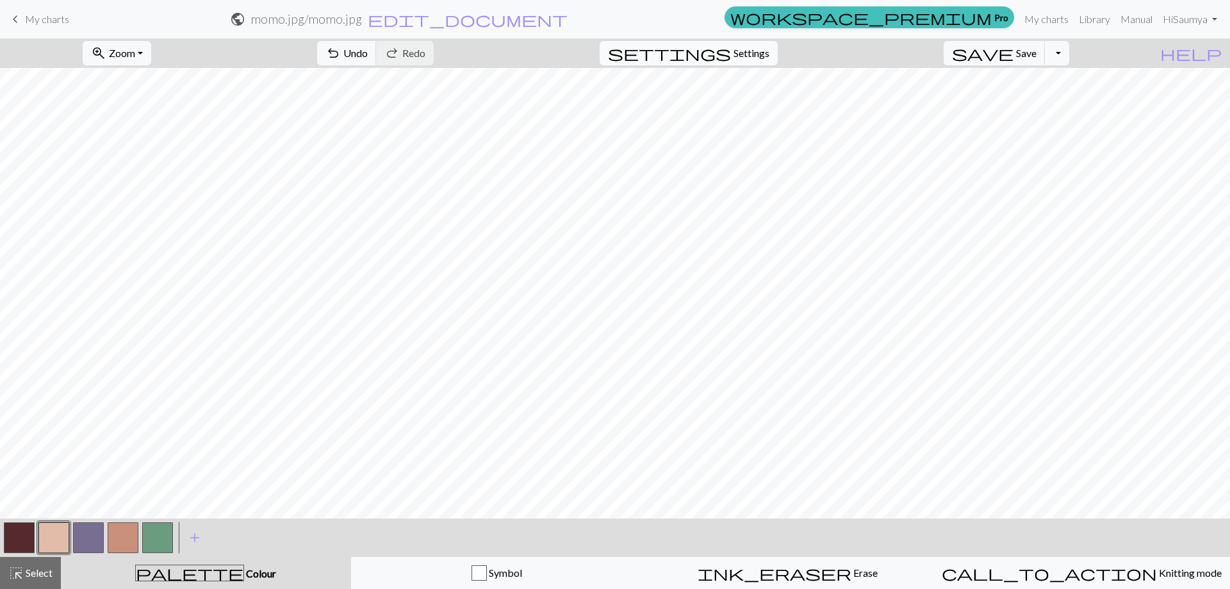
click at [769, 53] on span "Settings" at bounding box center [752, 52] width 36 height 15
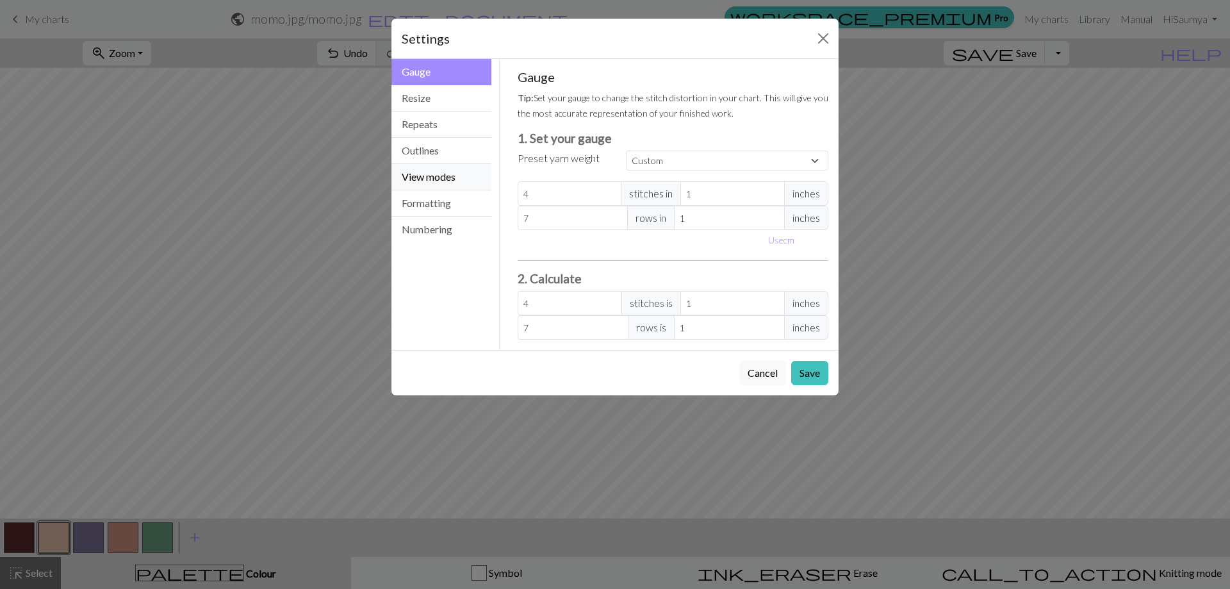
click at [447, 168] on button "View modes" at bounding box center [441, 177] width 100 height 26
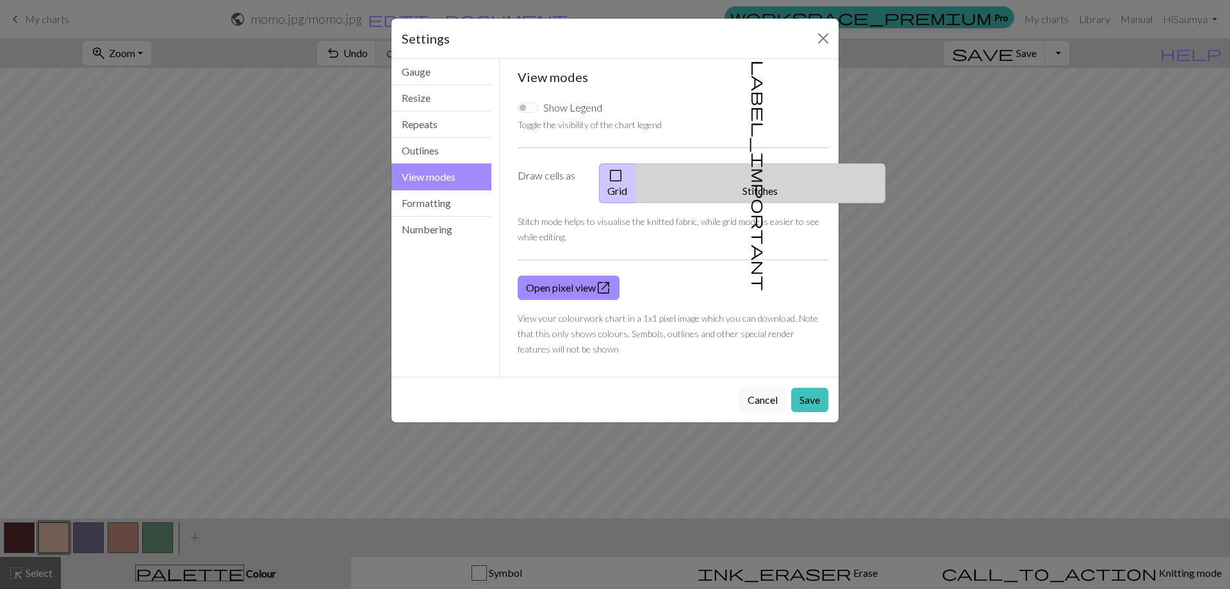
click at [760, 186] on button "label_important Stitches" at bounding box center [761, 183] width 250 height 40
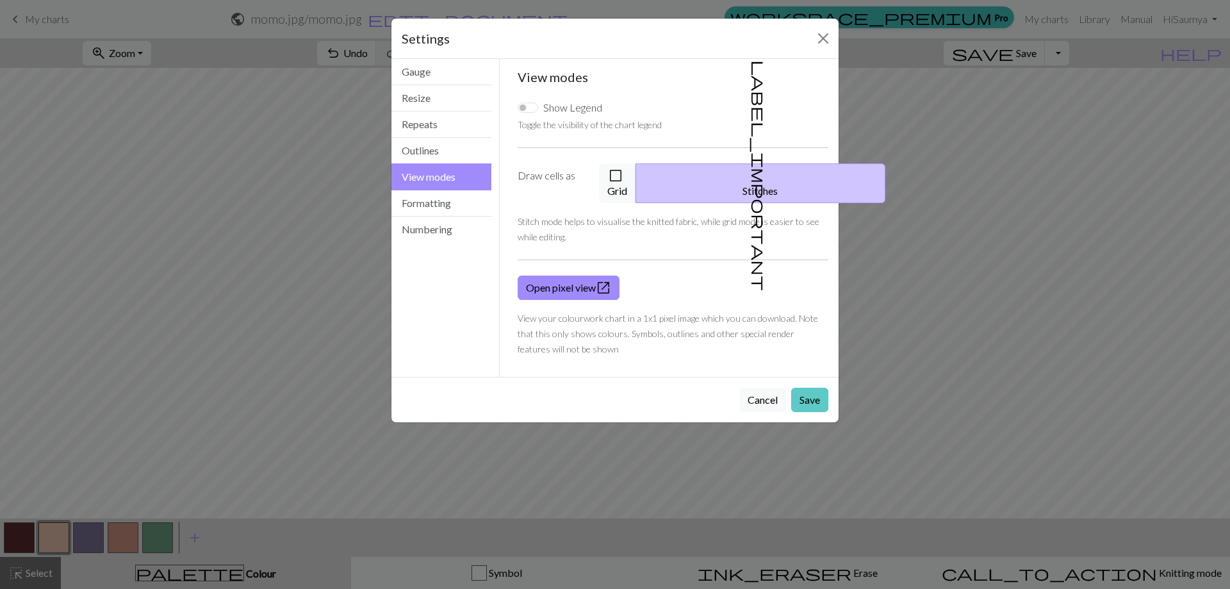
click at [807, 389] on button "Save" at bounding box center [809, 400] width 37 height 24
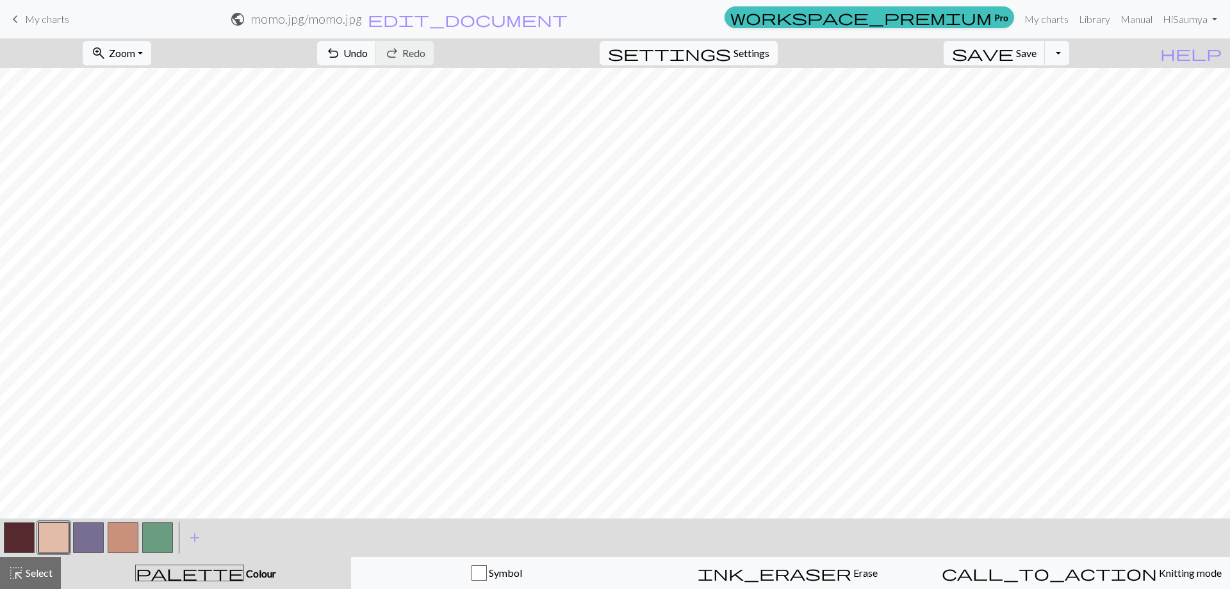
click at [76, 541] on button "button" at bounding box center [88, 537] width 31 height 31
click at [95, 544] on button "button" at bounding box center [88, 537] width 31 height 31
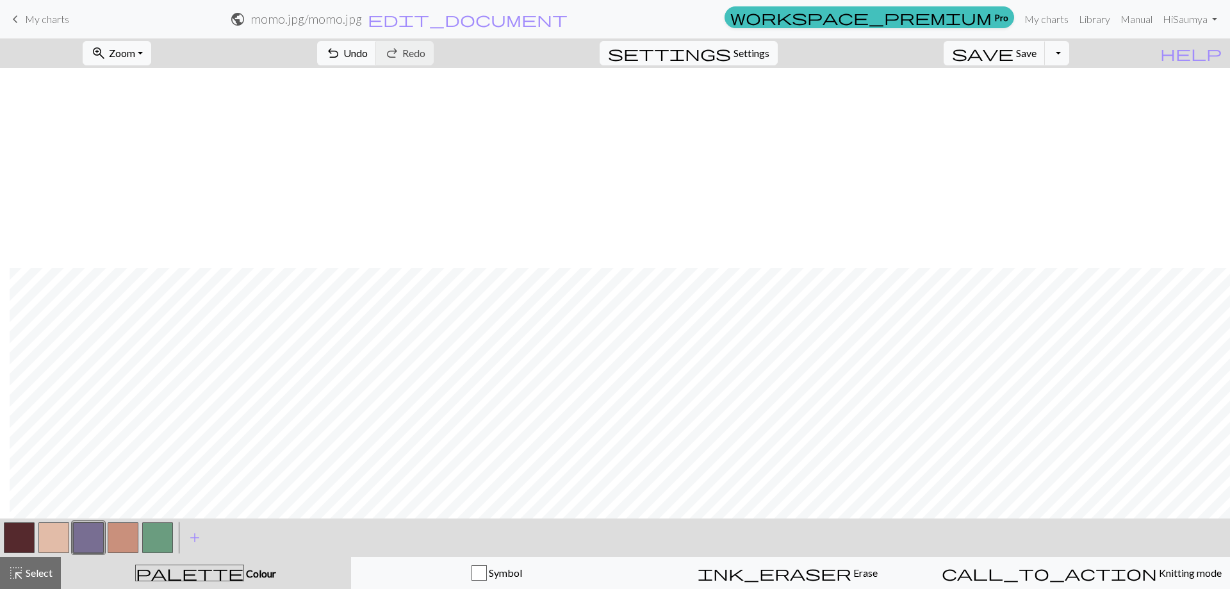
scroll to position [245, 10]
click at [203, 539] on button "add Add a colour" at bounding box center [195, 538] width 32 height 32
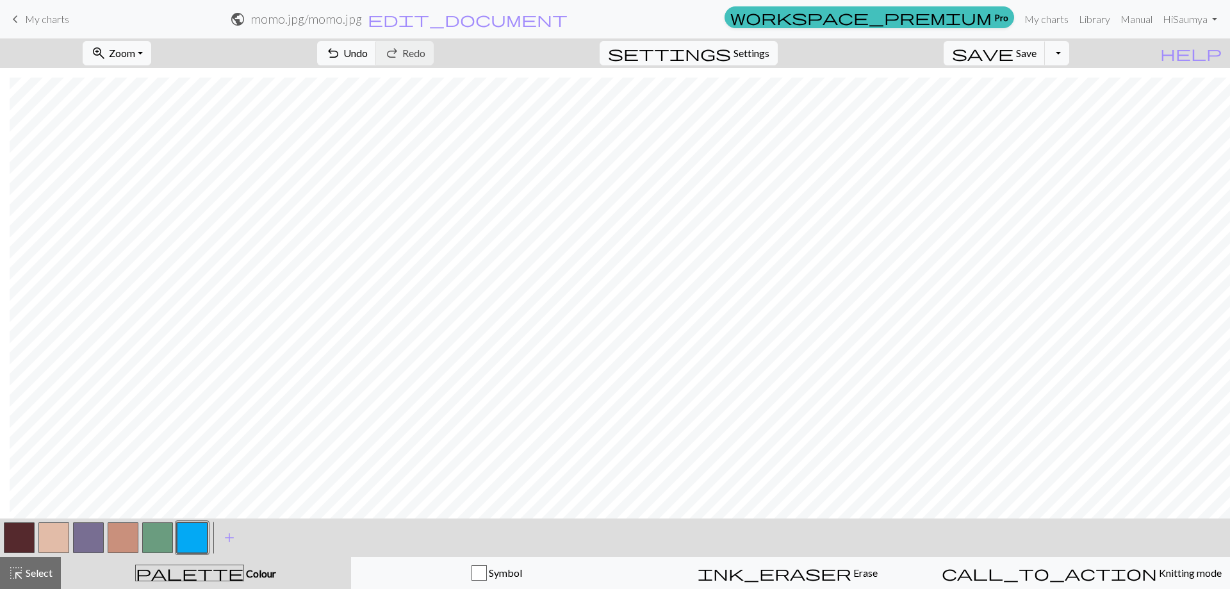
click at [192, 537] on button "button" at bounding box center [192, 537] width 31 height 31
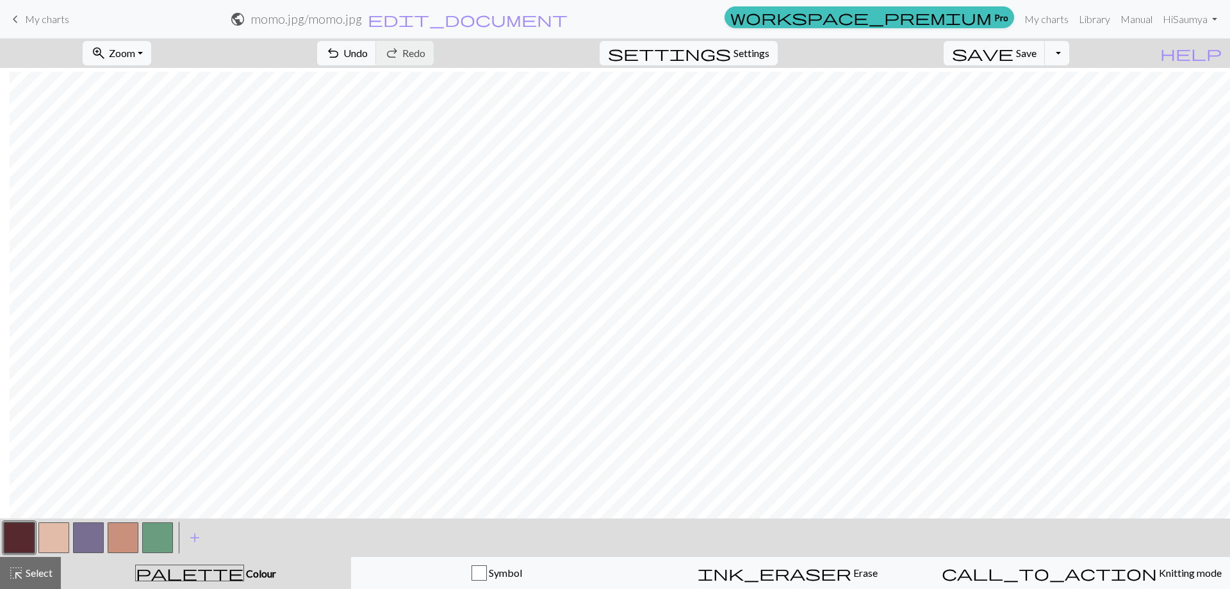
scroll to position [239, 10]
click at [79, 532] on button "button" at bounding box center [88, 537] width 31 height 31
click at [120, 544] on button "button" at bounding box center [123, 537] width 31 height 31
click at [79, 532] on button "button" at bounding box center [88, 537] width 31 height 31
click at [126, 543] on button "button" at bounding box center [123, 537] width 31 height 31
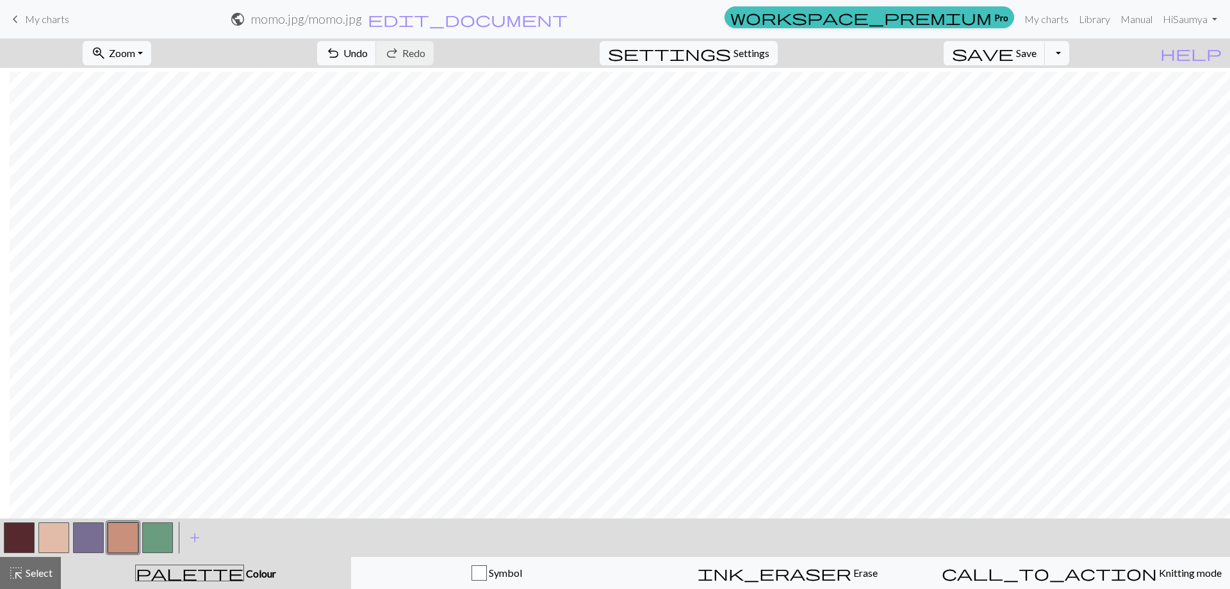
click at [83, 543] on button "button" at bounding box center [88, 537] width 31 height 31
click at [167, 534] on button "button" at bounding box center [157, 537] width 31 height 31
click at [1014, 47] on span "save" at bounding box center [983, 53] width 62 height 18
click at [1037, 55] on span "Save" at bounding box center [1026, 53] width 21 height 12
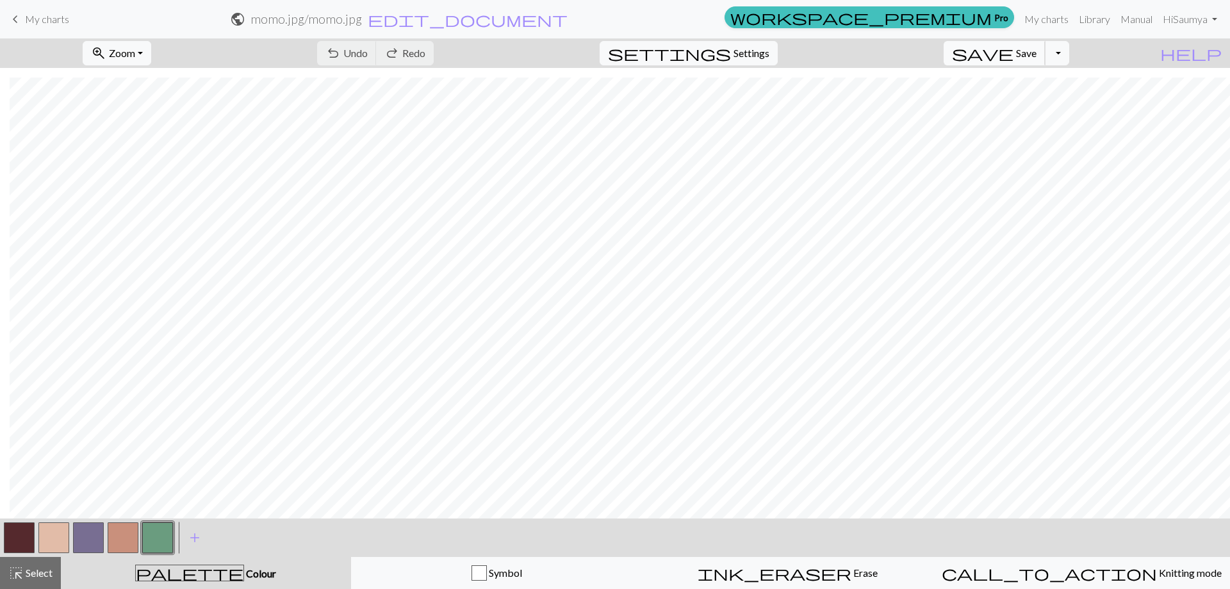
click at [1037, 51] on span "Save" at bounding box center [1026, 53] width 21 height 12
click at [1037, 54] on span "Save" at bounding box center [1026, 53] width 21 height 12
click at [120, 531] on button "button" at bounding box center [123, 537] width 31 height 31
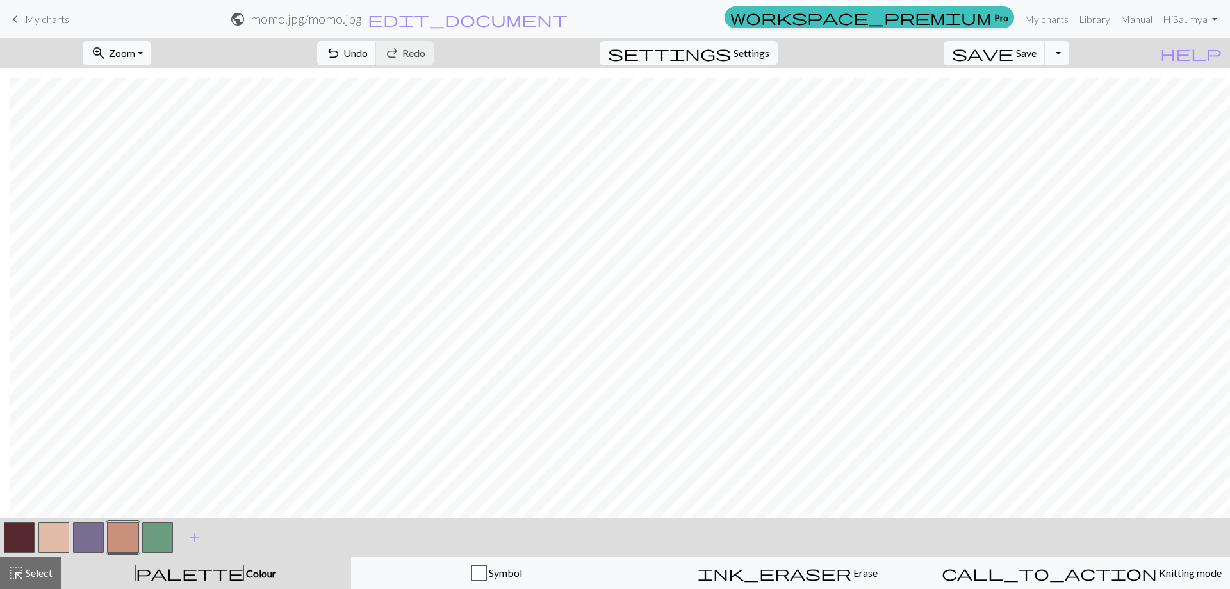
click at [26, 541] on button "button" at bounding box center [19, 537] width 31 height 31
click at [124, 528] on button "button" at bounding box center [123, 537] width 31 height 31
click at [1042, 60] on button "save Save Save" at bounding box center [995, 53] width 102 height 24
click at [377, 45] on button "undo Undo Undo" at bounding box center [347, 53] width 60 height 24
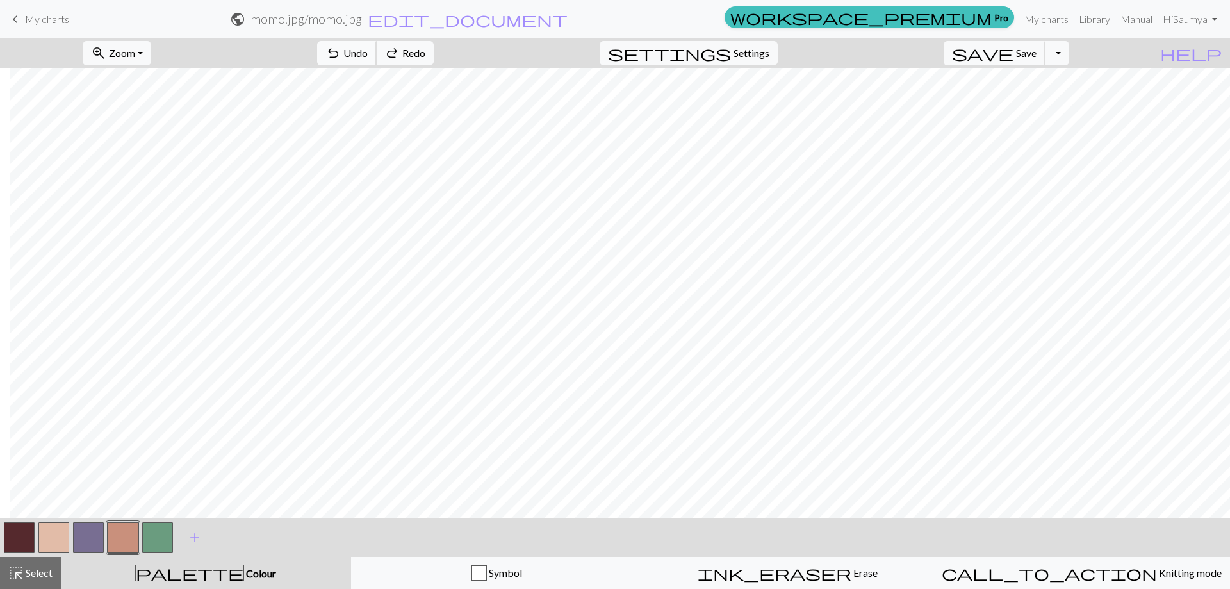
click at [377, 45] on button "undo Undo Undo" at bounding box center [347, 53] width 60 height 24
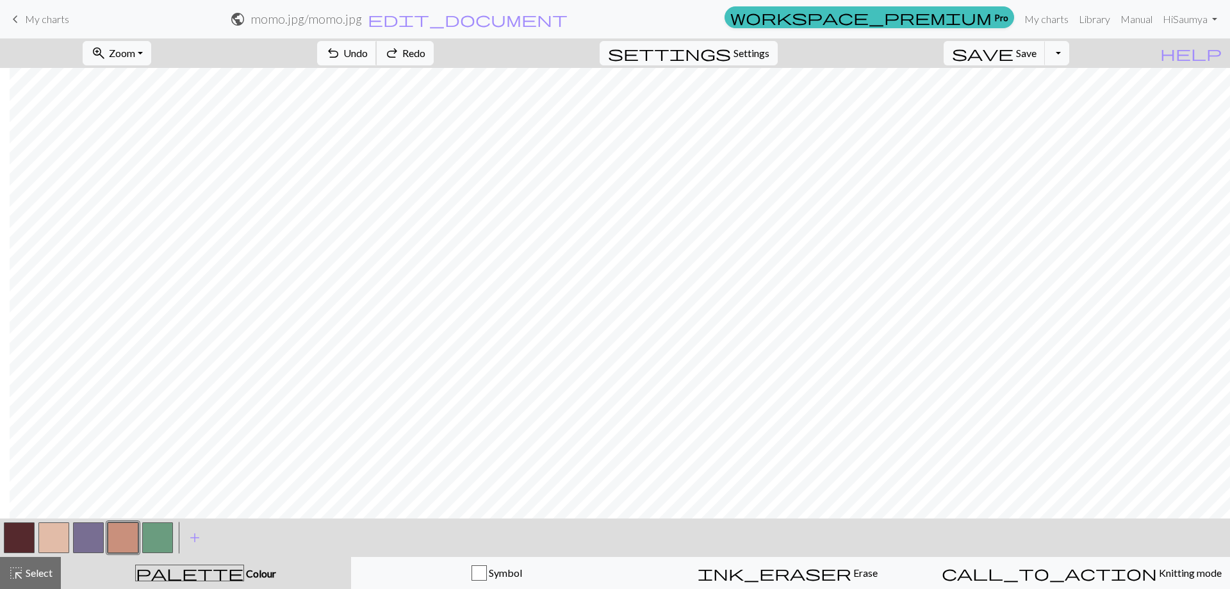
click at [377, 45] on button "undo Undo Undo" at bounding box center [347, 53] width 60 height 24
click at [165, 534] on button "button" at bounding box center [157, 537] width 31 height 31
click at [167, 527] on button "button" at bounding box center [157, 537] width 31 height 31
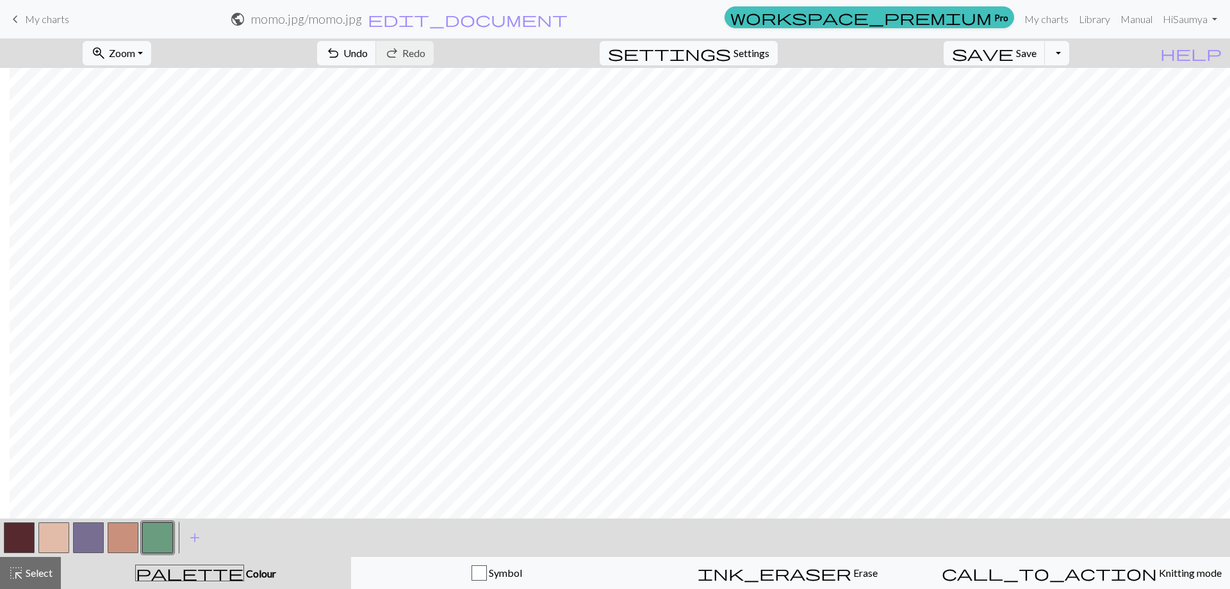
click at [160, 534] on button "button" at bounding box center [157, 537] width 31 height 31
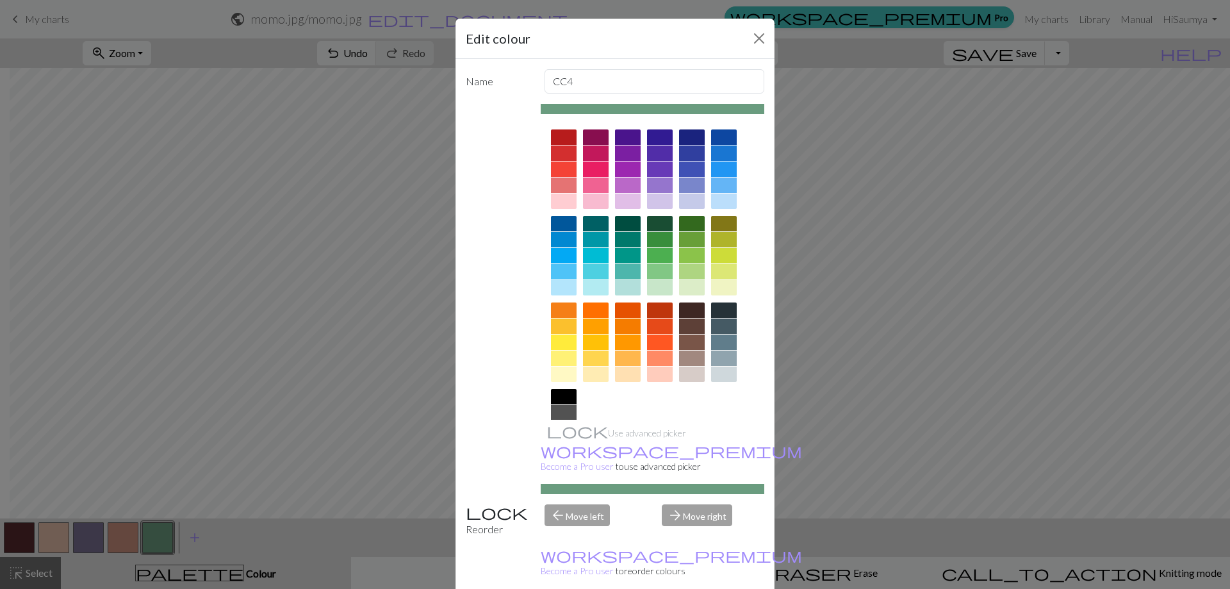
click at [160, 534] on div "Edit colour Name CC4 Use advanced picker workspace_premium Become a Pro user to…" at bounding box center [615, 294] width 1230 height 589
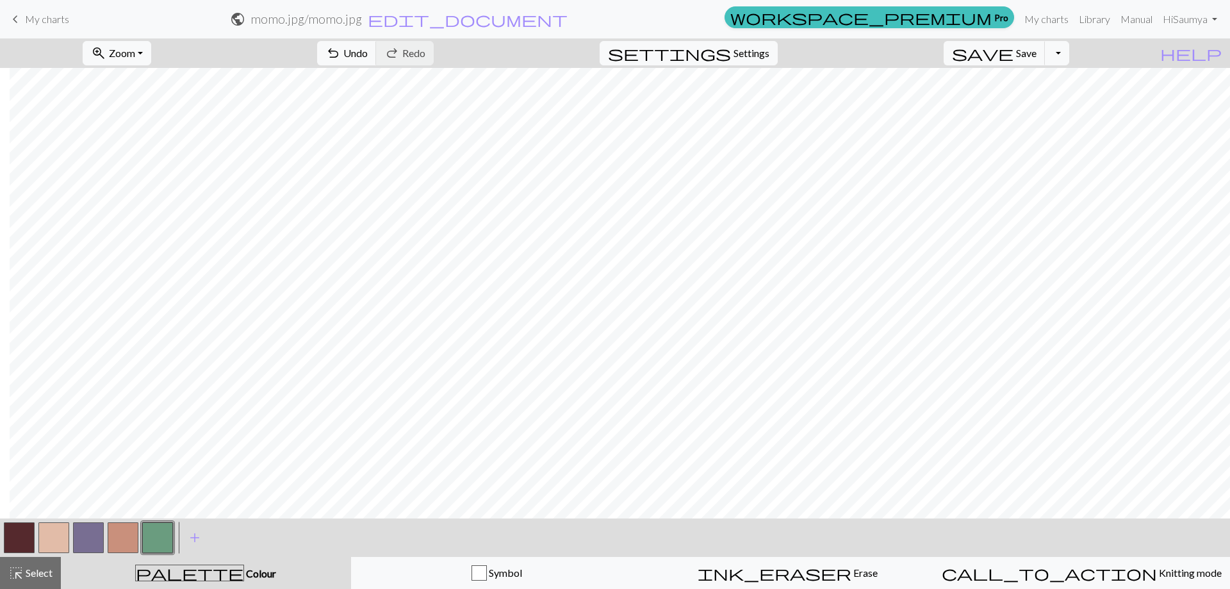
scroll to position [0, 10]
click at [1037, 54] on span "Save" at bounding box center [1026, 53] width 21 height 12
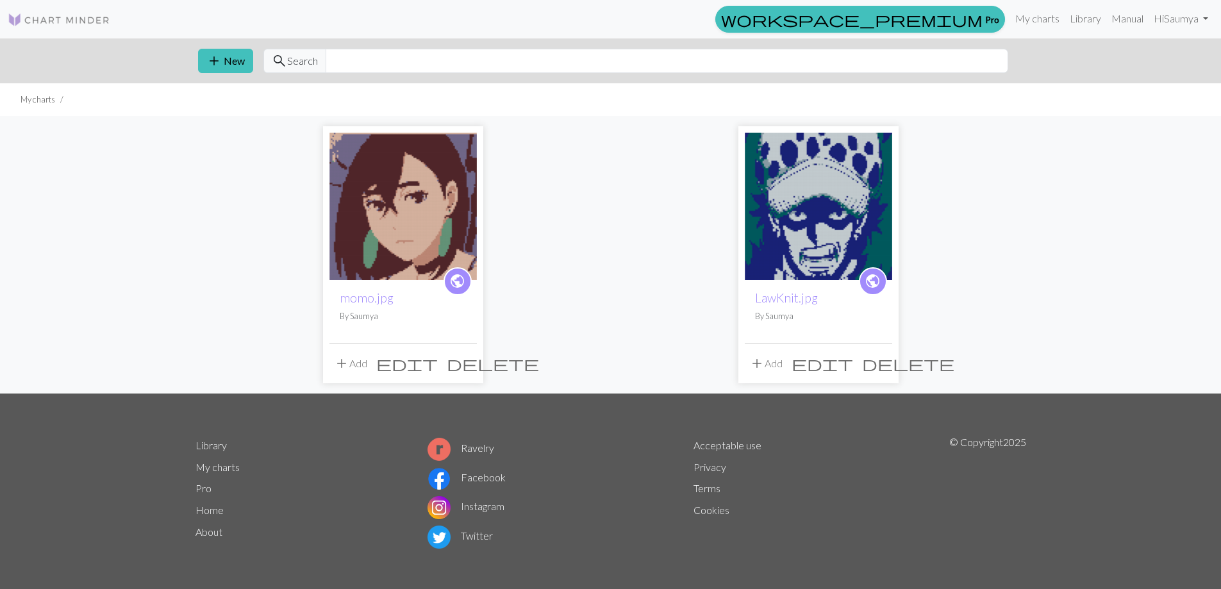
click at [462, 374] on button "delete" at bounding box center [492, 363] width 101 height 24
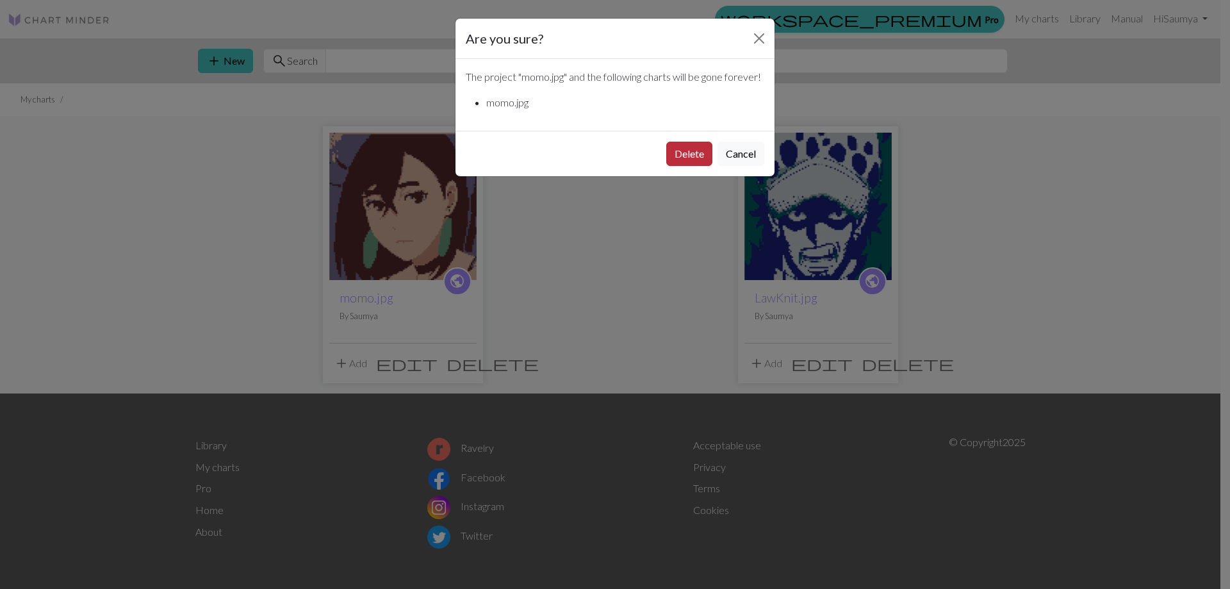
click at [686, 151] on button "Delete" at bounding box center [689, 154] width 46 height 24
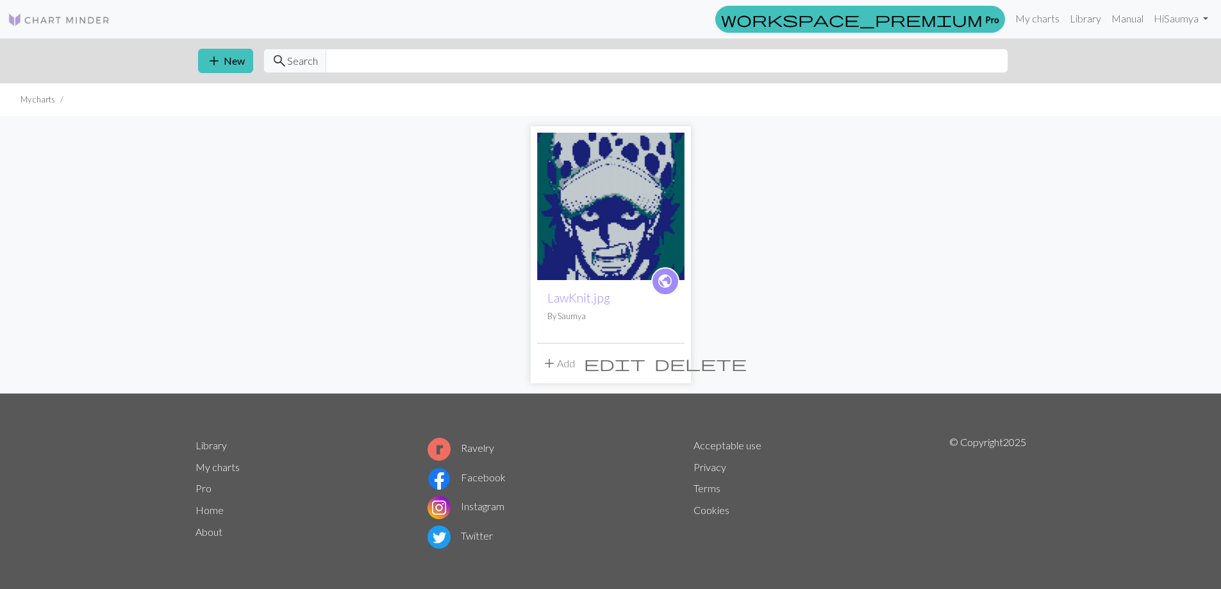
click at [186, 86] on ul "My charts" at bounding box center [610, 99] width 1221 height 33
click at [206, 67] on span "add" at bounding box center [213, 61] width 15 height 18
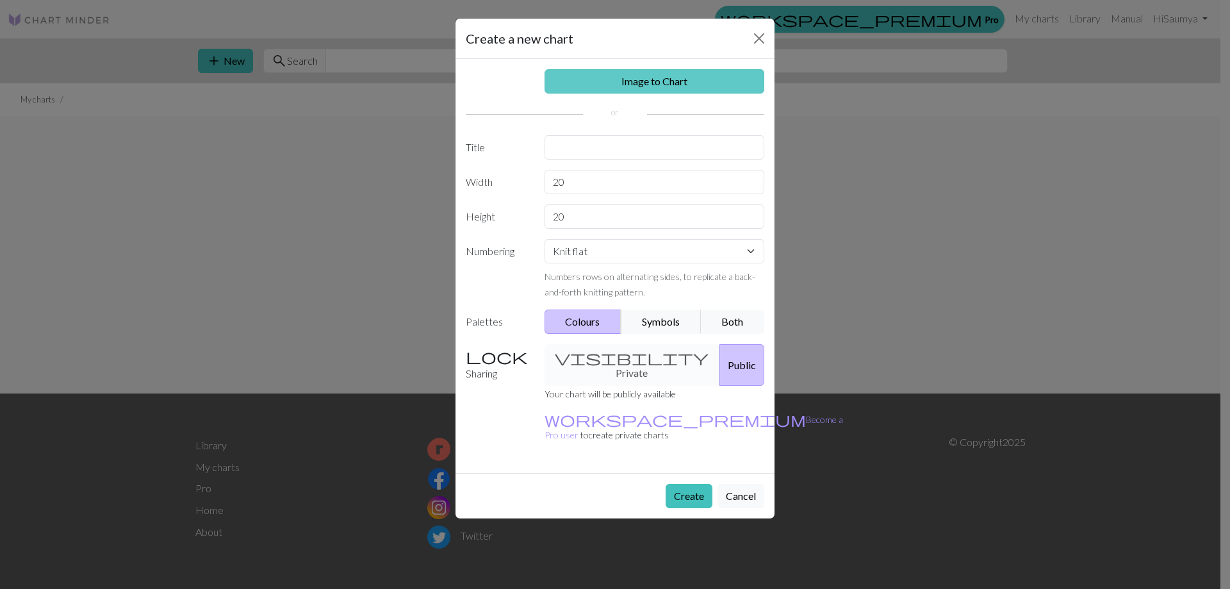
click at [582, 83] on link "Image to Chart" at bounding box center [655, 81] width 220 height 24
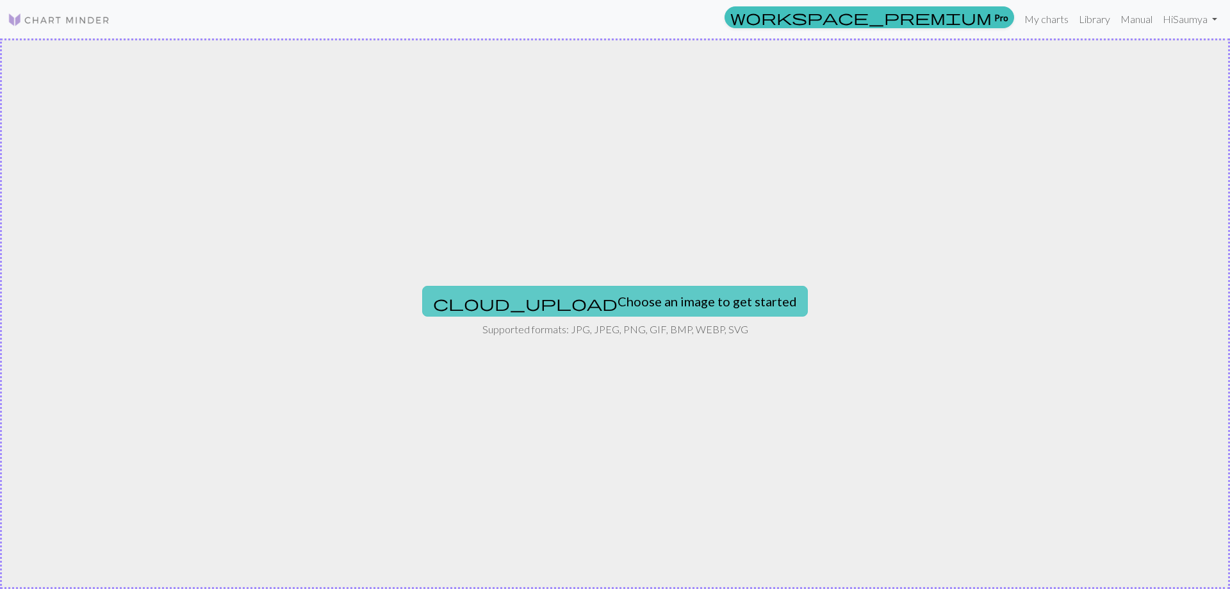
click at [575, 298] on button "cloud_upload Choose an image to get started" at bounding box center [615, 301] width 386 height 31
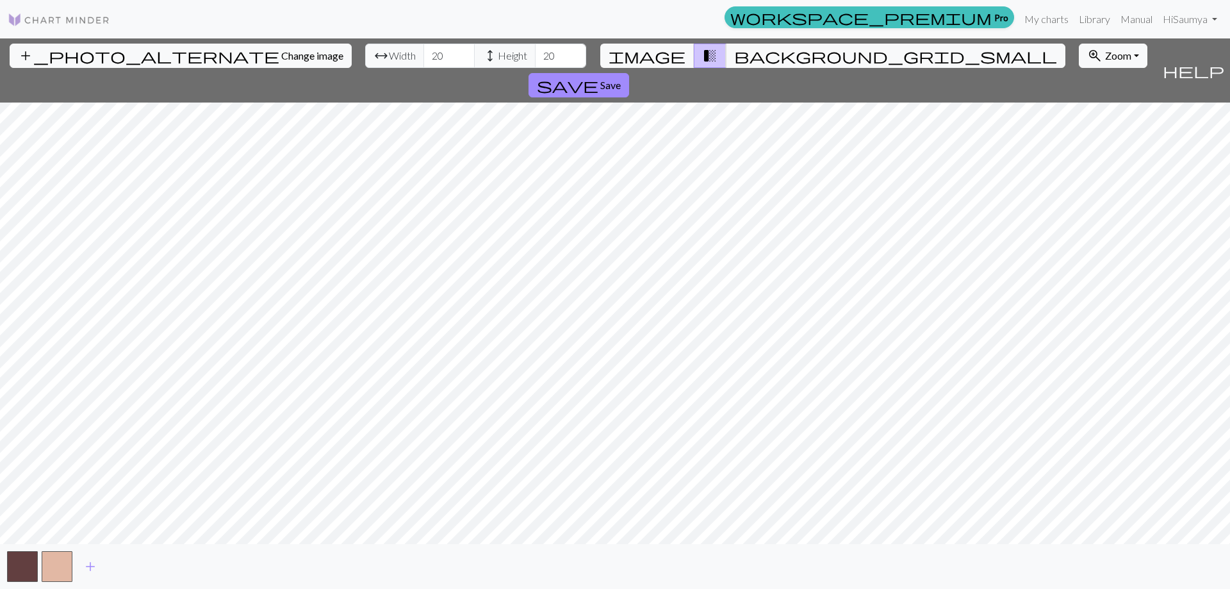
click at [378, 72] on div "add_photo_alternate Change image arrow_range Width 20 height Height 20 image tr…" at bounding box center [615, 313] width 1230 height 550
drag, startPoint x: 383, startPoint y: 47, endPoint x: 322, endPoint y: 45, distance: 60.9
click at [365, 45] on div "arrow_range Width 20 height Height 20" at bounding box center [475, 56] width 221 height 24
type input "100"
drag, startPoint x: 491, startPoint y: 55, endPoint x: 413, endPoint y: 35, distance: 81.4
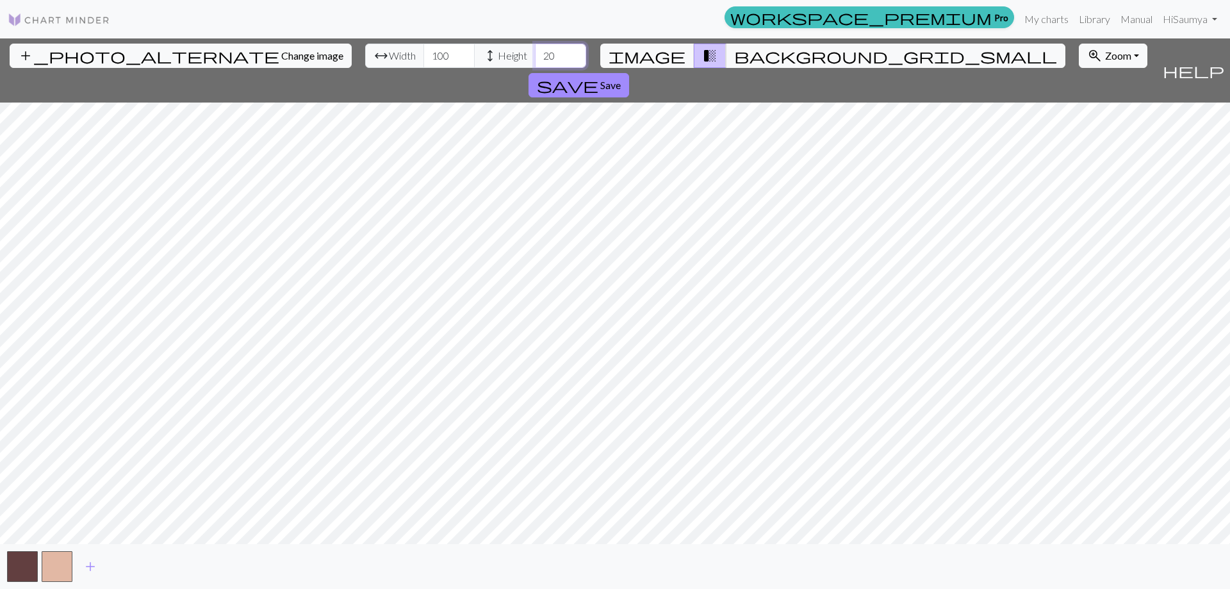
click at [413, 35] on div "workspace_premium Pro My charts Library Manual Hi [PERSON_NAME] Account setting…" at bounding box center [615, 294] width 1230 height 589
click at [95, 570] on span "add" at bounding box center [90, 566] width 15 height 18
click at [53, 568] on button "button" at bounding box center [57, 566] width 31 height 31
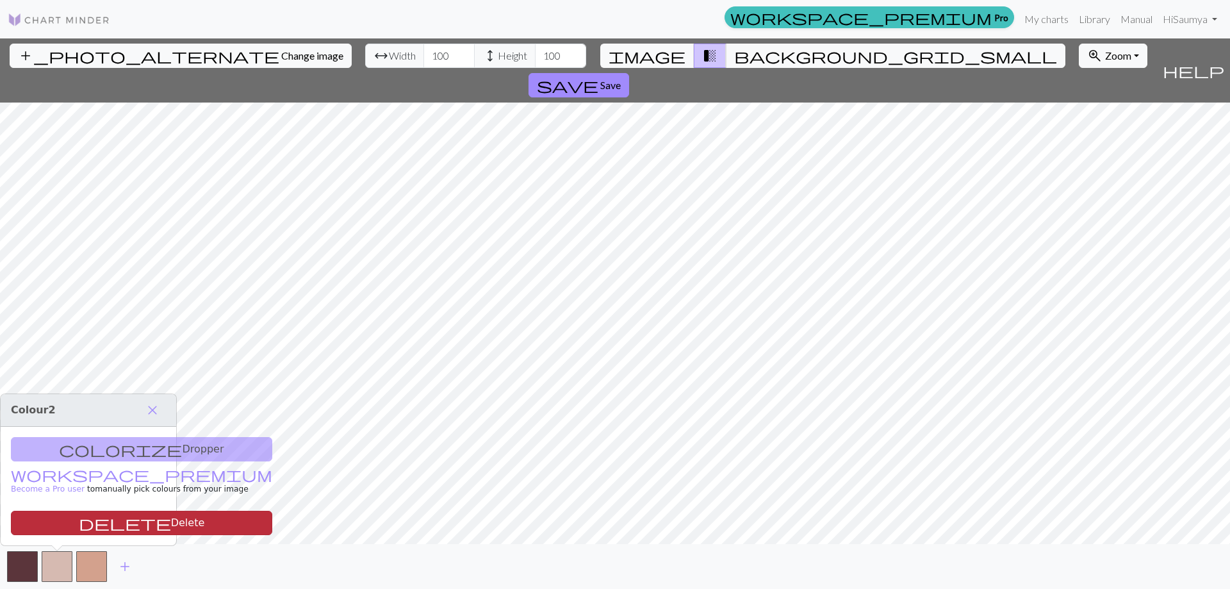
click at [135, 533] on button "delete Delete" at bounding box center [141, 523] width 261 height 24
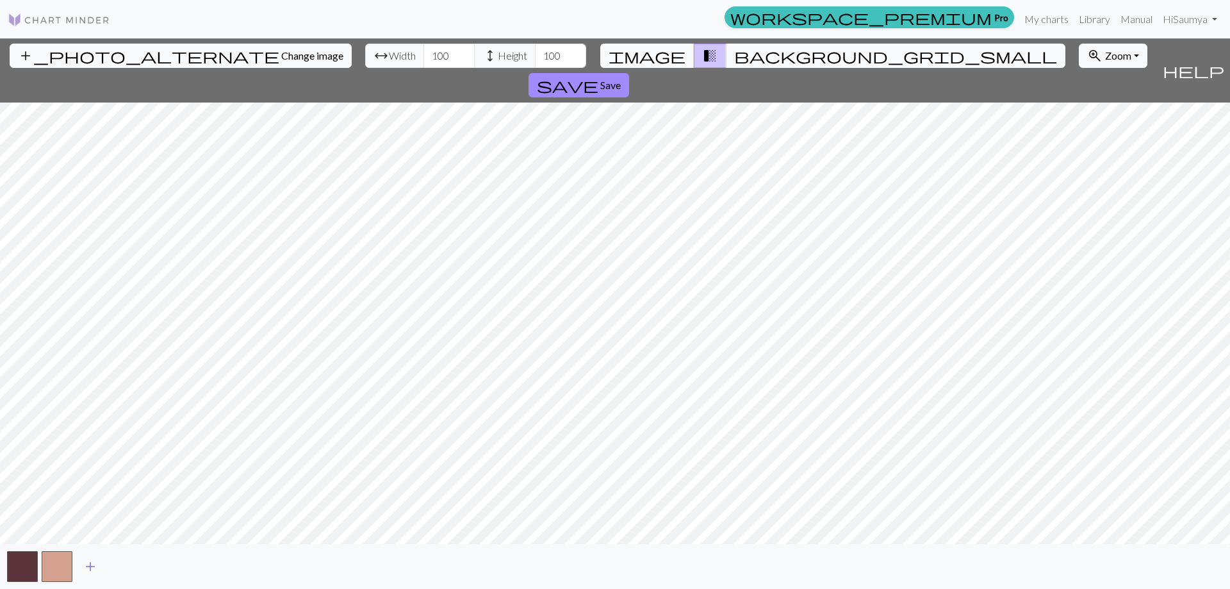
click at [89, 564] on span "add" at bounding box center [90, 566] width 15 height 18
click at [138, 560] on button "add" at bounding box center [125, 566] width 32 height 24
click at [165, 560] on span "add" at bounding box center [159, 566] width 15 height 18
click at [24, 568] on button "button" at bounding box center [22, 566] width 31 height 31
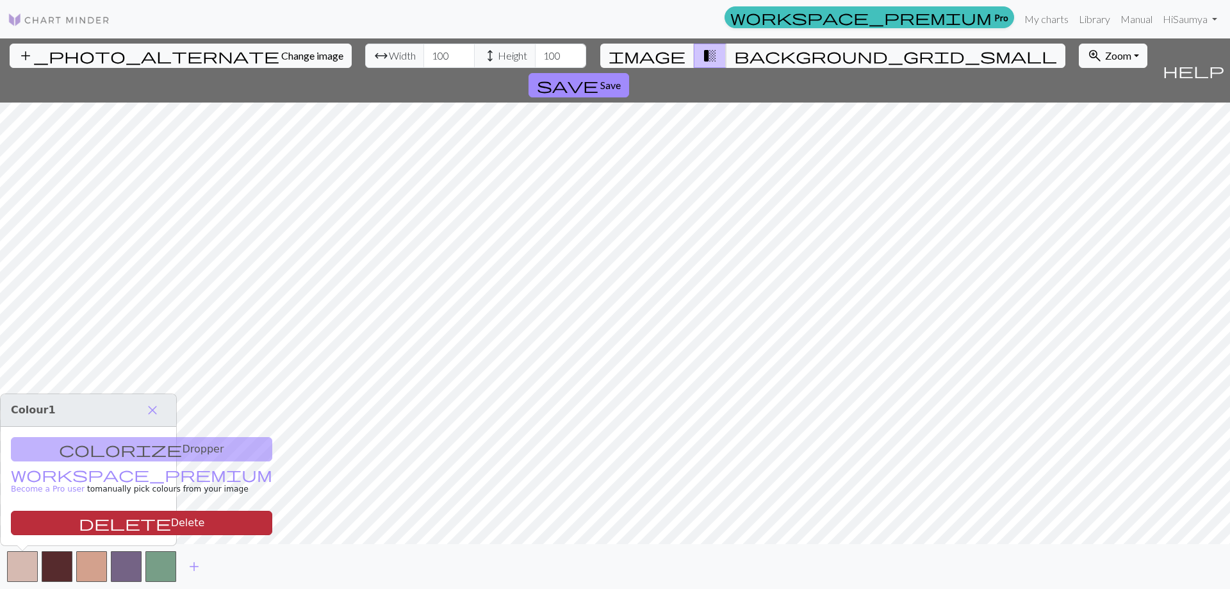
click at [64, 527] on button "delete Delete" at bounding box center [141, 523] width 261 height 24
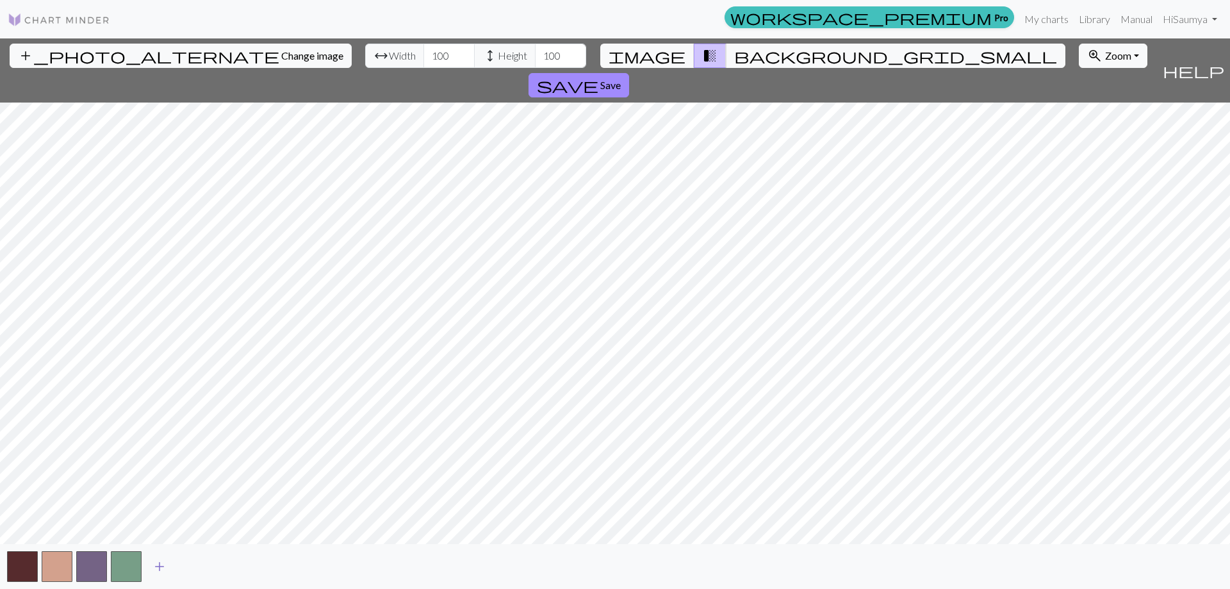
click at [149, 566] on button "add" at bounding box center [160, 566] width 32 height 24
click at [734, 59] on span "background_grid_small" at bounding box center [895, 56] width 323 height 18
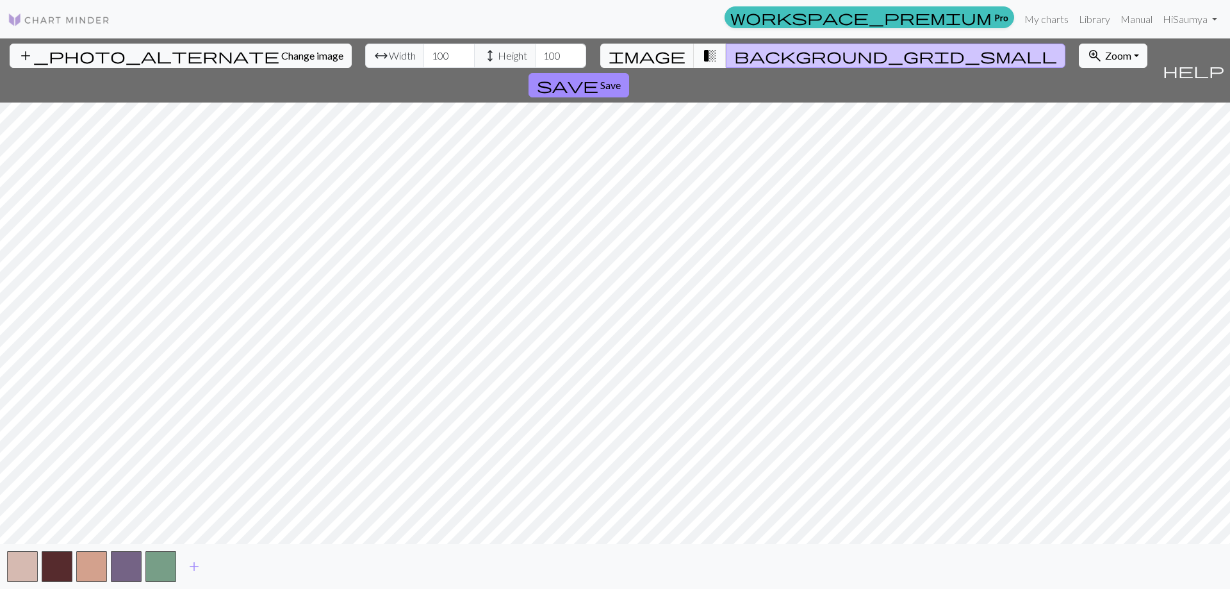
click at [702, 53] on span "transition_fade" at bounding box center [709, 56] width 15 height 18
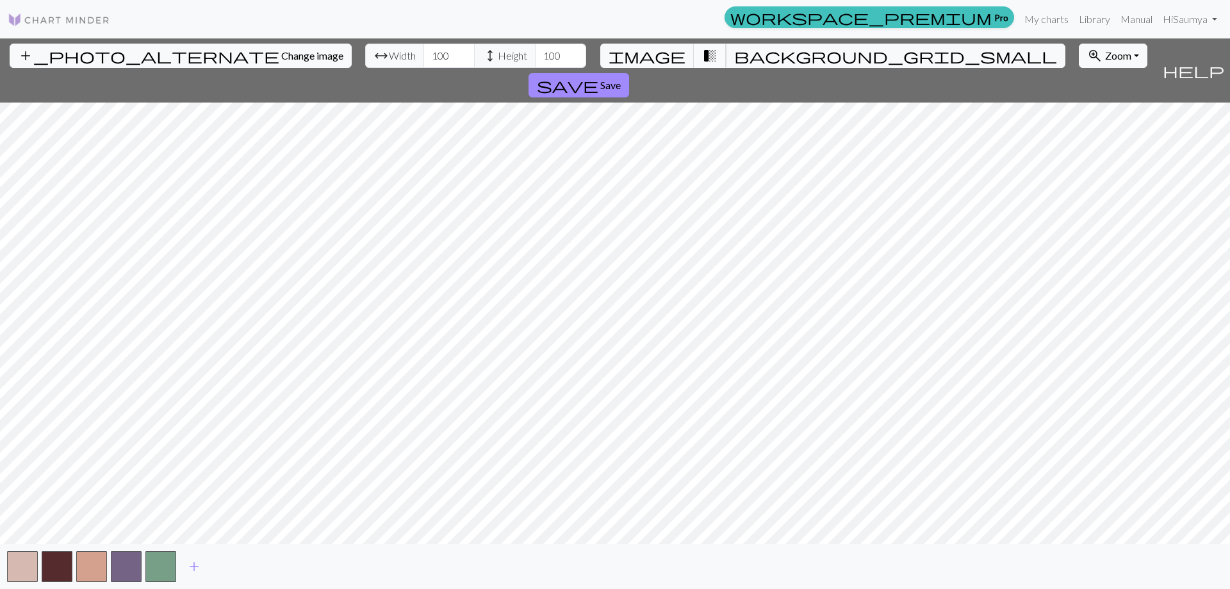
click at [702, 53] on span "transition_fade" at bounding box center [709, 56] width 15 height 18
click at [744, 47] on button "background_grid_small" at bounding box center [896, 56] width 340 height 24
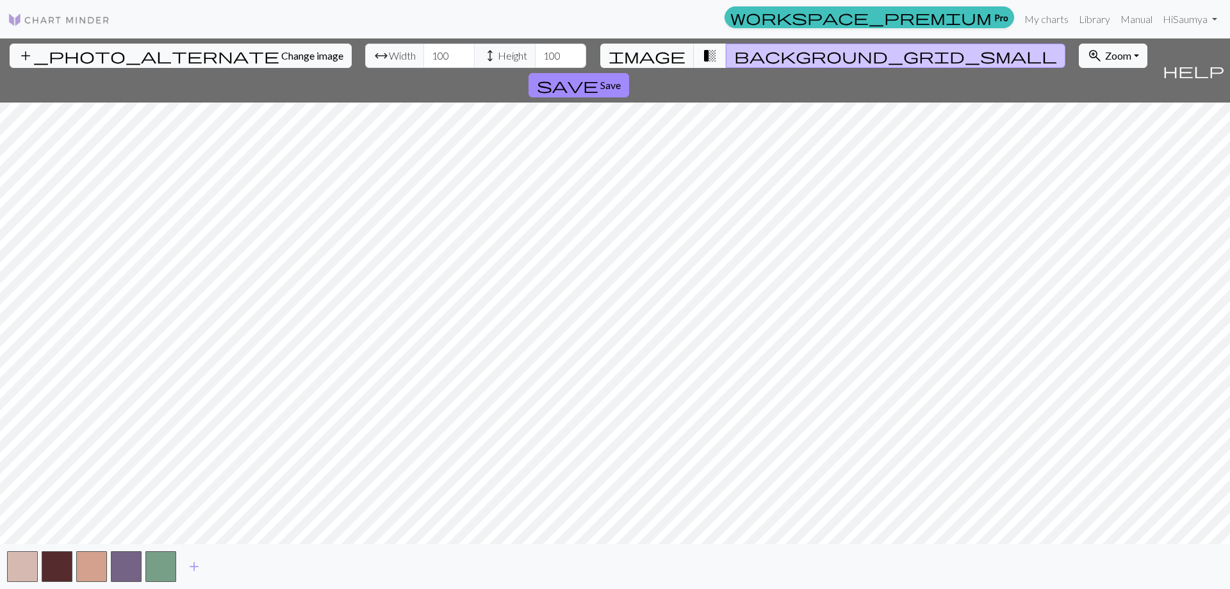
click at [702, 47] on span "transition_fade" at bounding box center [709, 56] width 15 height 18
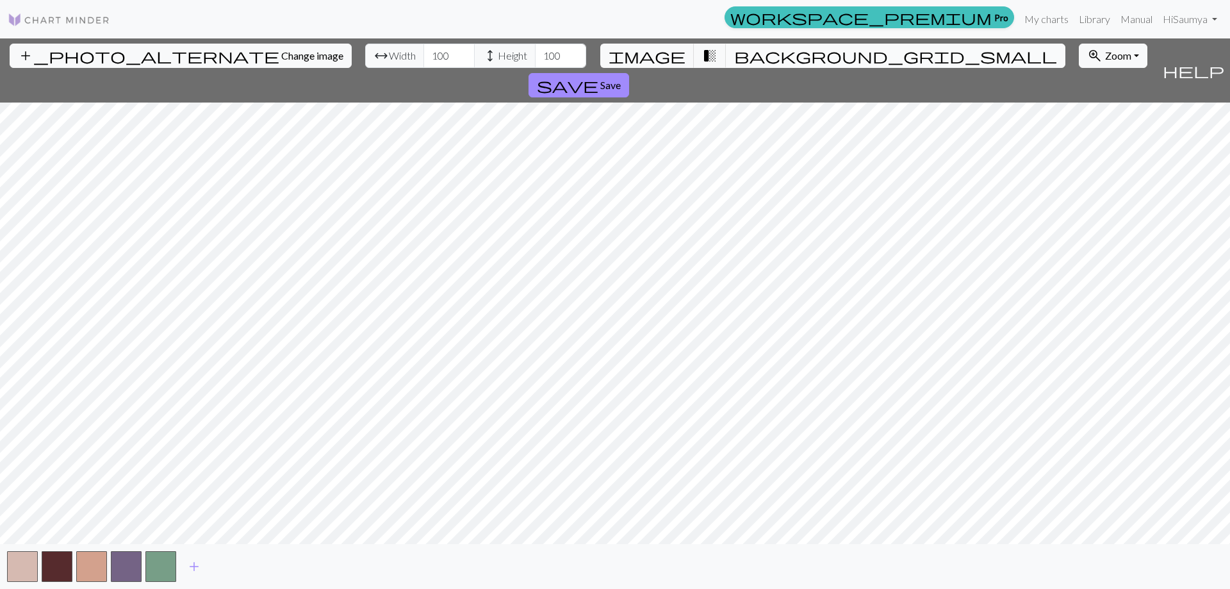
click at [734, 47] on span "background_grid_small" at bounding box center [895, 56] width 323 height 18
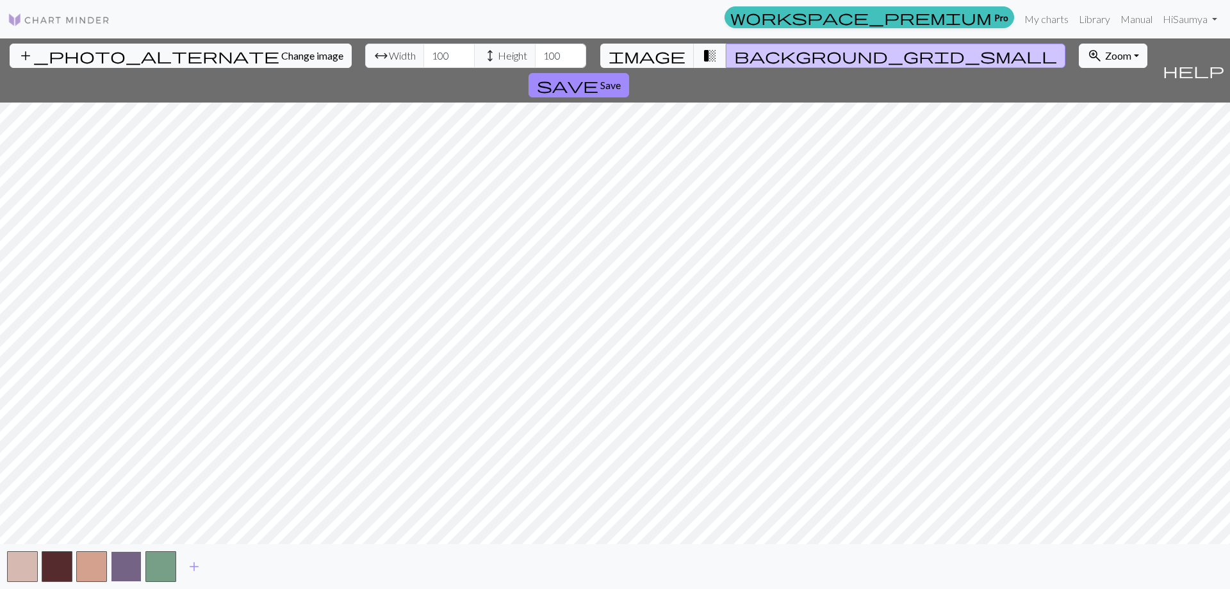
click at [118, 563] on button "button" at bounding box center [126, 566] width 31 height 31
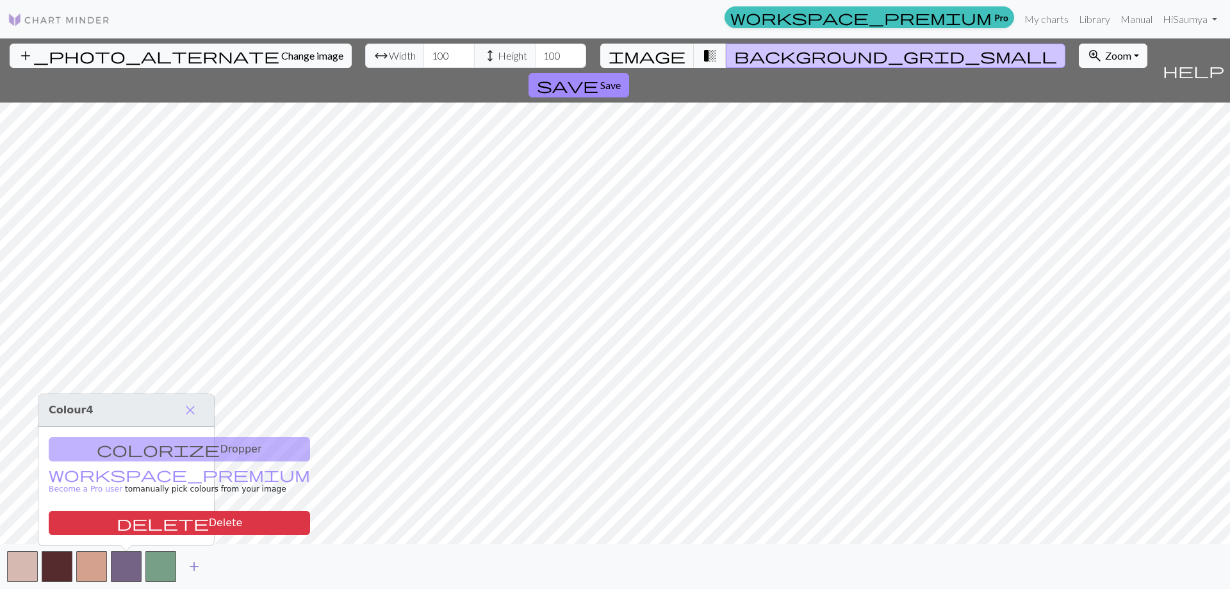
click at [199, 575] on button "add" at bounding box center [194, 566] width 32 height 24
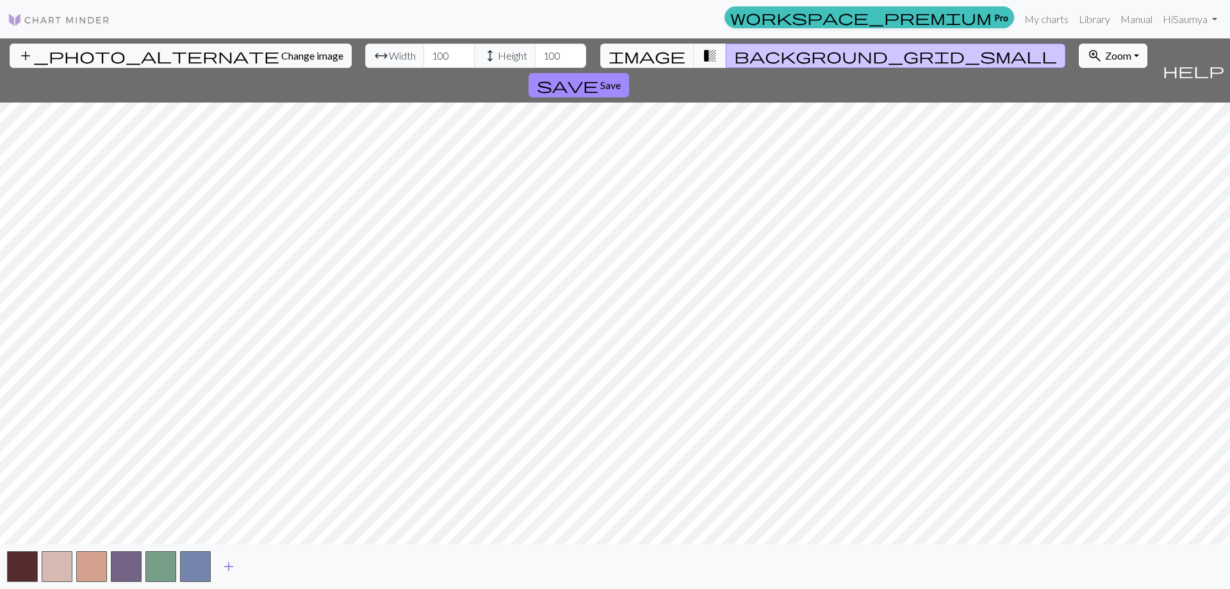
click at [233, 567] on span "add" at bounding box center [228, 566] width 15 height 18
click at [256, 569] on span "add" at bounding box center [263, 566] width 15 height 18
click at [311, 571] on button "add" at bounding box center [298, 566] width 32 height 24
click at [337, 565] on span "add" at bounding box center [332, 566] width 15 height 18
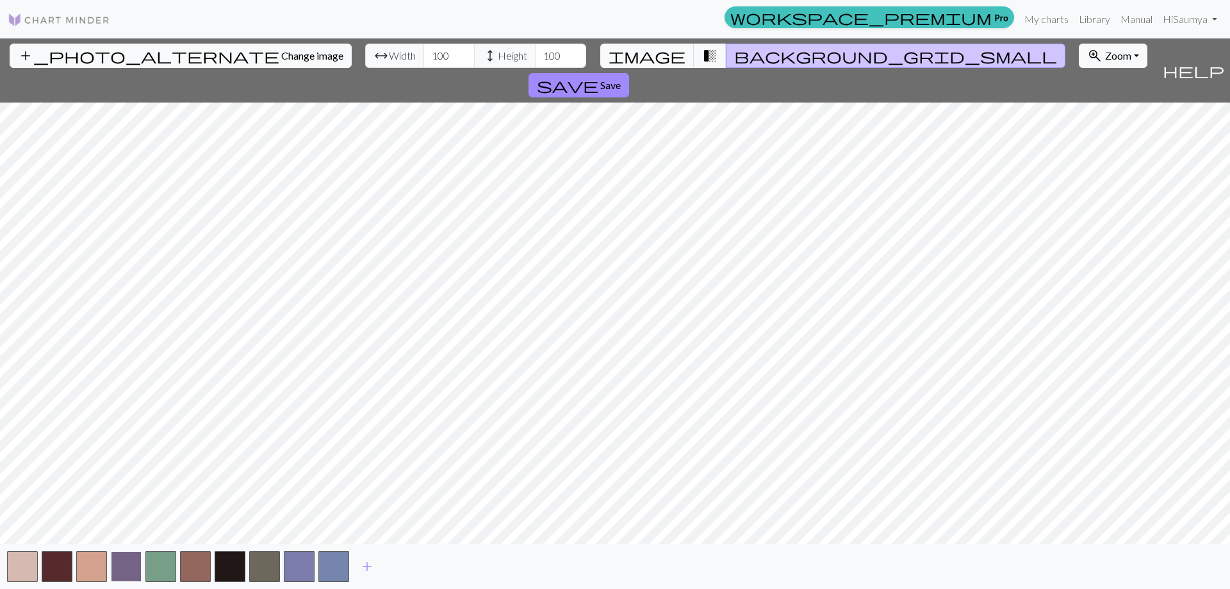
click at [122, 564] on button "button" at bounding box center [126, 566] width 31 height 31
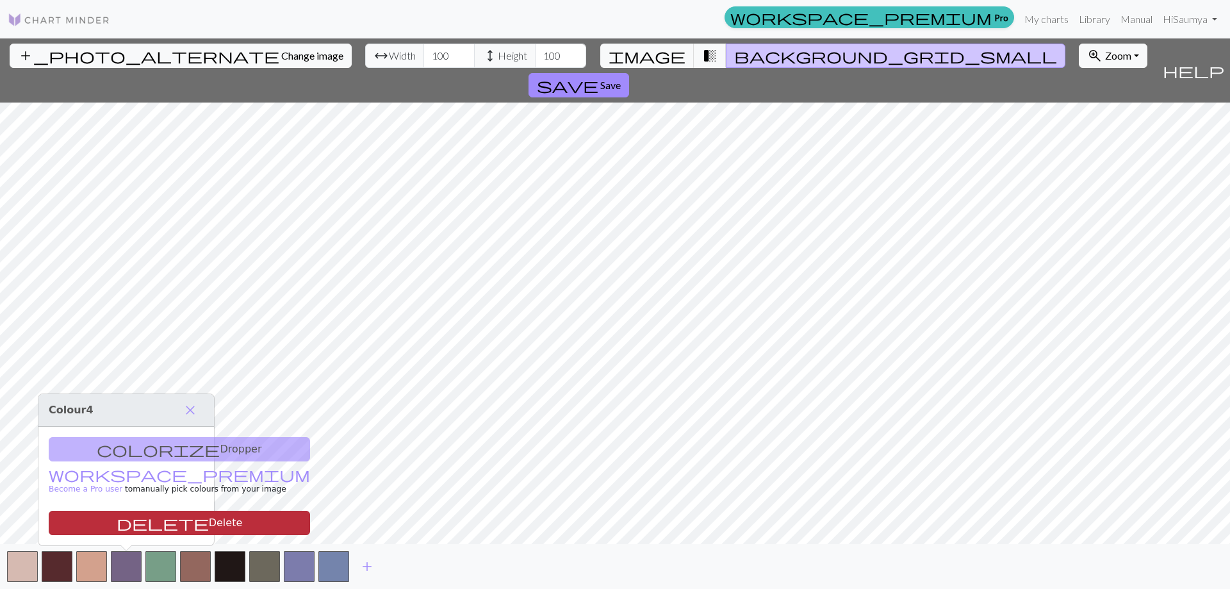
click at [140, 519] on button "delete Delete" at bounding box center [179, 523] width 261 height 24
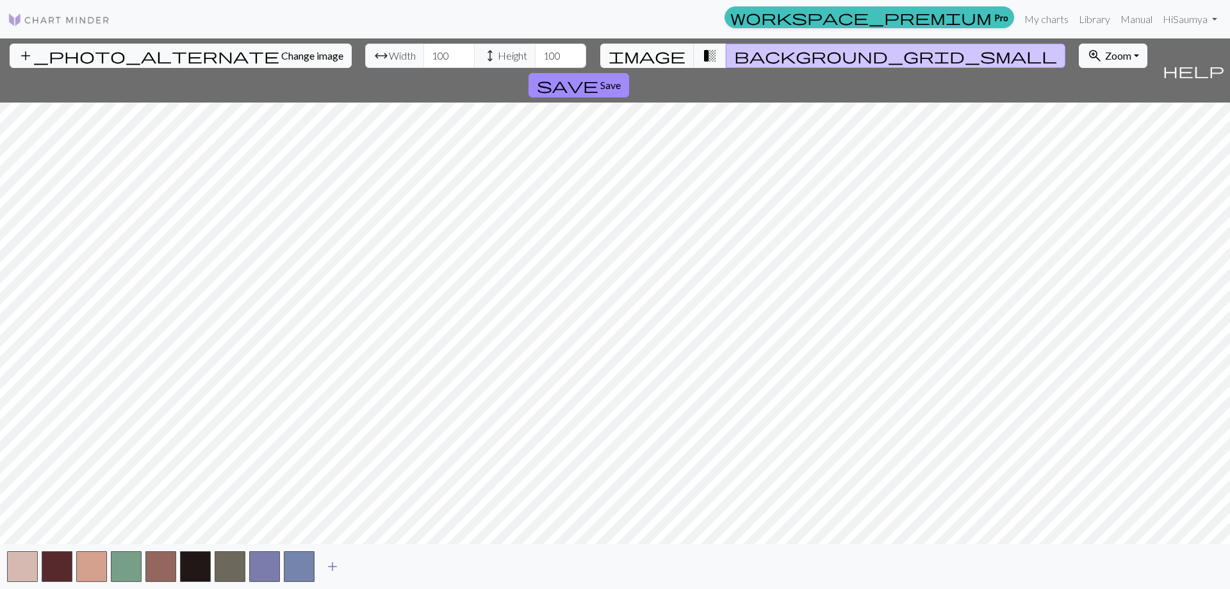
click at [333, 572] on span "add" at bounding box center [332, 566] width 15 height 18
click at [797, 553] on div "add" at bounding box center [615, 566] width 1230 height 45
click at [264, 566] on button "button" at bounding box center [264, 566] width 31 height 31
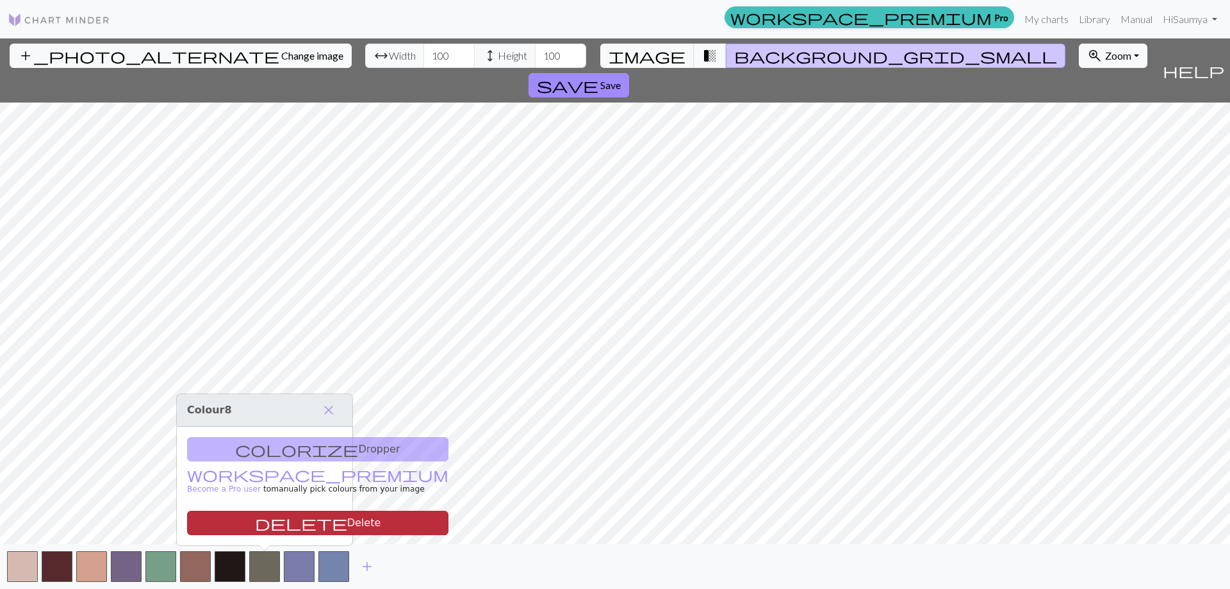
click at [275, 525] on button "delete Delete" at bounding box center [317, 523] width 261 height 24
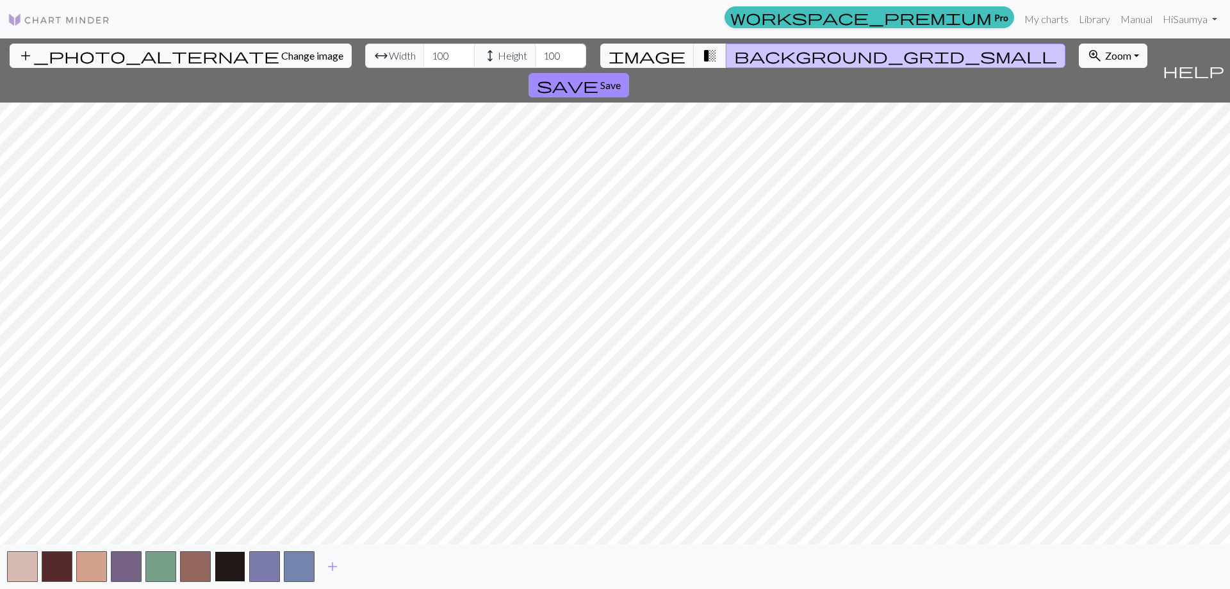
click at [238, 572] on button "button" at bounding box center [230, 566] width 31 height 31
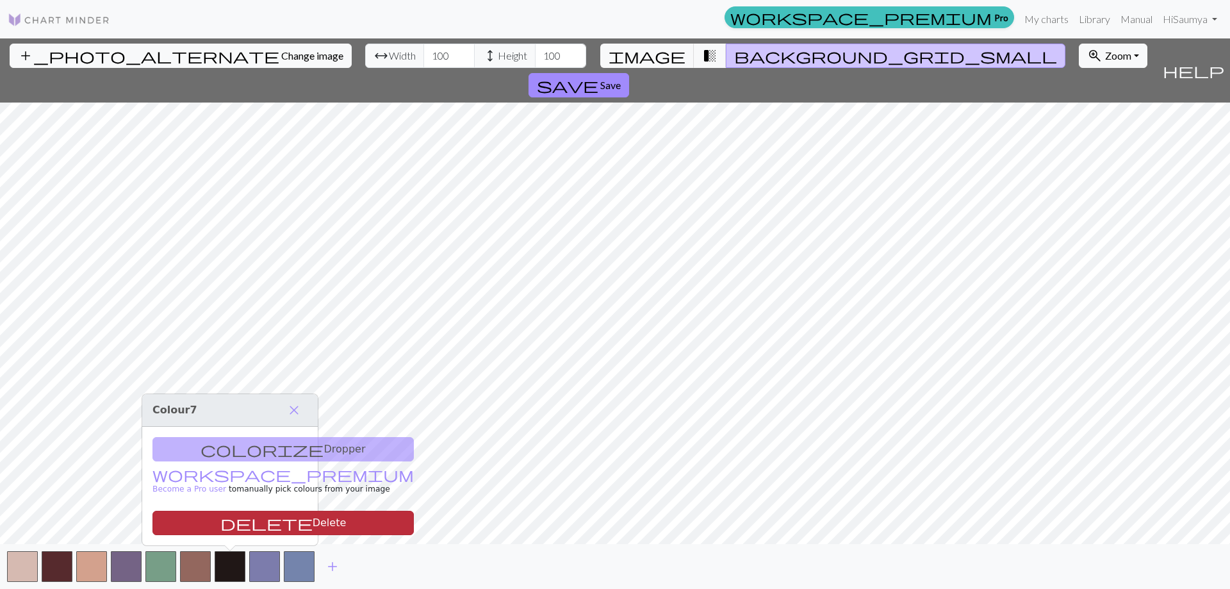
click at [246, 518] on button "delete Delete" at bounding box center [282, 523] width 261 height 24
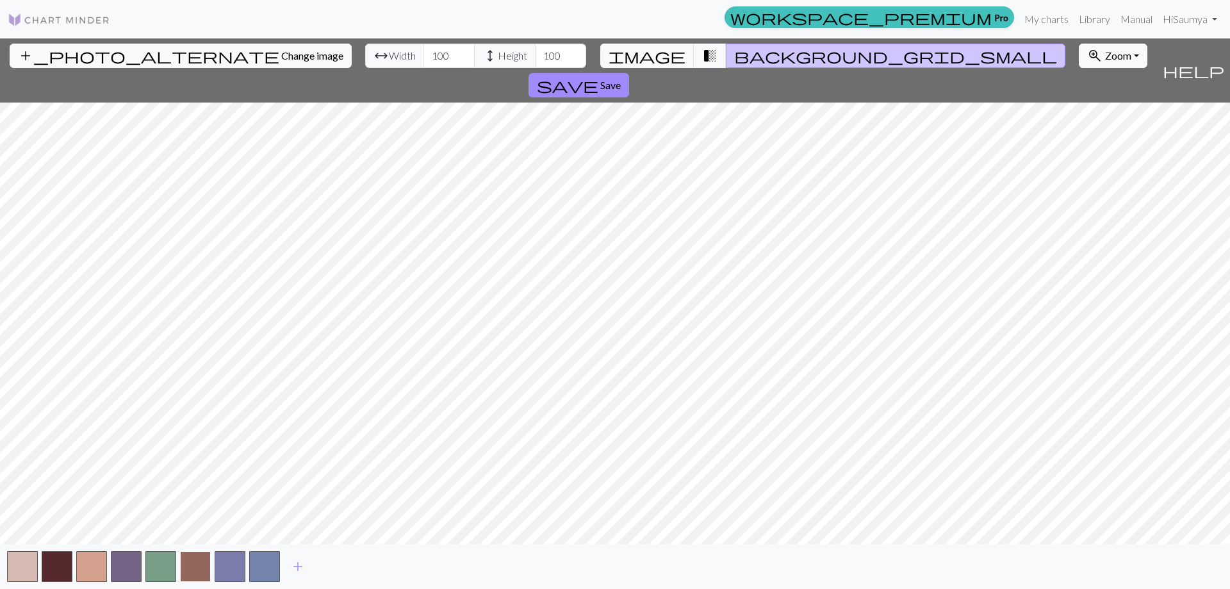
click at [195, 568] on button "button" at bounding box center [195, 566] width 31 height 31
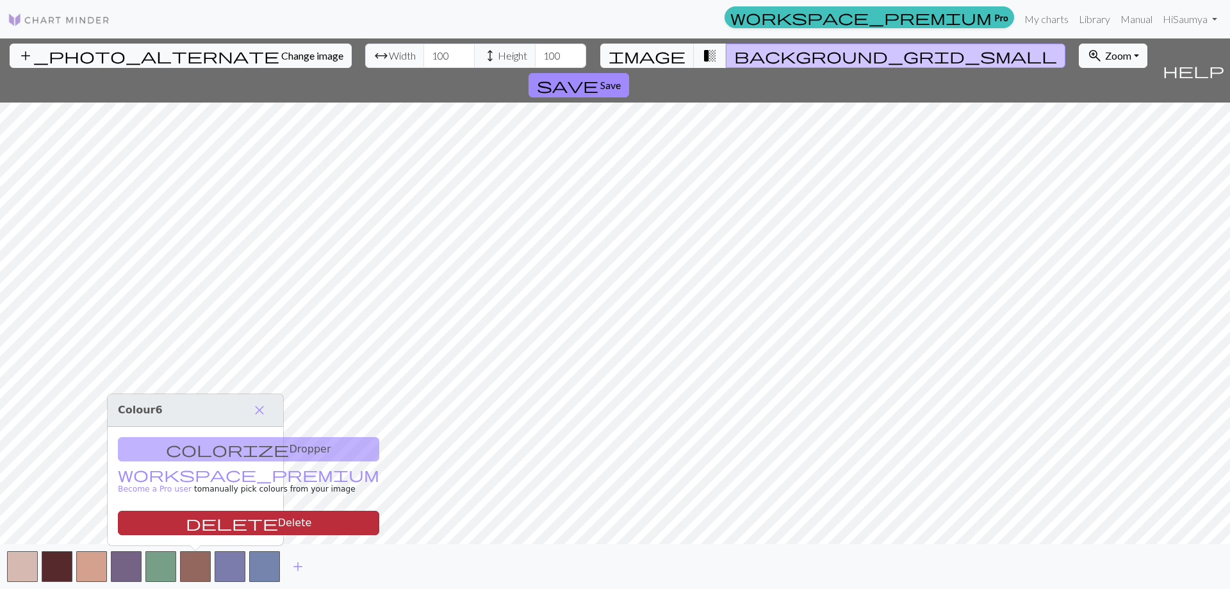
click at [229, 511] on button "delete Delete" at bounding box center [248, 523] width 261 height 24
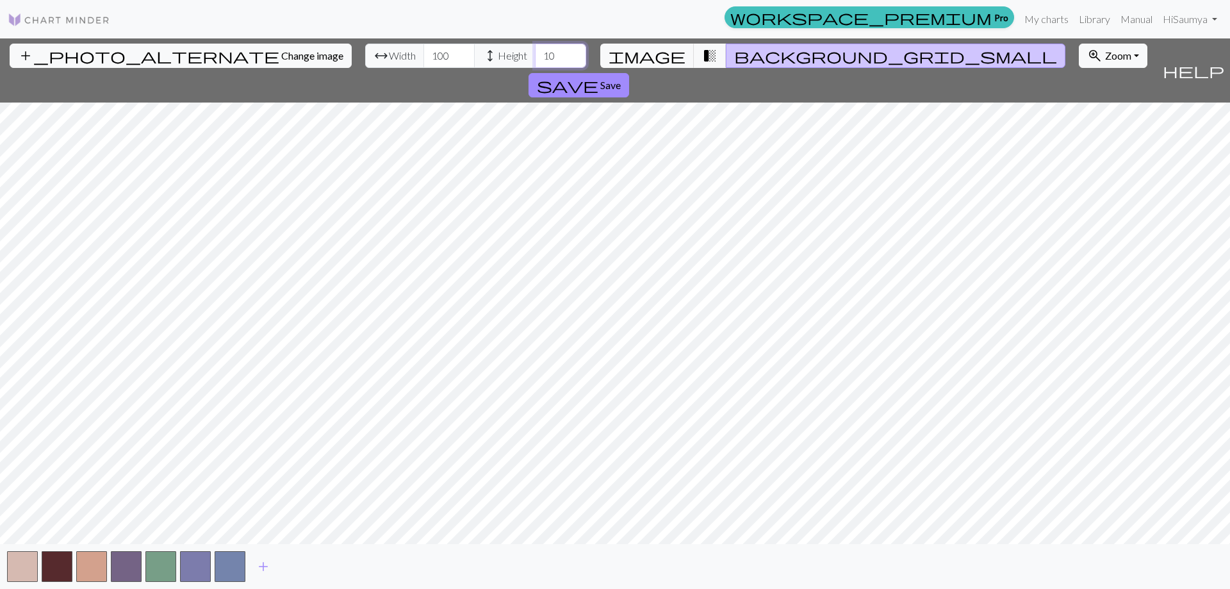
click at [535, 65] on input "10" at bounding box center [560, 56] width 51 height 24
type input "100"
click at [259, 569] on span "add" at bounding box center [263, 566] width 15 height 18
click at [40, 550] on div "add" at bounding box center [615, 566] width 1230 height 45
click at [24, 561] on button "button" at bounding box center [22, 566] width 31 height 31
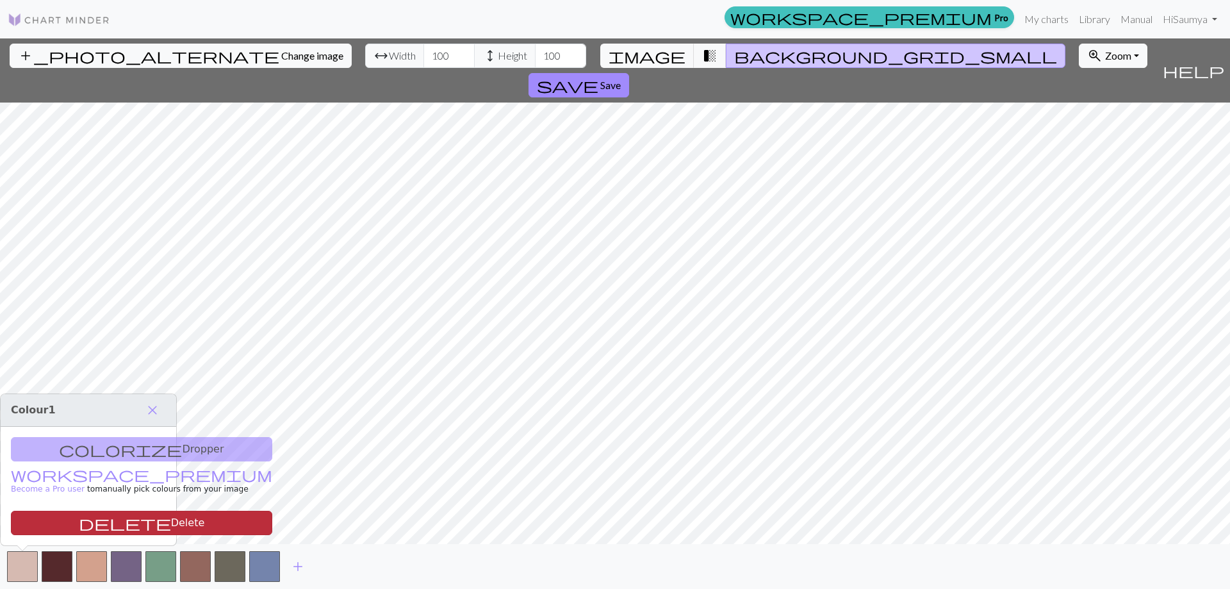
click at [111, 521] on button "delete Delete" at bounding box center [141, 523] width 261 height 24
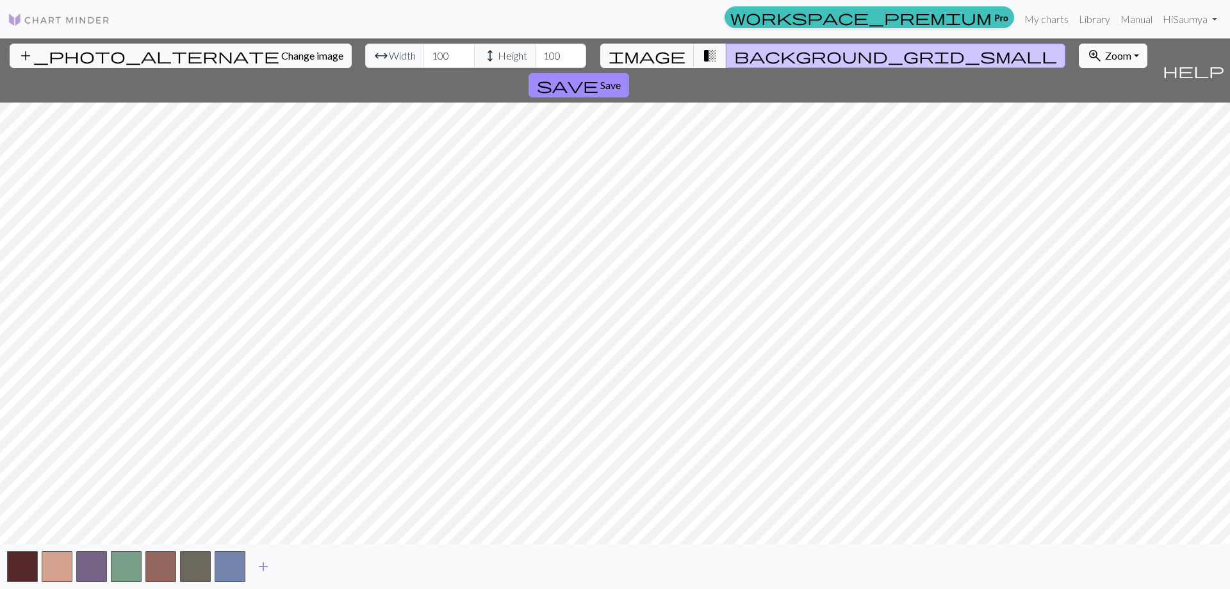
click at [263, 567] on span "add" at bounding box center [263, 566] width 15 height 18
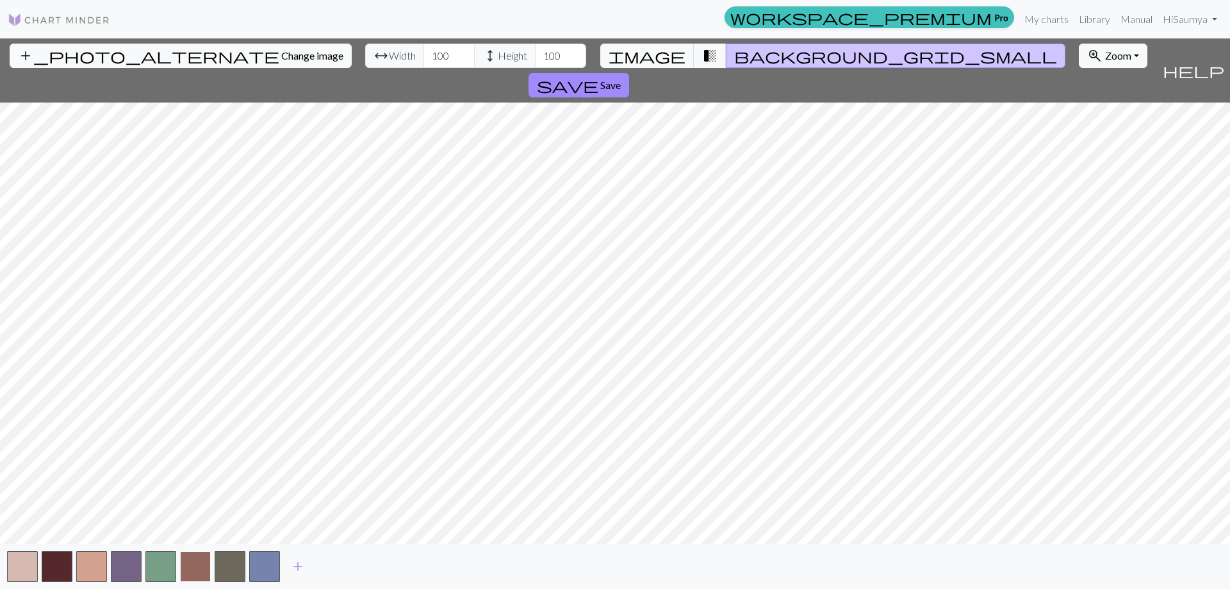
click at [194, 573] on button "button" at bounding box center [195, 566] width 31 height 31
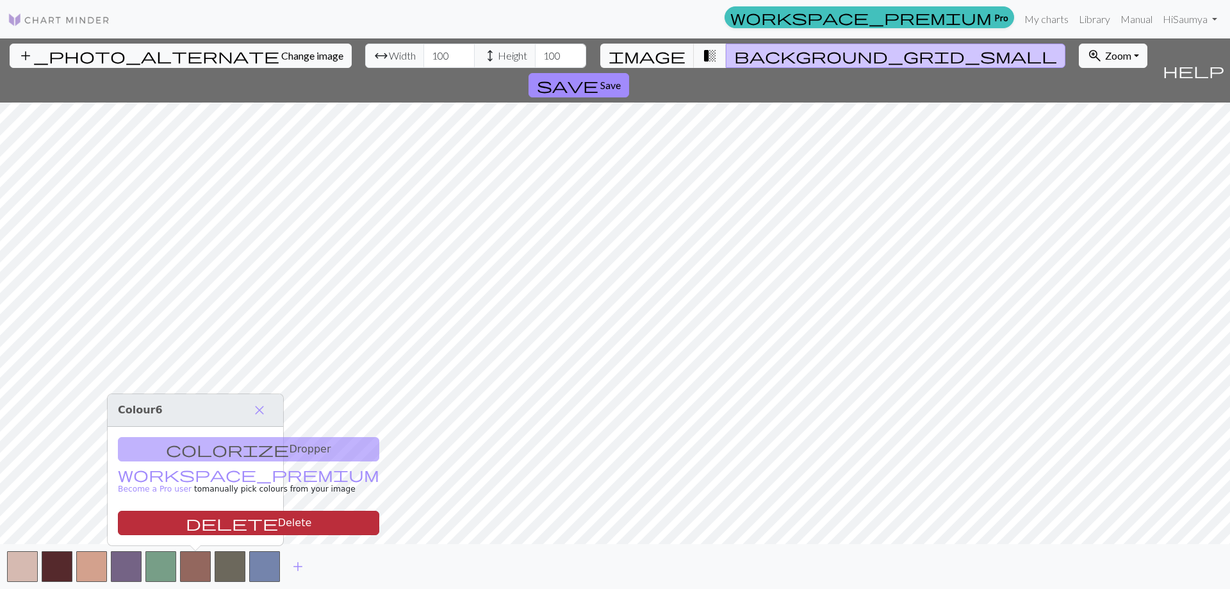
click at [222, 527] on button "delete Delete" at bounding box center [248, 523] width 261 height 24
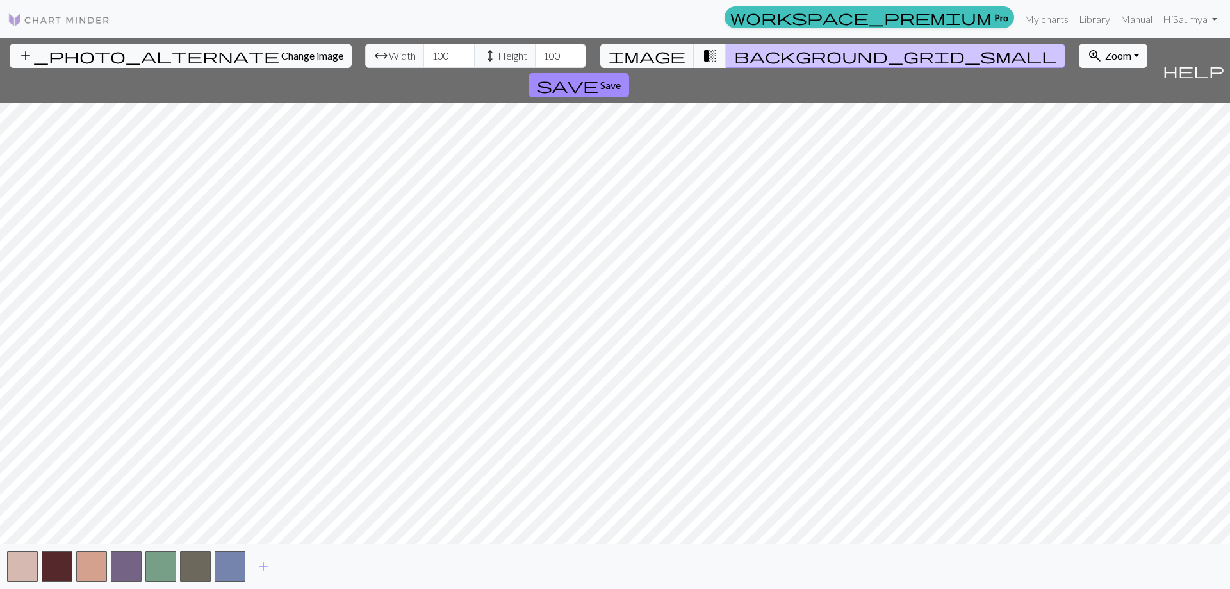
click at [195, 550] on div "add" at bounding box center [615, 566] width 1230 height 45
click at [195, 555] on button "button" at bounding box center [195, 566] width 31 height 31
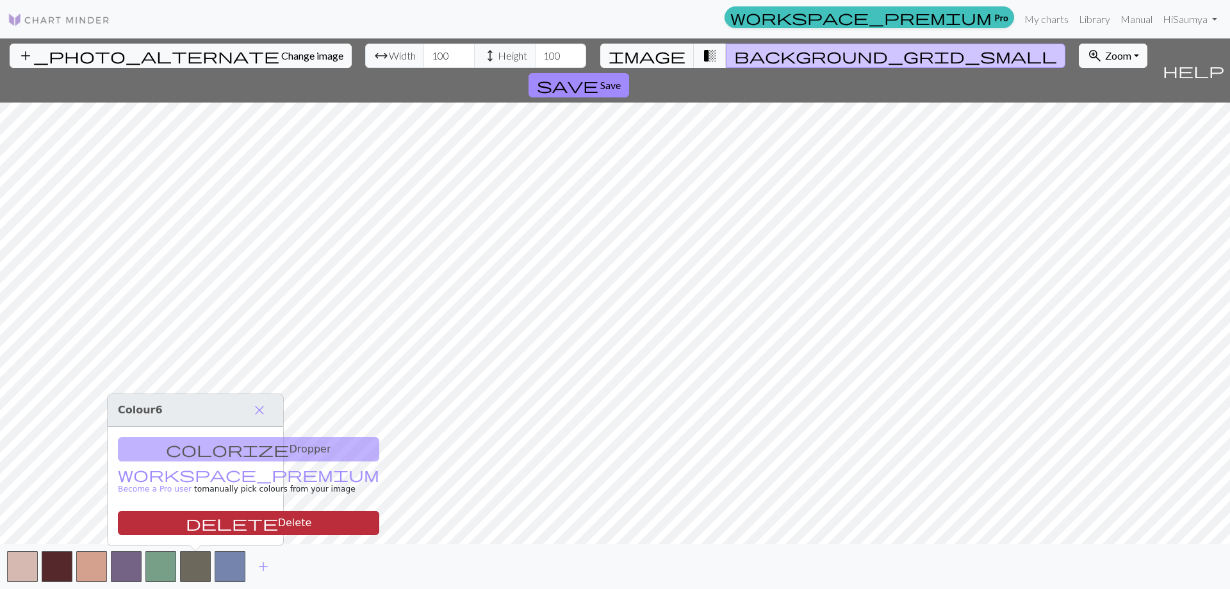
click at [200, 527] on button "delete Delete" at bounding box center [248, 523] width 261 height 24
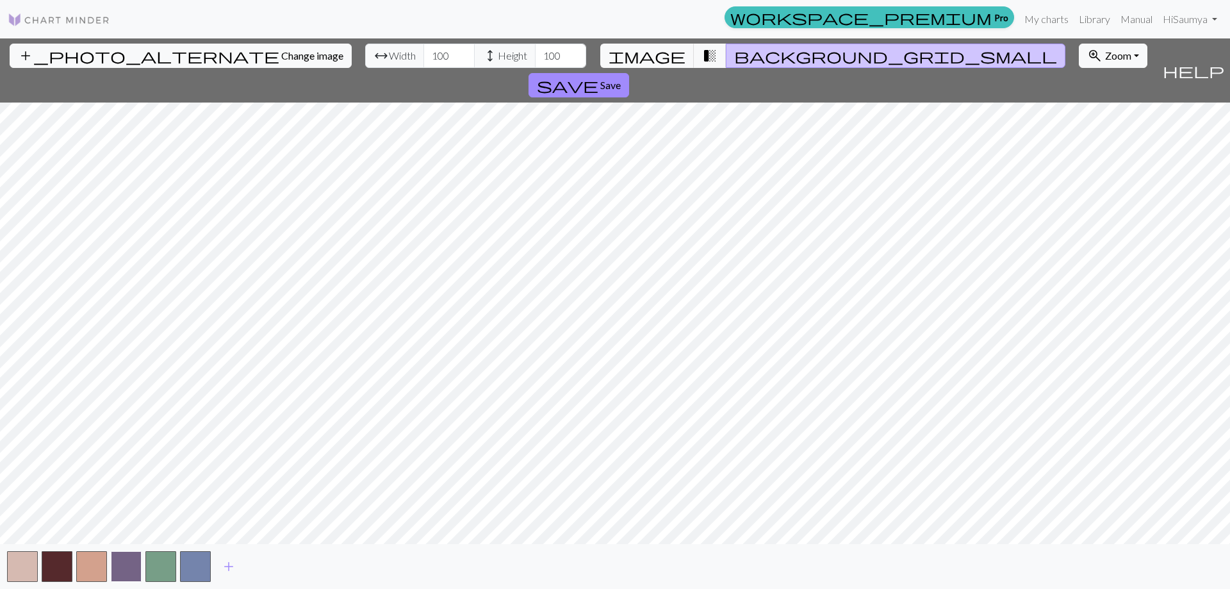
click at [140, 568] on button "button" at bounding box center [126, 566] width 31 height 31
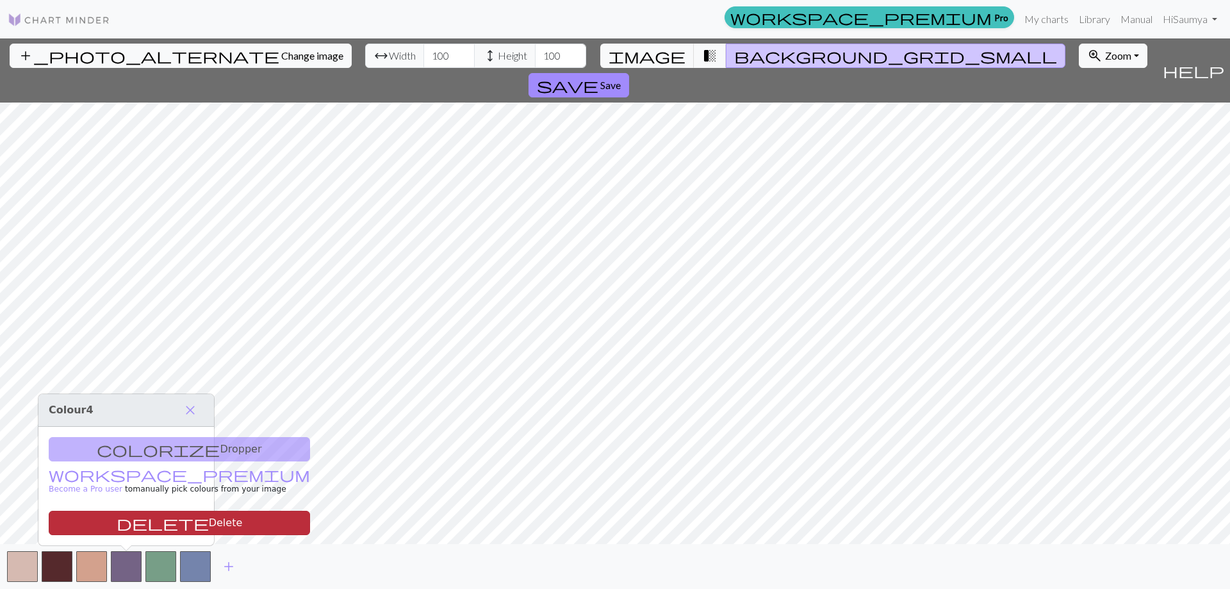
click at [173, 530] on button "delete Delete" at bounding box center [179, 523] width 261 height 24
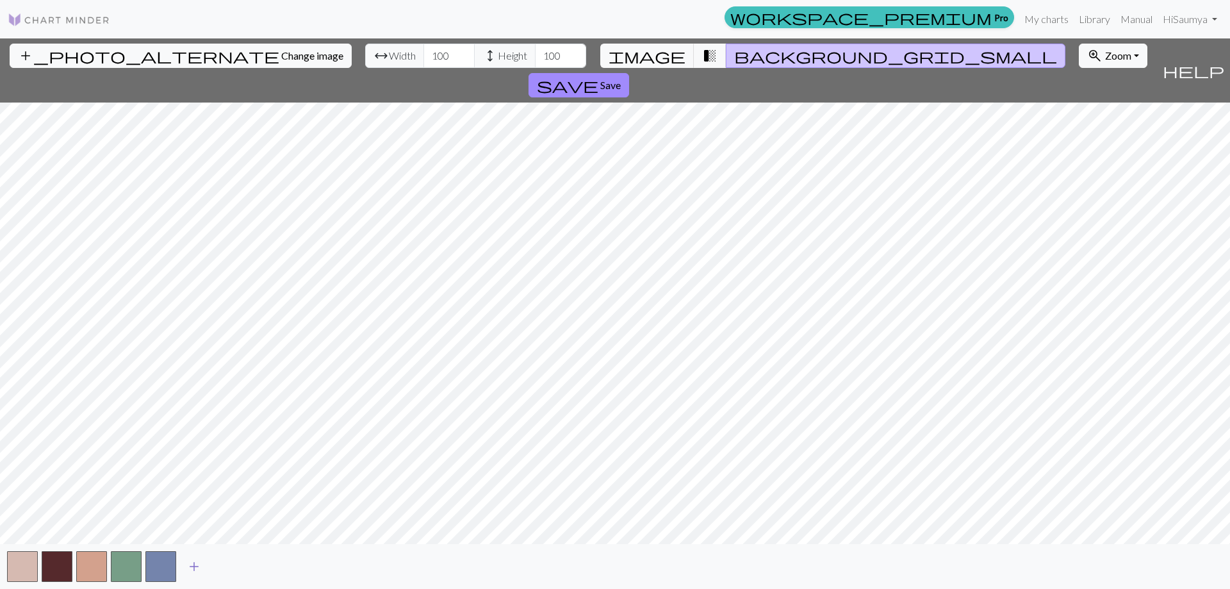
click at [191, 565] on span "add" at bounding box center [193, 566] width 15 height 18
click at [703, 55] on span "transition_fade" at bounding box center [709, 56] width 15 height 18
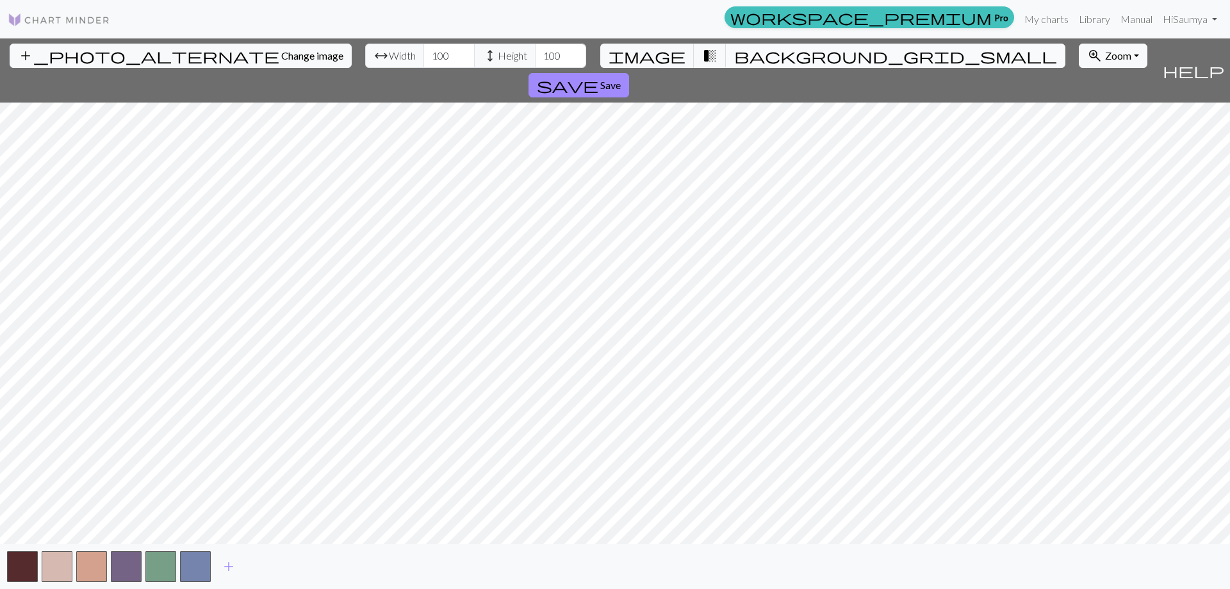
click at [740, 56] on button "background_grid_small" at bounding box center [896, 56] width 340 height 24
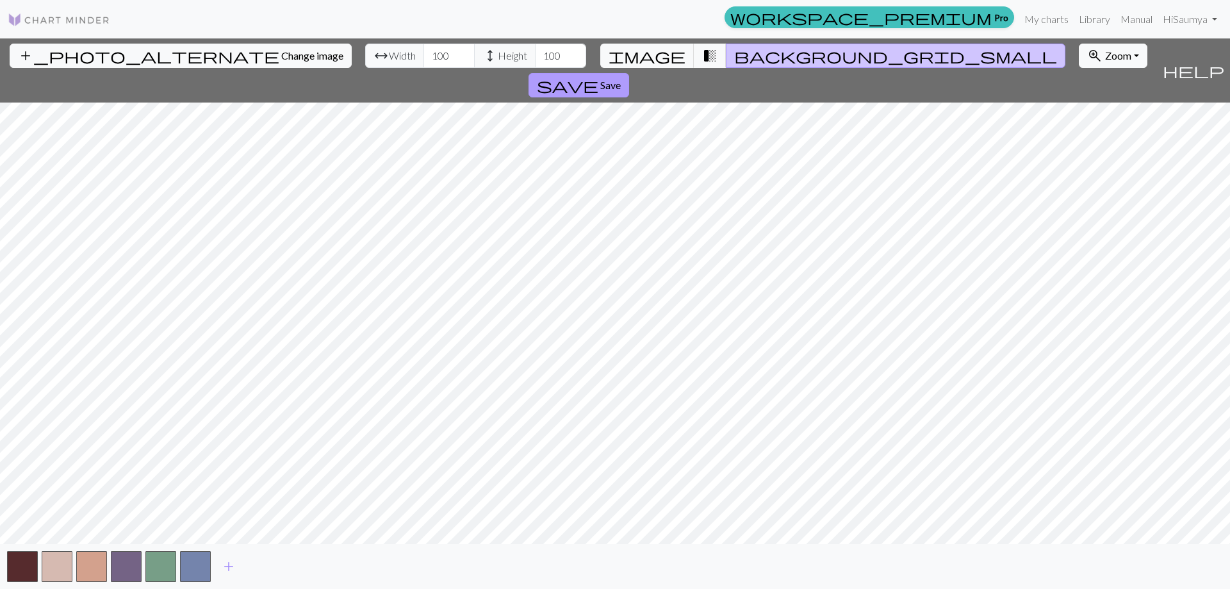
click at [629, 73] on button "save Save" at bounding box center [579, 85] width 101 height 24
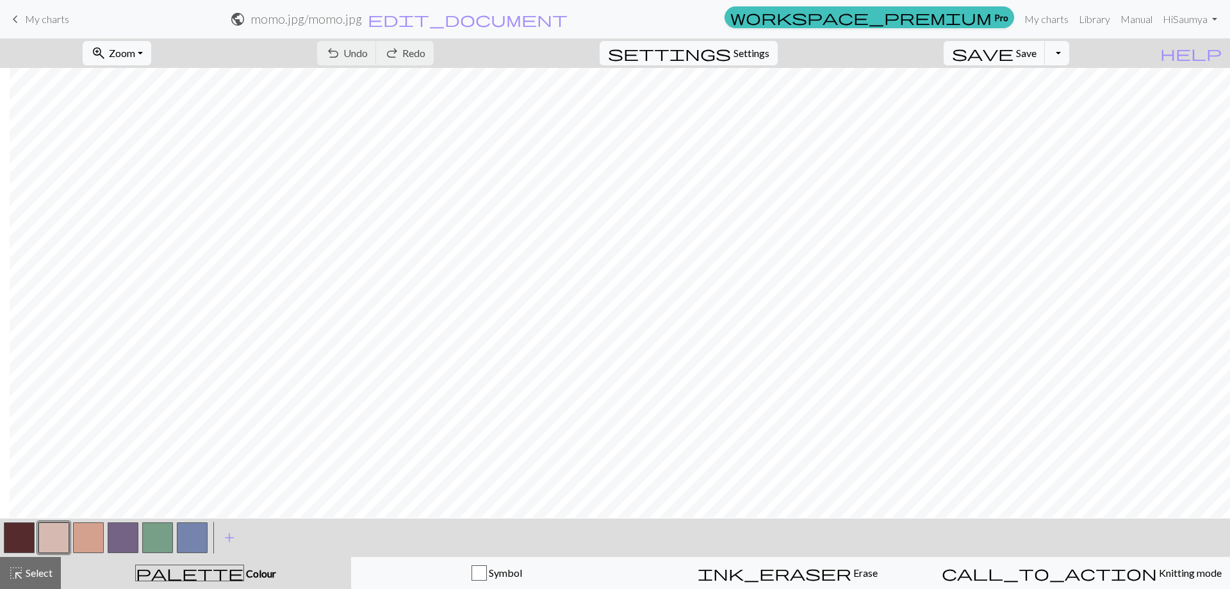
scroll to position [64, 119]
click at [127, 536] on button "button" at bounding box center [123, 537] width 31 height 31
click at [186, 538] on button "button" at bounding box center [192, 537] width 31 height 31
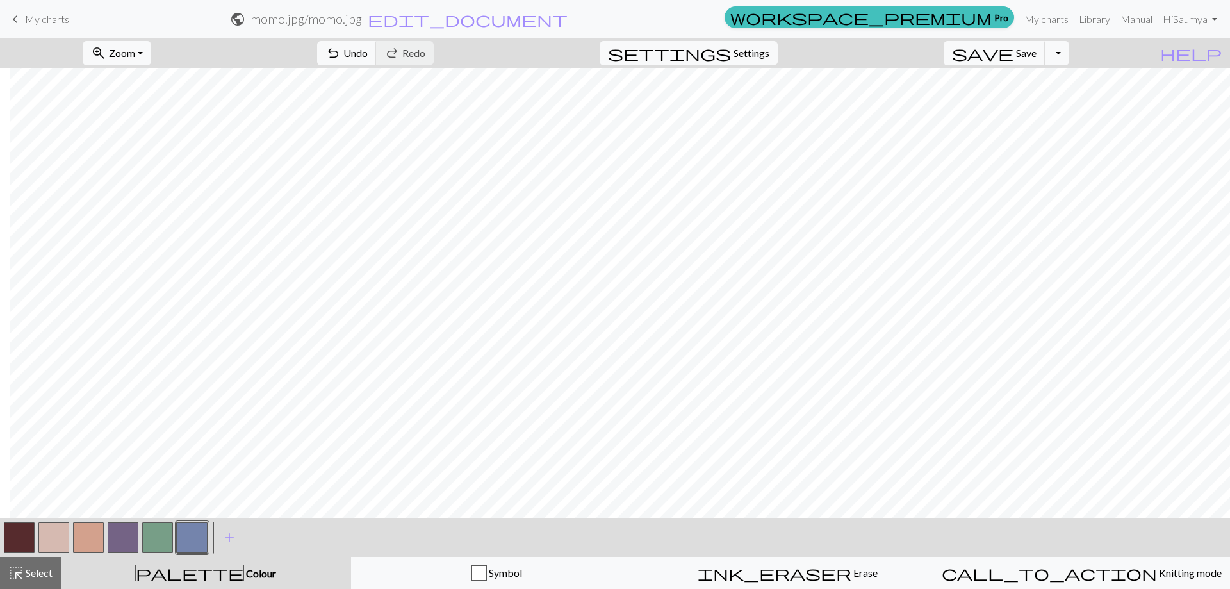
click at [118, 531] on button "button" at bounding box center [123, 537] width 31 height 31
click at [100, 532] on button "button" at bounding box center [88, 537] width 31 height 31
click at [88, 530] on button "button" at bounding box center [88, 537] width 31 height 31
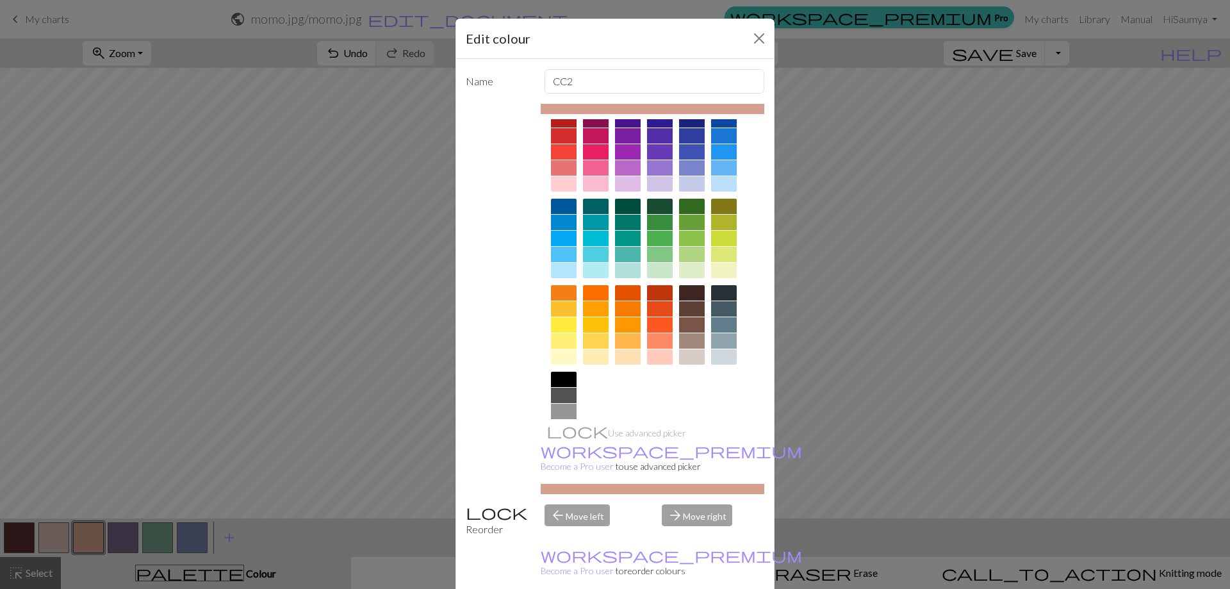
scroll to position [63, 0]
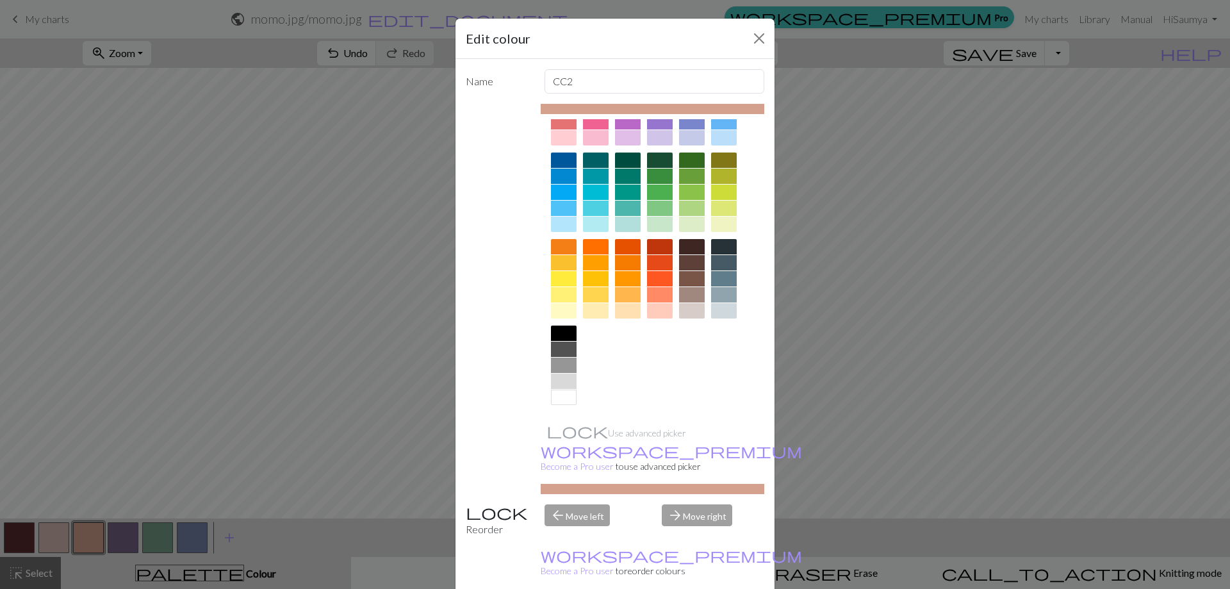
click at [692, 288] on div at bounding box center [692, 294] width 26 height 15
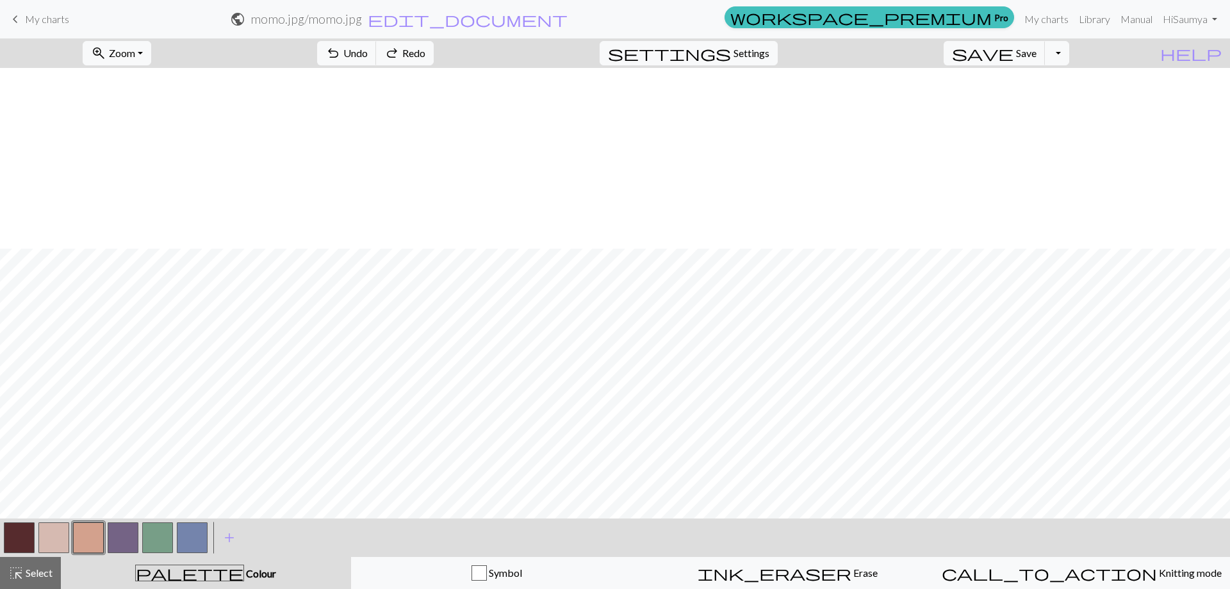
scroll to position [245, 0]
click at [62, 536] on button "button" at bounding box center [53, 537] width 31 height 31
click at [69, 538] on button "button" at bounding box center [53, 537] width 31 height 31
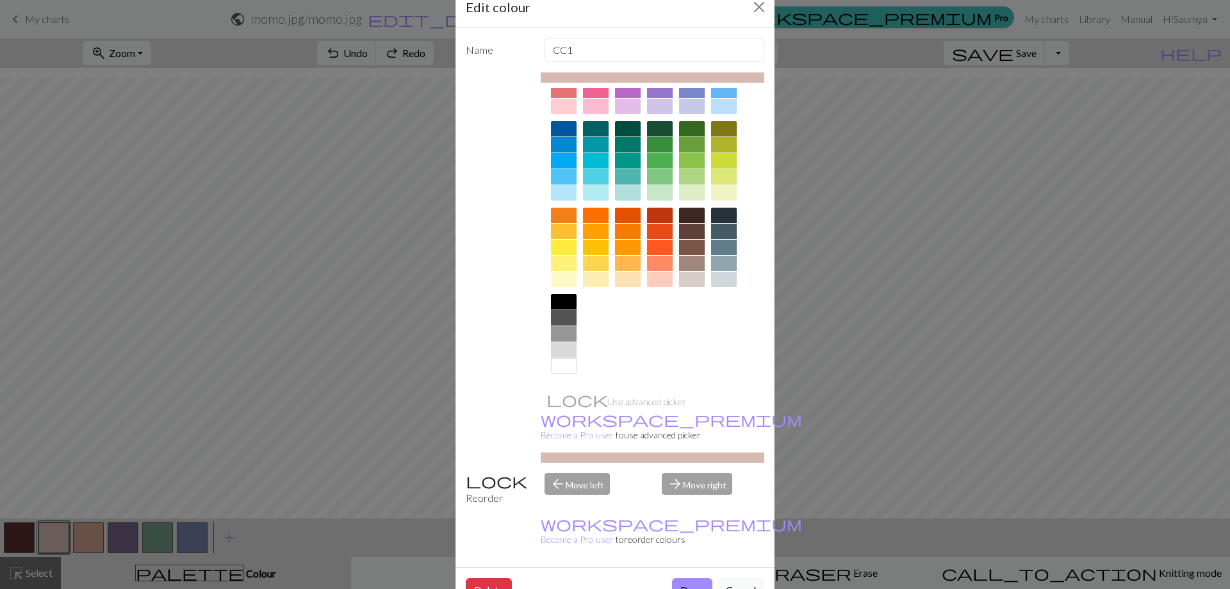
scroll to position [32, 0]
click at [723, 577] on button "Cancel" at bounding box center [741, 589] width 47 height 24
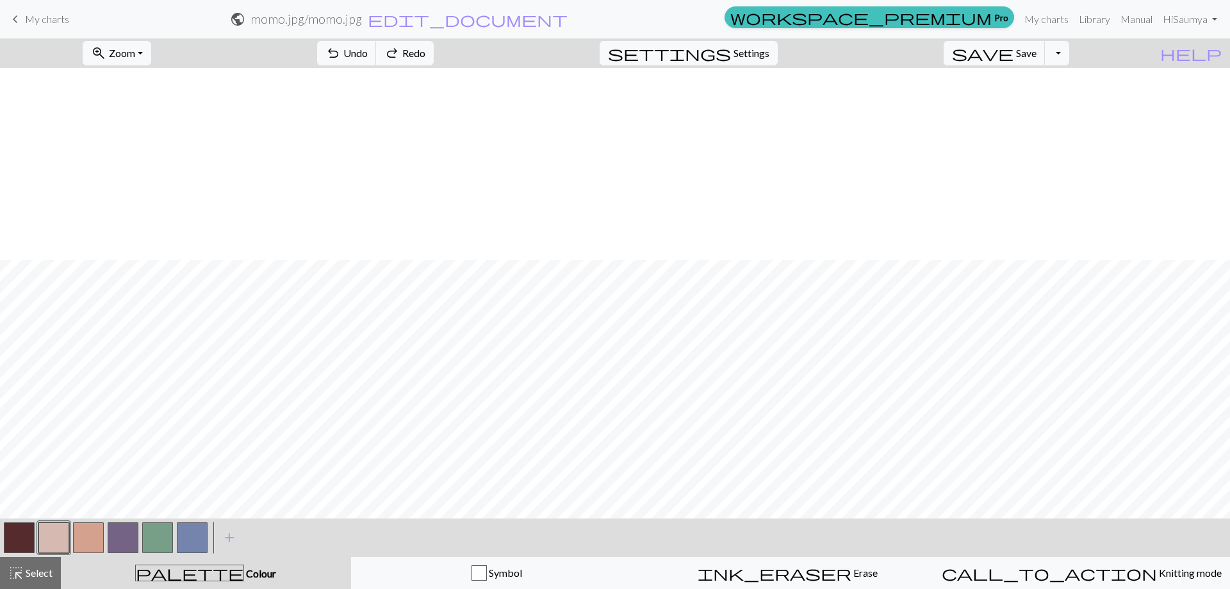
scroll to position [245, 0]
click at [183, 577] on span "palette" at bounding box center [190, 573] width 108 height 18
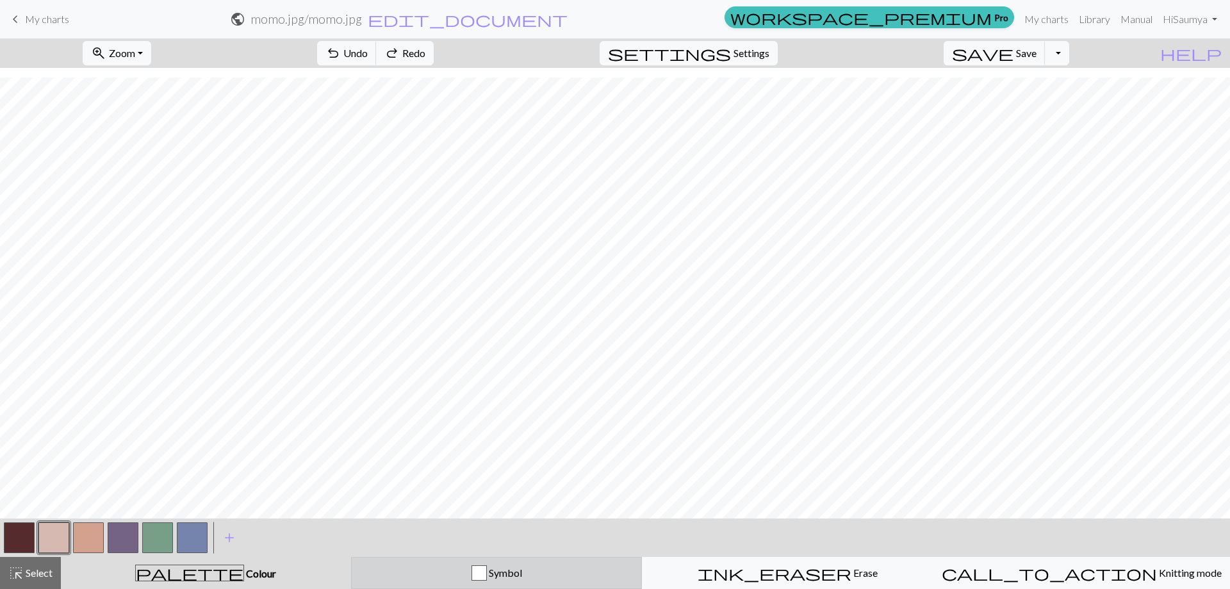
click at [419, 583] on button "Symbol" at bounding box center [497, 573] width 292 height 32
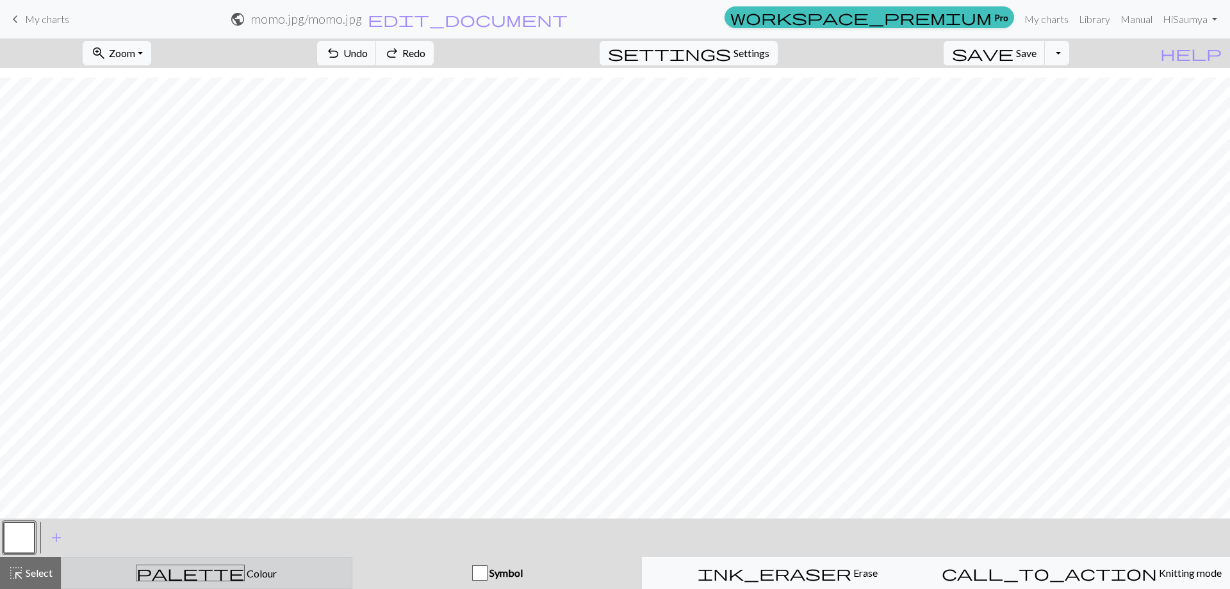
click at [282, 568] on div "palette Colour Colour" at bounding box center [206, 572] width 275 height 17
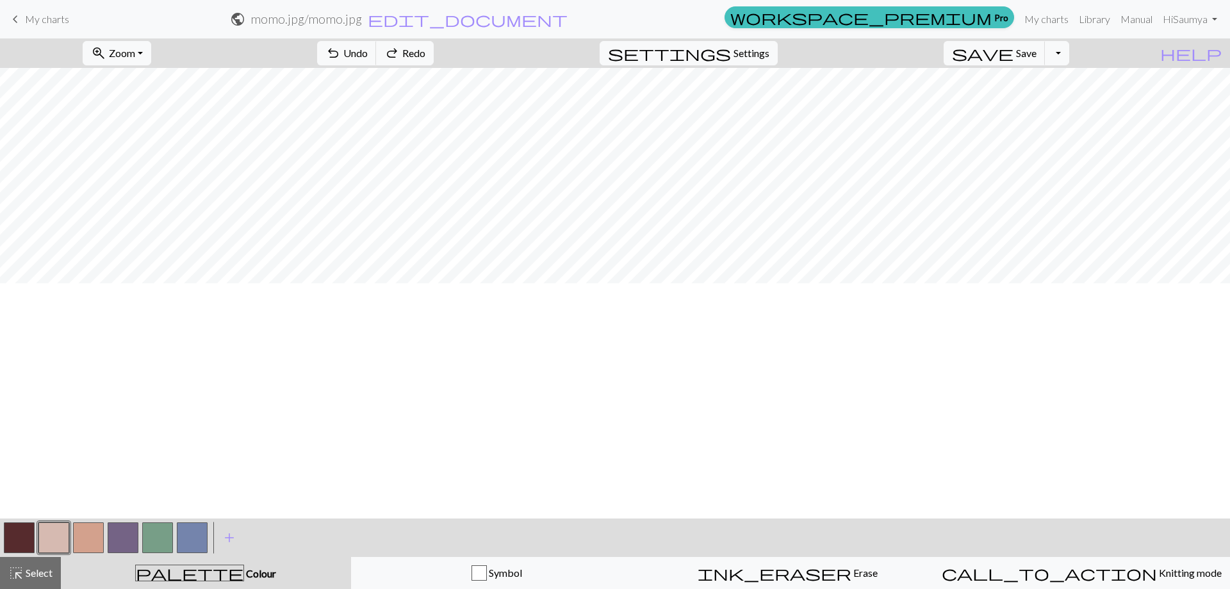
scroll to position [0, 0]
click at [116, 523] on button "button" at bounding box center [123, 537] width 31 height 31
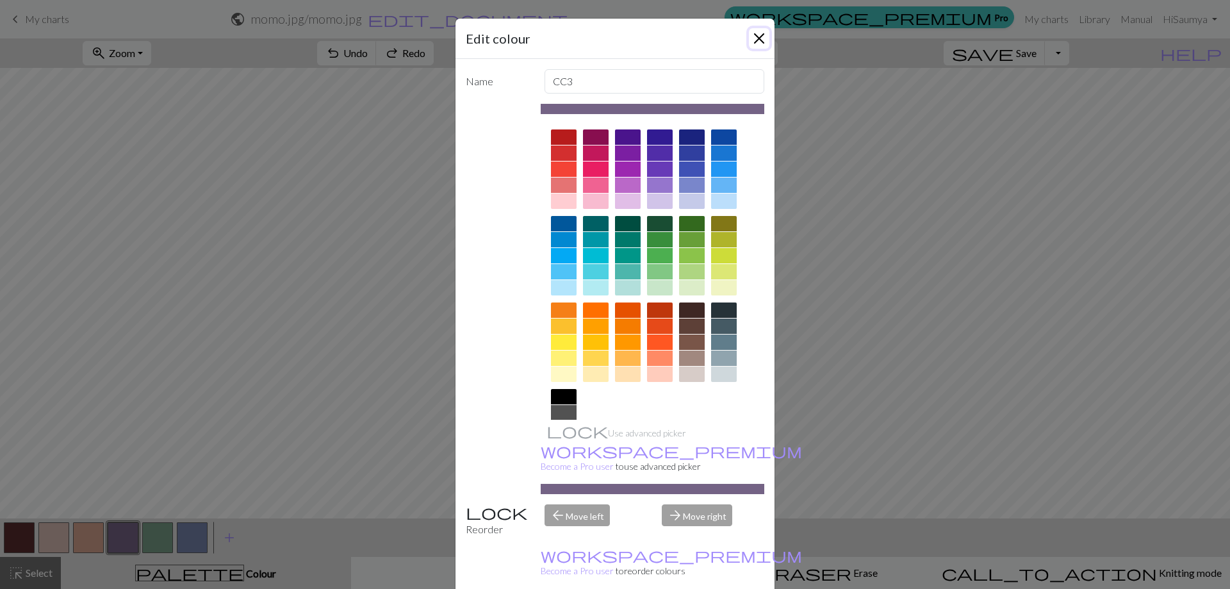
click at [759, 33] on button "Close" at bounding box center [759, 38] width 21 height 21
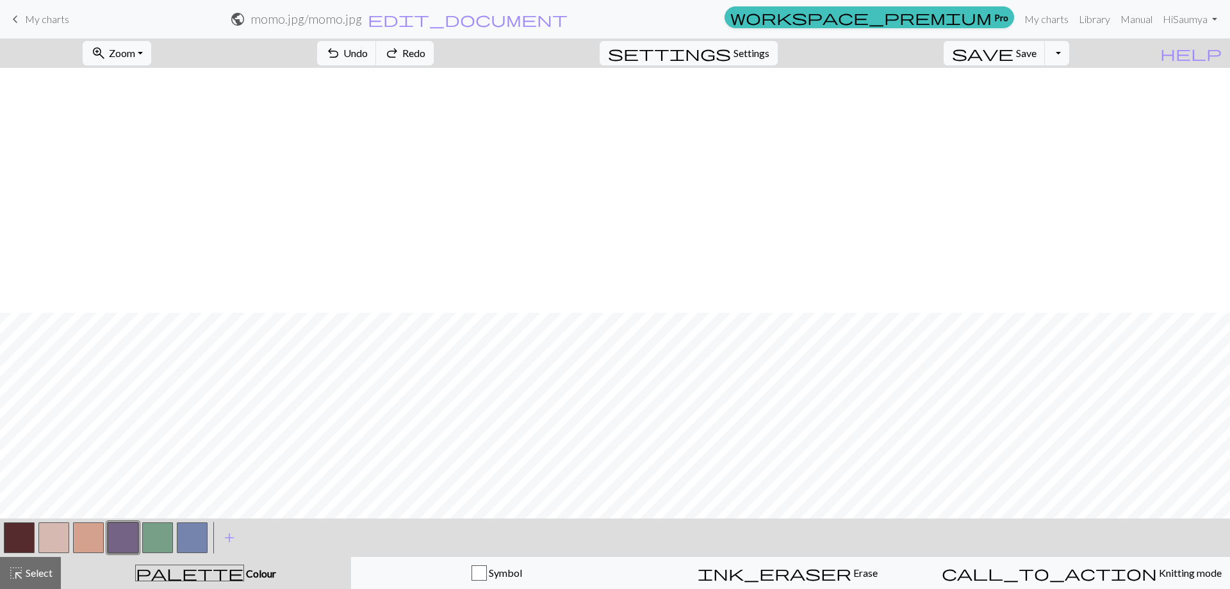
scroll to position [245, 0]
click at [99, 538] on button "button" at bounding box center [88, 537] width 31 height 31
click at [95, 534] on button "button" at bounding box center [88, 537] width 31 height 31
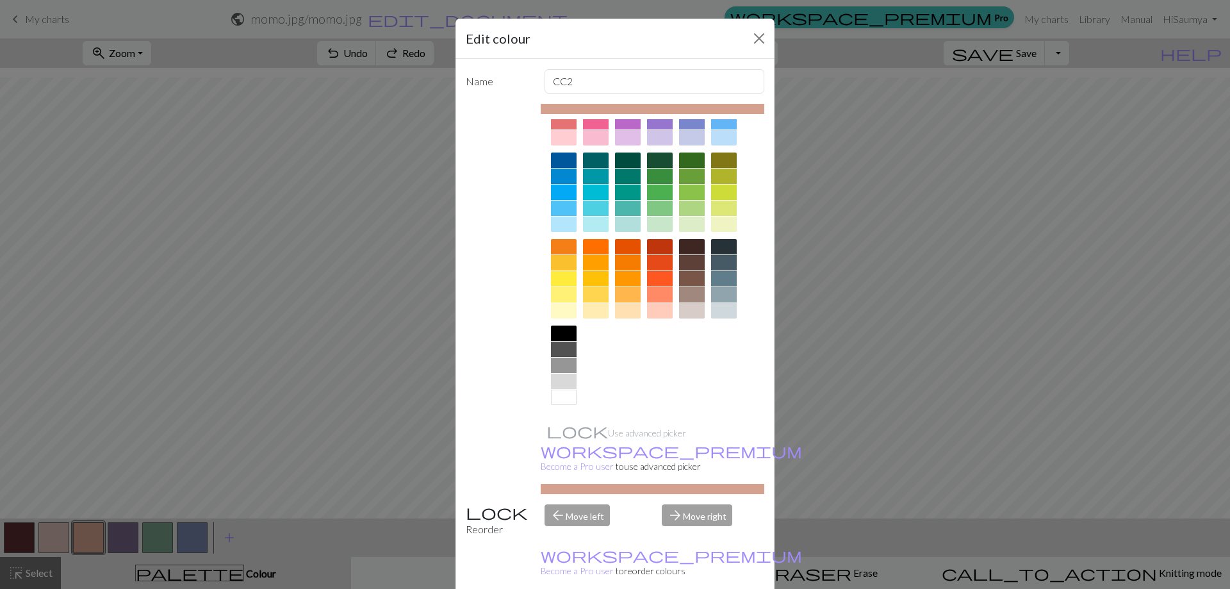
scroll to position [0, 0]
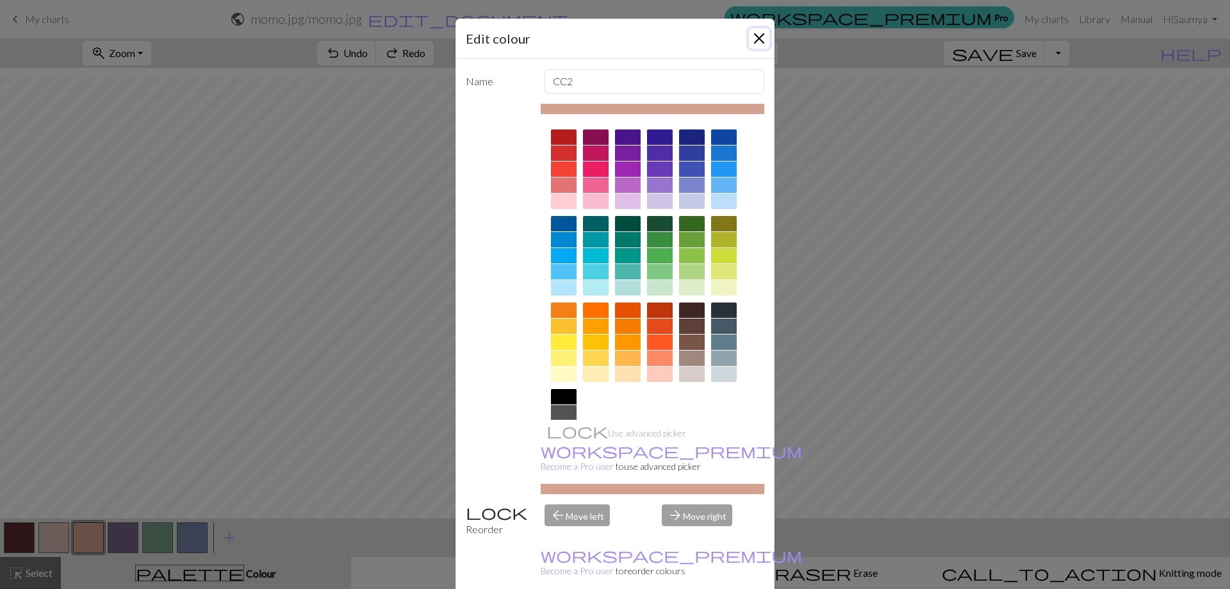
click at [758, 41] on button "Close" at bounding box center [759, 38] width 21 height 21
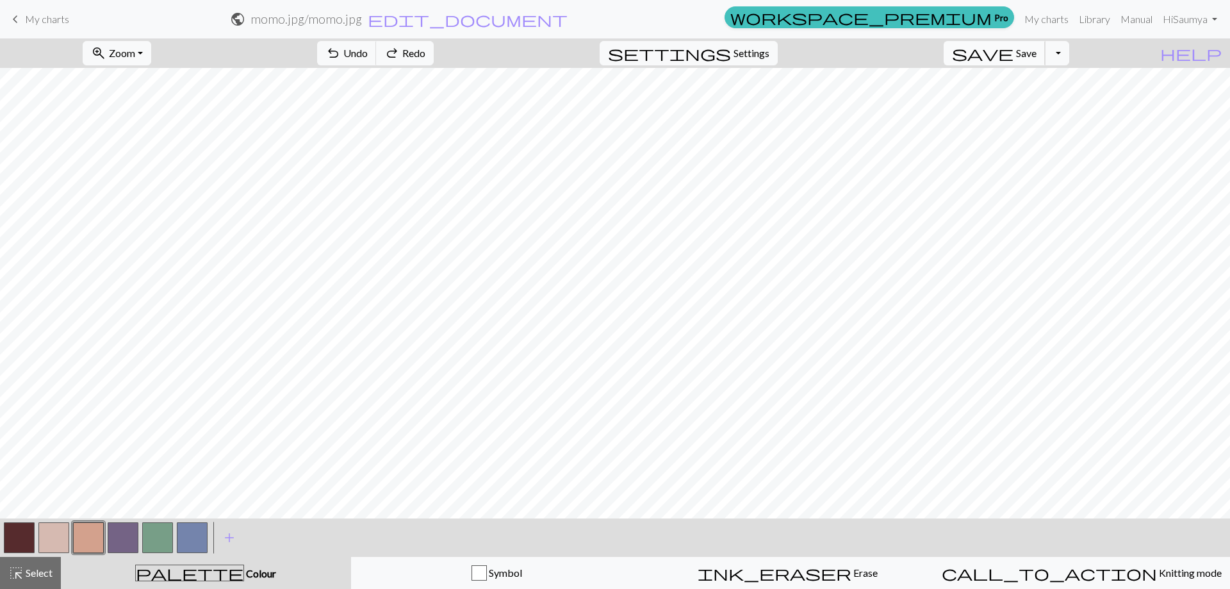
click at [1014, 53] on span "save" at bounding box center [983, 53] width 62 height 18
click at [1036, 51] on button "save Save Save" at bounding box center [995, 53] width 102 height 24
click at [769, 52] on span "Settings" at bounding box center [752, 52] width 36 height 15
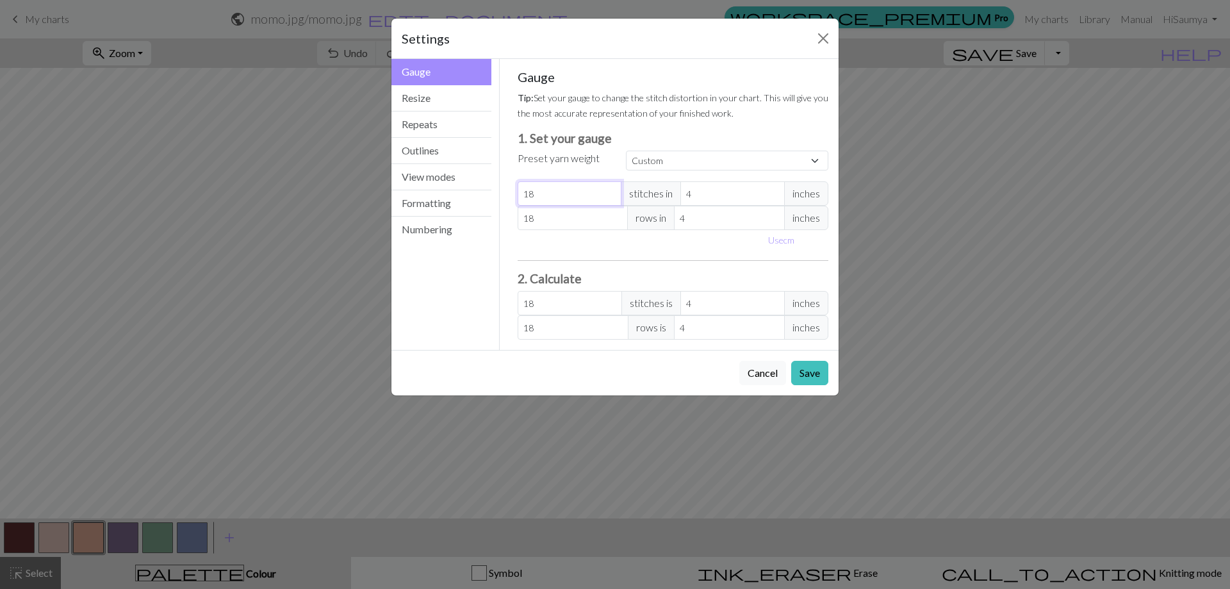
drag, startPoint x: 555, startPoint y: 193, endPoint x: 520, endPoint y: 195, distance: 35.3
click at [520, 195] on input "18" at bounding box center [570, 193] width 104 height 24
type input "4"
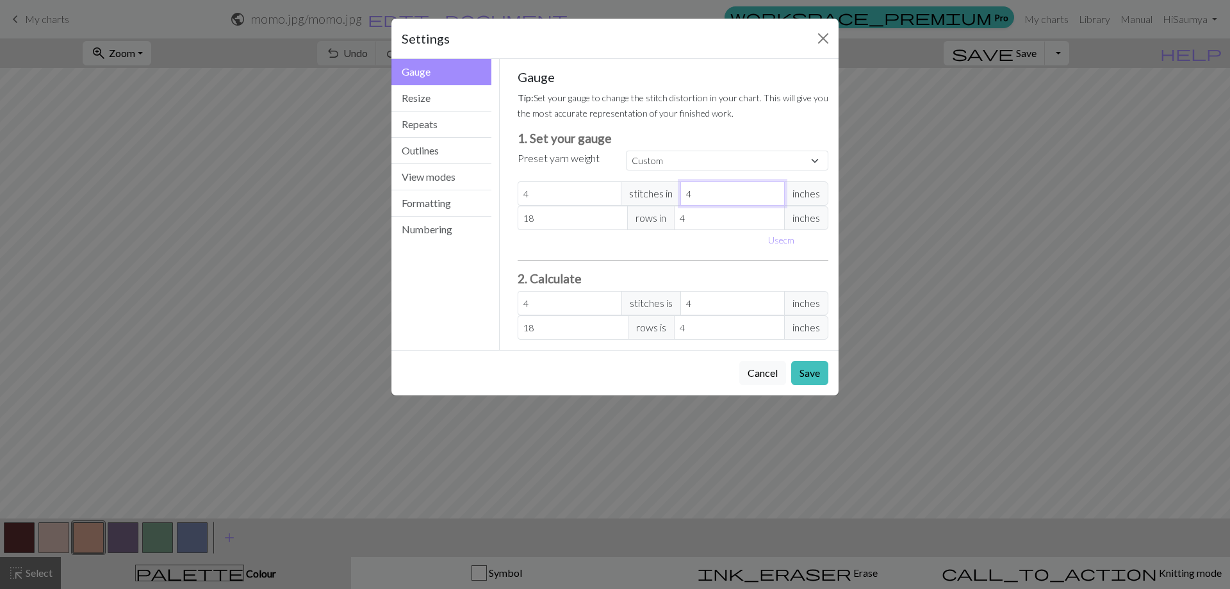
drag, startPoint x: 745, startPoint y: 190, endPoint x: 668, endPoint y: 176, distance: 78.9
click at [668, 176] on div "Gauge Tip: Set your gauge to change the stitch distortion in your chart. This w…" at bounding box center [673, 204] width 311 height 270
click at [723, 183] on input "4" at bounding box center [732, 193] width 104 height 24
type input "41"
type input "0.39"
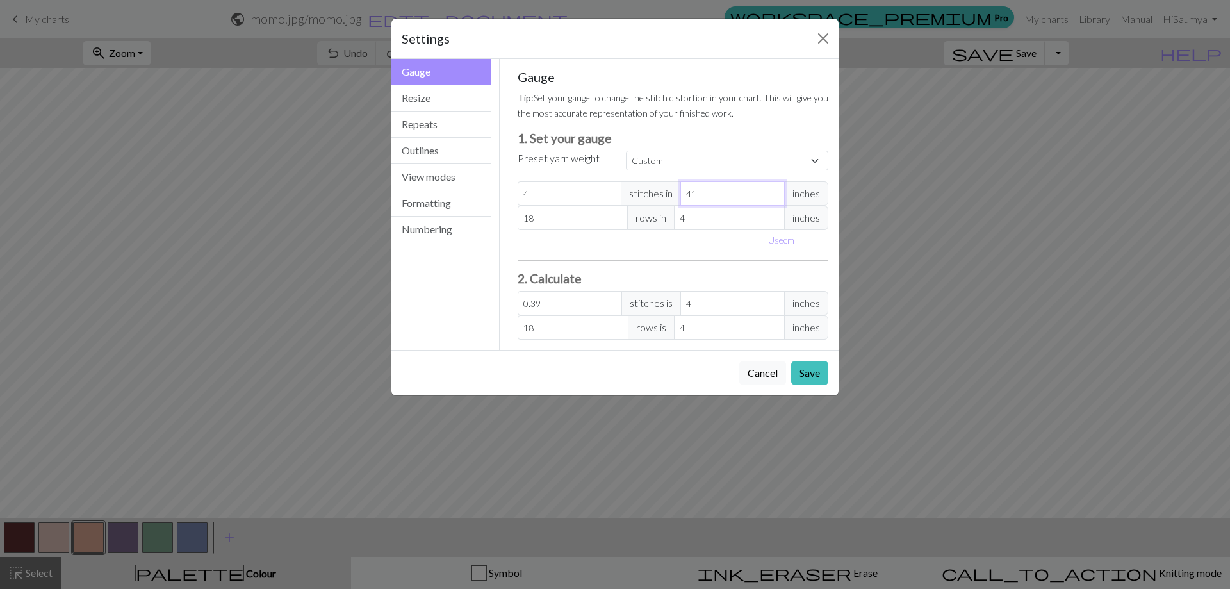
type input "4"
type input "1"
type input "16"
type input "1"
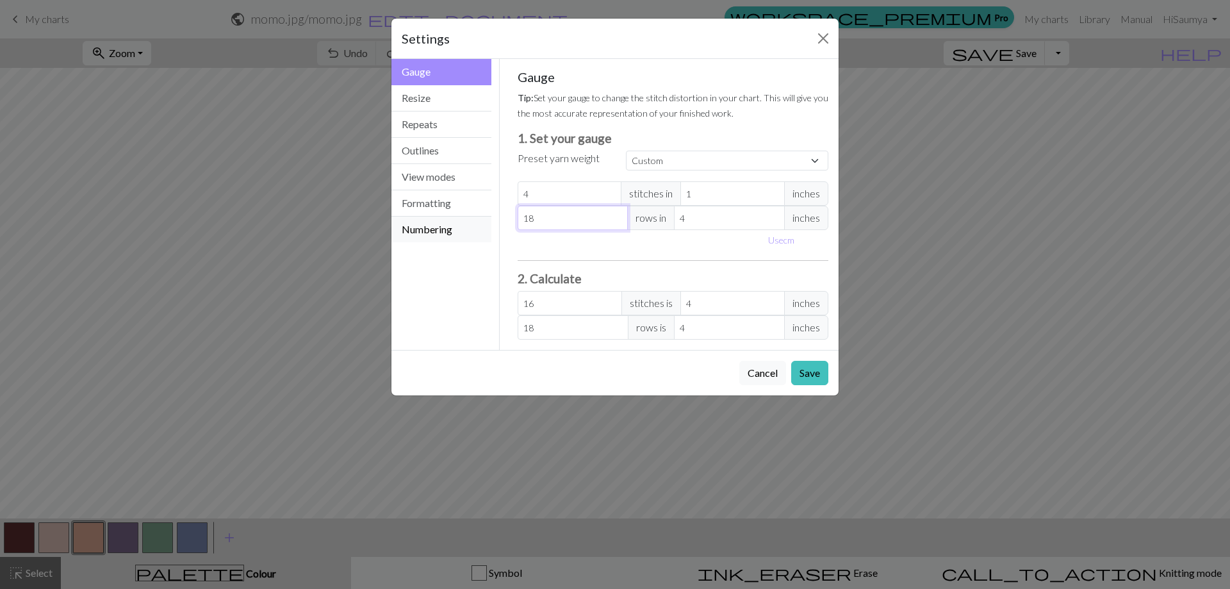
drag, startPoint x: 568, startPoint y: 219, endPoint x: 434, endPoint y: 220, distance: 134.5
click at [434, 220] on div "Gauge Gauge Resize Repeats Outlines View modes Formatting Numbering Gauge Resiz…" at bounding box center [615, 204] width 463 height 291
type input "7"
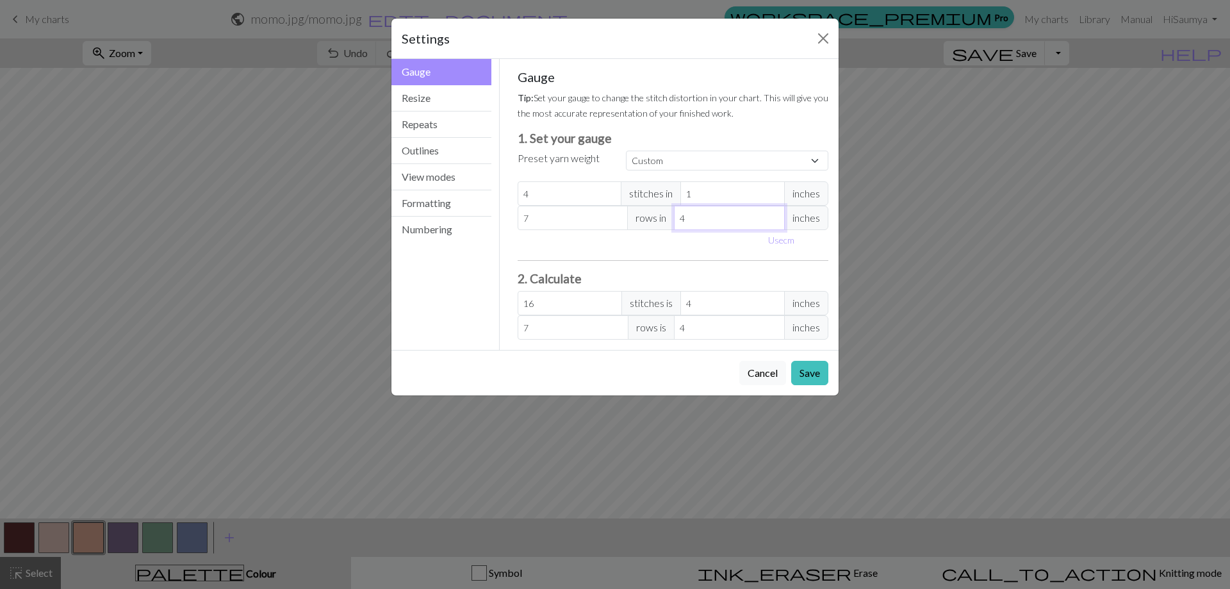
drag, startPoint x: 711, startPoint y: 225, endPoint x: 639, endPoint y: 222, distance: 71.8
click at [639, 222] on div "7 rows in 4 inches" at bounding box center [673, 218] width 311 height 24
type input "1"
type input "28"
type input "1"
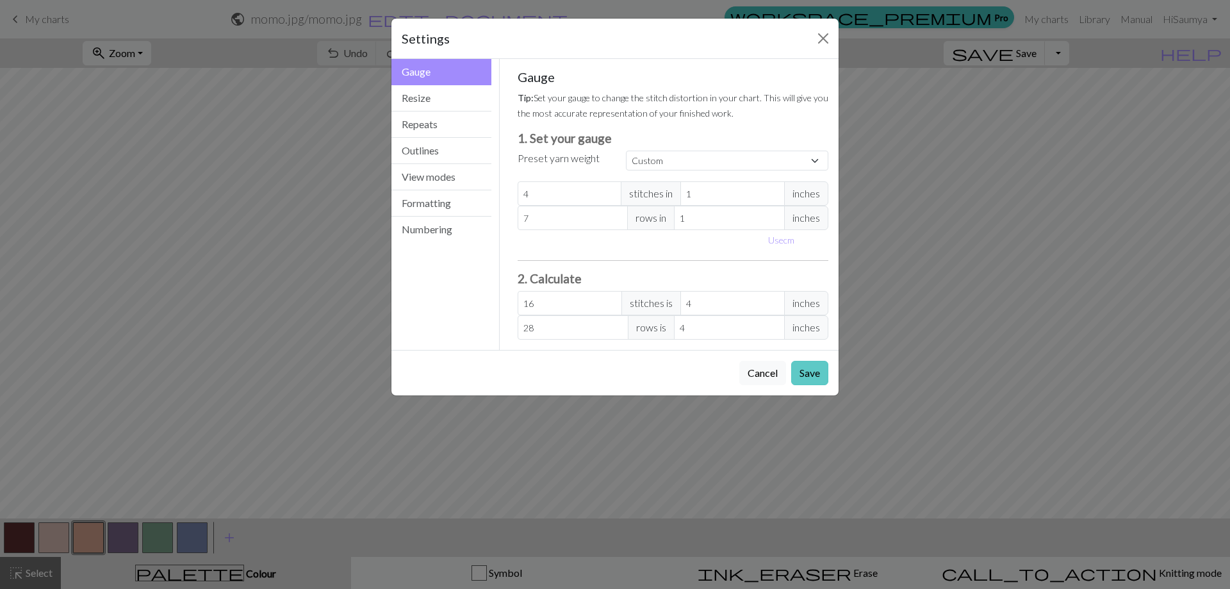
click at [821, 379] on button "Save" at bounding box center [809, 373] width 37 height 24
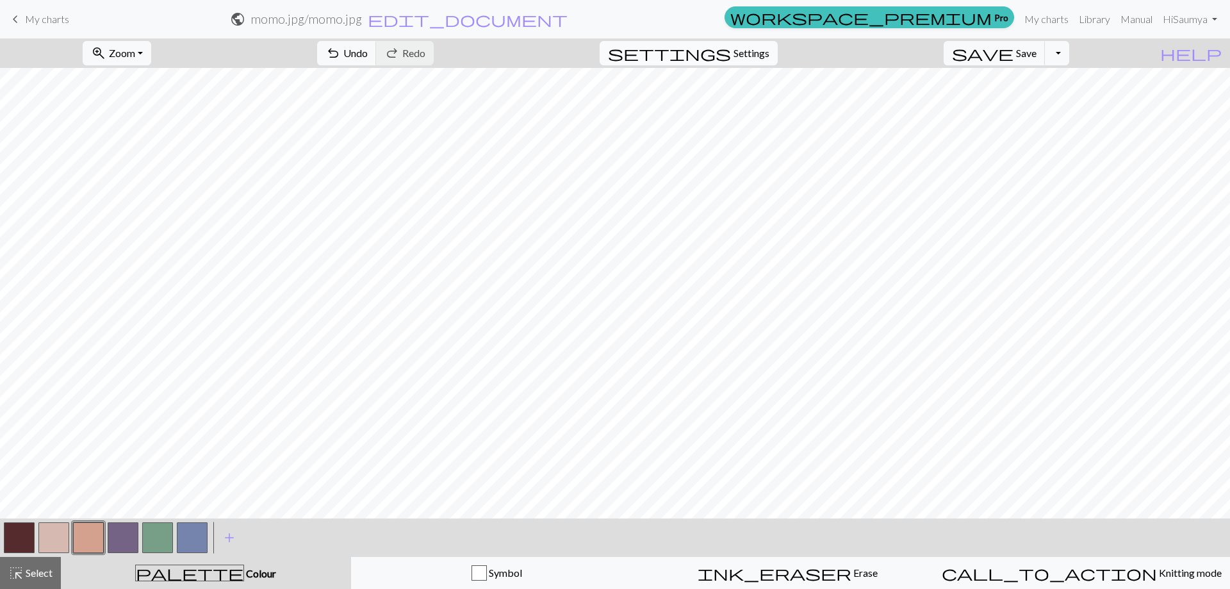
click at [731, 52] on span "settings" at bounding box center [669, 53] width 123 height 18
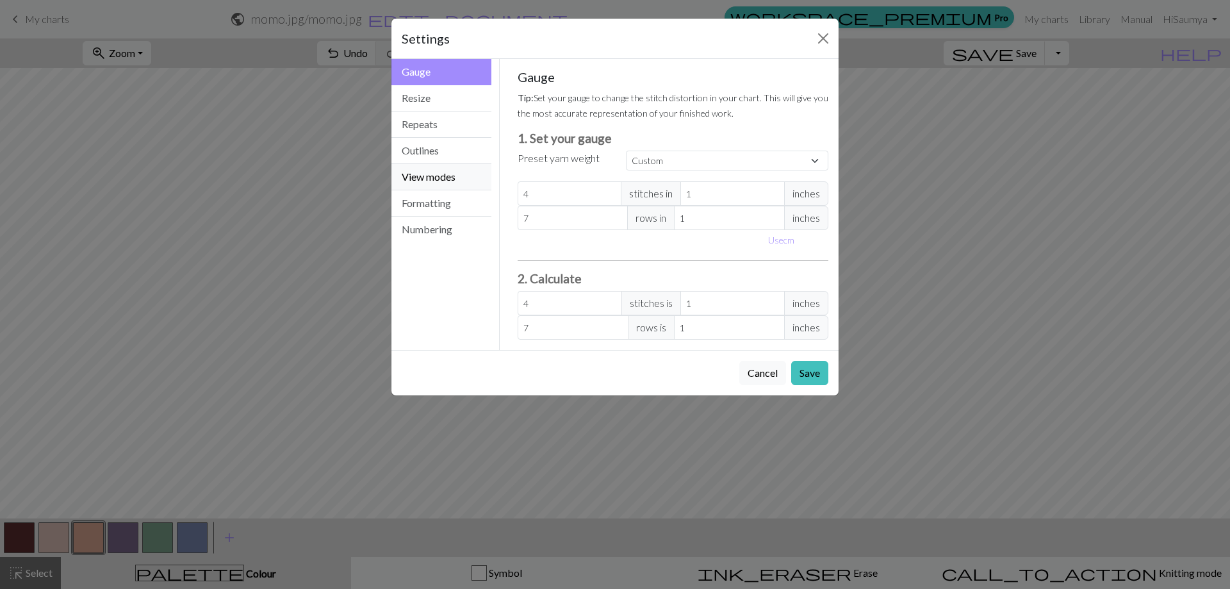
click at [410, 189] on button "View modes" at bounding box center [441, 177] width 100 height 26
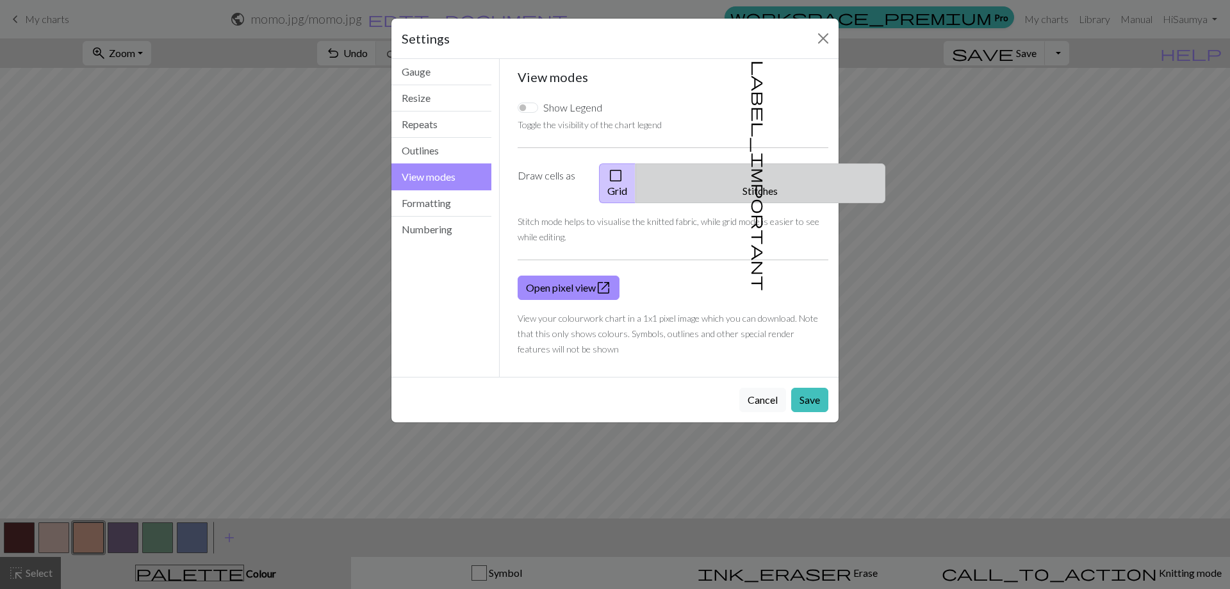
click at [731, 179] on button "label_important Stitches" at bounding box center [761, 183] width 250 height 40
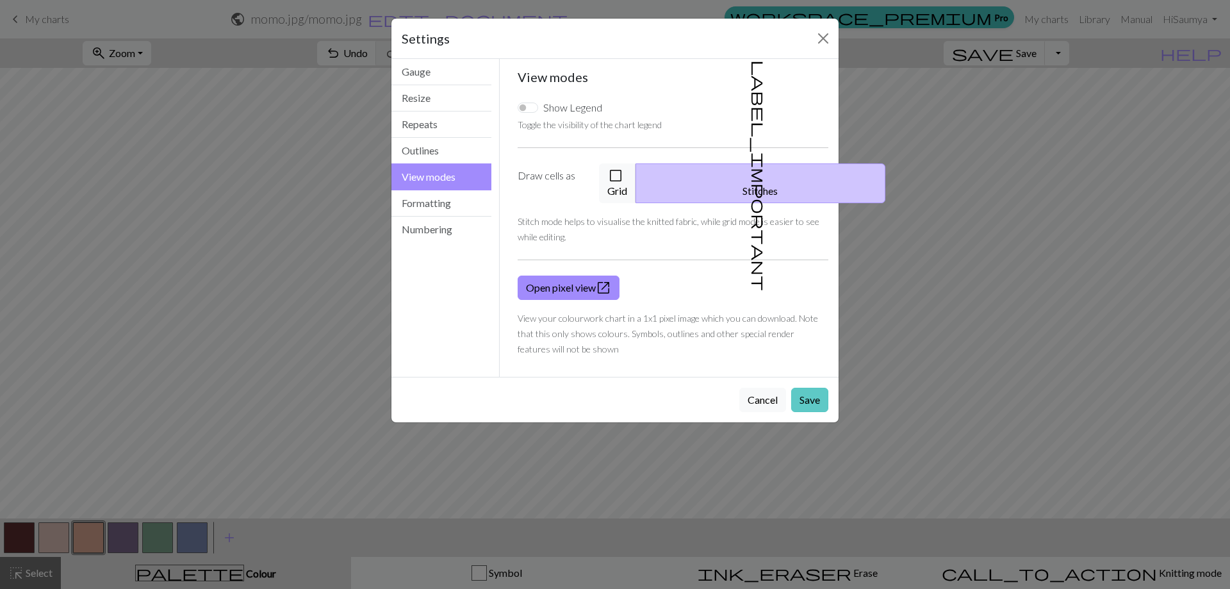
click at [814, 390] on button "Save" at bounding box center [809, 400] width 37 height 24
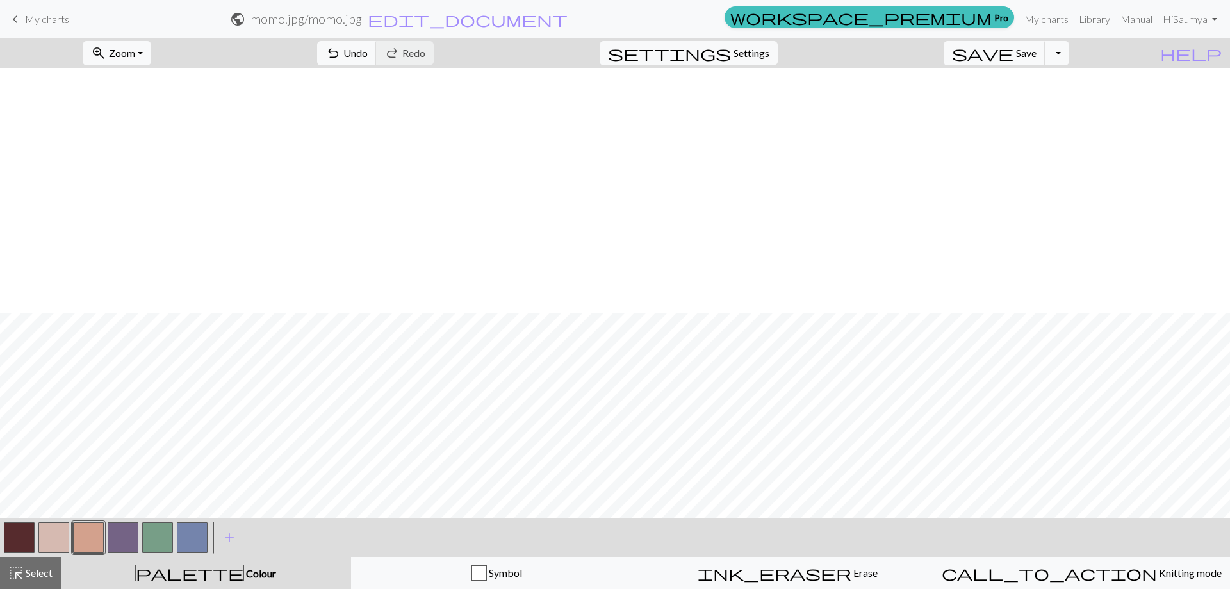
scroll to position [245, 0]
click at [126, 543] on button "button" at bounding box center [123, 537] width 31 height 31
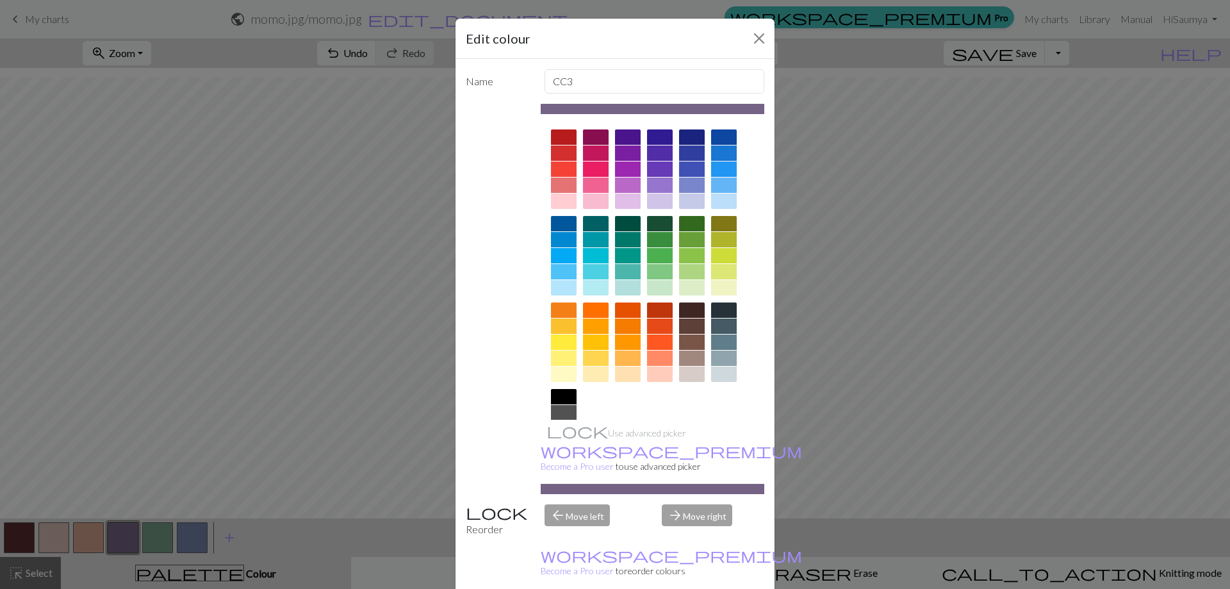
click at [564, 233] on div at bounding box center [564, 239] width 26 height 15
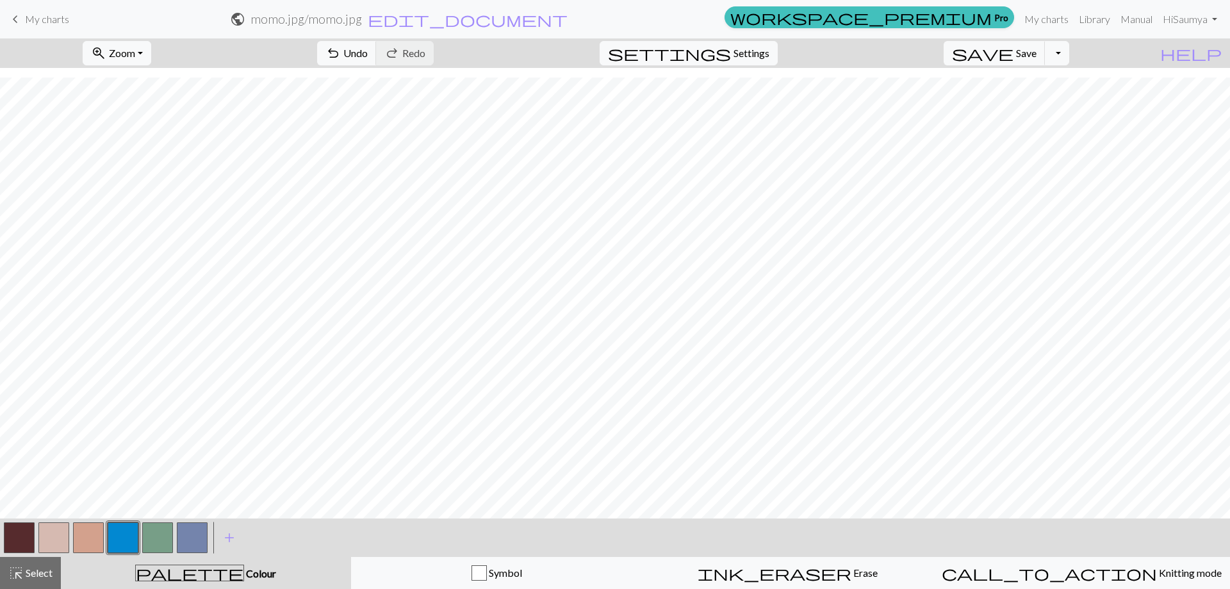
click at [133, 539] on button "button" at bounding box center [123, 537] width 31 height 31
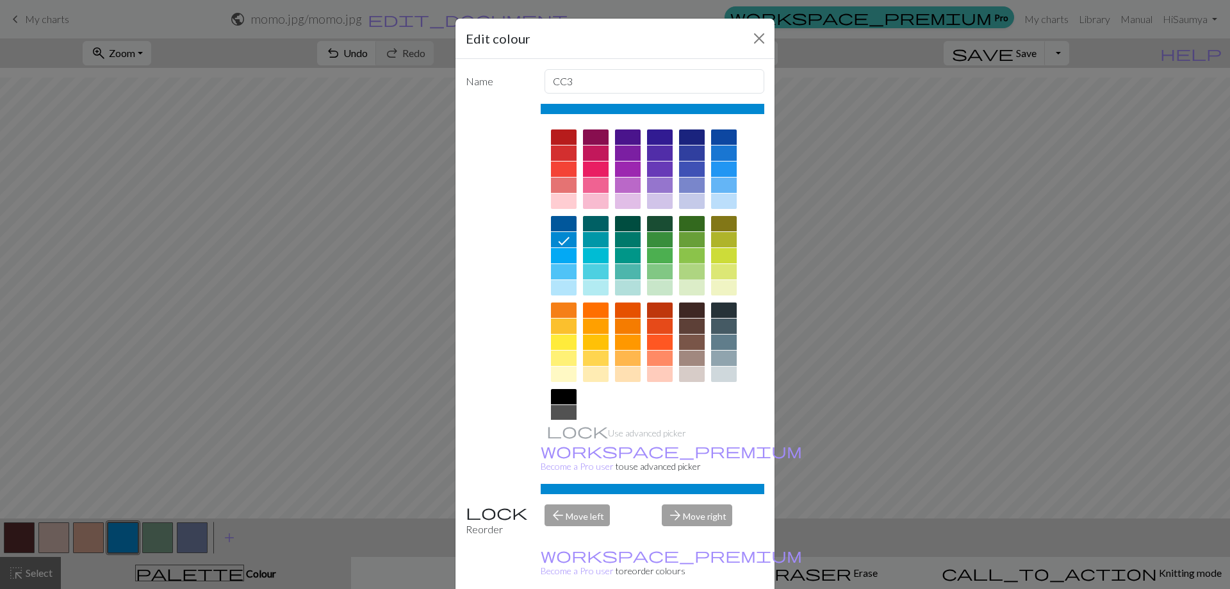
click at [688, 271] on div at bounding box center [692, 271] width 26 height 15
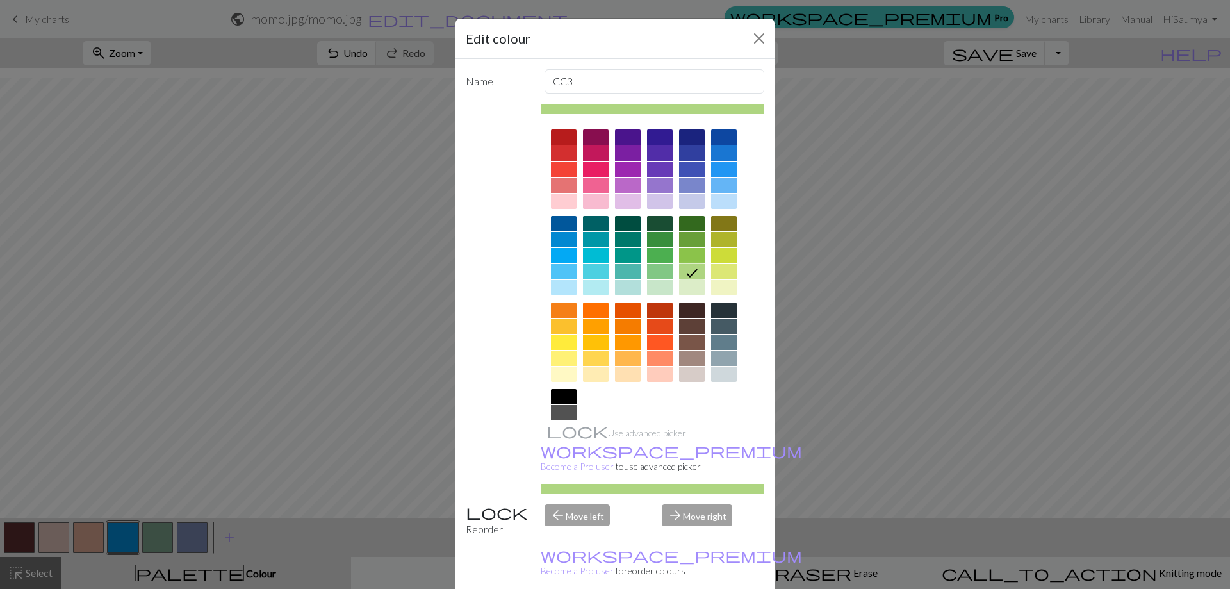
click at [680, 290] on div at bounding box center [692, 287] width 26 height 15
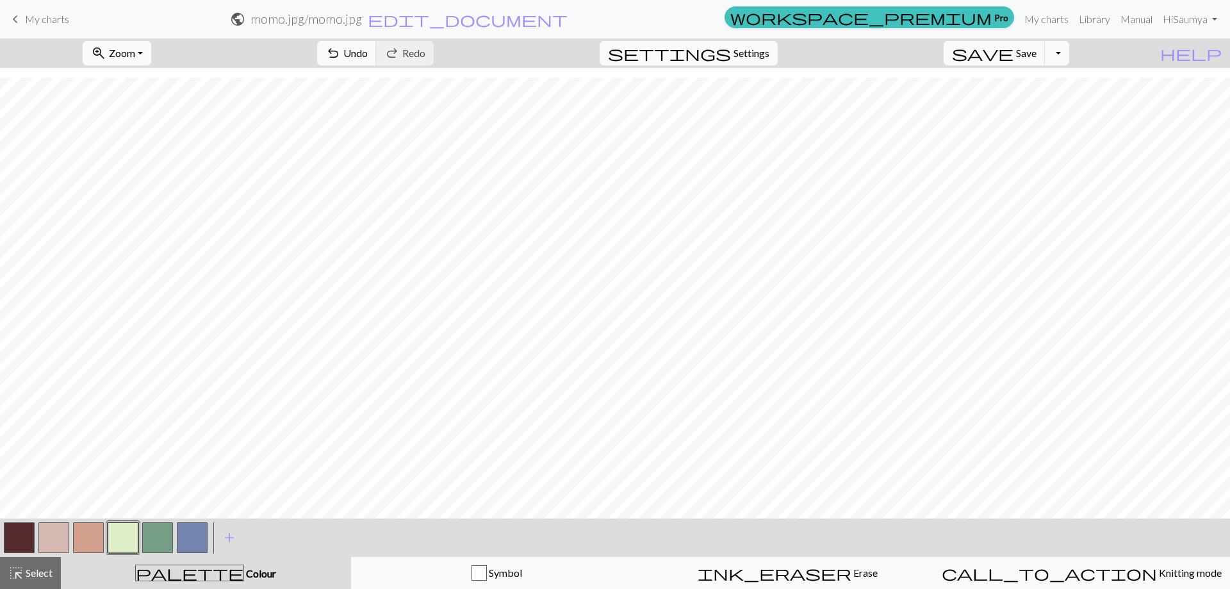
click at [118, 535] on button "button" at bounding box center [123, 537] width 31 height 31
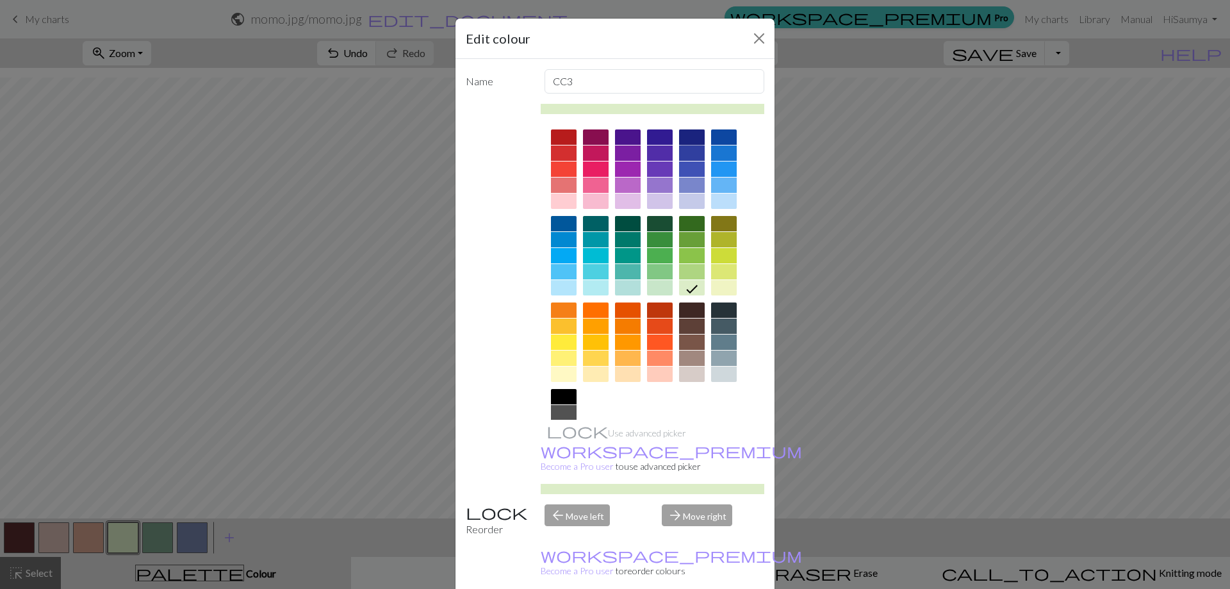
click at [679, 140] on div at bounding box center [692, 136] width 26 height 15
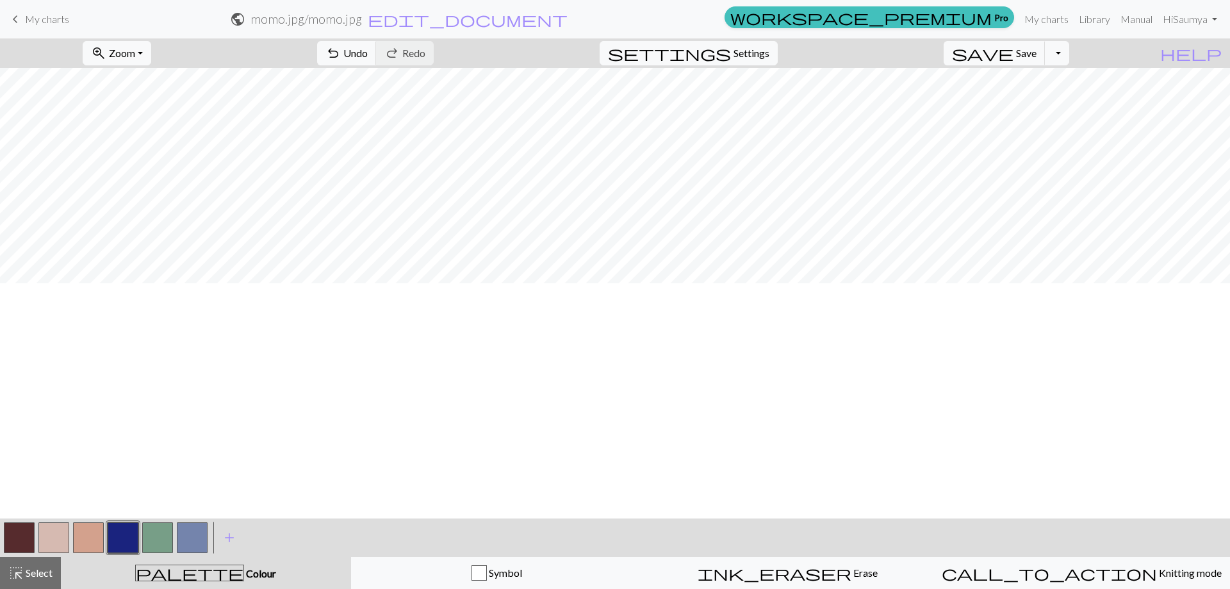
scroll to position [0, 0]
click at [122, 533] on button "button" at bounding box center [123, 537] width 31 height 31
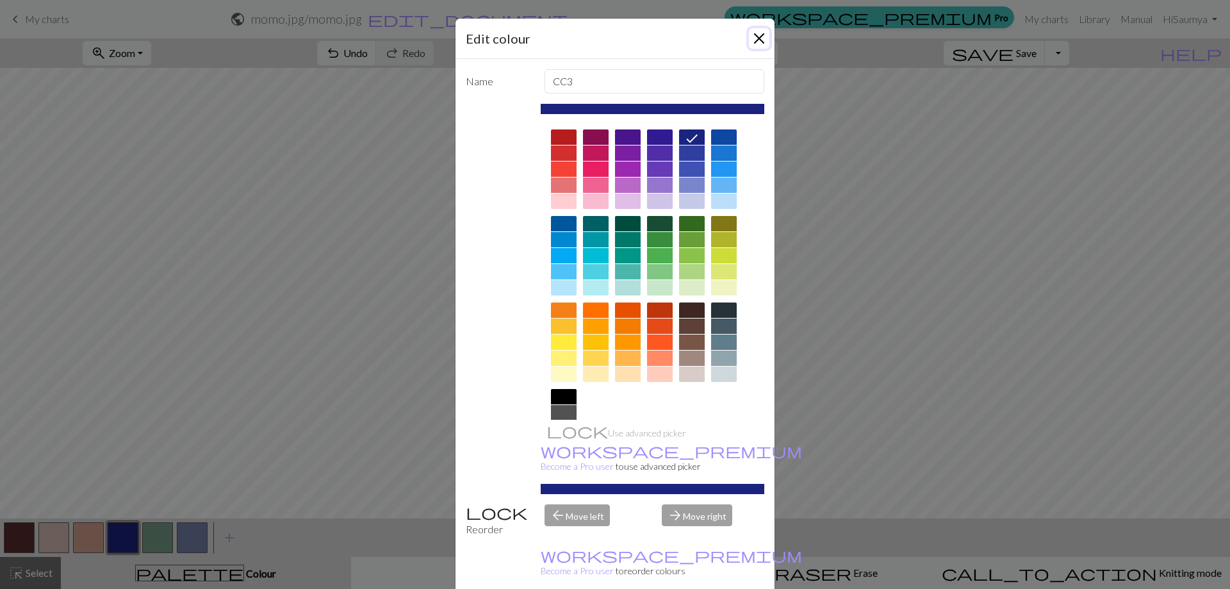
click at [755, 37] on button "Close" at bounding box center [759, 38] width 21 height 21
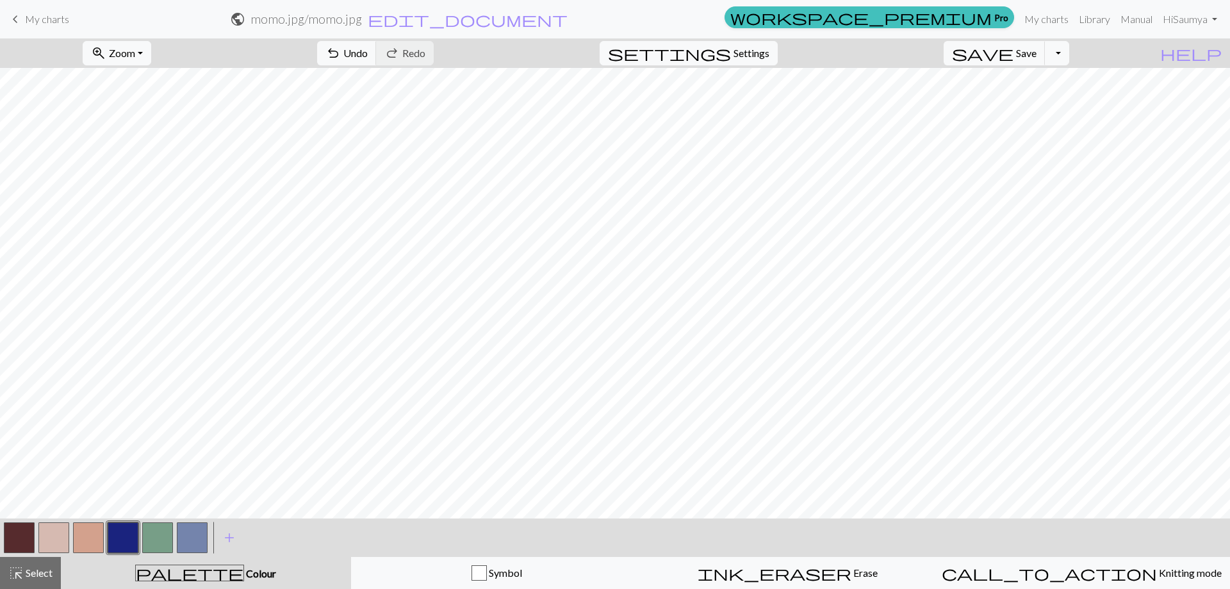
click at [118, 534] on button "button" at bounding box center [123, 537] width 31 height 31
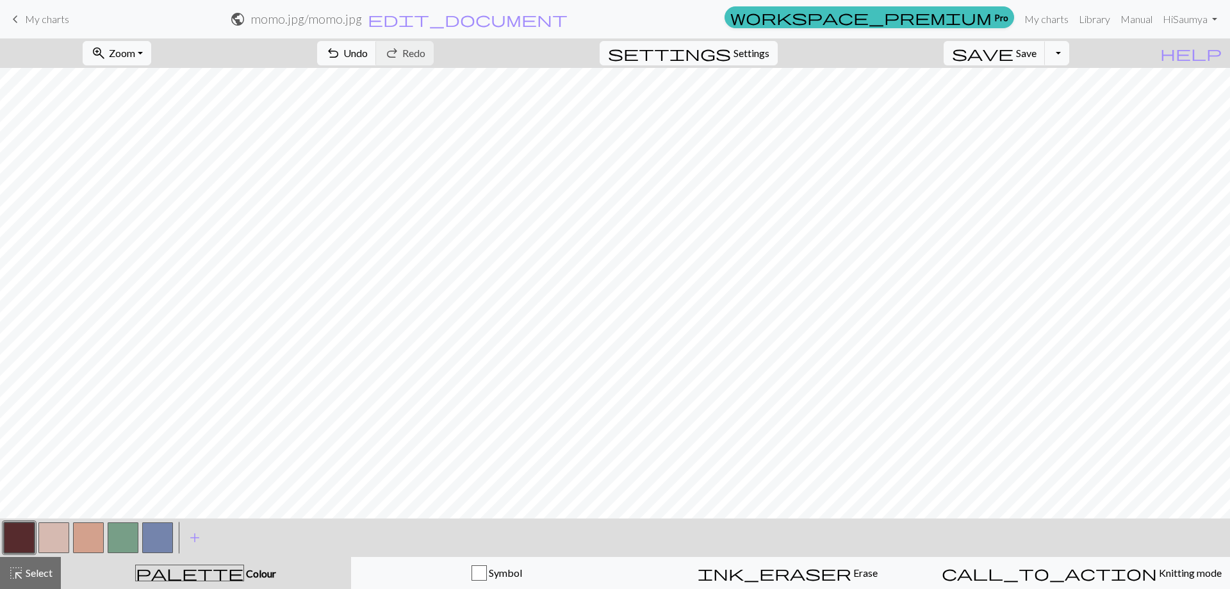
scroll to position [245, 0]
click at [137, 545] on button "button" at bounding box center [123, 537] width 31 height 31
click at [137, 545] on div "Edit colour Name CC3 Use advanced picker workspace_premium Become a Pro user to…" at bounding box center [615, 294] width 1230 height 589
click at [137, 545] on button "button" at bounding box center [123, 537] width 31 height 31
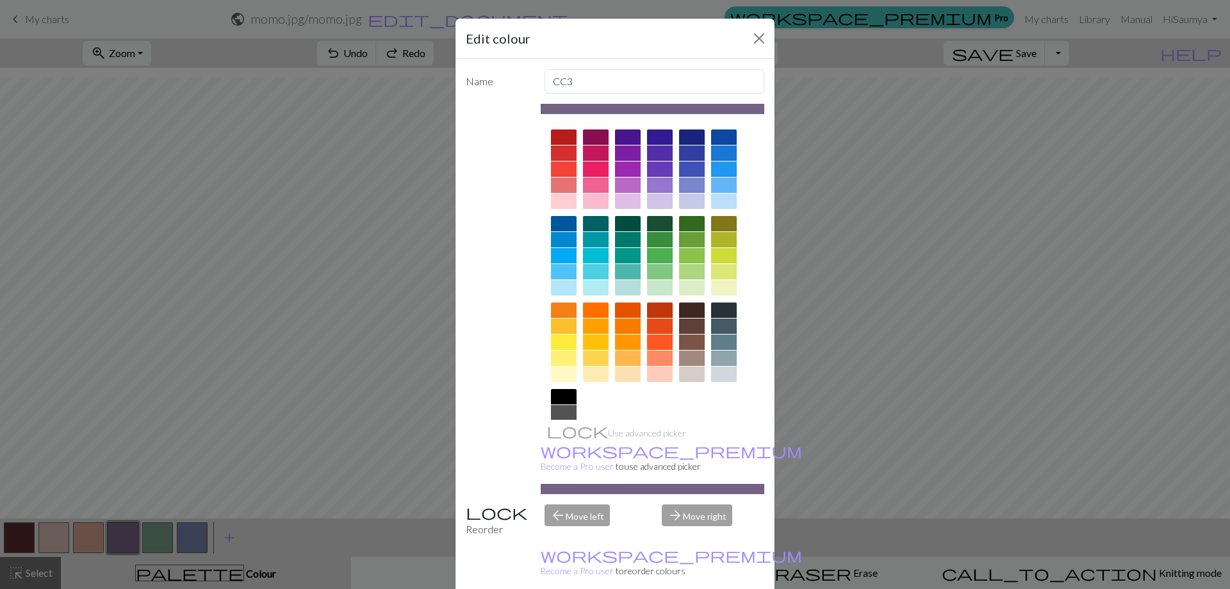
click at [720, 179] on div at bounding box center [724, 184] width 26 height 15
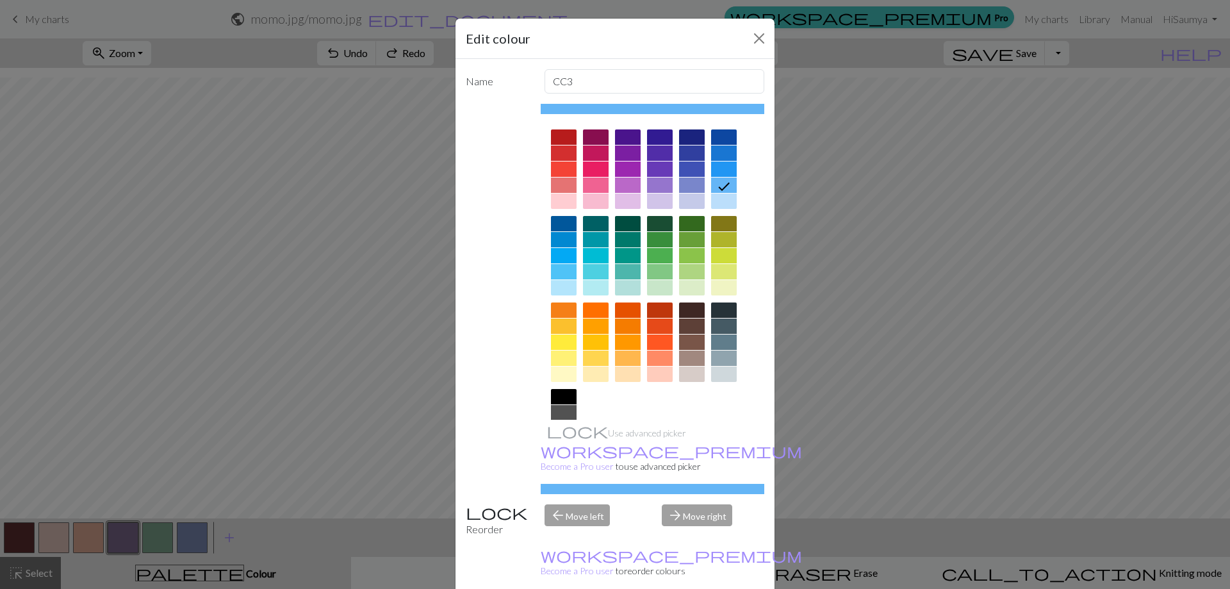
click at [202, 538] on div "Edit colour Name CC3 Use advanced picker workspace_premium Become a Pro user to…" at bounding box center [615, 294] width 1230 height 589
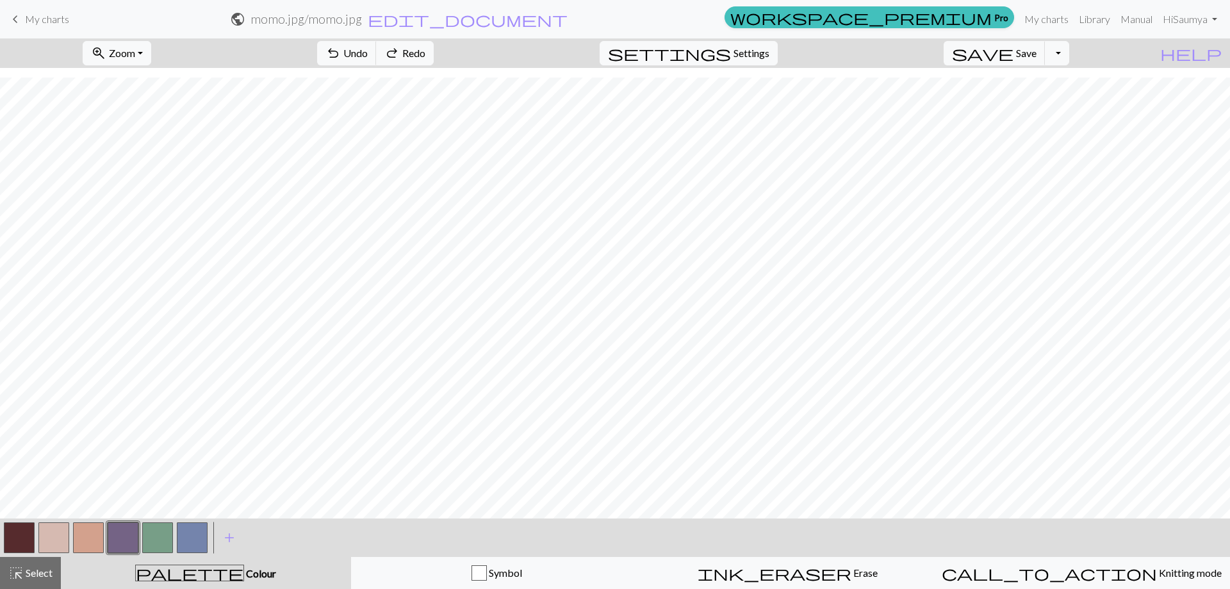
click at [194, 538] on button "button" at bounding box center [192, 537] width 31 height 31
click at [193, 538] on button "button" at bounding box center [192, 537] width 31 height 31
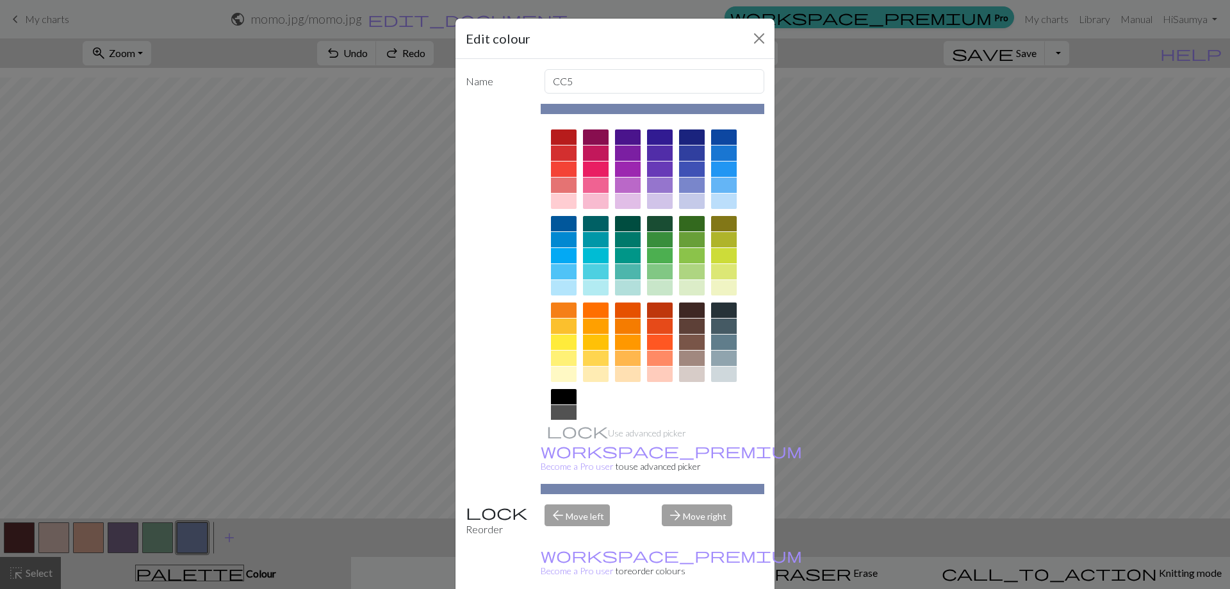
drag, startPoint x: 681, startPoint y: 110, endPoint x: 662, endPoint y: 113, distance: 18.9
click at [662, 113] on div at bounding box center [653, 109] width 224 height 10
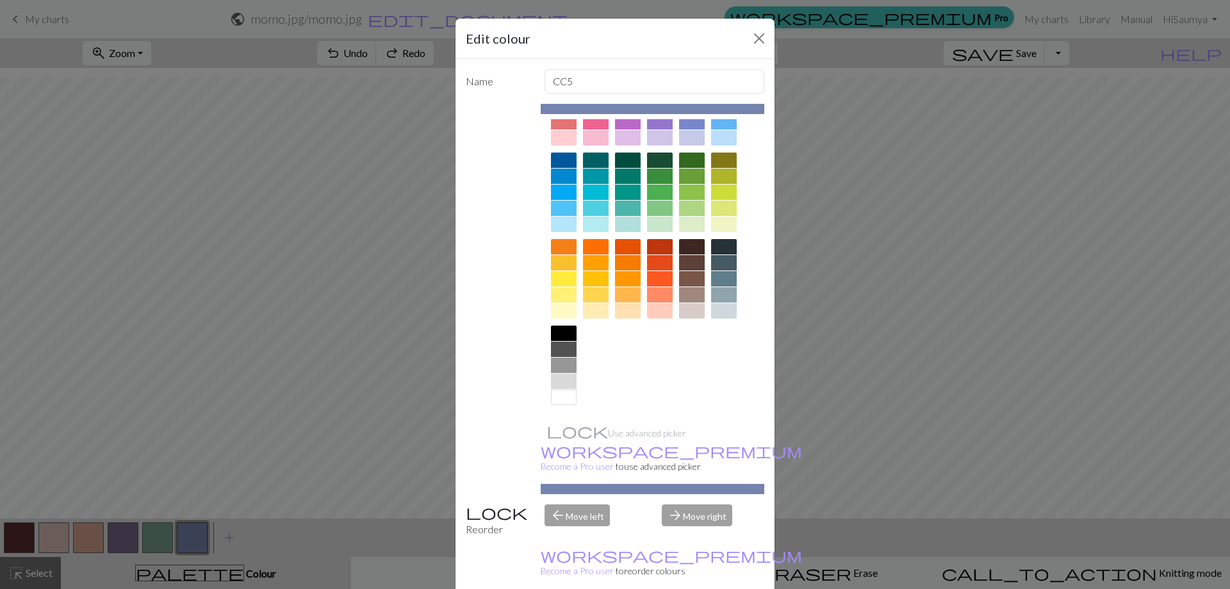
click at [110, 537] on div "Edit colour Name CC5 Use advanced picker workspace_premium Become a Pro user to…" at bounding box center [615, 294] width 1230 height 589
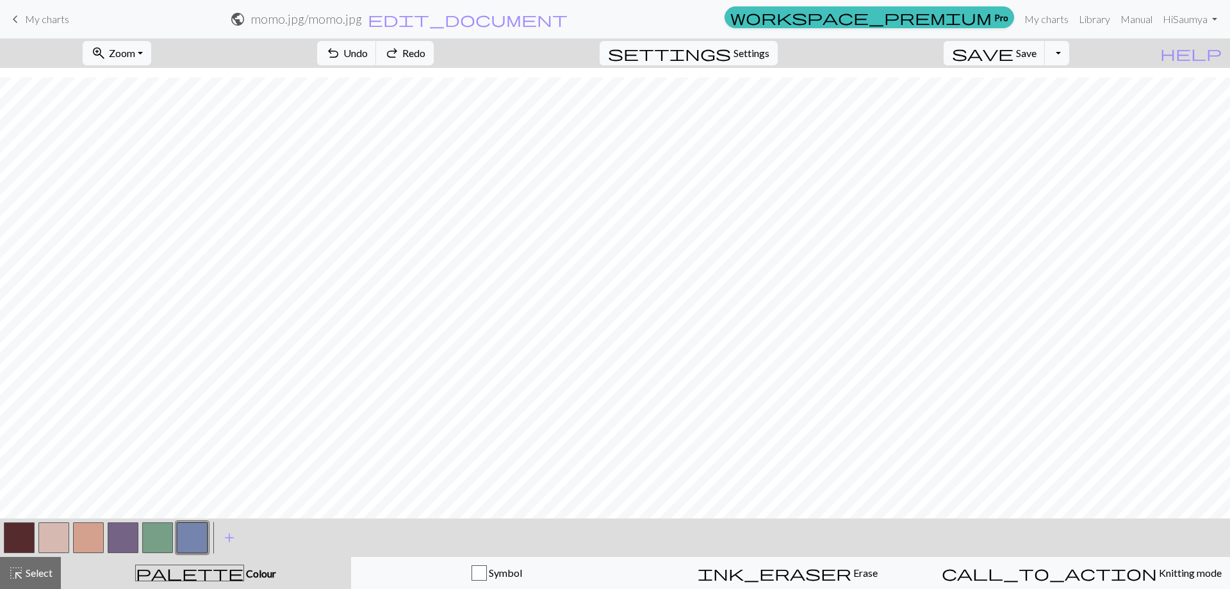
click at [117, 537] on button "button" at bounding box center [123, 537] width 31 height 31
click at [122, 532] on button "button" at bounding box center [123, 537] width 31 height 31
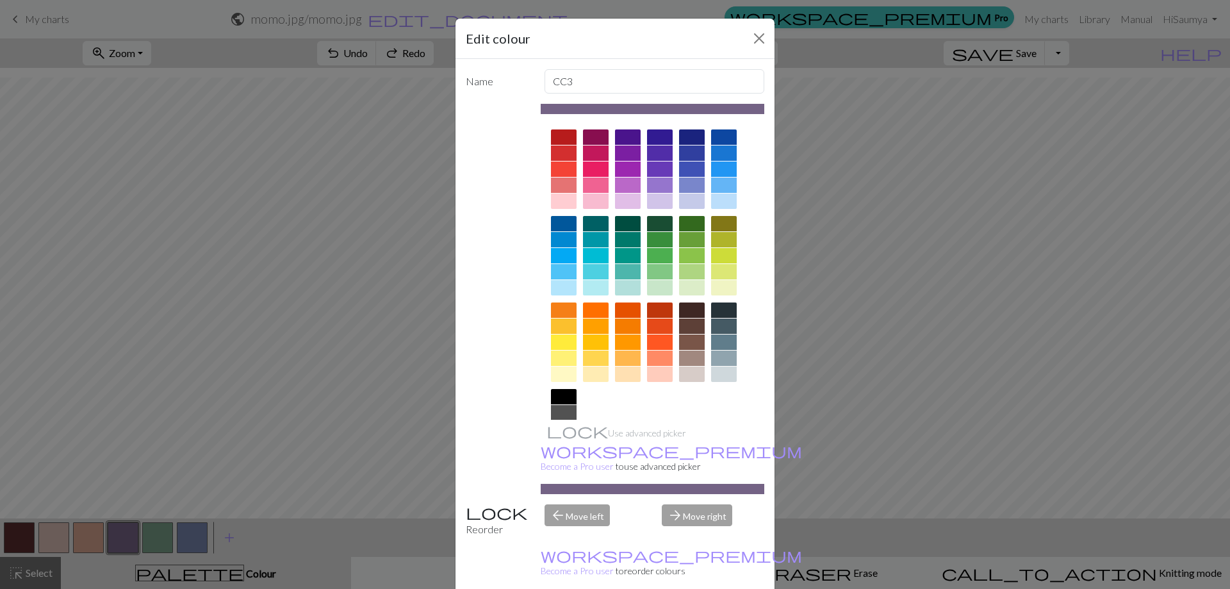
click at [720, 352] on div at bounding box center [724, 357] width 26 height 15
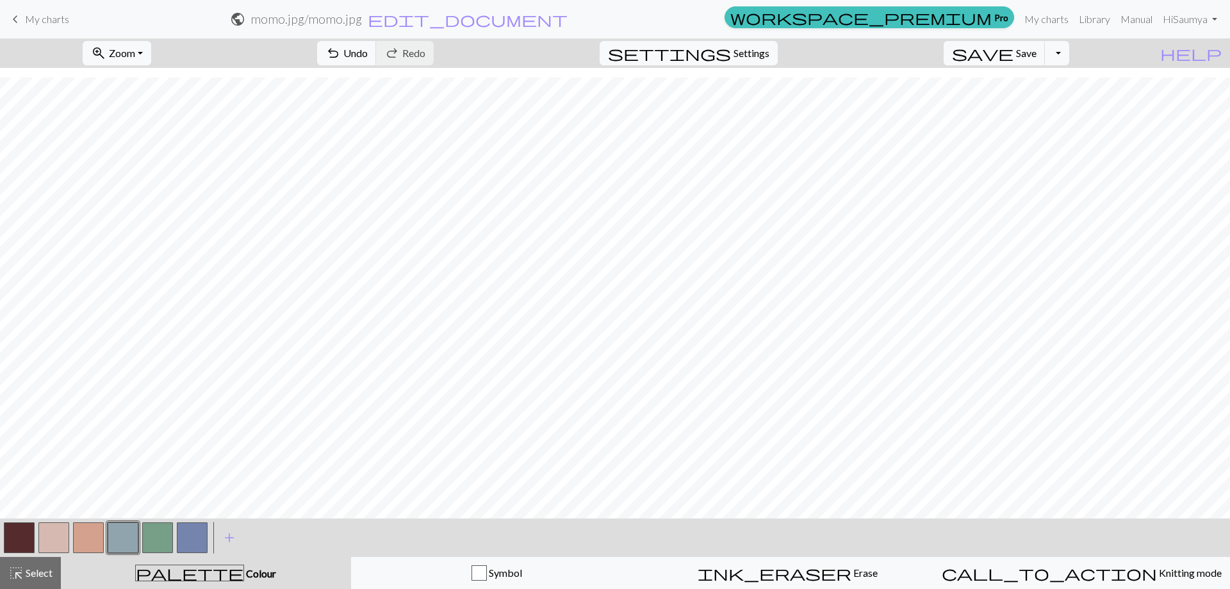
click at [132, 532] on button "button" at bounding box center [123, 537] width 31 height 31
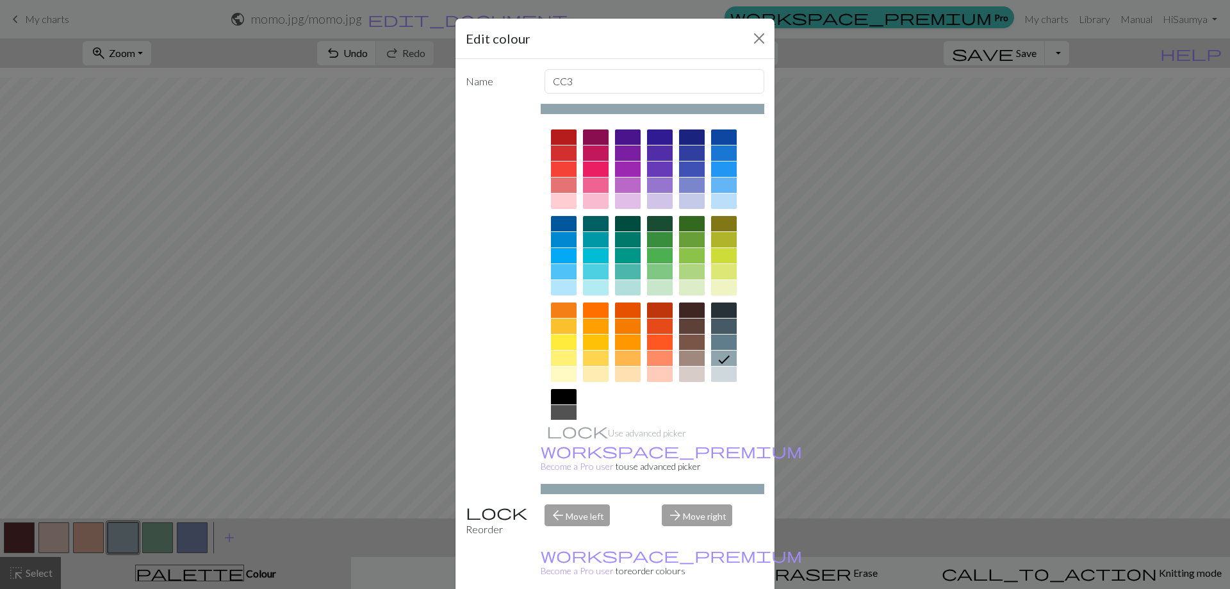
scroll to position [63, 0]
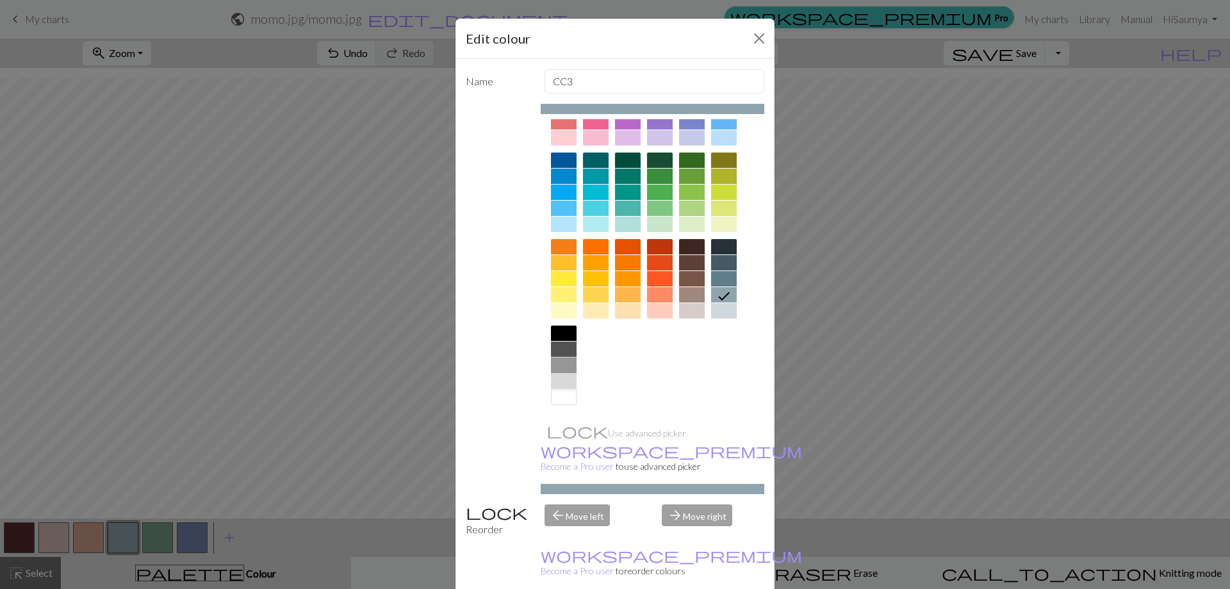
click at [563, 360] on div at bounding box center [564, 365] width 26 height 15
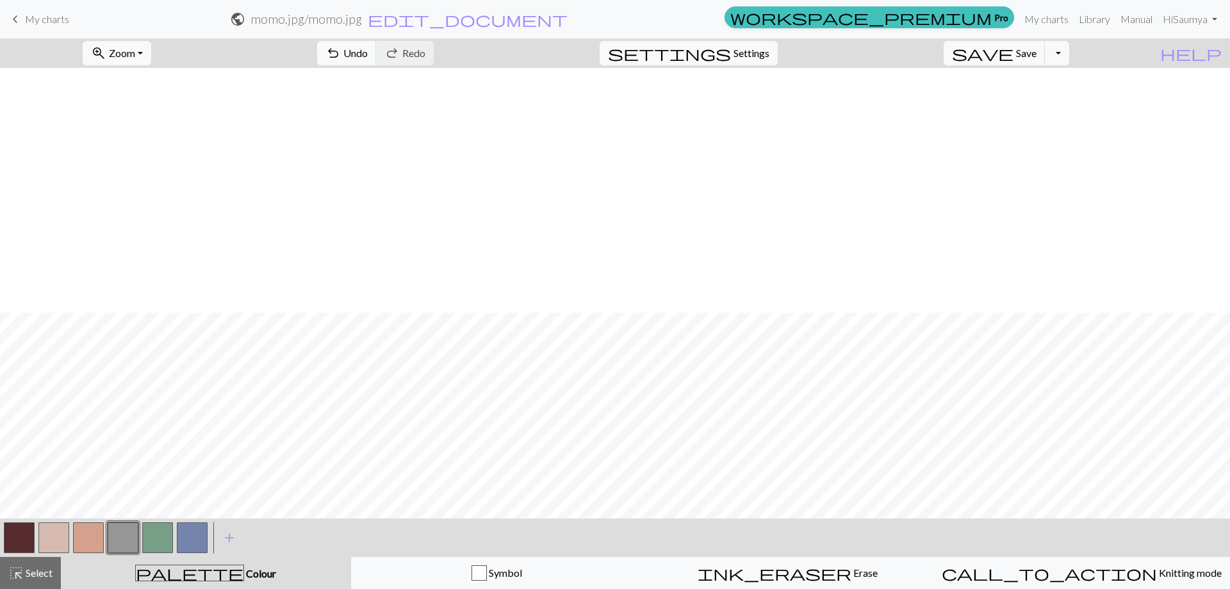
scroll to position [245, 0]
click at [116, 536] on button "button" at bounding box center [123, 537] width 31 height 31
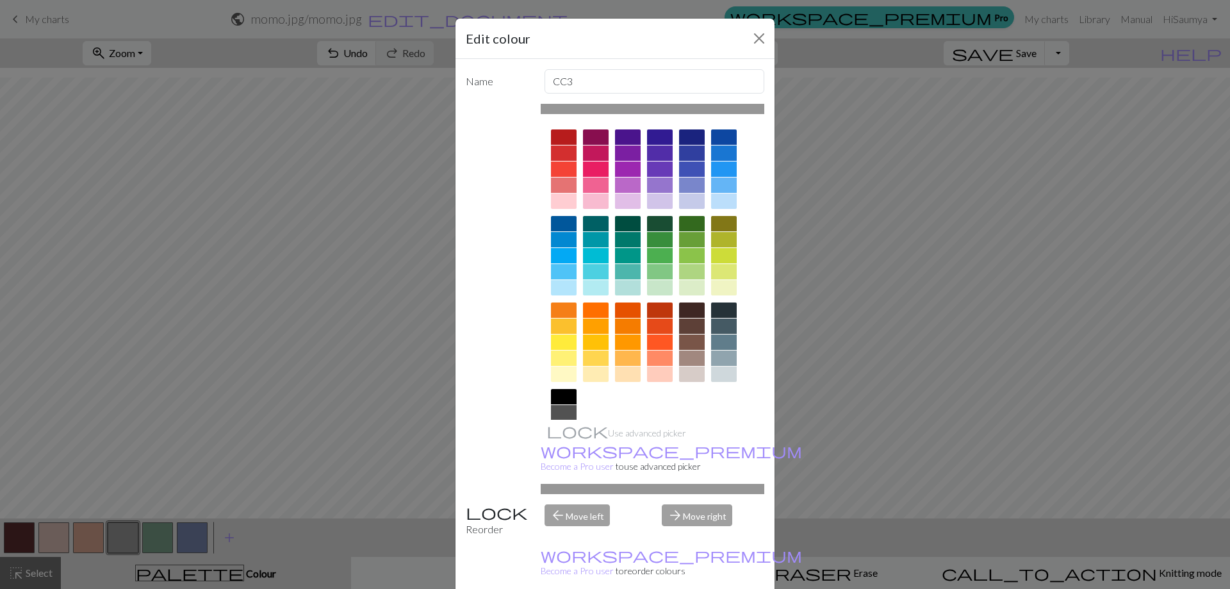
click at [564, 415] on div at bounding box center [564, 412] width 26 height 15
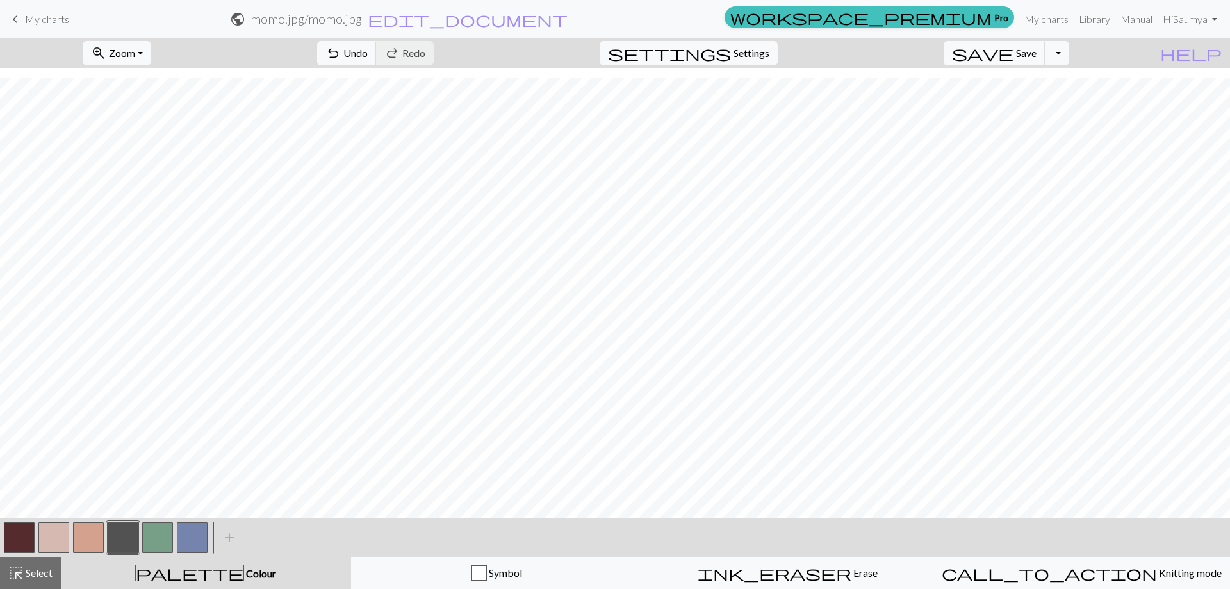
click at [121, 543] on button "button" at bounding box center [123, 537] width 31 height 31
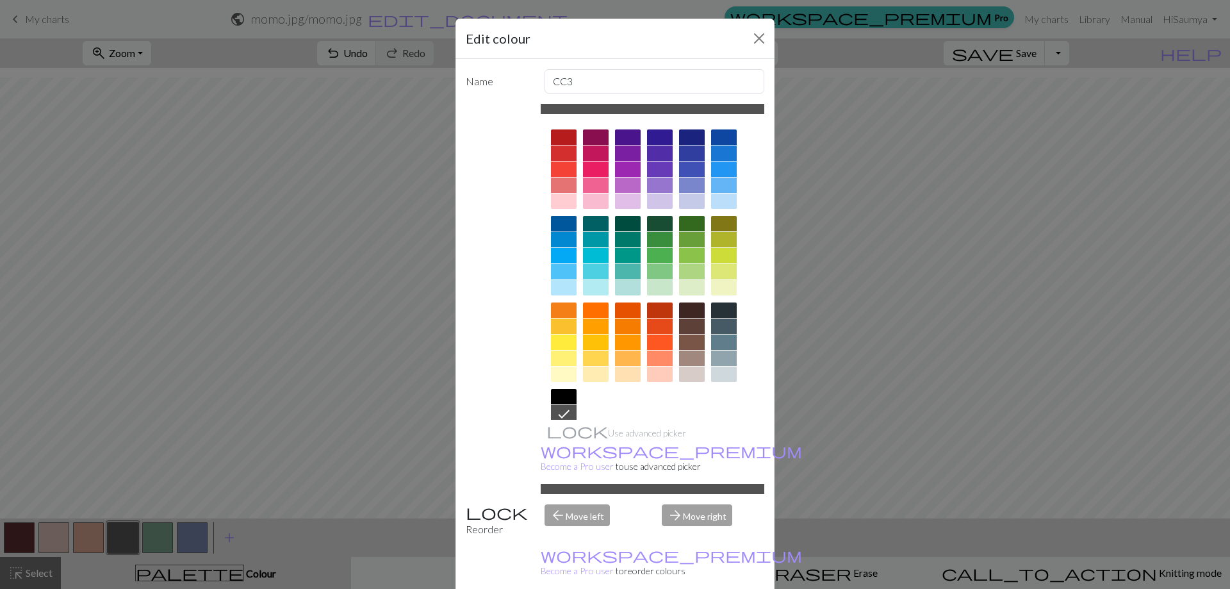
click at [564, 223] on div at bounding box center [564, 223] width 26 height 15
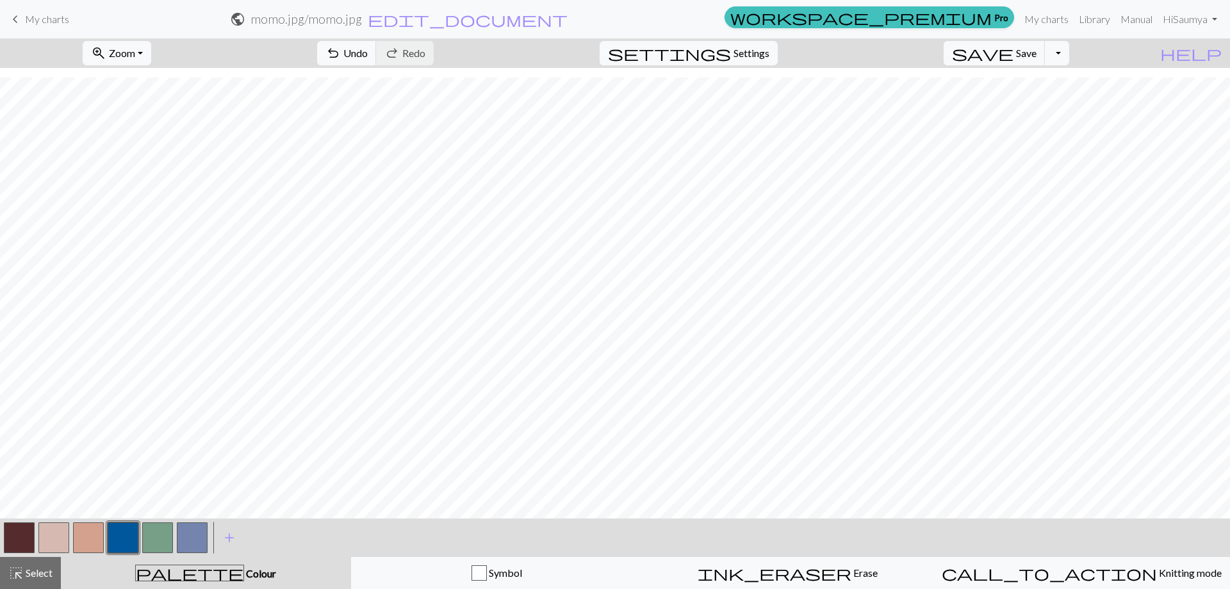
click at [127, 544] on button "button" at bounding box center [123, 537] width 31 height 31
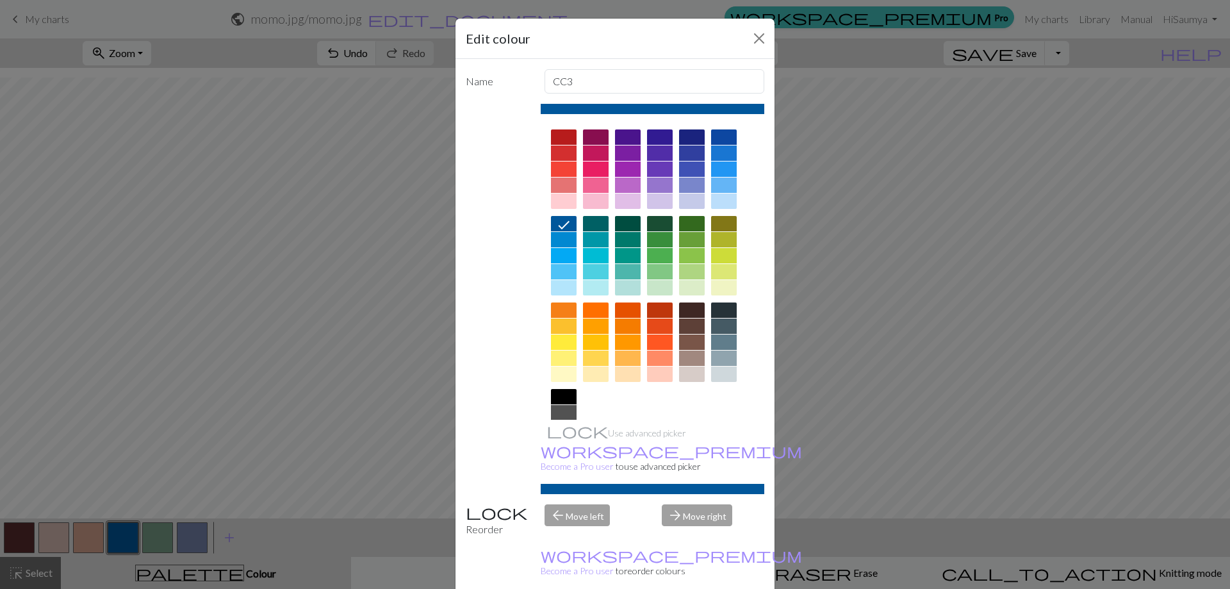
click at [652, 226] on div at bounding box center [660, 223] width 26 height 15
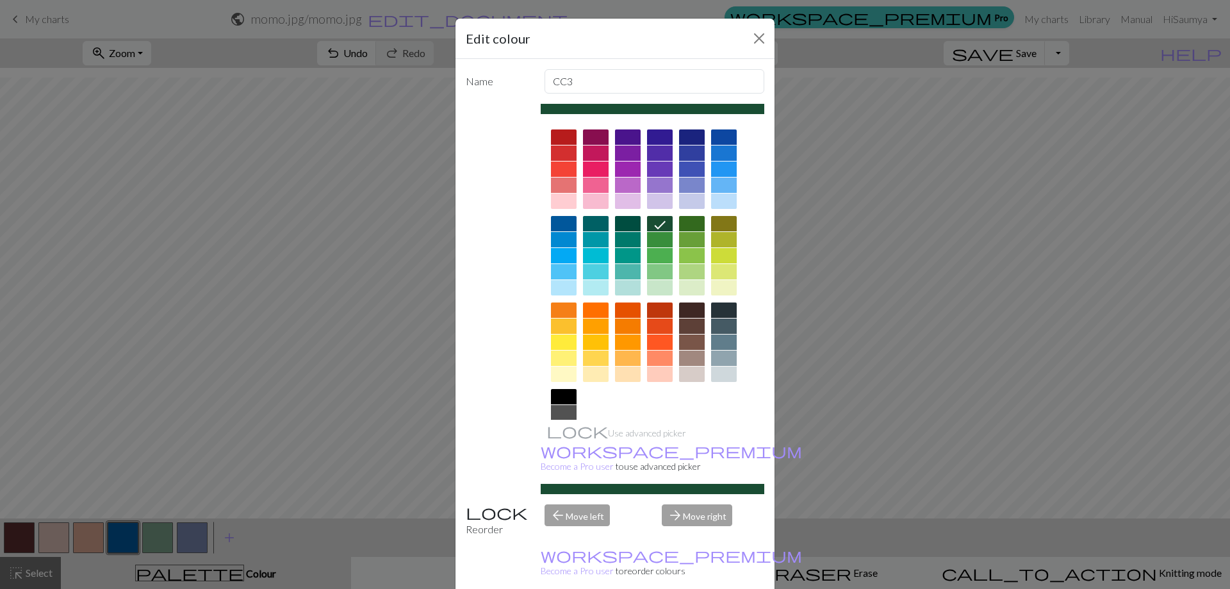
drag, startPoint x: 689, startPoint y: 568, endPoint x: 684, endPoint y: 581, distance: 13.8
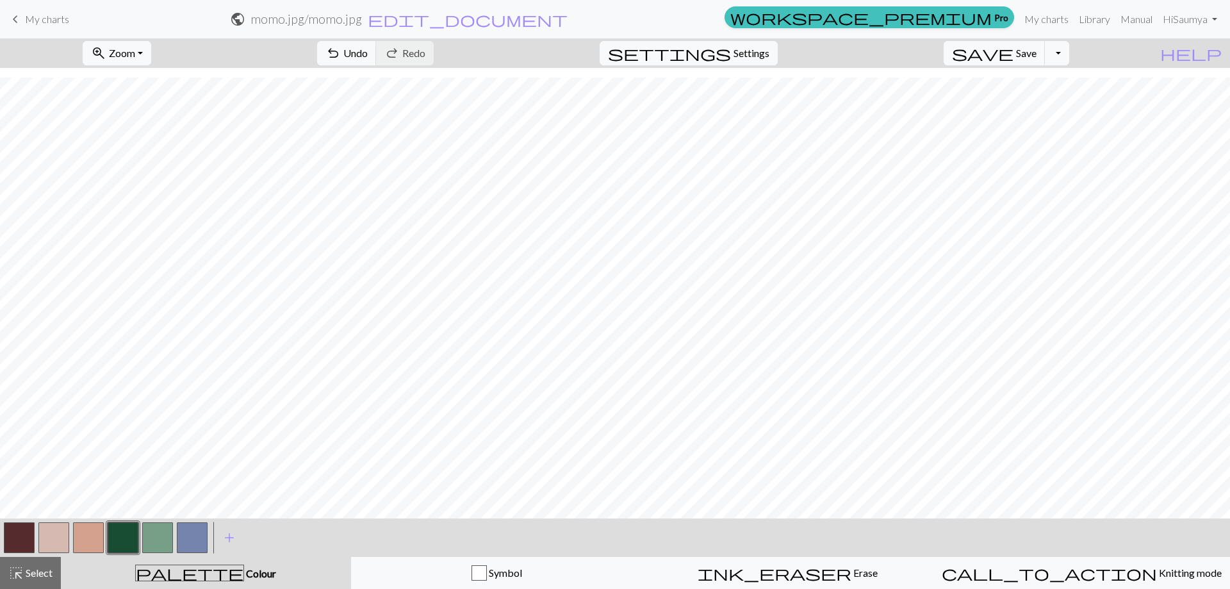
click at [192, 530] on button "button" at bounding box center [192, 537] width 31 height 31
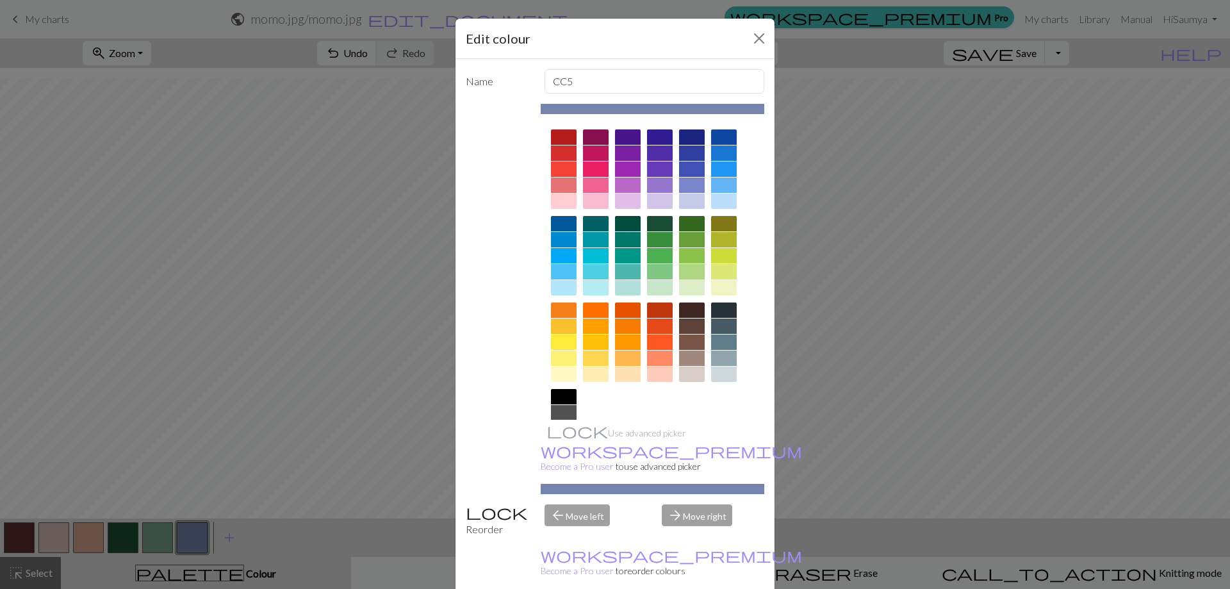
click at [692, 268] on div at bounding box center [692, 271] width 26 height 15
click at [684, 283] on div at bounding box center [692, 287] width 26 height 15
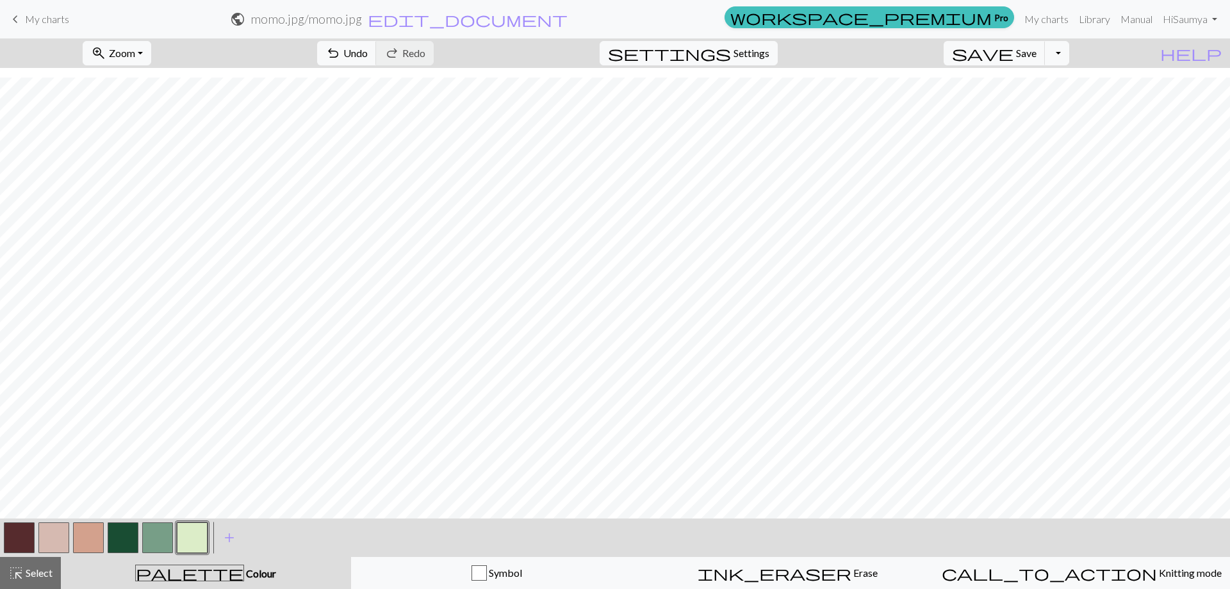
click at [97, 547] on button "button" at bounding box center [88, 537] width 31 height 31
click at [180, 536] on button "button" at bounding box center [192, 537] width 31 height 31
click at [195, 541] on button "button" at bounding box center [192, 537] width 31 height 31
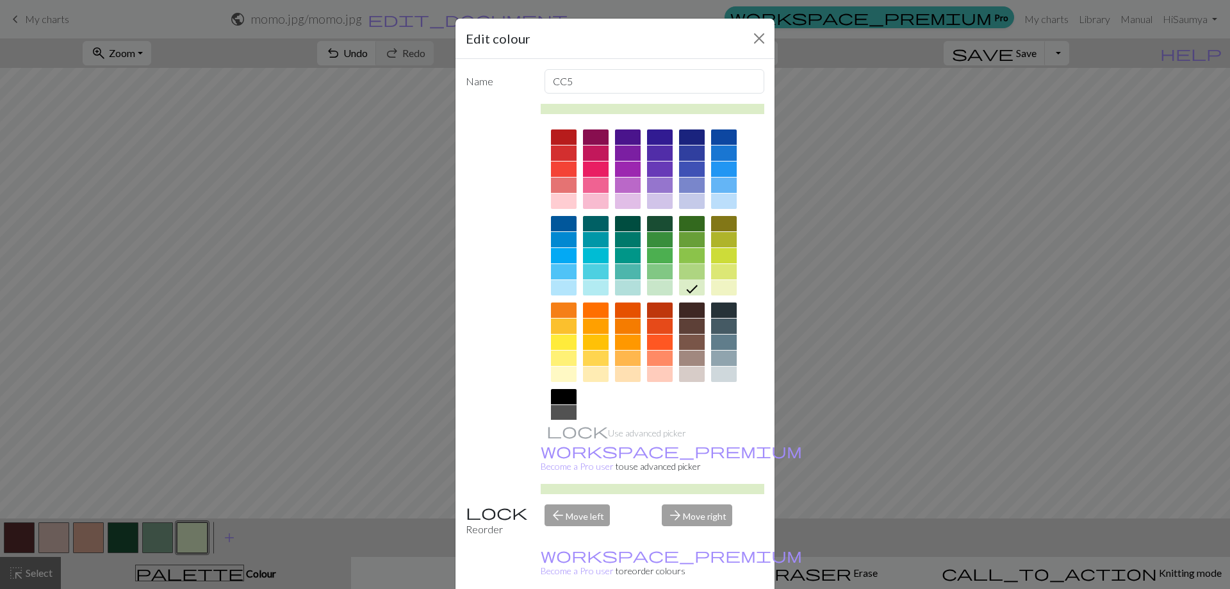
click at [684, 272] on div at bounding box center [692, 271] width 26 height 15
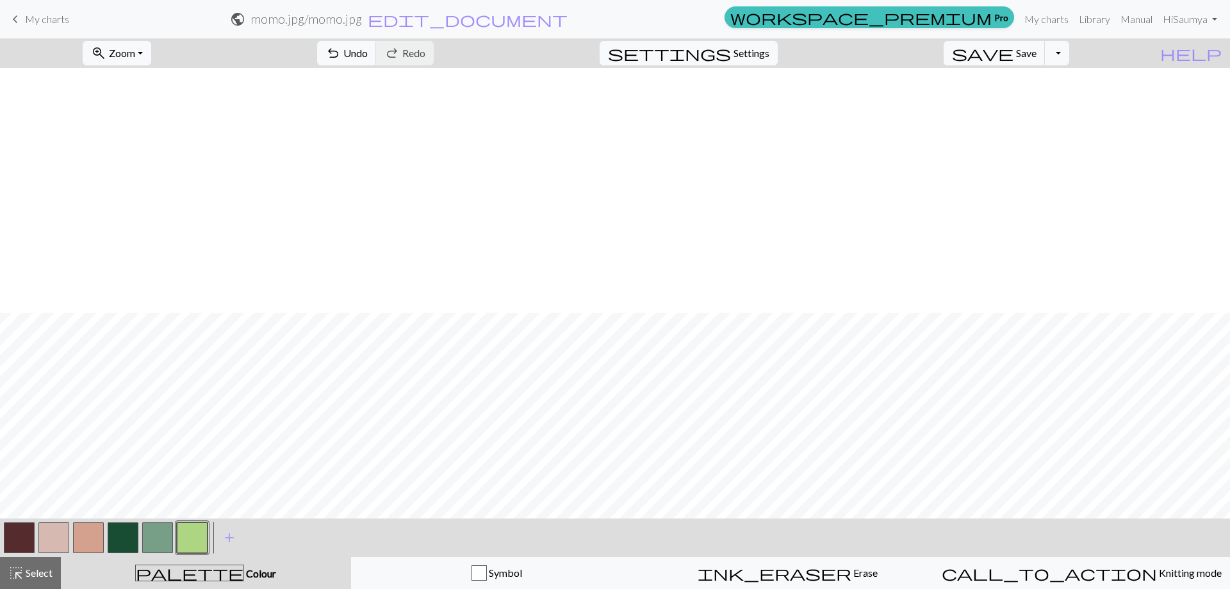
scroll to position [245, 0]
click at [190, 543] on button "button" at bounding box center [192, 537] width 31 height 31
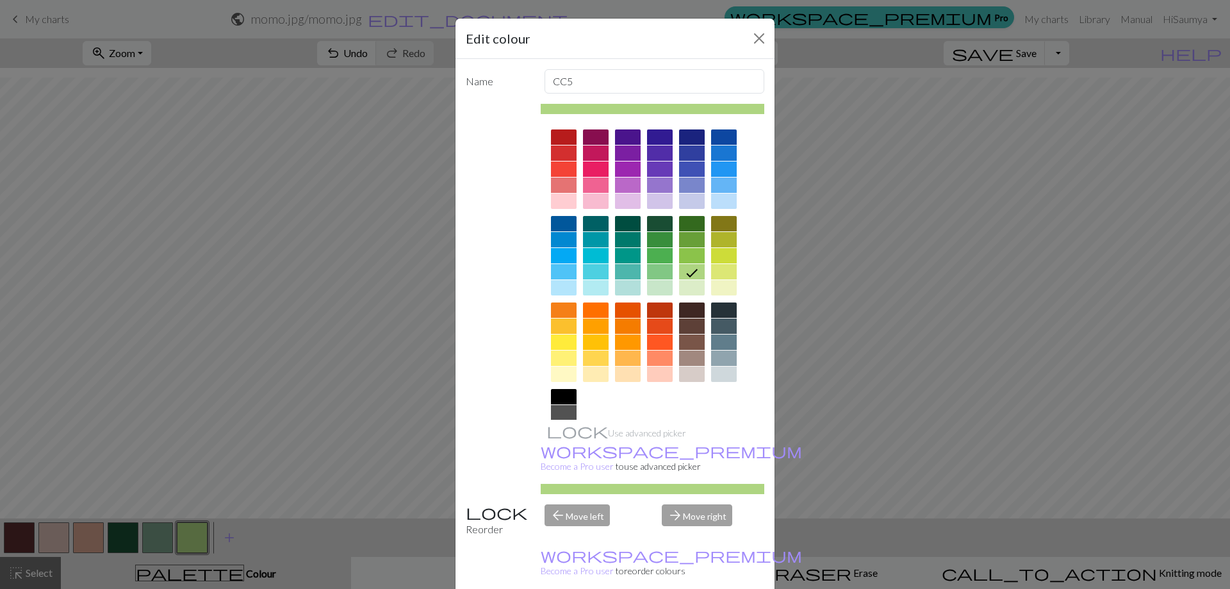
click at [687, 283] on div at bounding box center [692, 287] width 26 height 15
click at [650, 288] on div at bounding box center [660, 287] width 26 height 15
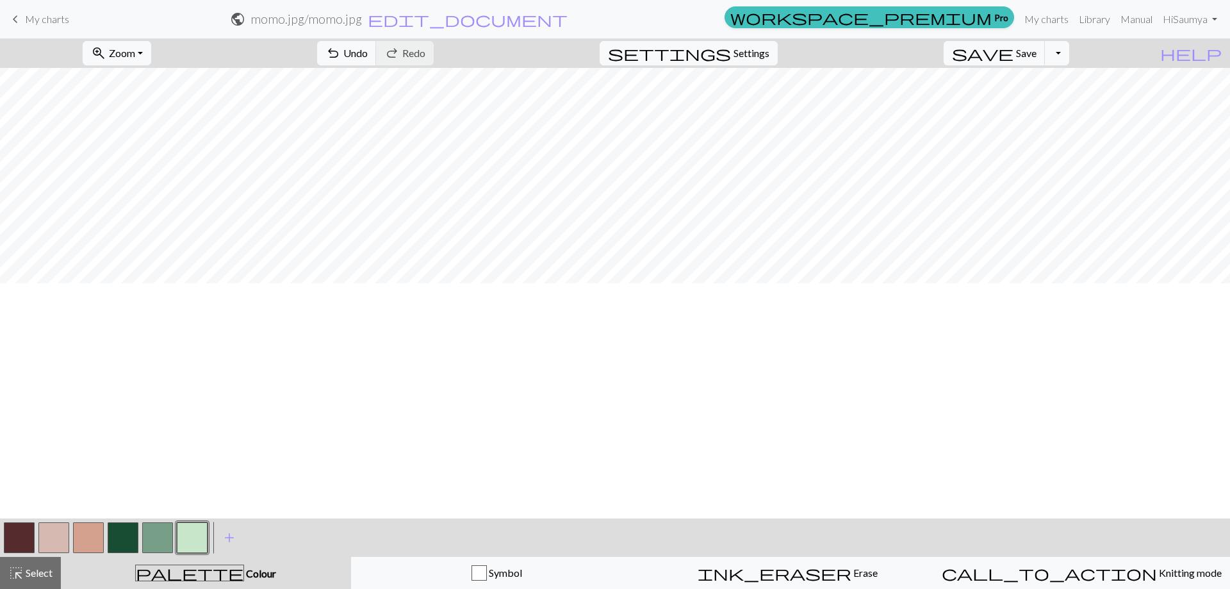
scroll to position [0, 0]
click at [1035, 45] on button "save Save Save" at bounding box center [995, 53] width 102 height 24
click at [1035, 54] on button "save Save Save" at bounding box center [995, 53] width 102 height 24
click at [1069, 52] on button "Toggle Dropdown" at bounding box center [1057, 53] width 24 height 24
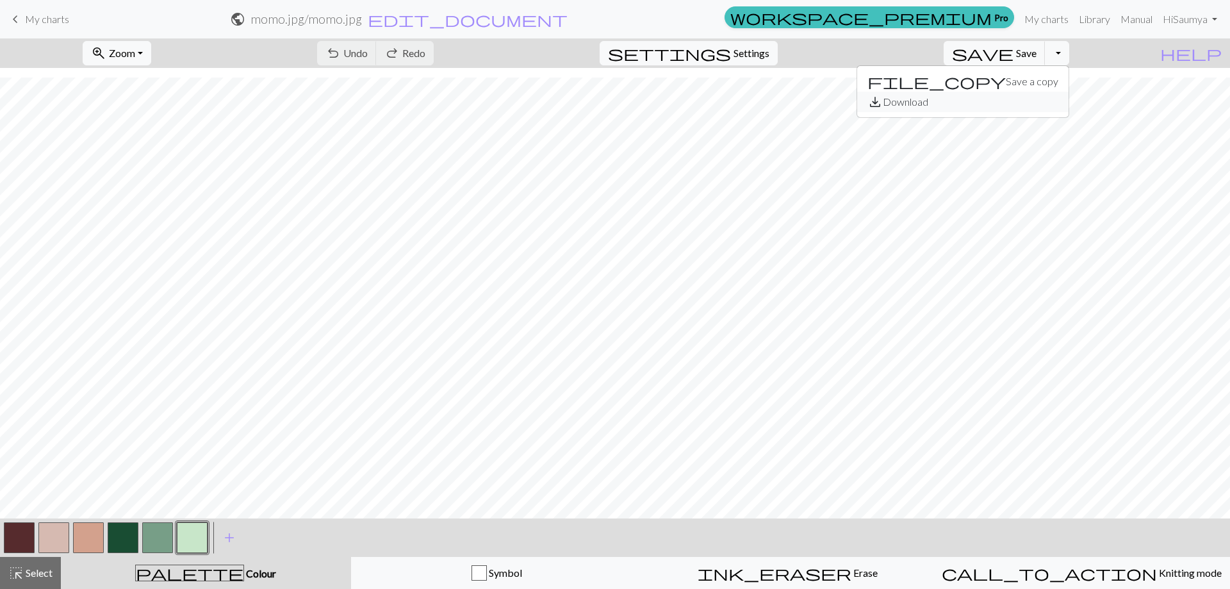
click at [1038, 101] on button "save_alt Download" at bounding box center [962, 102] width 211 height 21
click at [1069, 44] on button "Toggle Dropdown" at bounding box center [1057, 53] width 24 height 24
click at [1055, 103] on button "save_alt Download" at bounding box center [962, 102] width 211 height 21
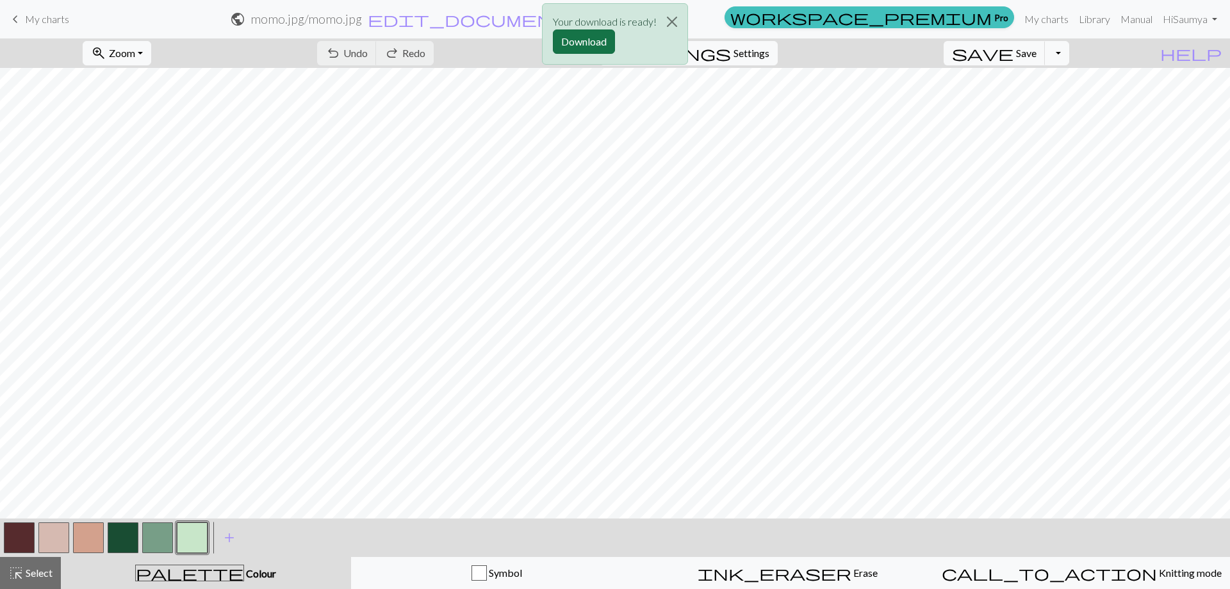
click at [581, 33] on button "Download" at bounding box center [584, 41] width 62 height 24
click at [671, 17] on button "Close" at bounding box center [672, 22] width 31 height 36
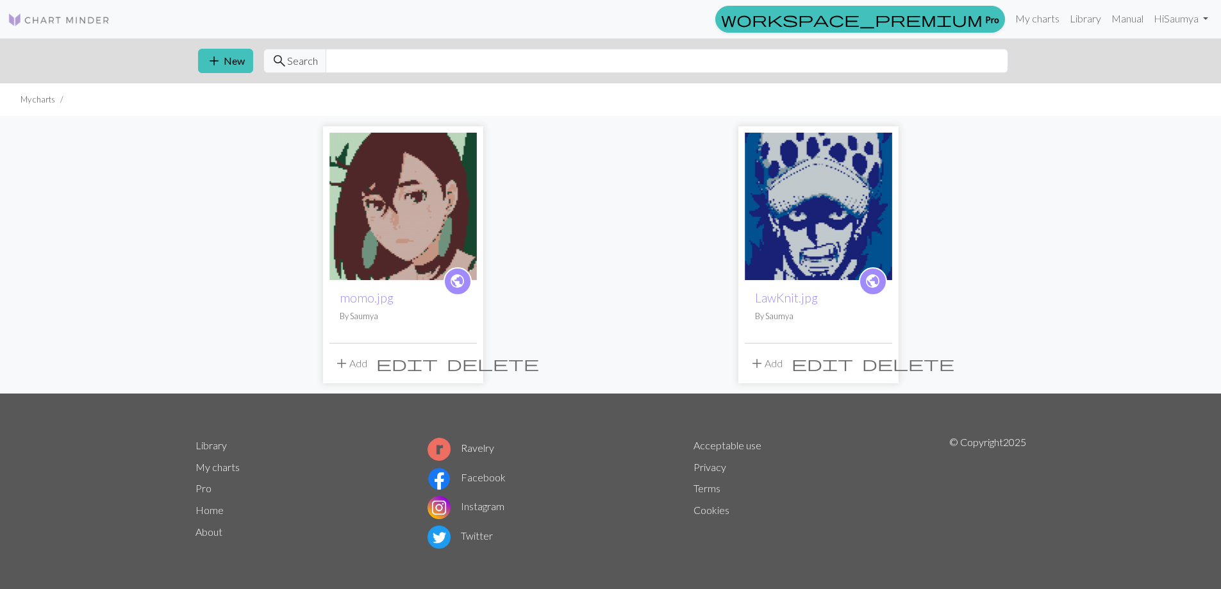
click at [856, 184] on img at bounding box center [817, 206] width 147 height 147
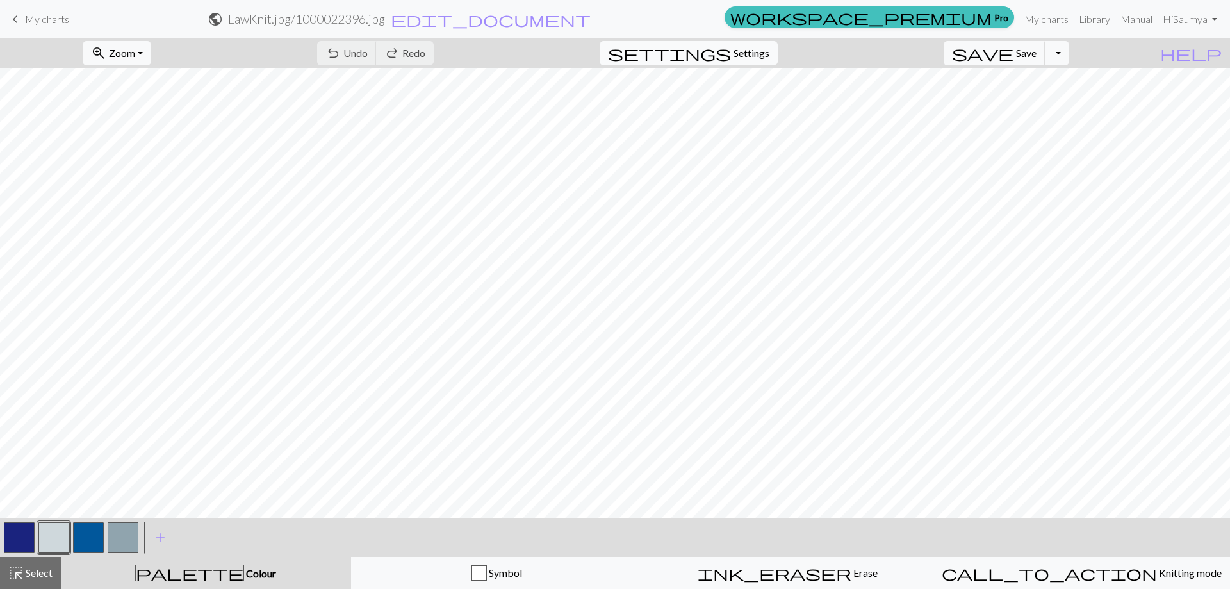
click at [757, 62] on button "settings Settings" at bounding box center [689, 53] width 178 height 24
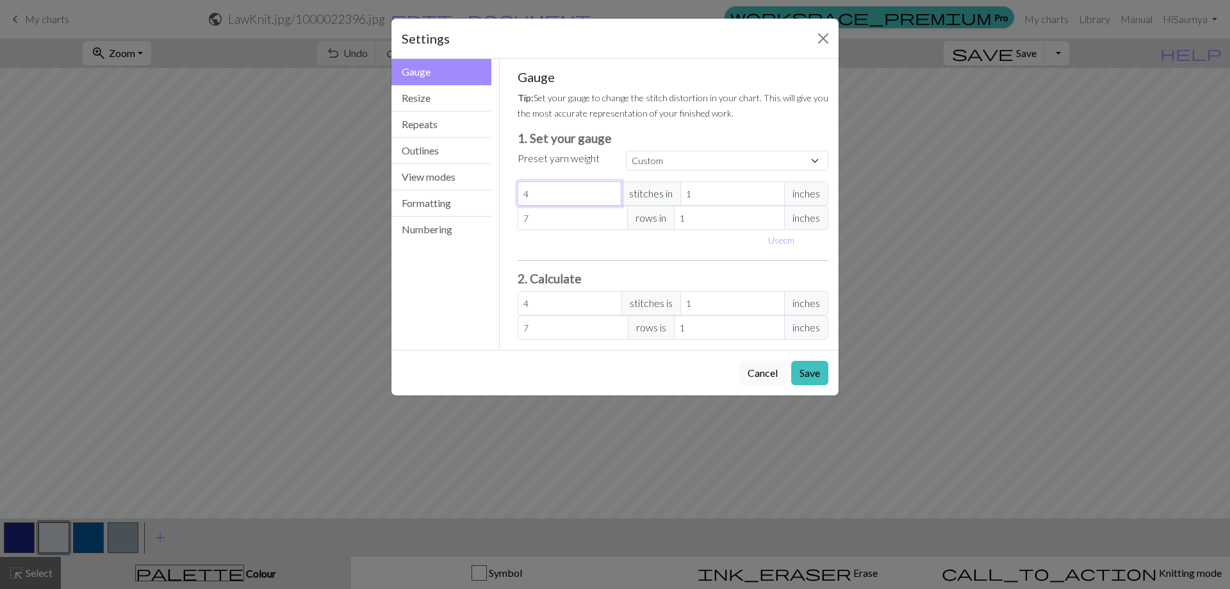
drag, startPoint x: 547, startPoint y: 187, endPoint x: 499, endPoint y: 186, distance: 47.4
click at [500, 186] on div "Gauge Tip: Set your gauge to change the stitch distortion in your chart. This w…" at bounding box center [673, 204] width 347 height 291
click at [588, 215] on input "7" at bounding box center [573, 218] width 111 height 24
drag, startPoint x: 717, startPoint y: 210, endPoint x: 661, endPoint y: 211, distance: 56.4
click at [661, 211] on div "7 rows in 1 inches" at bounding box center [673, 218] width 311 height 24
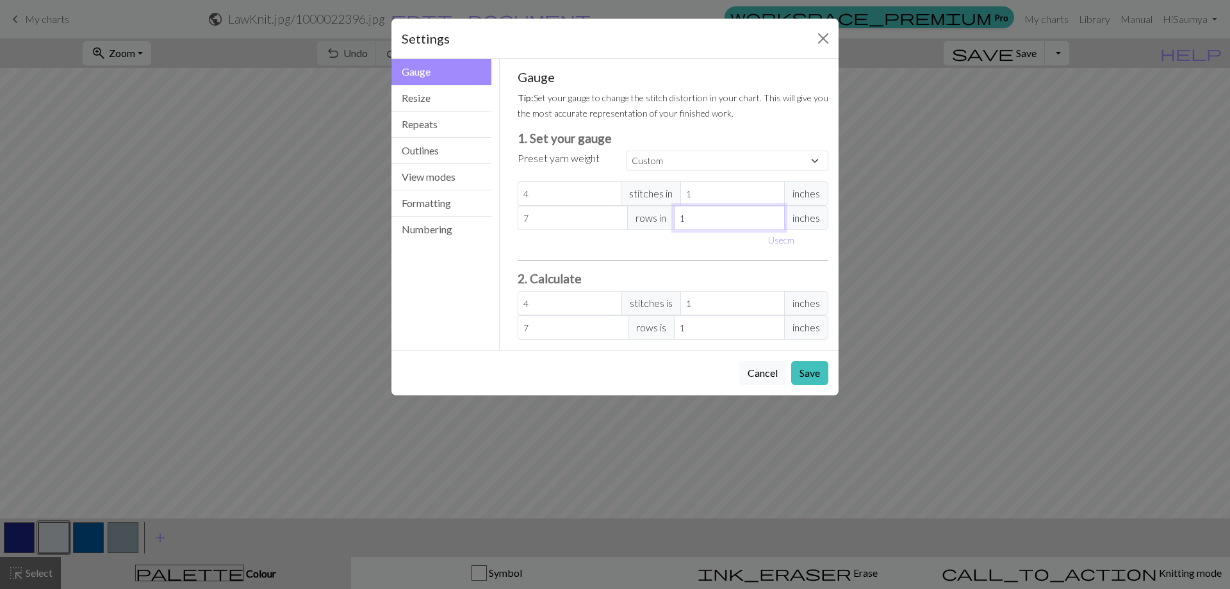
type input "3"
type input "2.33"
type input "3"
drag, startPoint x: 573, startPoint y: 215, endPoint x: 459, endPoint y: 186, distance: 117.6
click at [459, 186] on div "Gauge Gauge Resize Repeats Outlines View modes Formatting Numbering Gauge Resiz…" at bounding box center [615, 204] width 463 height 291
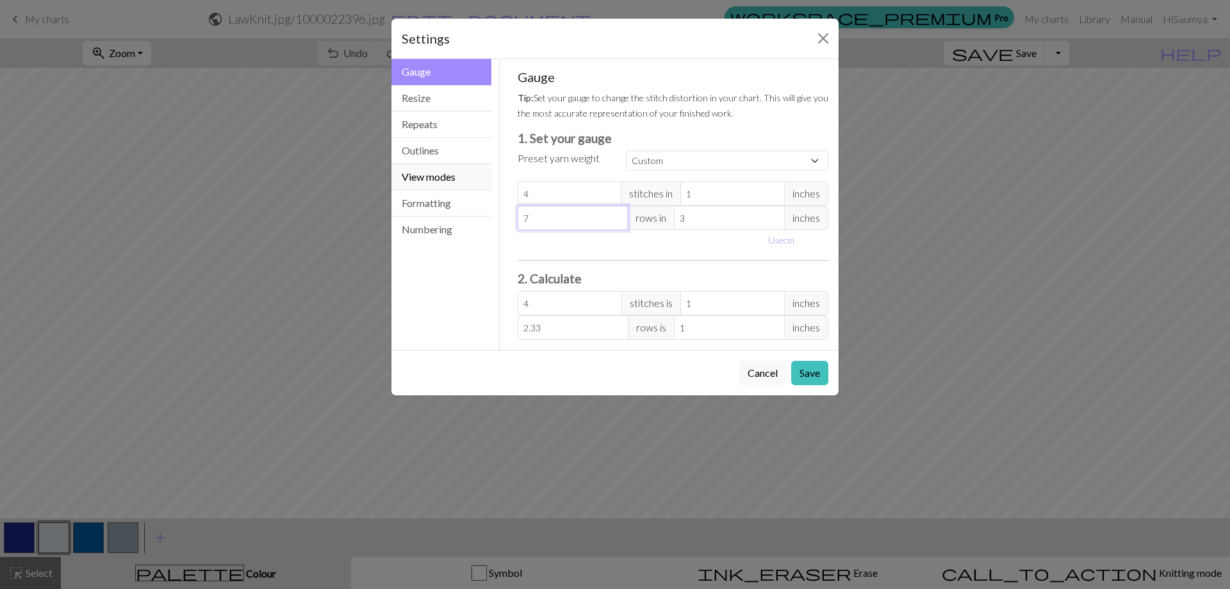
type input "6"
type input "2"
type input "6"
drag, startPoint x: 533, startPoint y: 197, endPoint x: 420, endPoint y: 168, distance: 117.2
click at [420, 168] on div "Gauge Gauge Resize Repeats Outlines View modes Formatting Numbering Gauge Resiz…" at bounding box center [615, 204] width 463 height 291
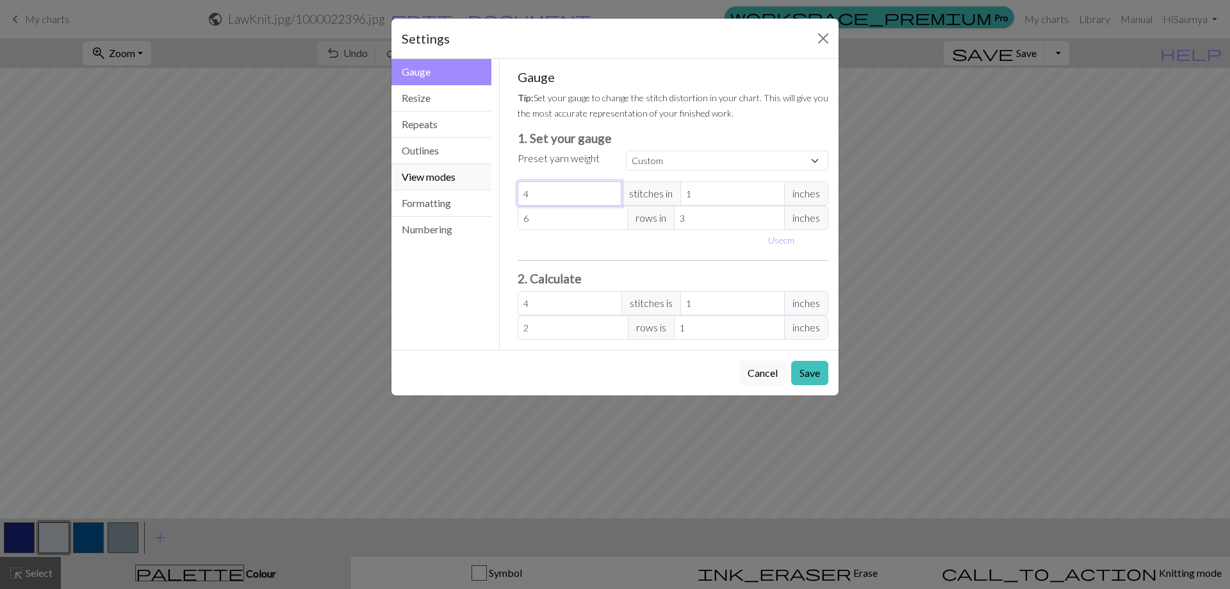
type input "1"
type input "10"
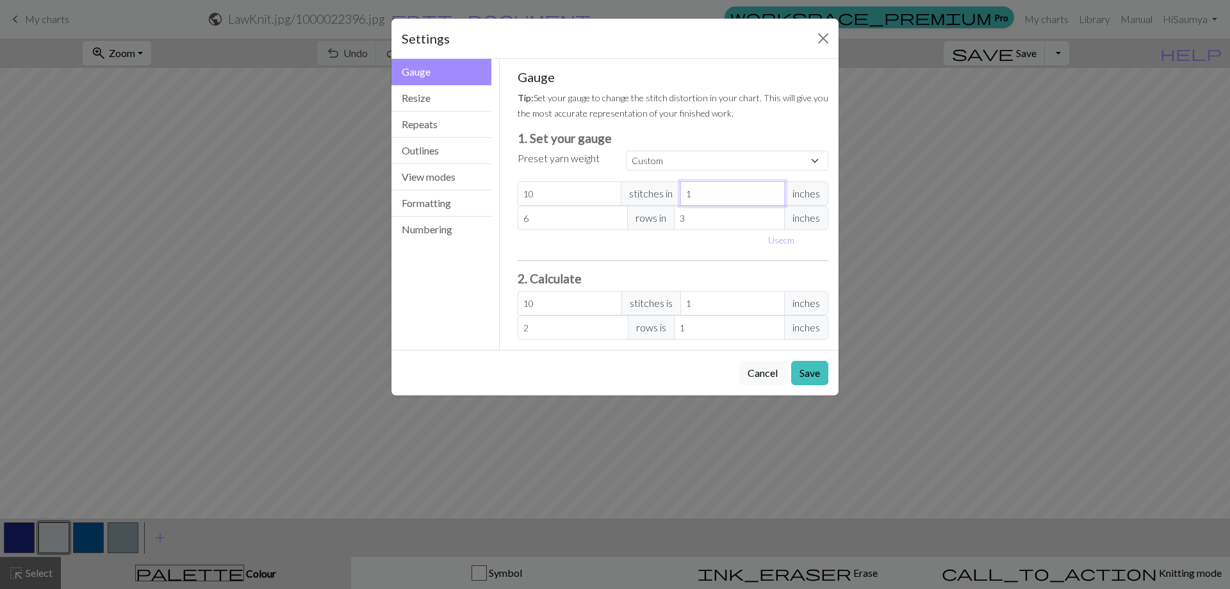
drag, startPoint x: 743, startPoint y: 193, endPoint x: 595, endPoint y: 176, distance: 149.6
click at [595, 176] on div "Gauge Tip: Set your gauge to change the stitch distortion in your chart. This w…" at bounding box center [673, 204] width 311 height 270
type input "3"
type input "3.33"
type input "3"
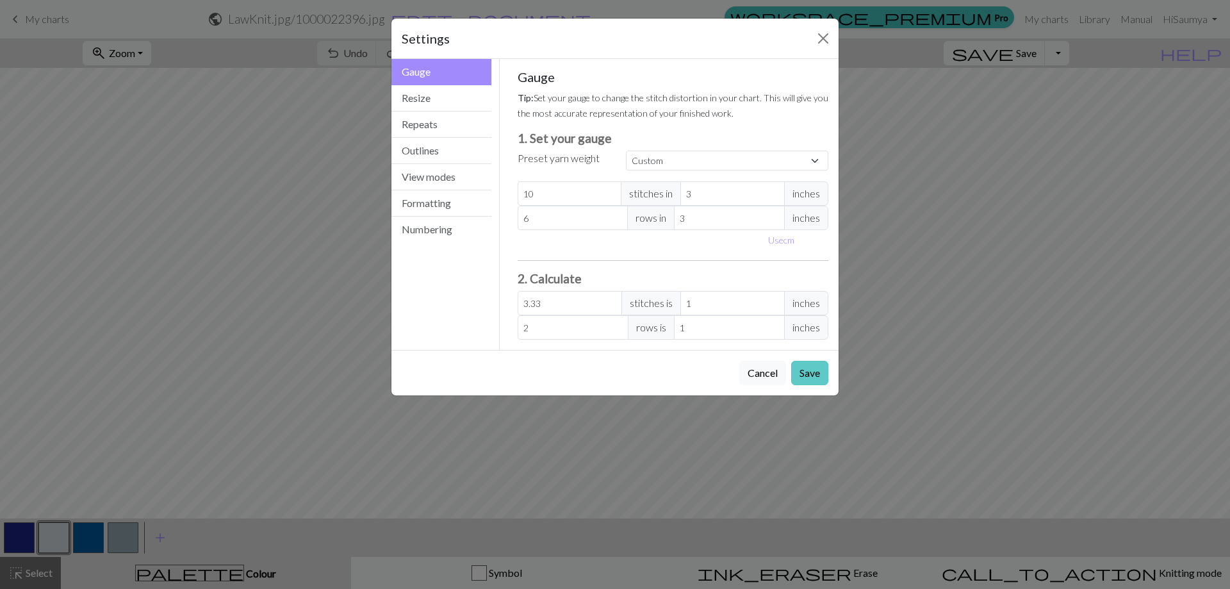
click at [796, 368] on button "Save" at bounding box center [809, 373] width 37 height 24
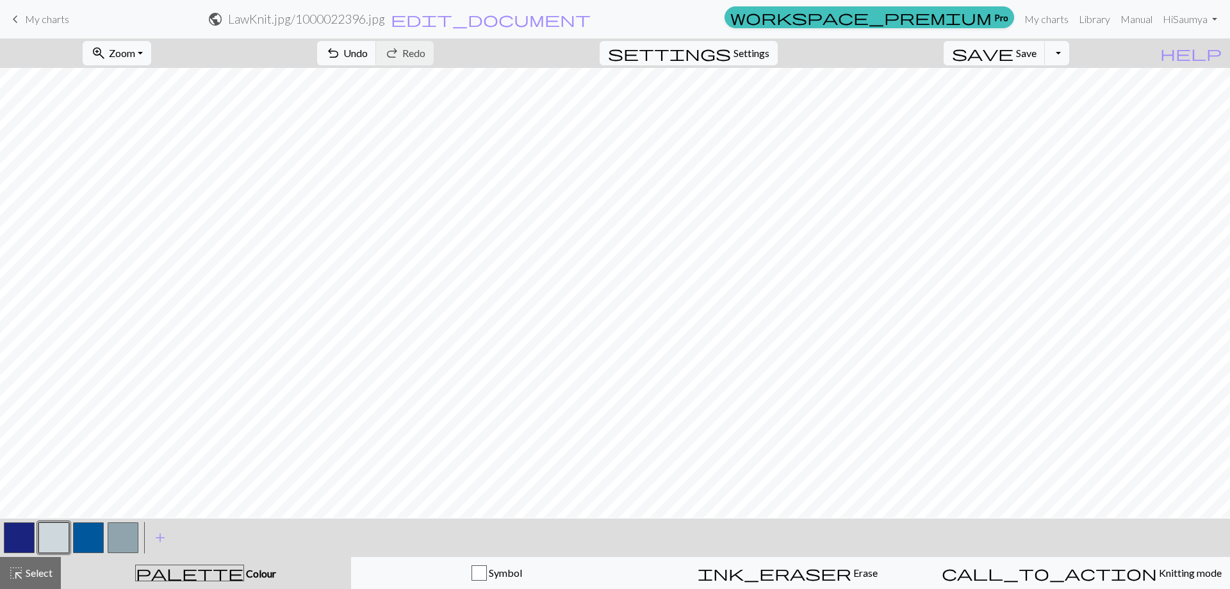
scroll to position [348, 0]
click at [769, 58] on span "Settings" at bounding box center [752, 52] width 36 height 15
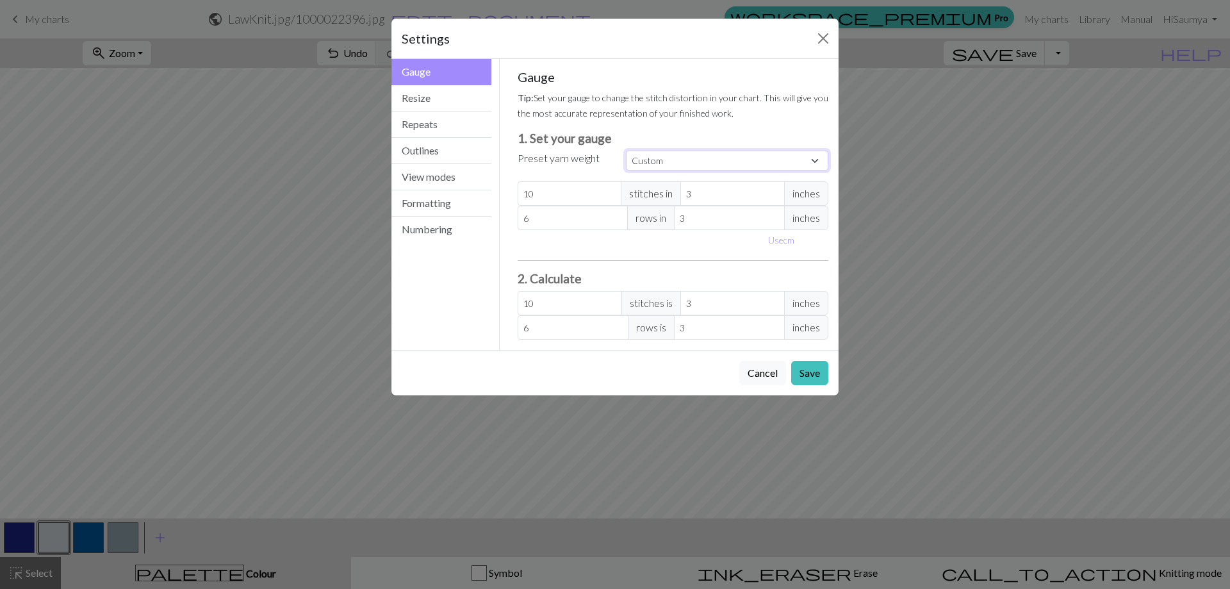
click at [769, 151] on select "Custom Square Lace Light Fingering Fingering Sport Double knit Worsted Aran Bul…" at bounding box center [727, 161] width 202 height 20
click at [821, 33] on button "Close" at bounding box center [823, 38] width 21 height 21
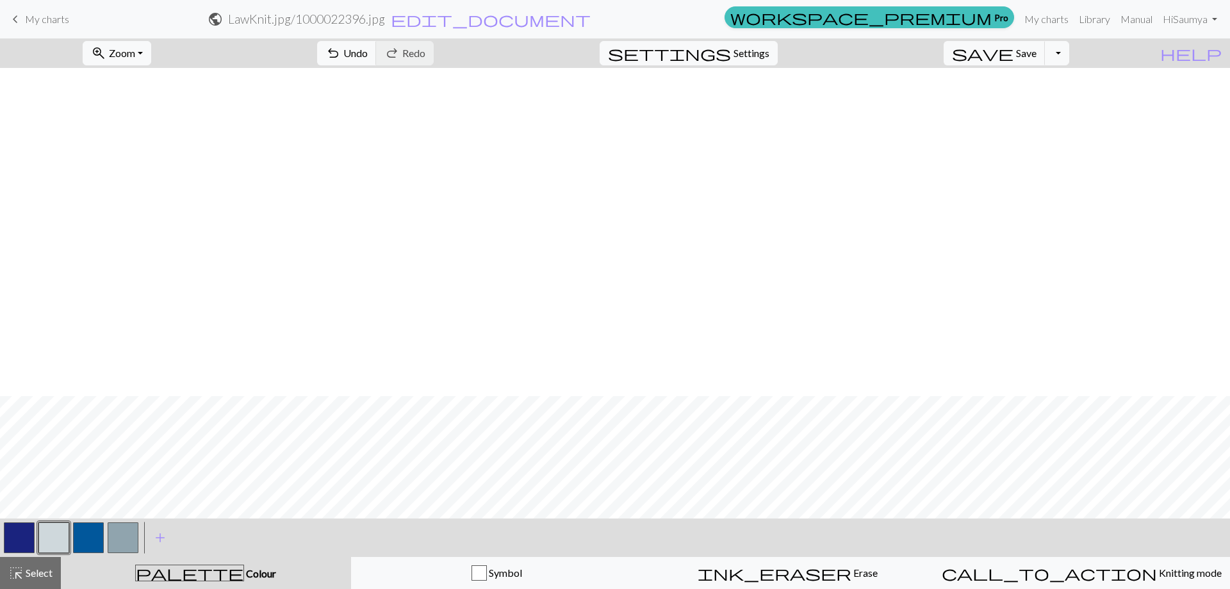
scroll to position [676, 0]
